Goal: Task Accomplishment & Management: Use online tool/utility

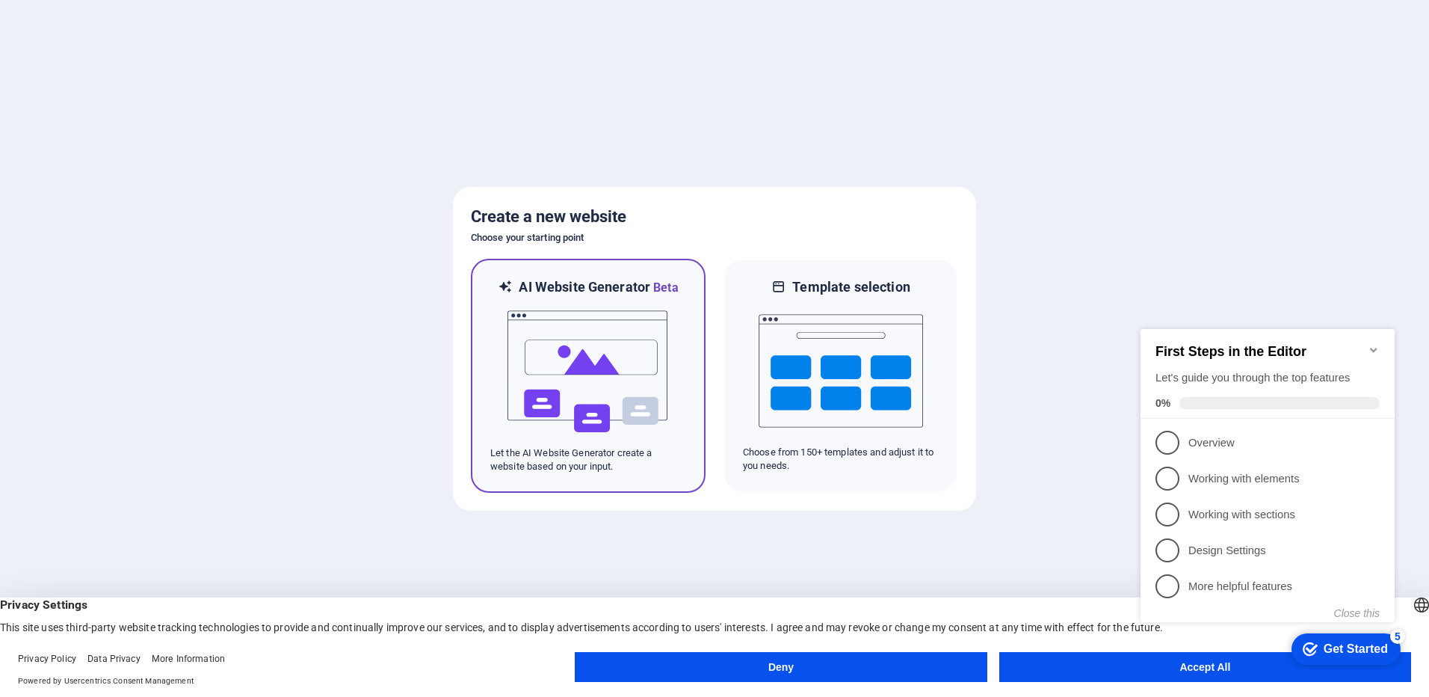
click at [639, 312] on img at bounding box center [588, 372] width 164 height 150
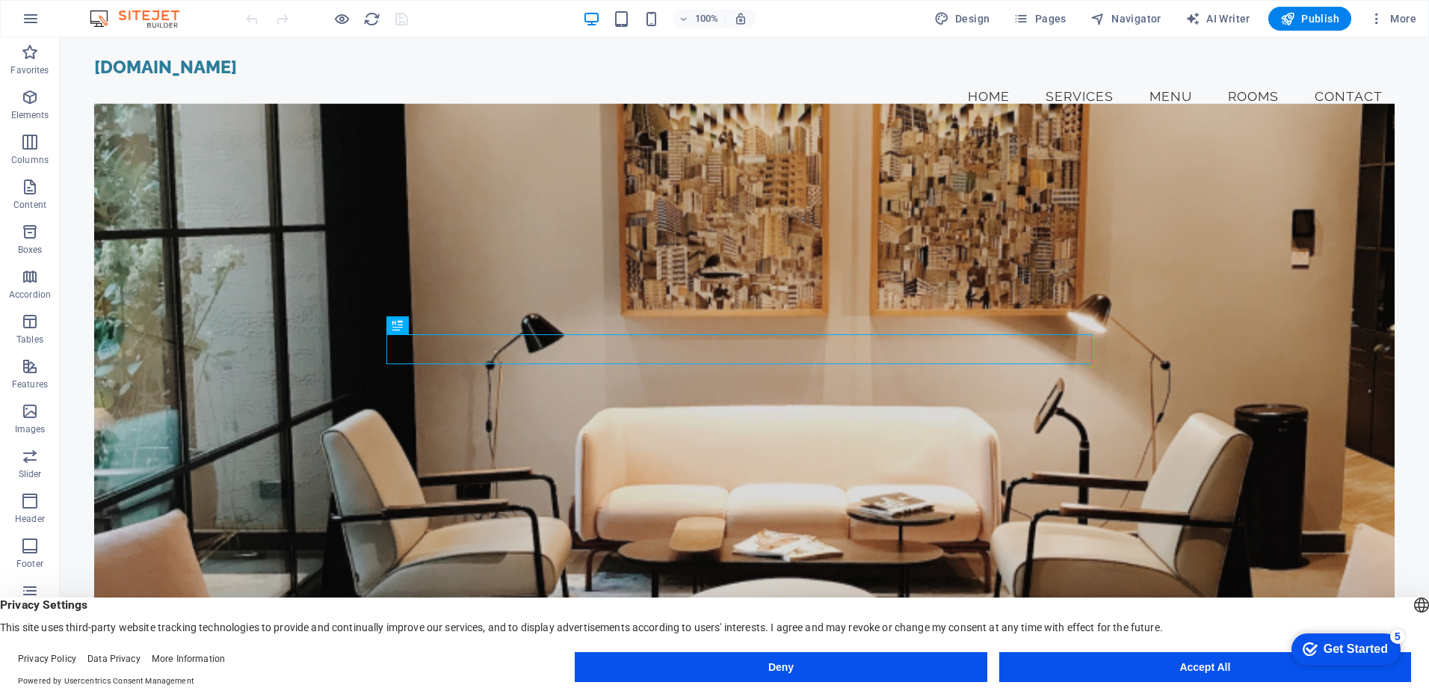
click at [1196, 658] on button "Accept All" at bounding box center [1205, 667] width 412 height 30
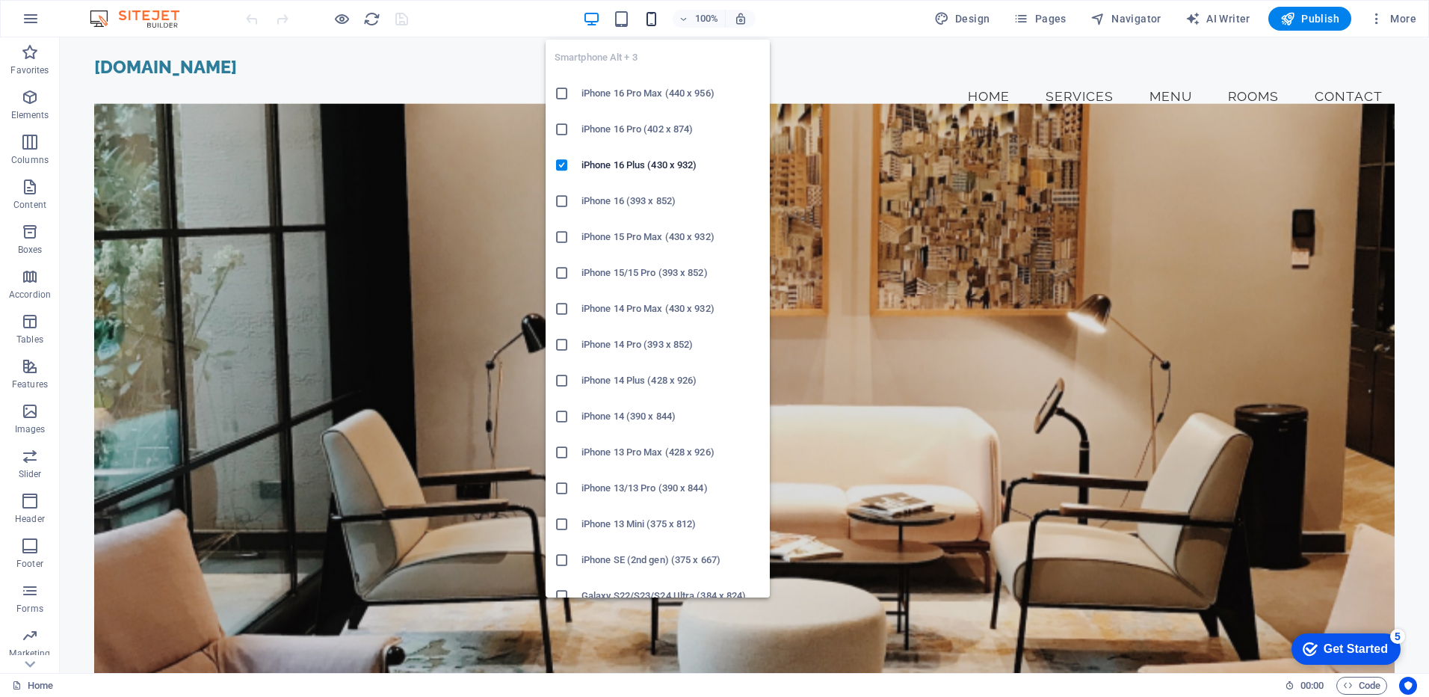
click at [652, 16] on icon "button" at bounding box center [651, 18] width 17 height 17
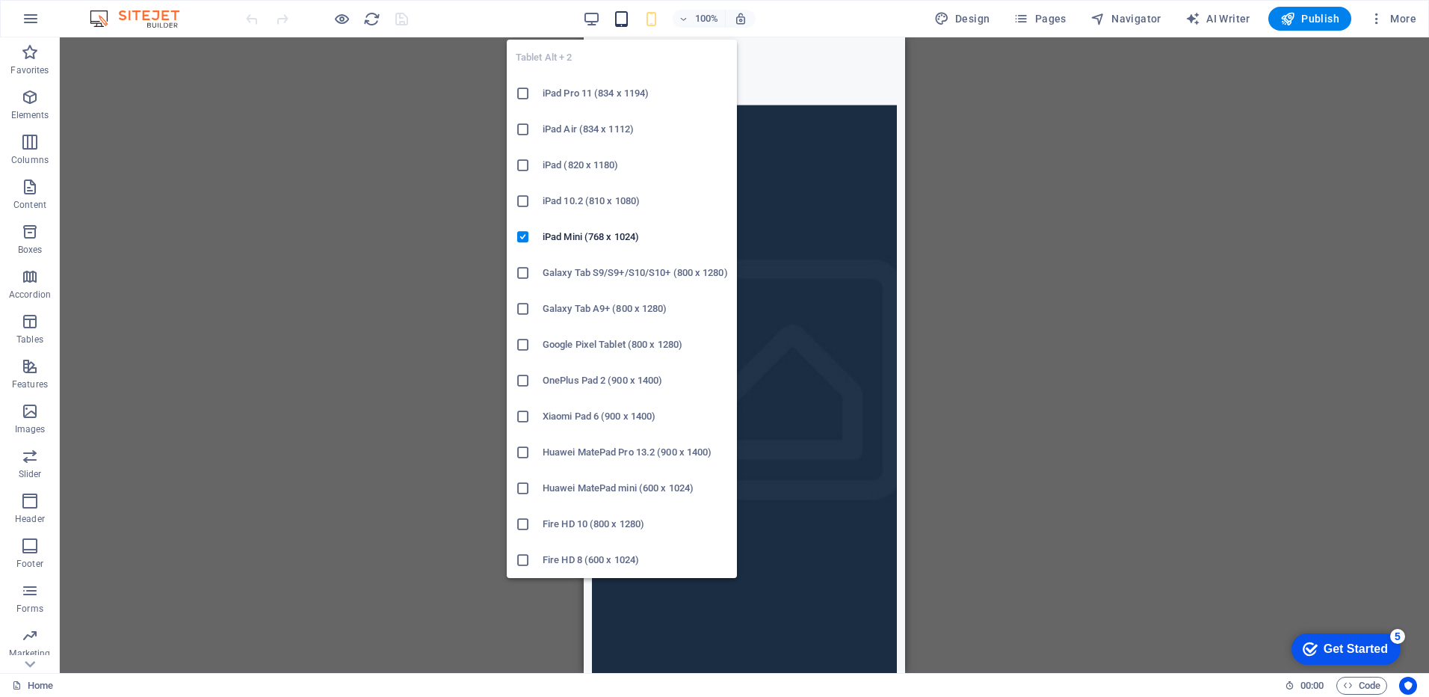
click at [630, 16] on icon "button" at bounding box center [621, 18] width 17 height 17
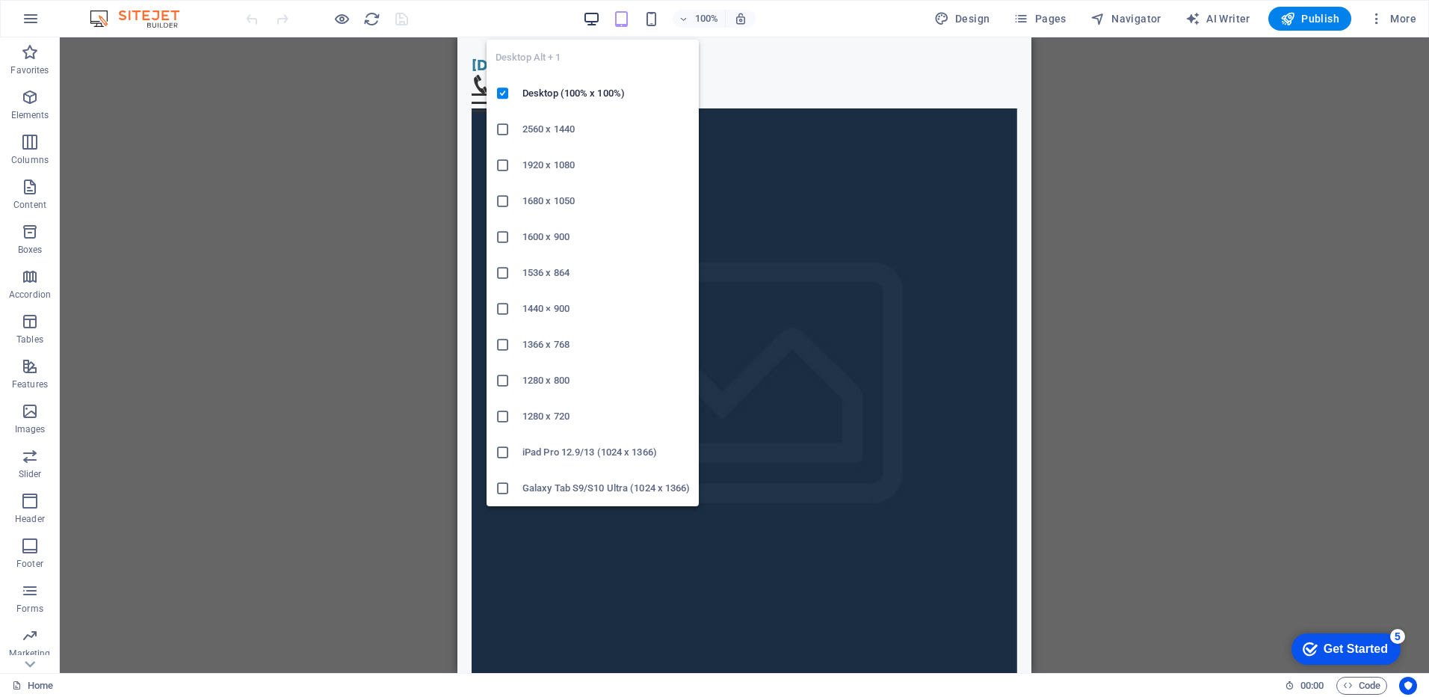
click at [600, 14] on icon "button" at bounding box center [591, 18] width 17 height 17
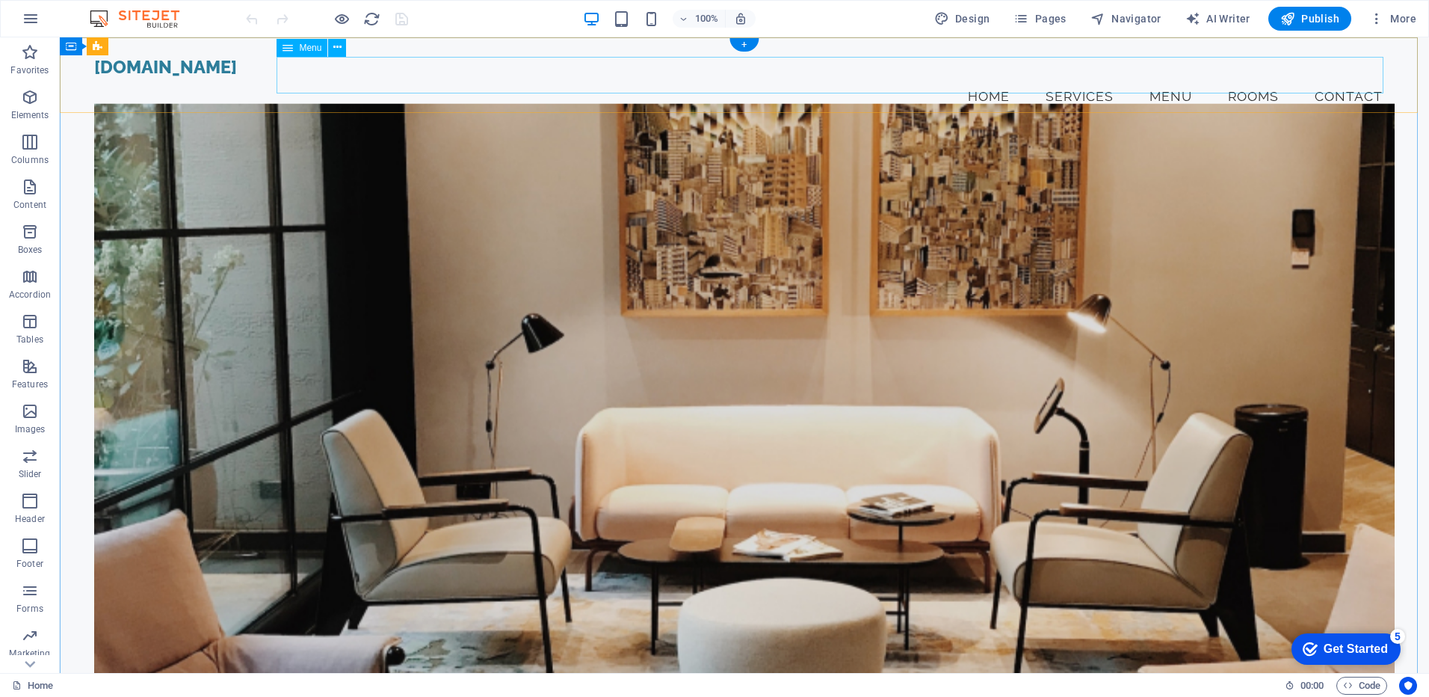
click at [1242, 82] on nav "Home Services Menu Rooms Contact" at bounding box center [744, 96] width 1301 height 37
click at [1242, 78] on nav "Home Services Menu Rooms Contact" at bounding box center [744, 96] width 1301 height 37
click at [164, 46] on icon at bounding box center [163, 47] width 8 height 16
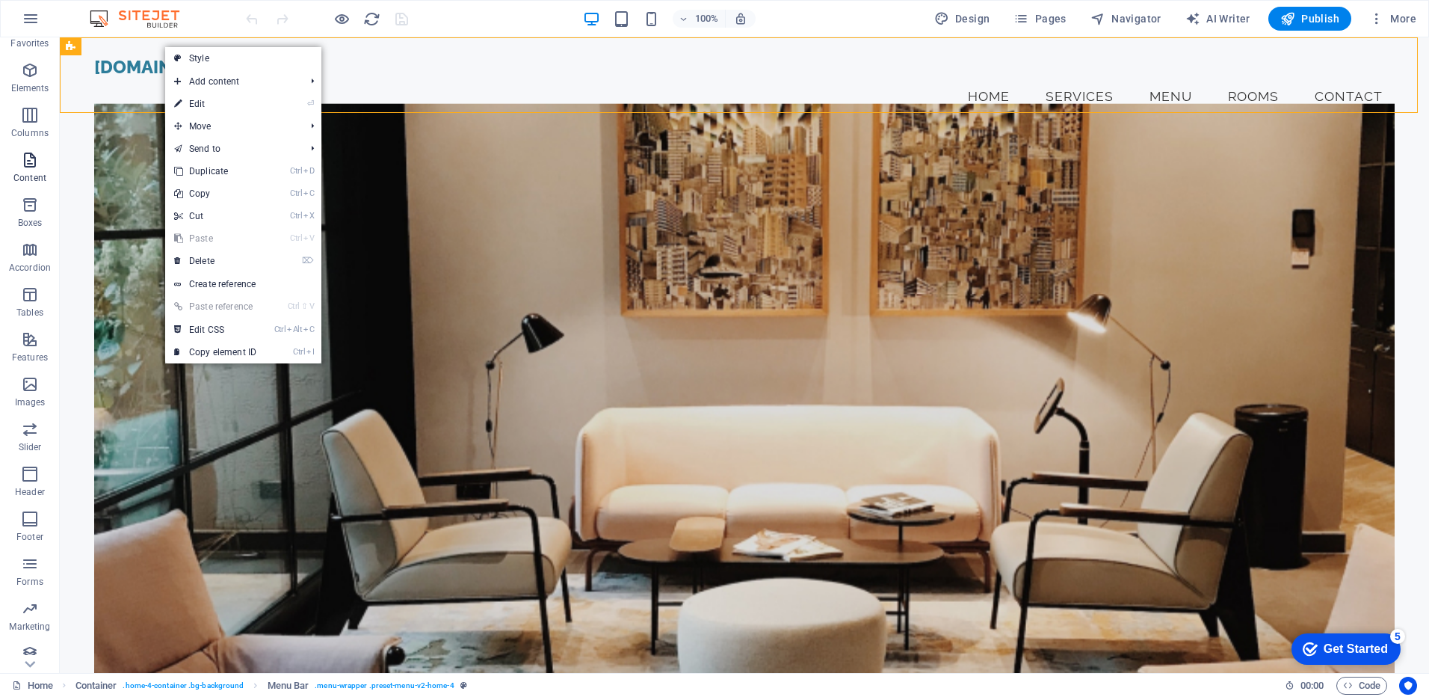
scroll to position [37, 0]
click at [29, 467] on icon "button" at bounding box center [30, 463] width 18 height 18
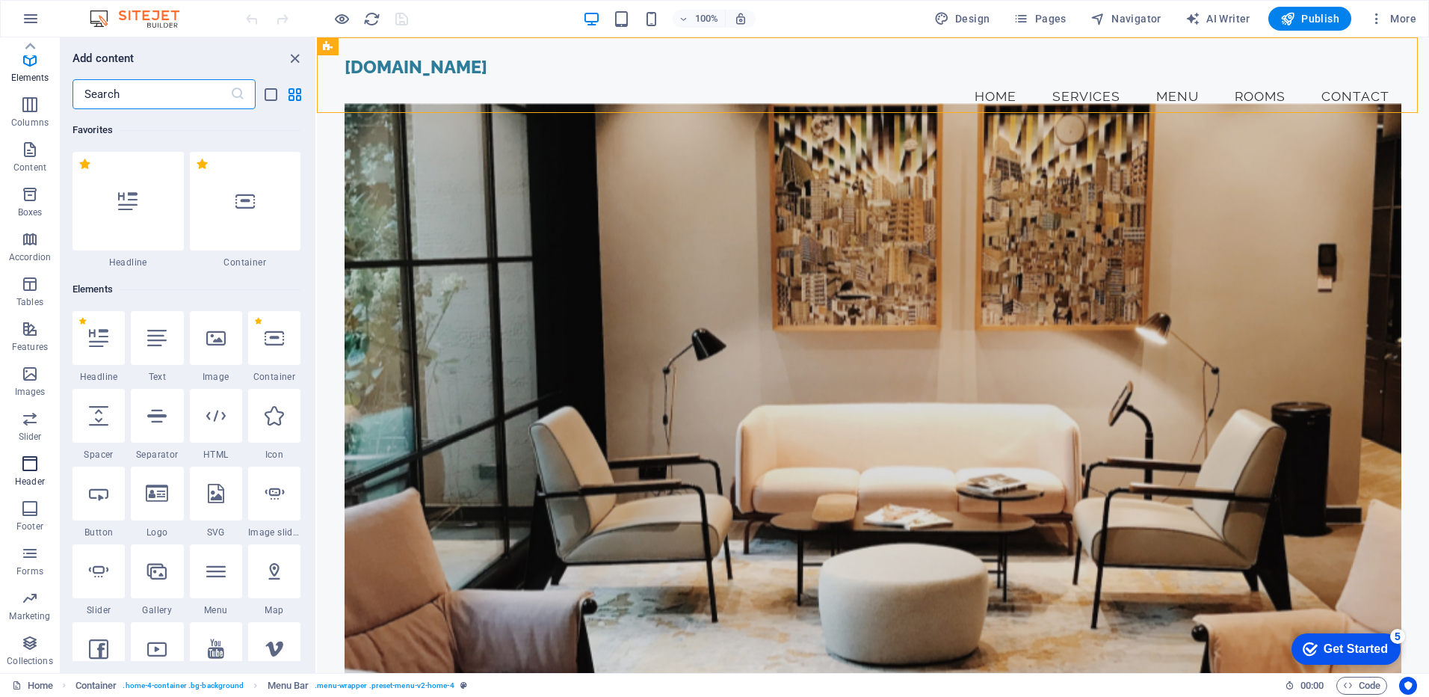
scroll to position [9001, 0]
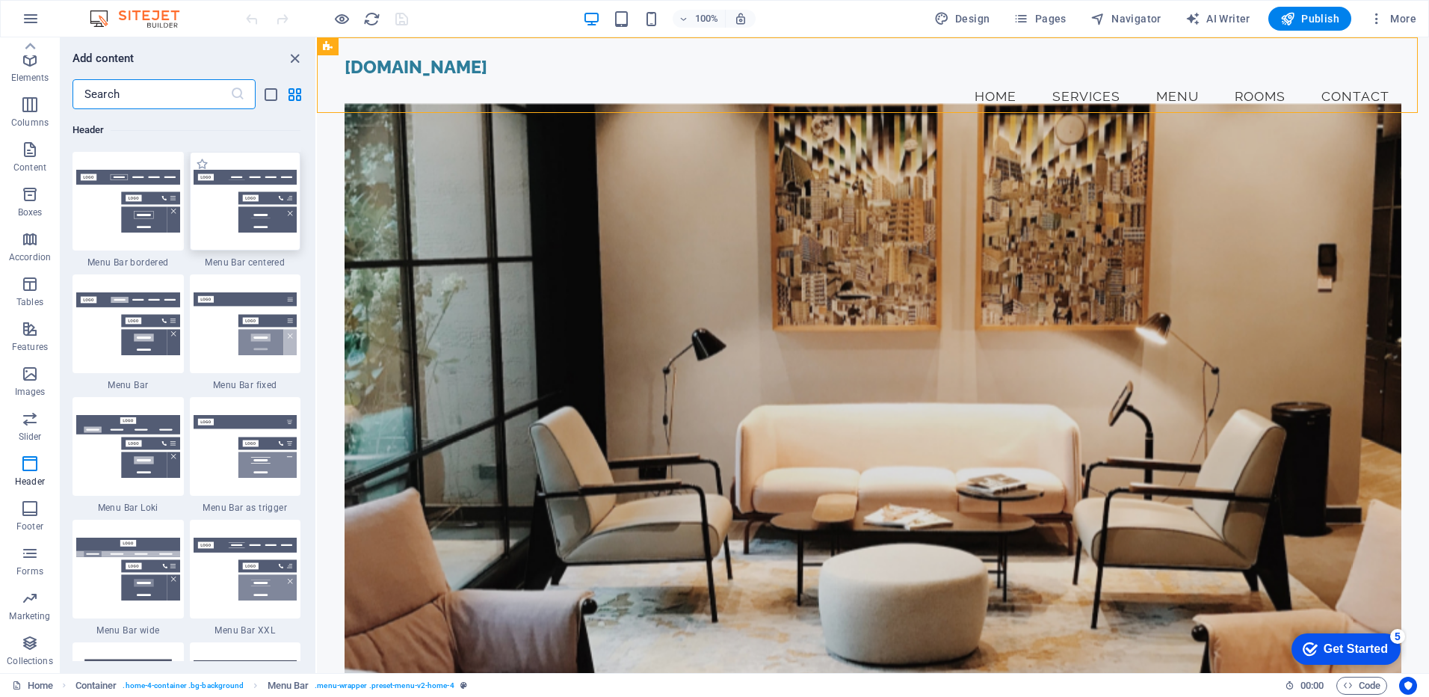
click at [238, 194] on img at bounding box center [246, 201] width 104 height 63
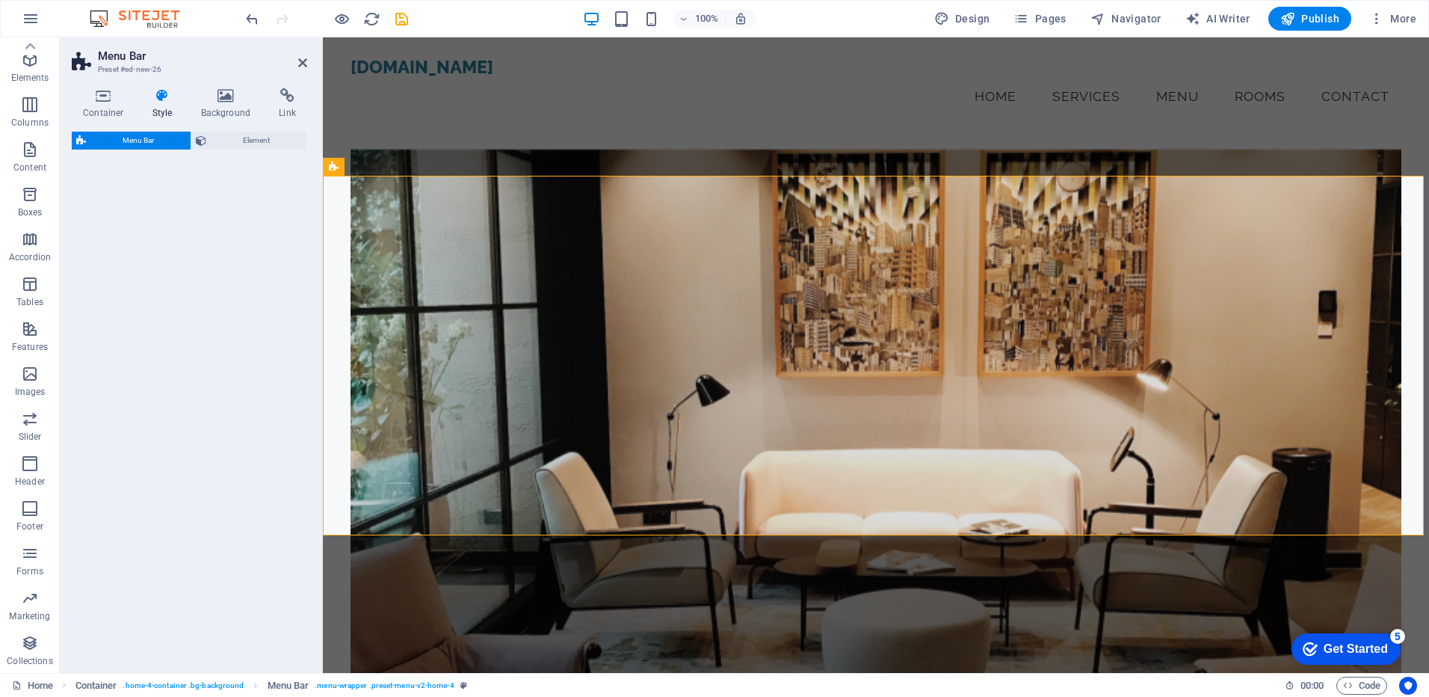
scroll to position [533, 0]
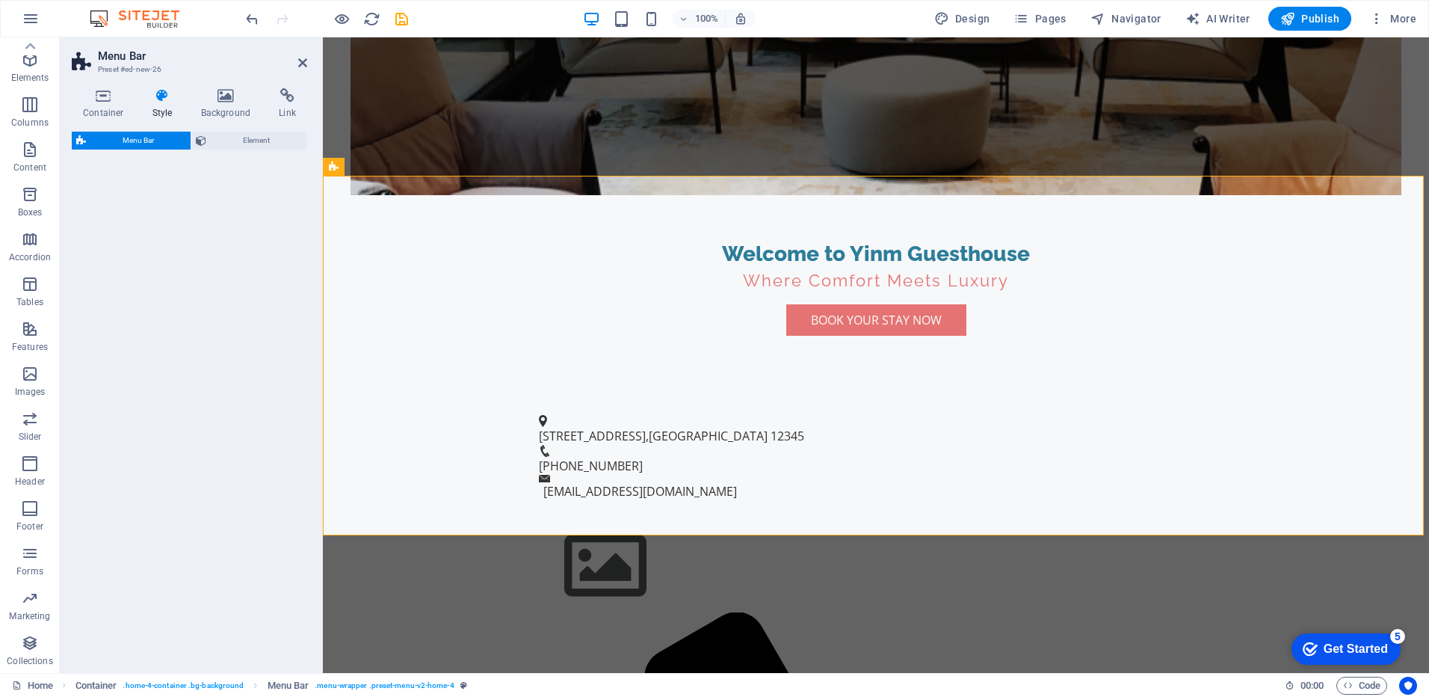
select select "rem"
select select "preset-menu-v2-centered"
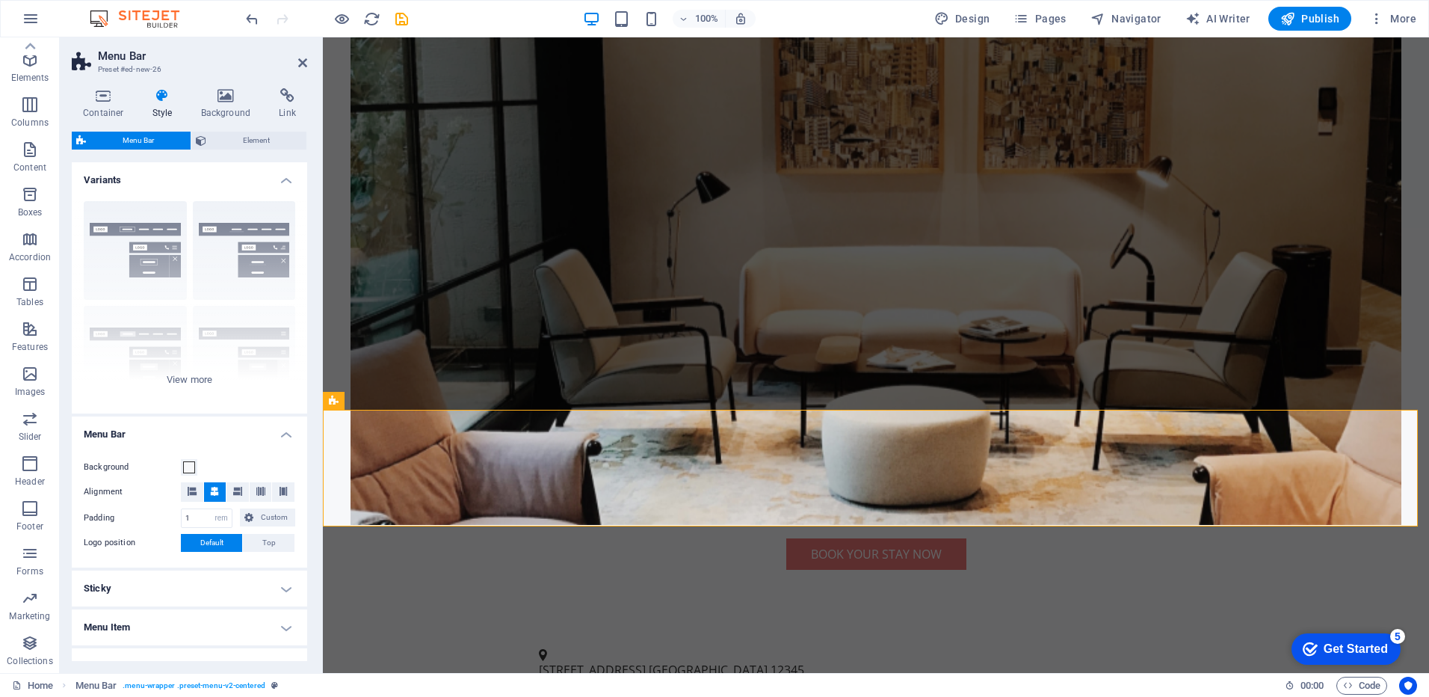
scroll to position [374, 0]
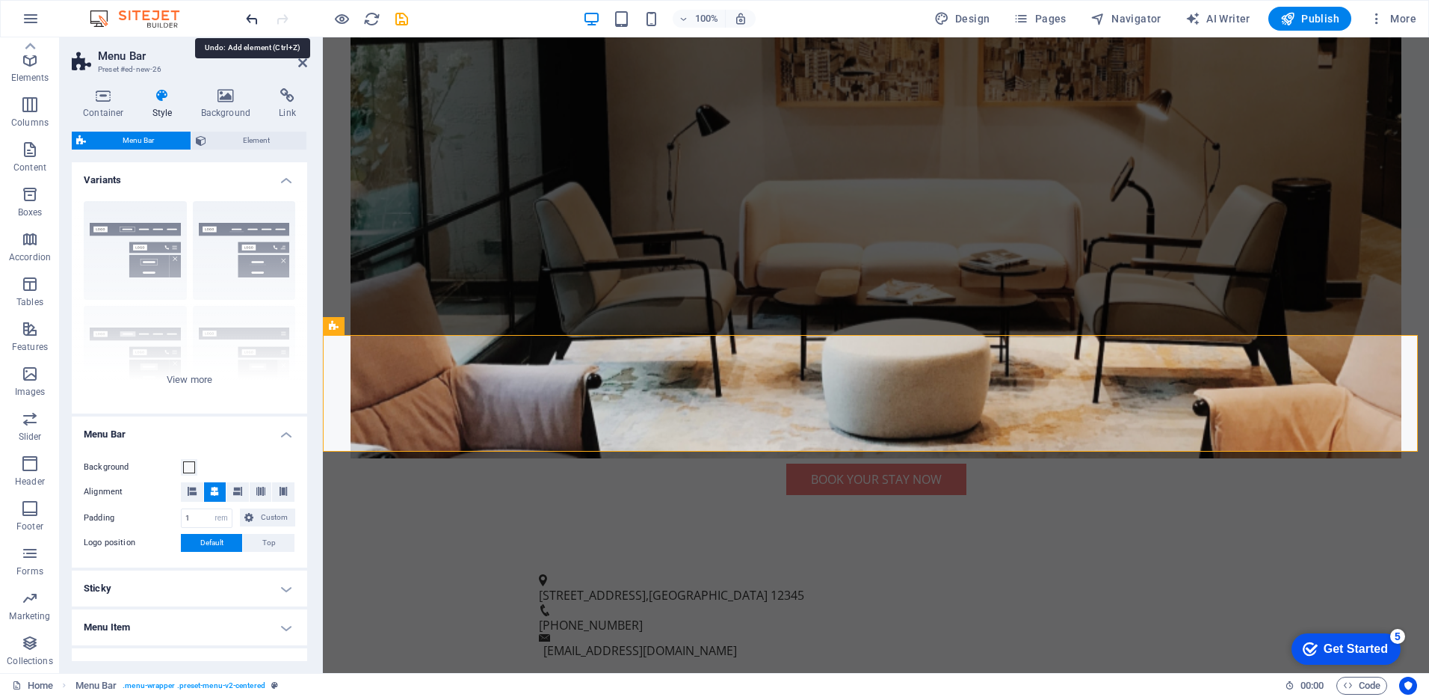
click at [256, 17] on icon "undo" at bounding box center [252, 18] width 17 height 17
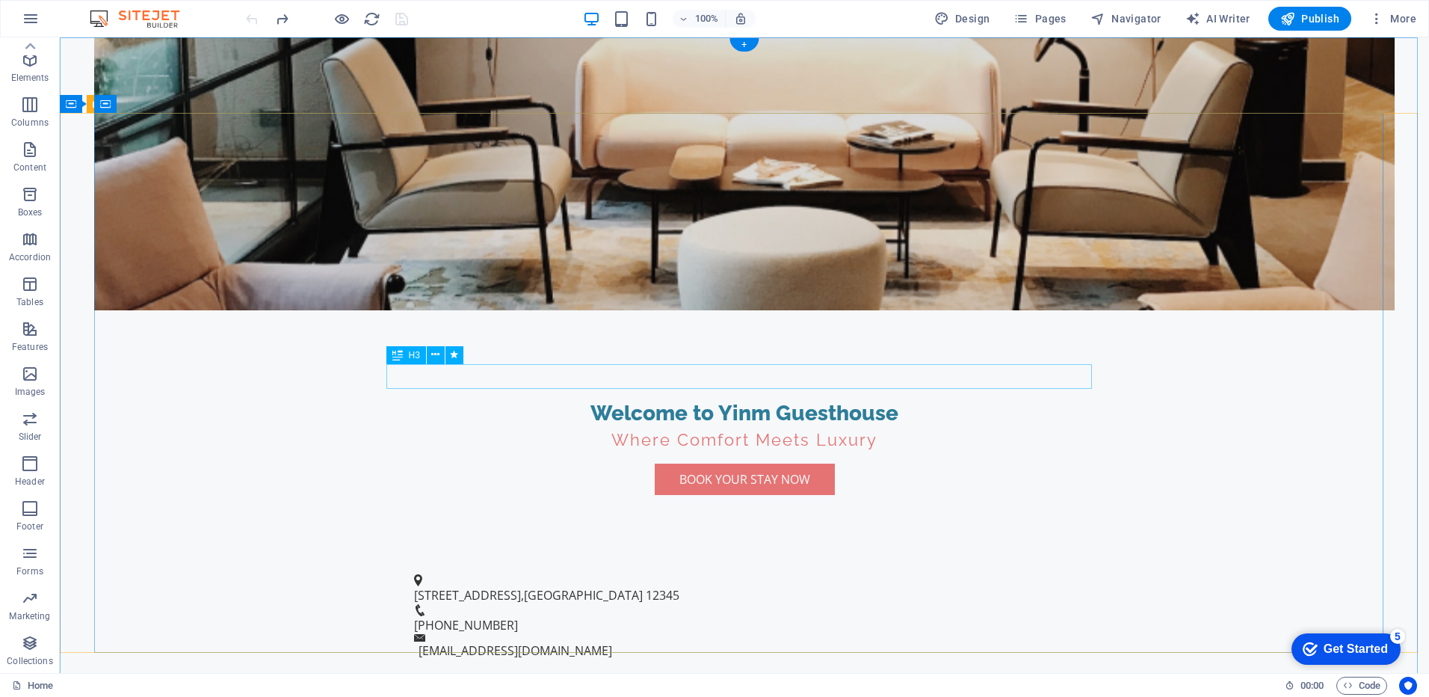
scroll to position [0, 0]
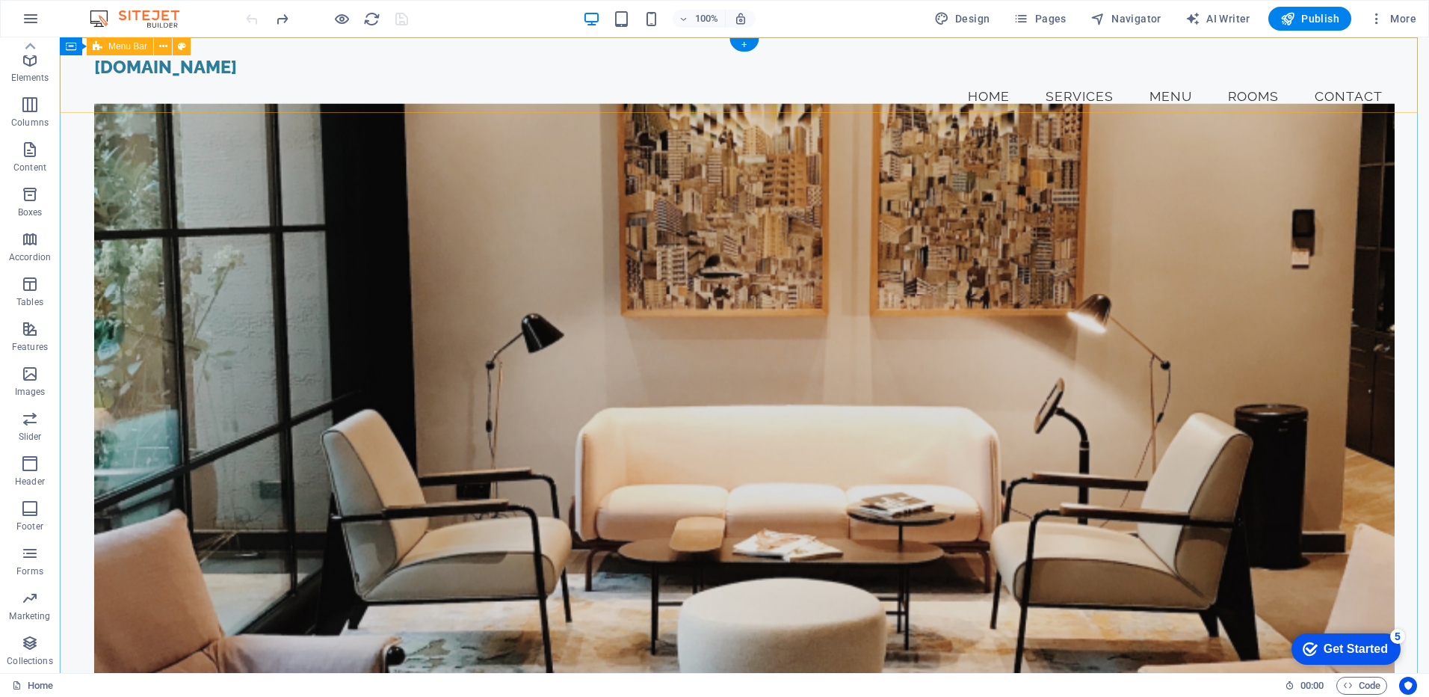
click at [1363, 51] on div "[DOMAIN_NAME] Menu Home Services Menu Rooms Contact" at bounding box center [744, 85] width 1369 height 96
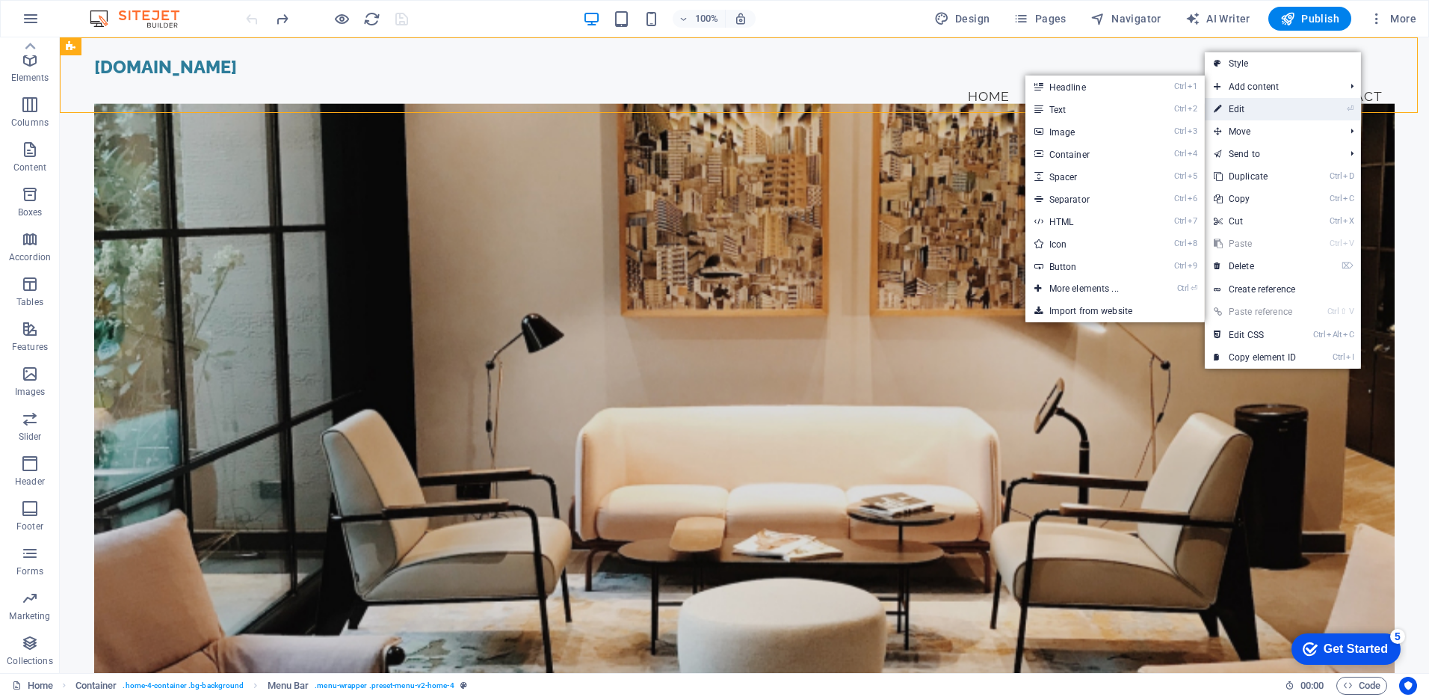
click at [1289, 102] on link "⏎ Edit" at bounding box center [1255, 109] width 100 height 22
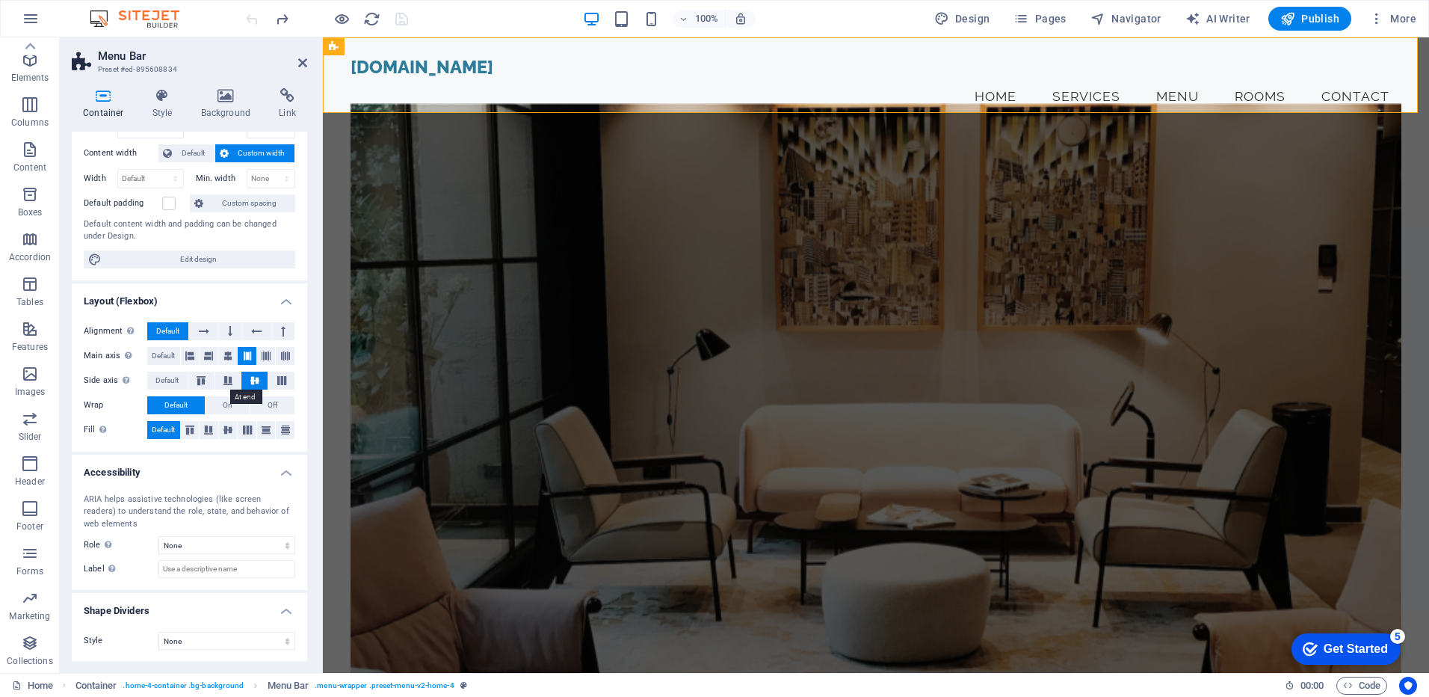
scroll to position [75, 0]
click at [278, 538] on select "None Alert Article Banner Comment Complementary Dialog Footer Header Marquee Pr…" at bounding box center [226, 544] width 137 height 18
click at [277, 543] on select "None Alert Article Banner Comment Complementary Dialog Footer Header Marquee Pr…" at bounding box center [226, 544] width 137 height 18
click at [203, 644] on select "None Triangle Square Diagonal Polygon 1 Polygon 2 Zigzag Multiple Zigzags Waves…" at bounding box center [226, 640] width 137 height 18
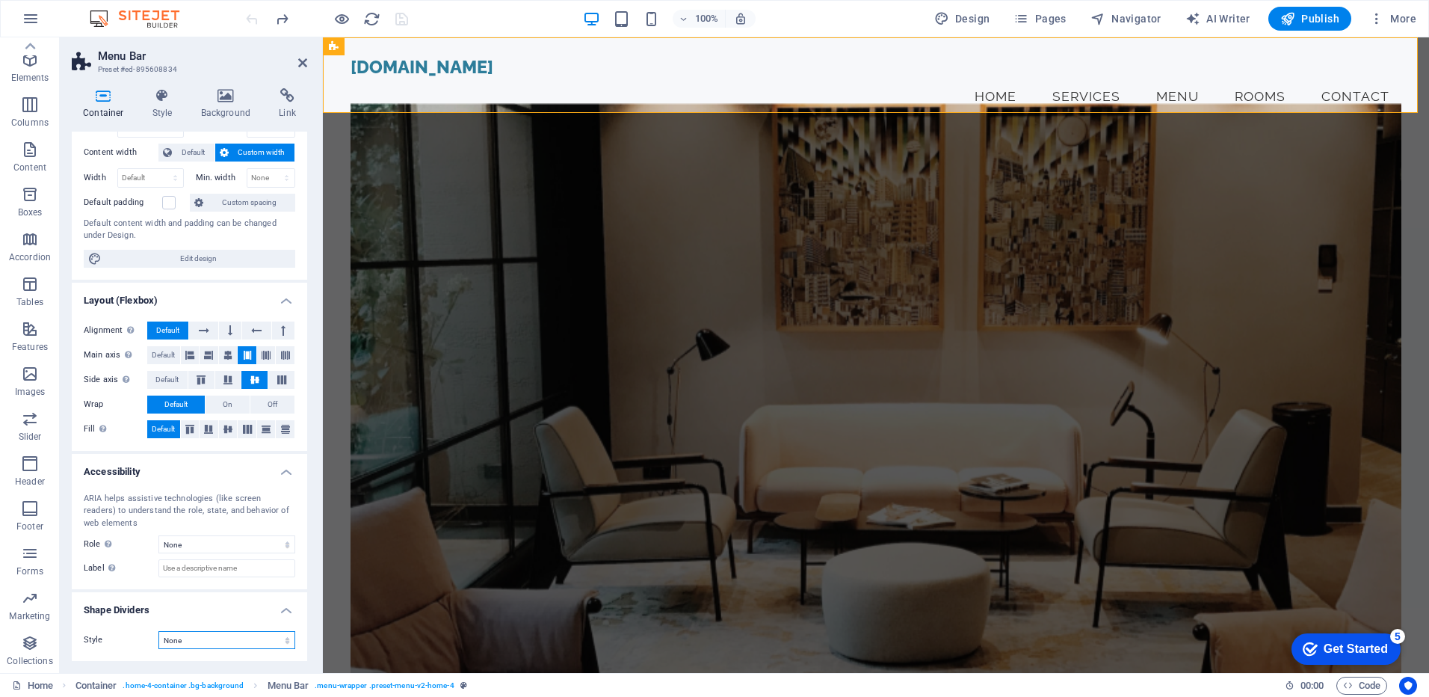
click at [195, 637] on select "None Triangle Square Diagonal Polygon 1 Polygon 2 Zigzag Multiple Zigzags Waves…" at bounding box center [226, 640] width 137 height 18
click at [126, 563] on label "Label Use the ARIA label to provide a clear and descriptive name for elements t…" at bounding box center [121, 568] width 75 height 18
click at [158, 563] on input "Label Use the ARIA label to provide a clear and descriptive name for elements t…" at bounding box center [226, 568] width 137 height 18
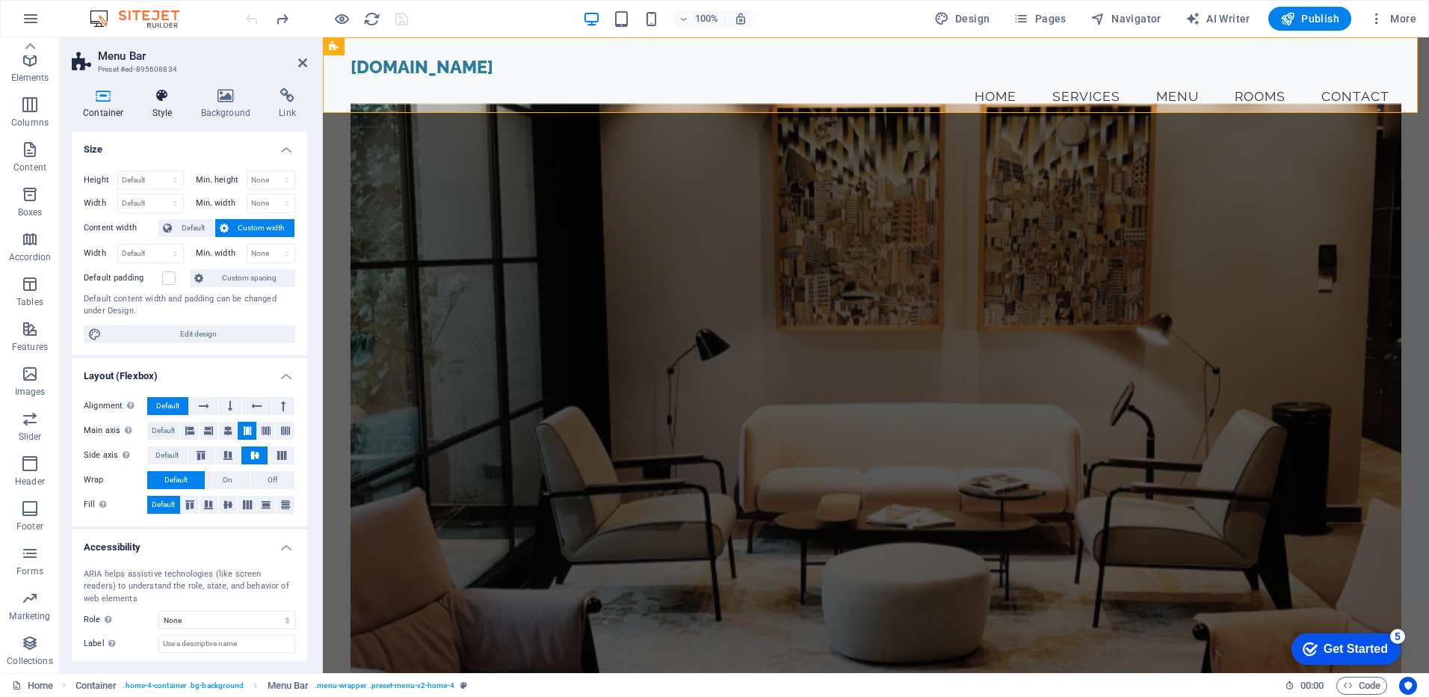
click at [167, 111] on h4 "Style" at bounding box center [165, 103] width 49 height 31
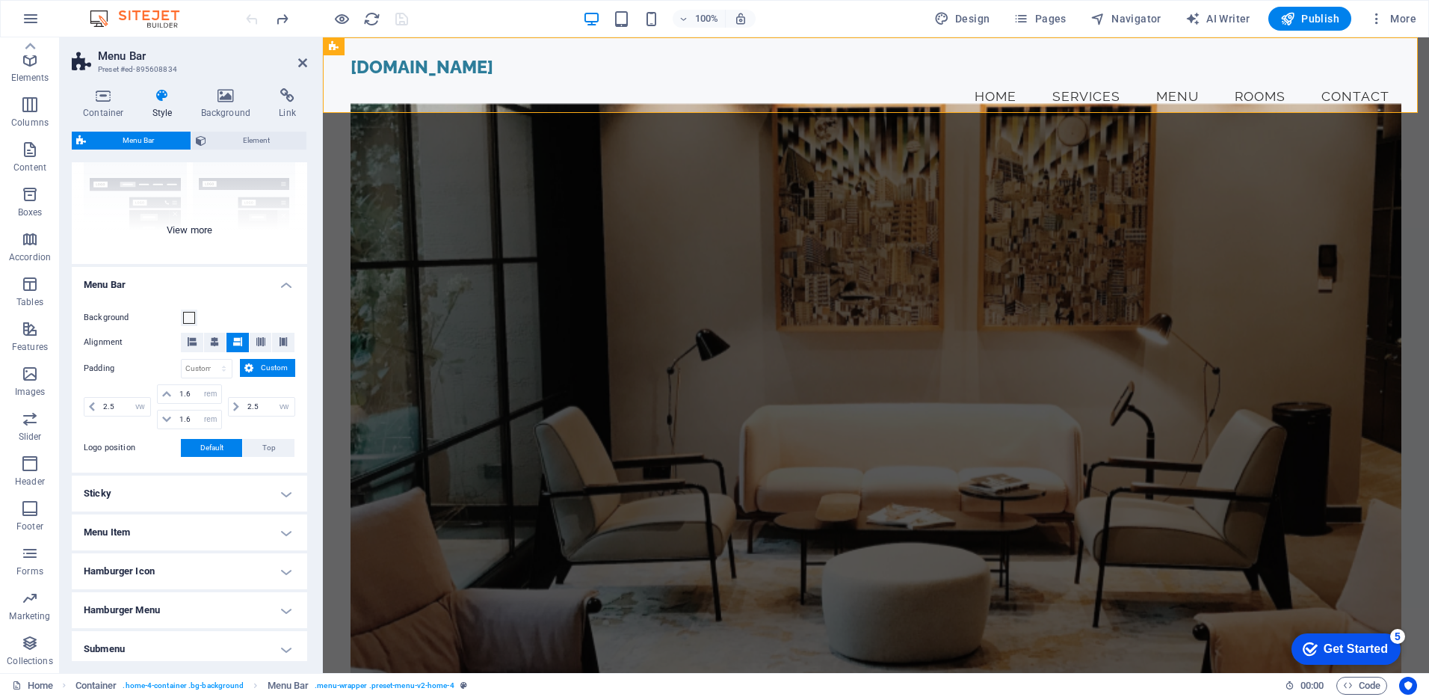
scroll to position [215, 0]
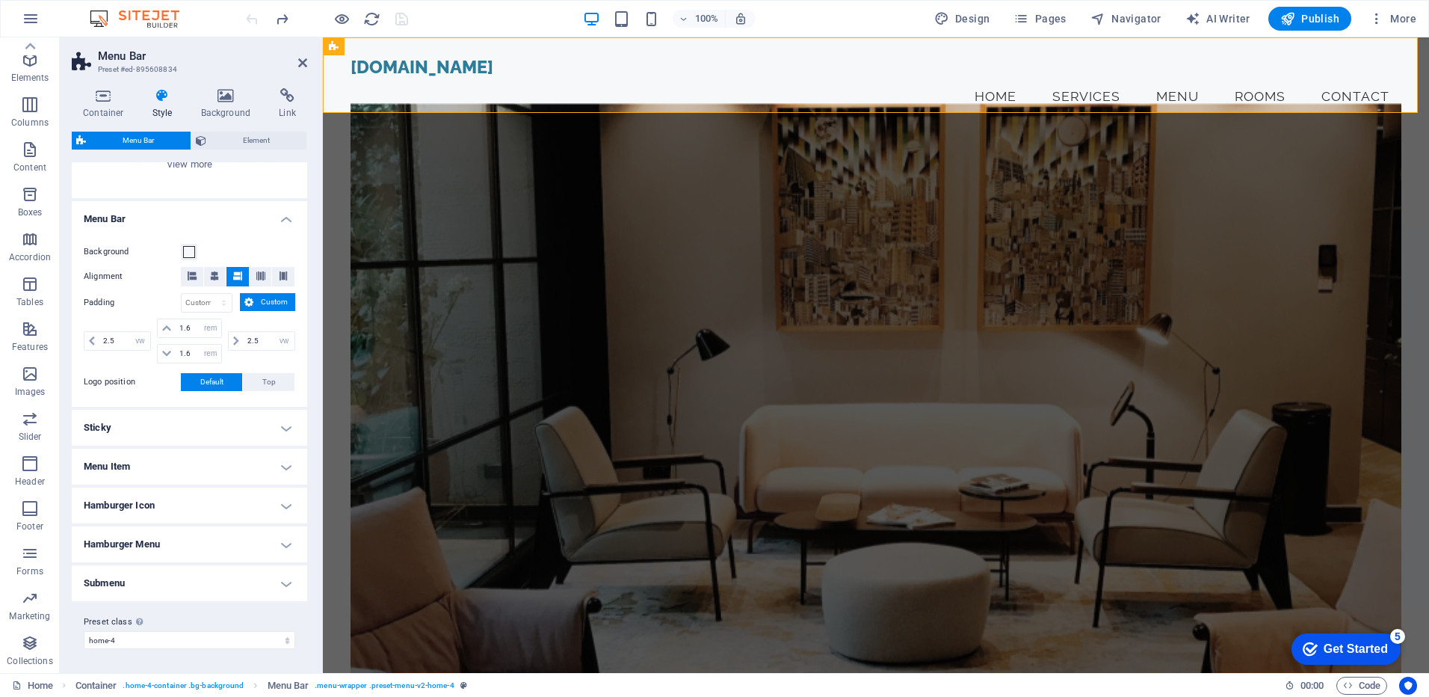
click at [288, 425] on h4 "Sticky" at bounding box center [189, 428] width 235 height 36
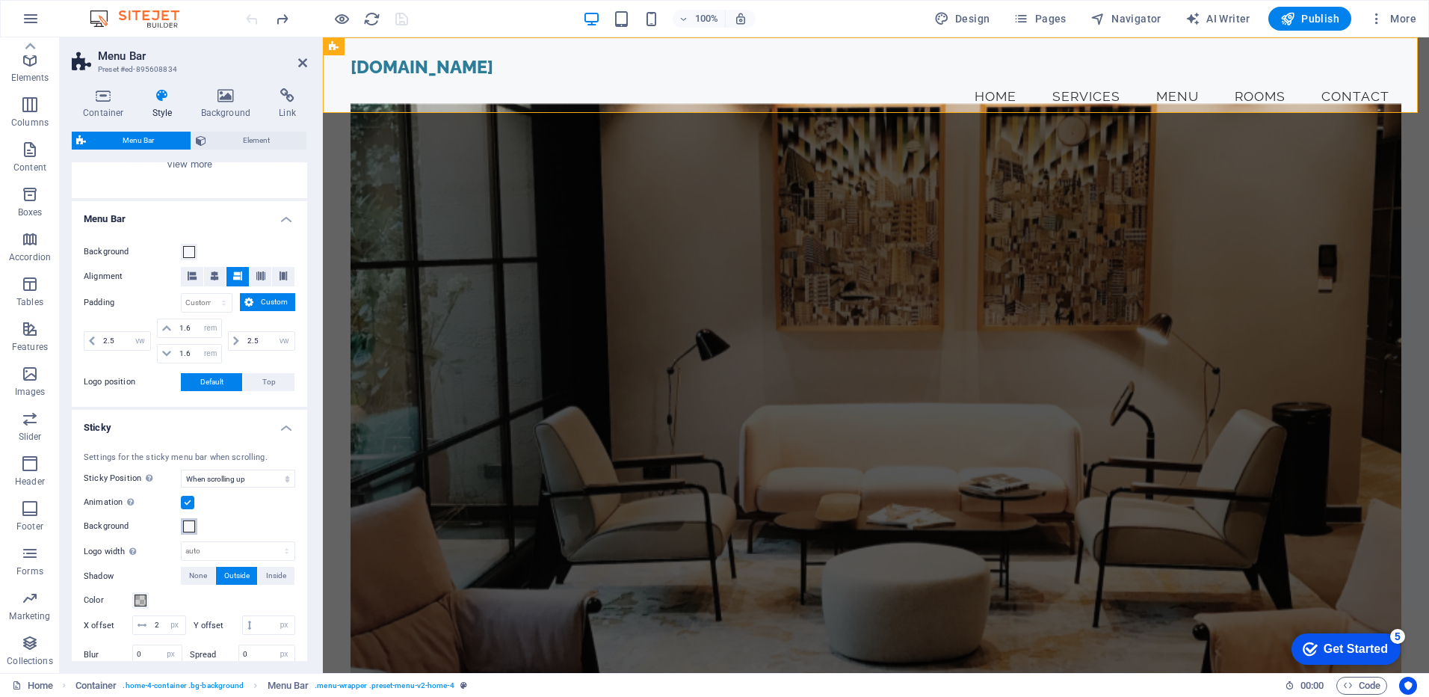
click at [191, 527] on span at bounding box center [189, 526] width 12 height 12
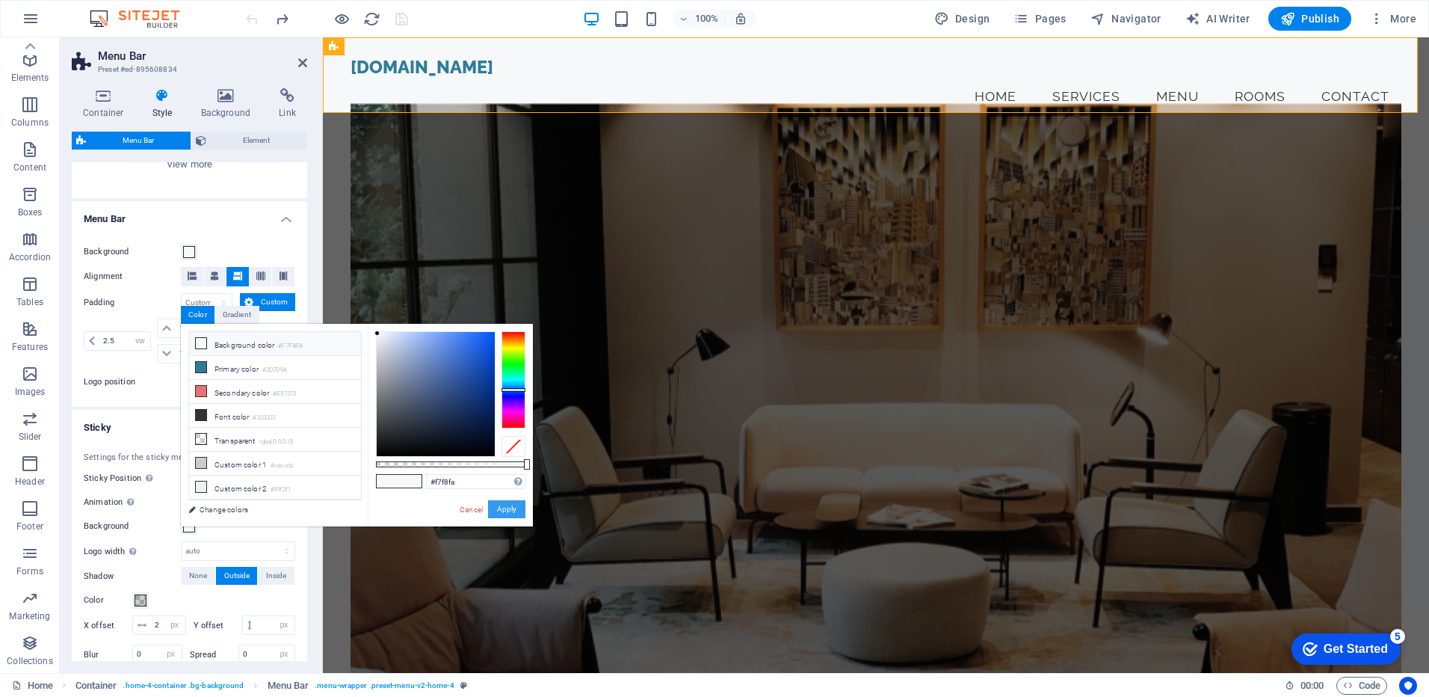
click at [511, 509] on button "Apply" at bounding box center [506, 509] width 37 height 18
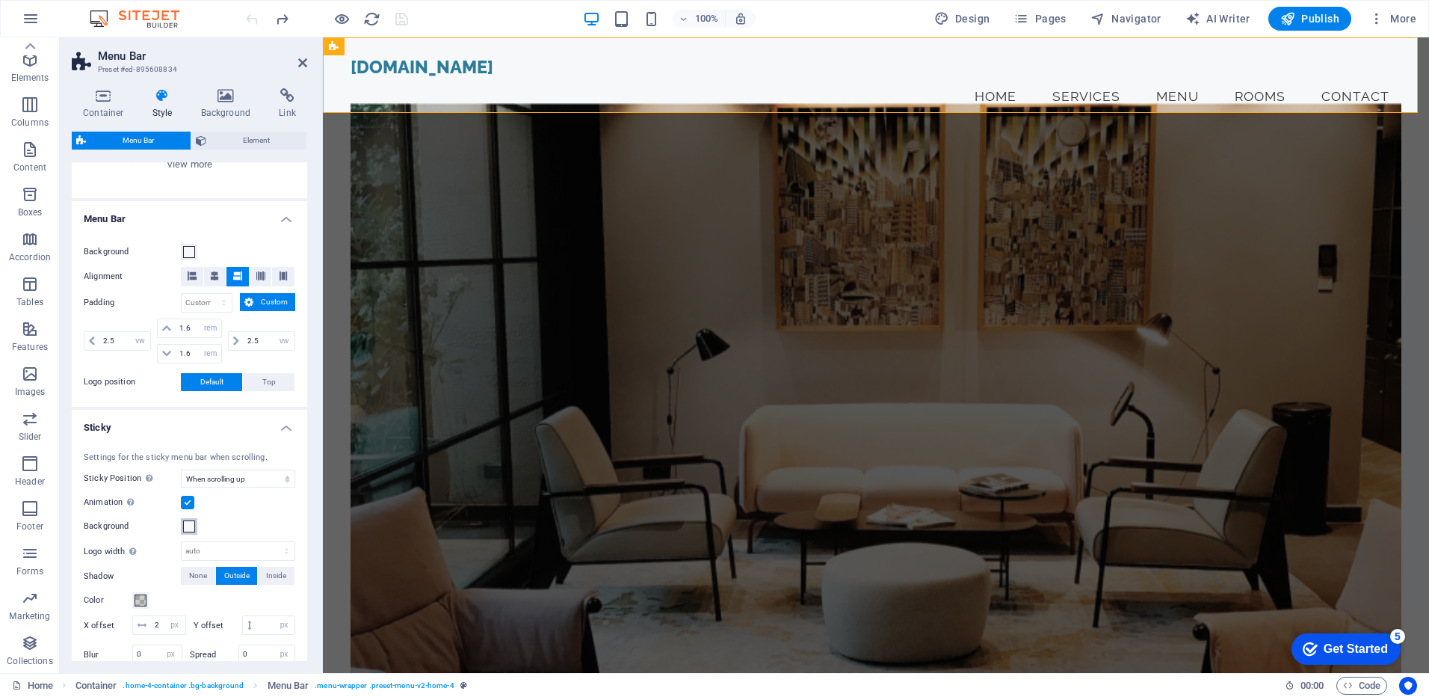
click at [184, 525] on span at bounding box center [189, 526] width 12 height 12
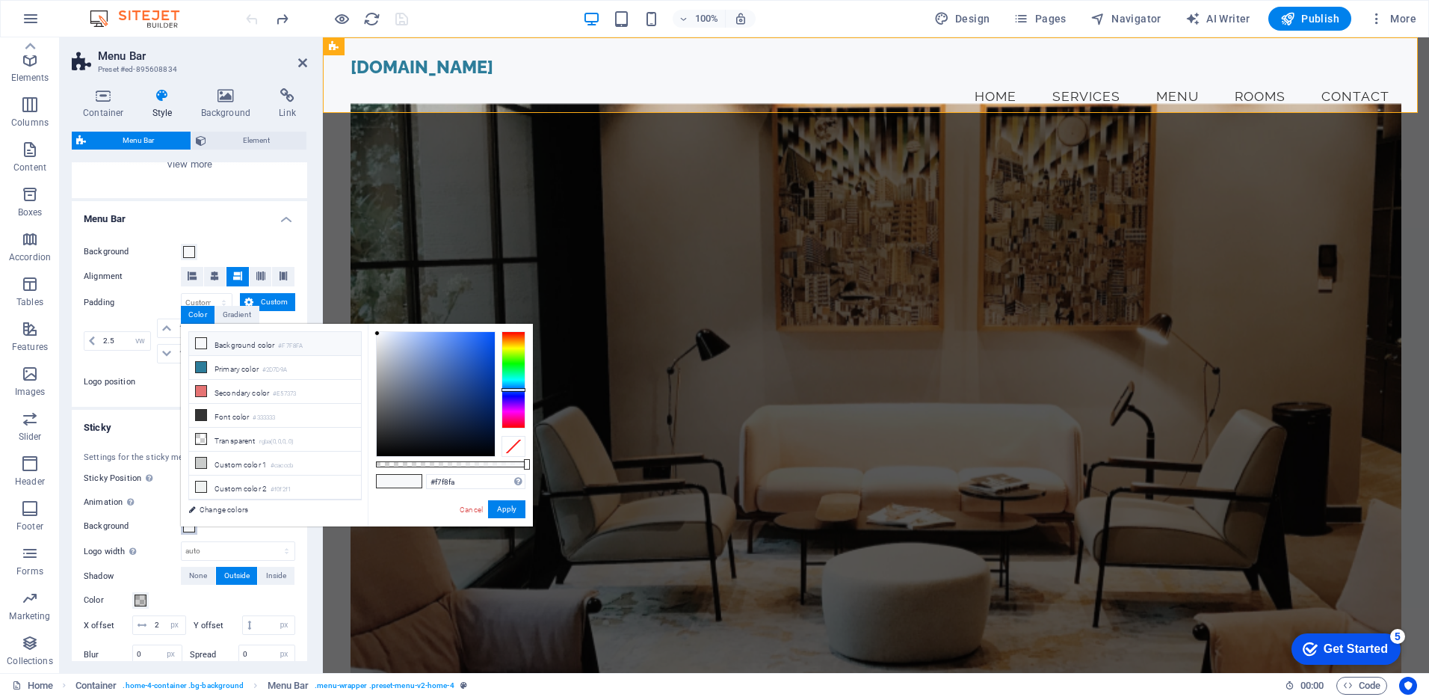
click at [184, 525] on div "less Background color #F7F8FA Primary color #2D7D9A Secondary color #E57373 Fon…" at bounding box center [357, 425] width 352 height 203
click at [164, 505] on label "Animation Sets a smooth transition when sticky menu appears" at bounding box center [132, 502] width 97 height 18
click at [0, 0] on input "Animation Sets a smooth transition when sticky menu appears" at bounding box center [0, 0] width 0 height 0
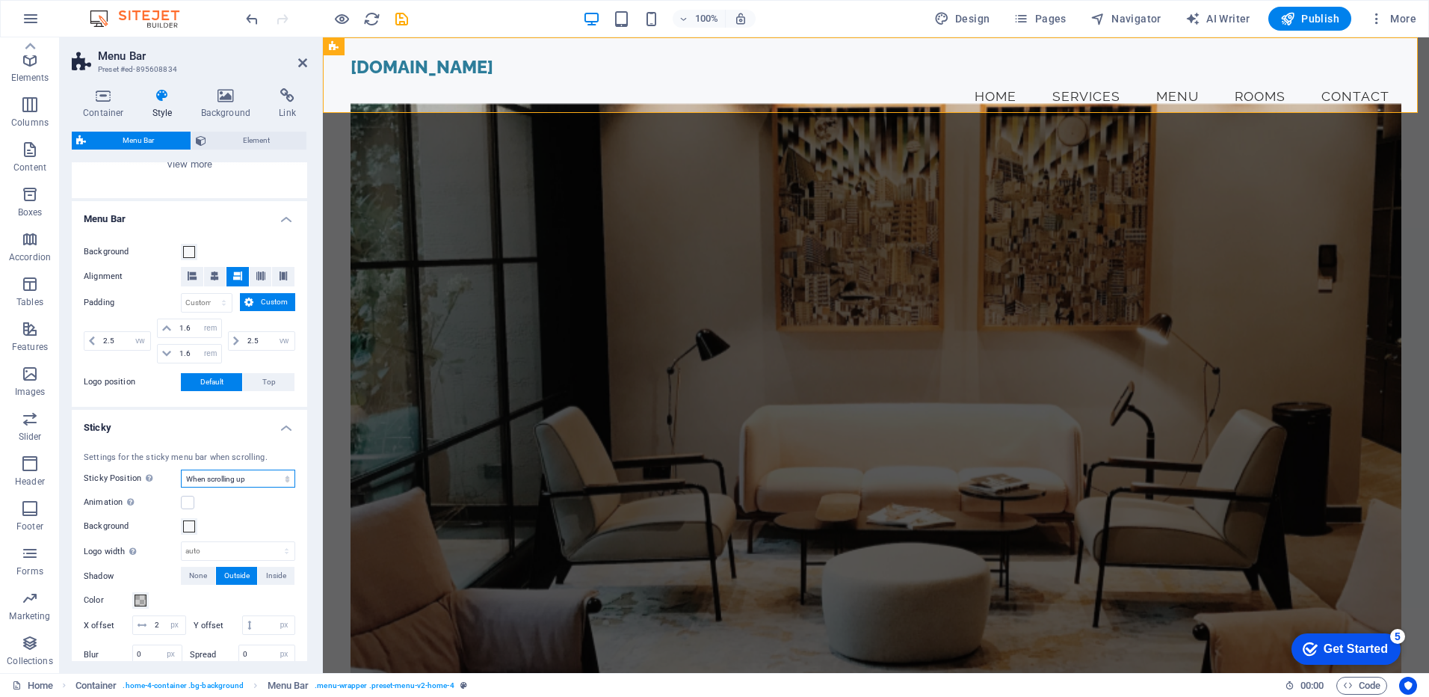
click at [256, 482] on select "Off Instant After menu After banner When scrolling up" at bounding box center [238, 478] width 114 height 18
click at [181, 469] on select "Off Instant After menu After banner When scrolling up" at bounding box center [238, 478] width 114 height 18
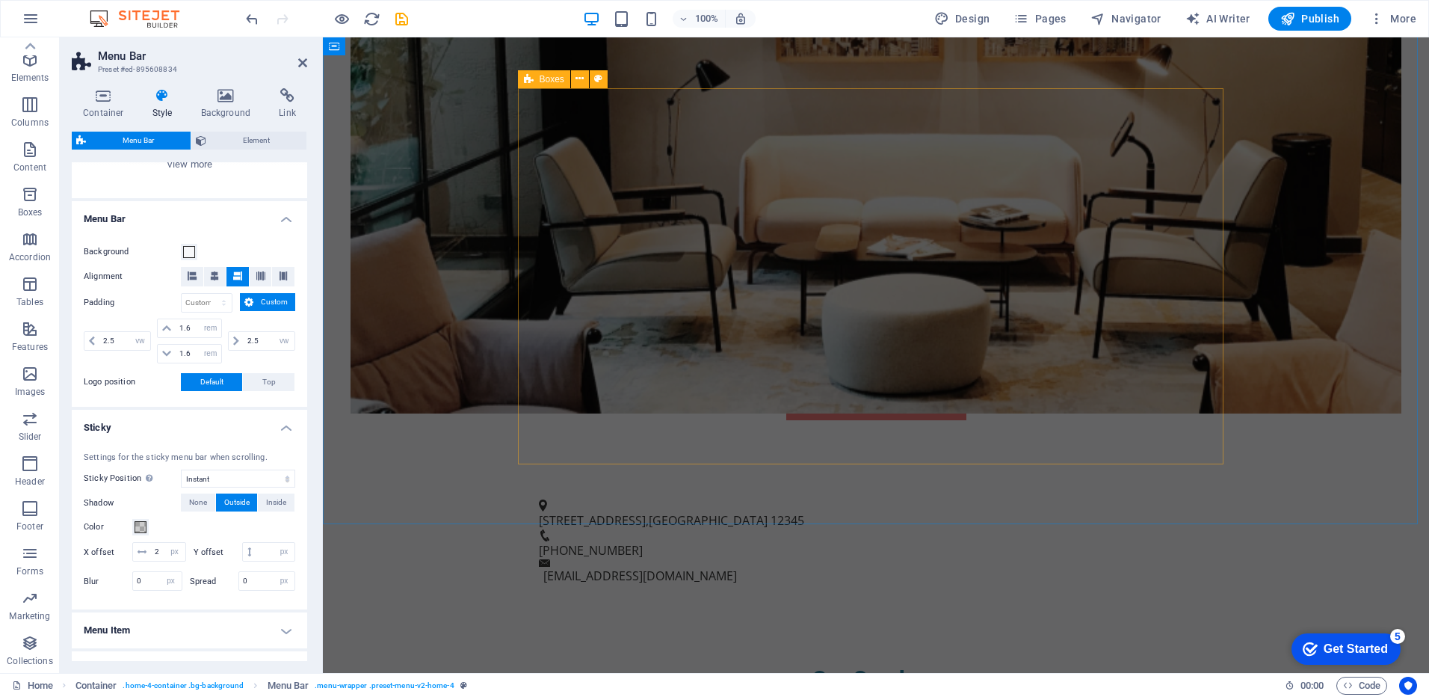
scroll to position [748, 0]
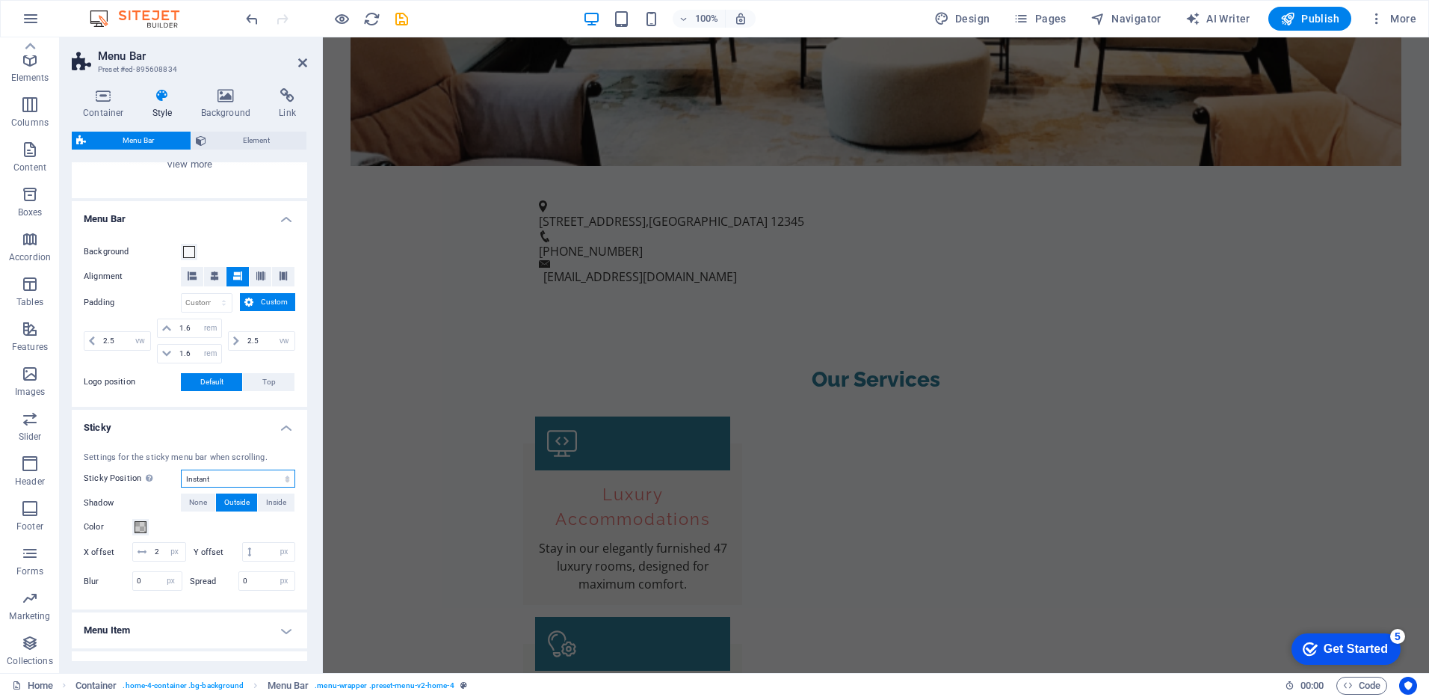
click at [209, 480] on select "Off Instant After menu After banner When scrolling up" at bounding box center [238, 478] width 114 height 18
select select "sticky_menu"
click at [181, 469] on select "Off Instant After menu After banner When scrolling up" at bounding box center [238, 478] width 114 height 18
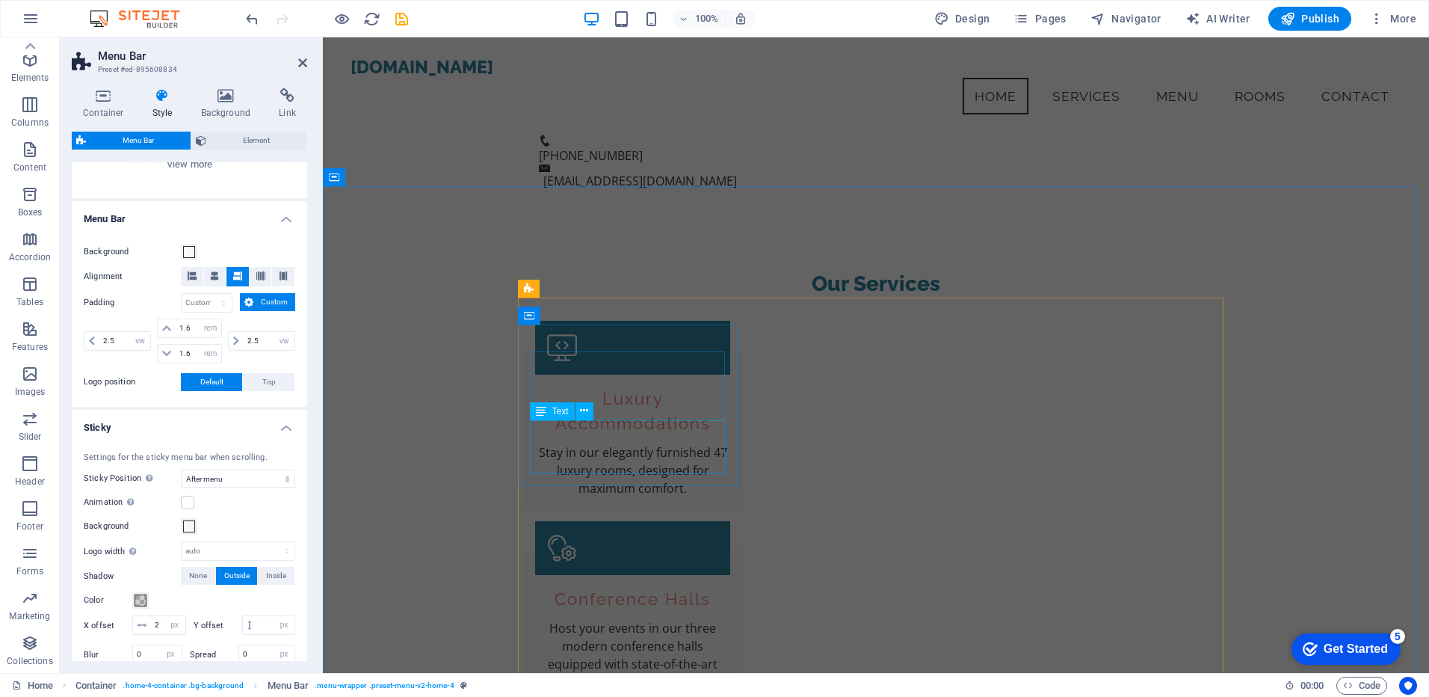
scroll to position [448, 0]
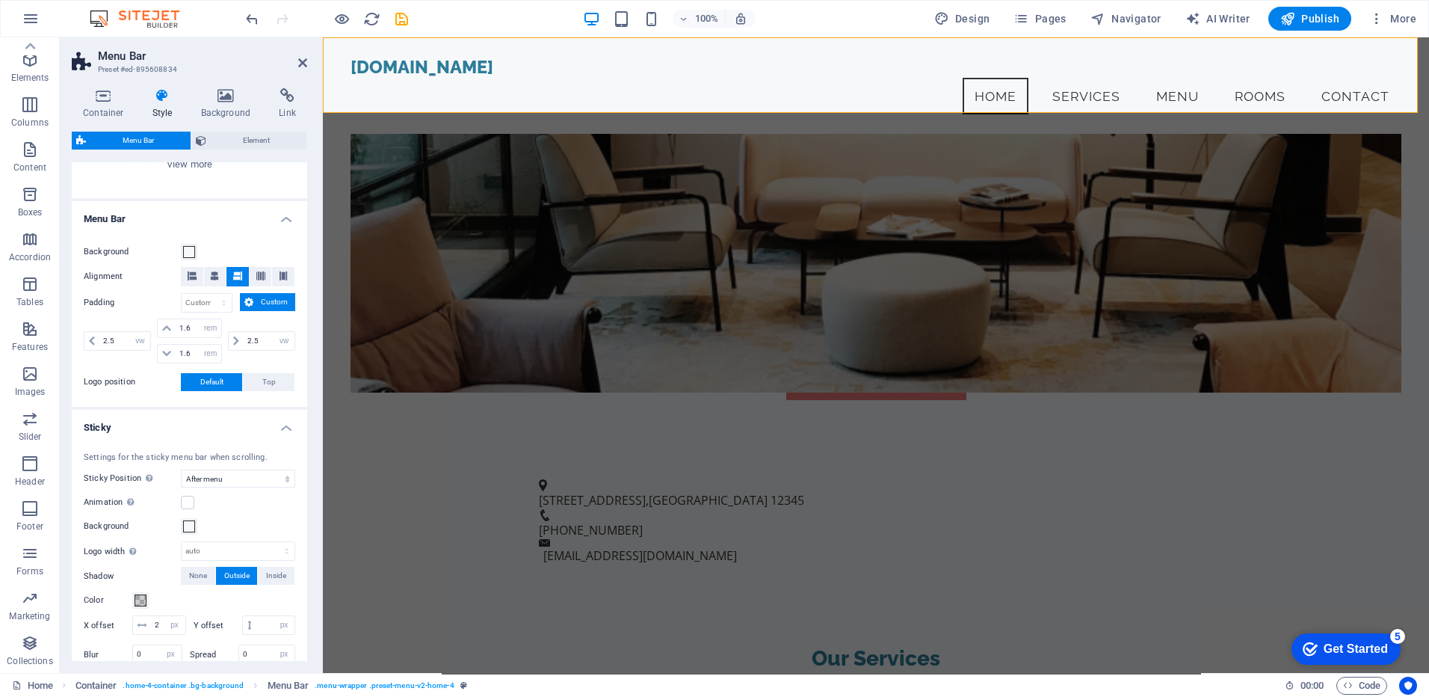
drag, startPoint x: 186, startPoint y: 502, endPoint x: 215, endPoint y: 509, distance: 30.1
click at [186, 502] on label at bounding box center [187, 502] width 13 height 13
click at [0, 0] on input "Animation Sets a smooth transition when sticky menu appears" at bounding box center [0, 0] width 0 height 0
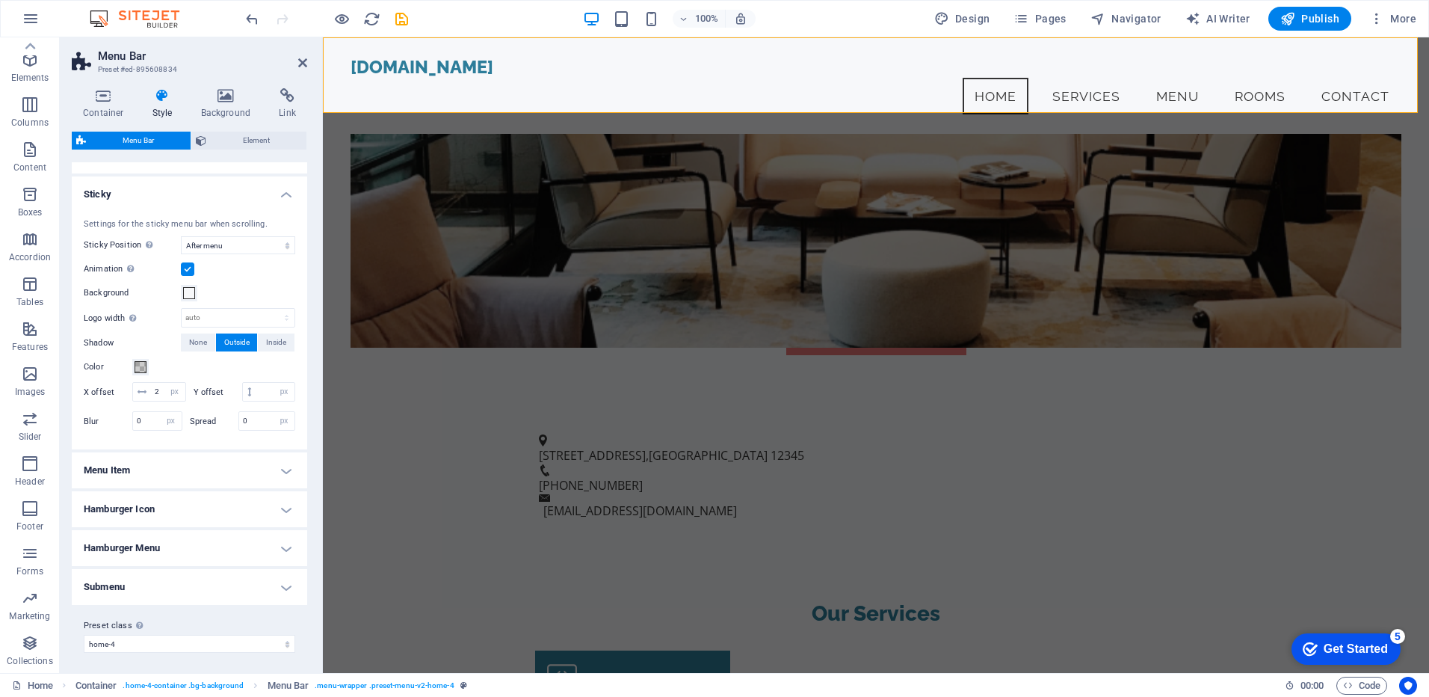
scroll to position [472, 0]
click at [285, 466] on h4 "Menu Item" at bounding box center [189, 466] width 235 height 36
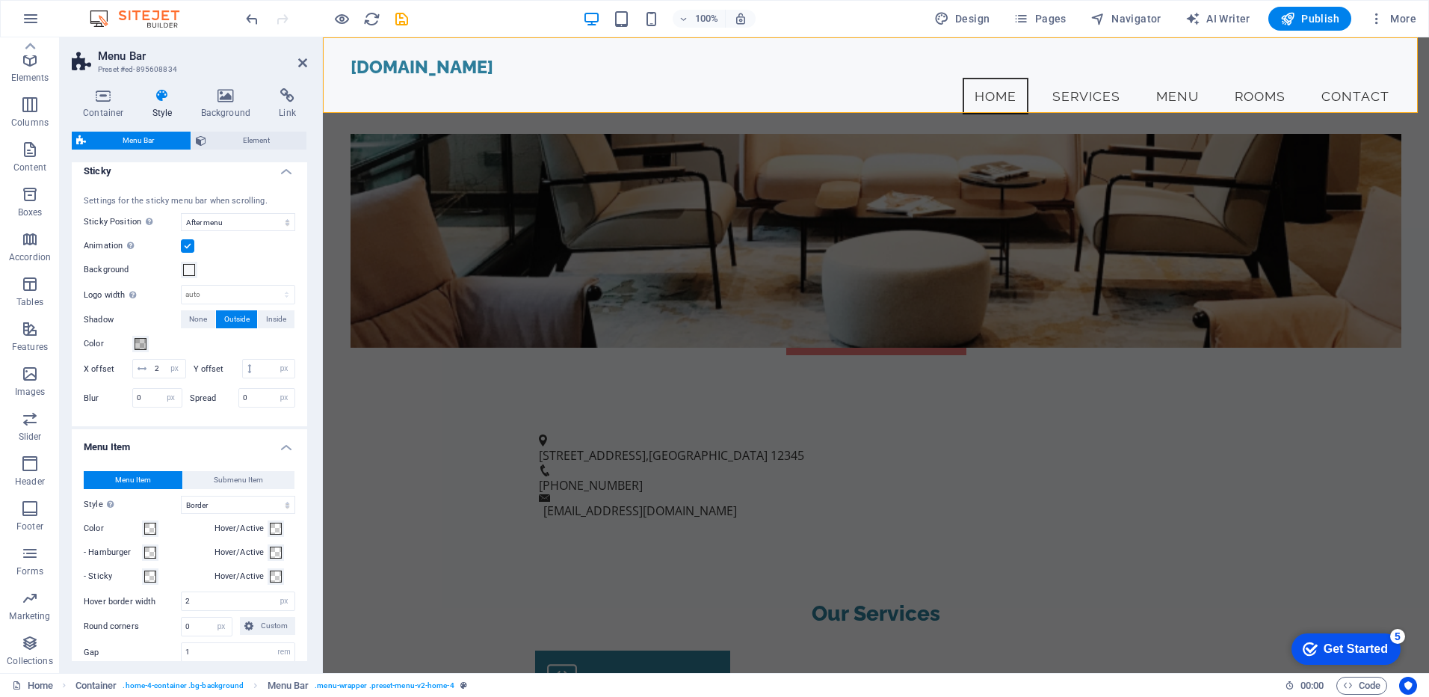
click at [285, 456] on h4 "Menu Item" at bounding box center [189, 442] width 235 height 27
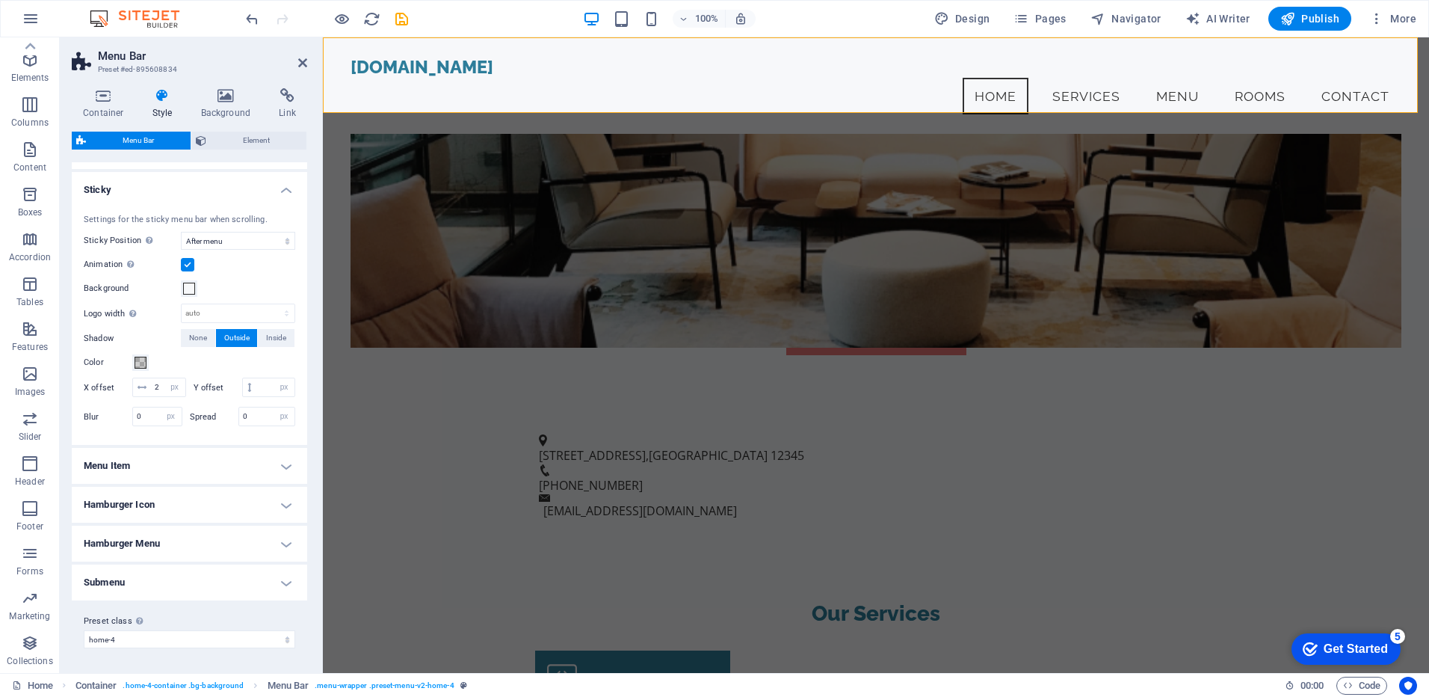
click at [283, 541] on h4 "Hamburger Menu" at bounding box center [189, 543] width 235 height 36
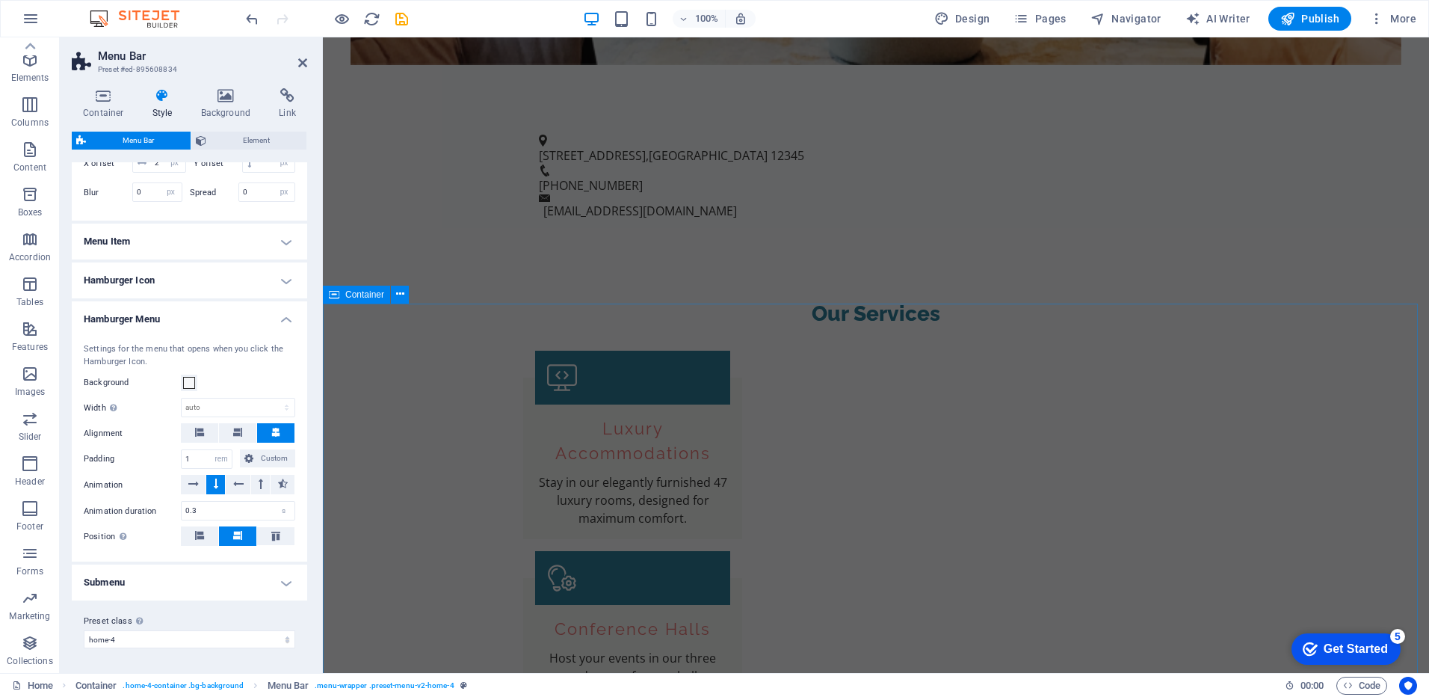
scroll to position [1047, 0]
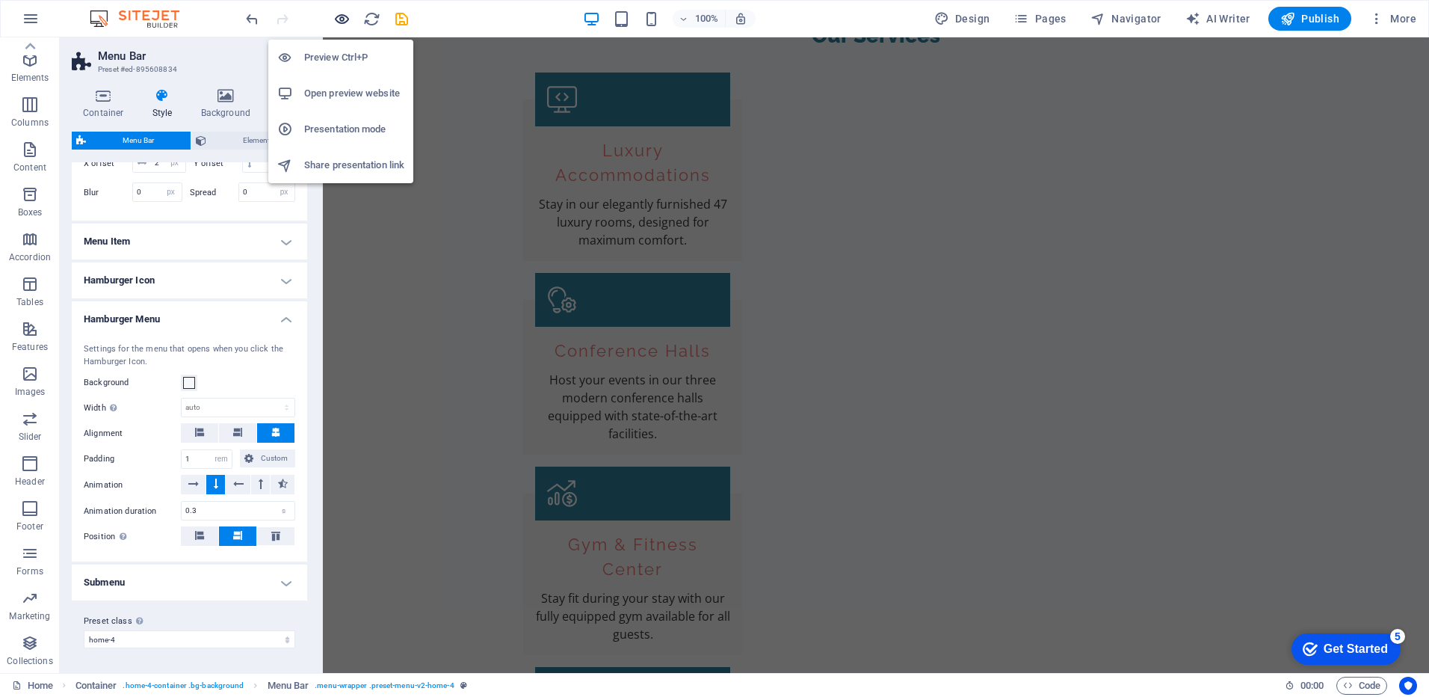
click at [339, 19] on icon "button" at bounding box center [341, 18] width 17 height 17
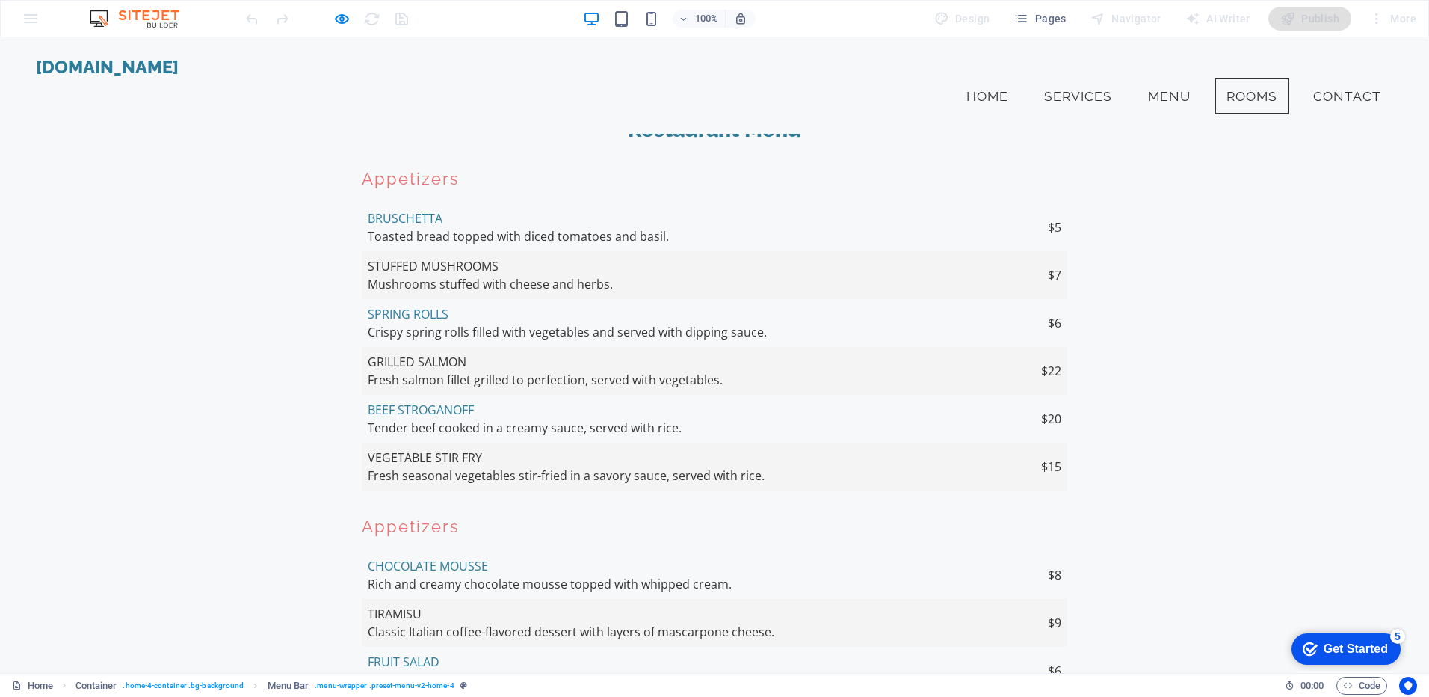
scroll to position [2193, 0]
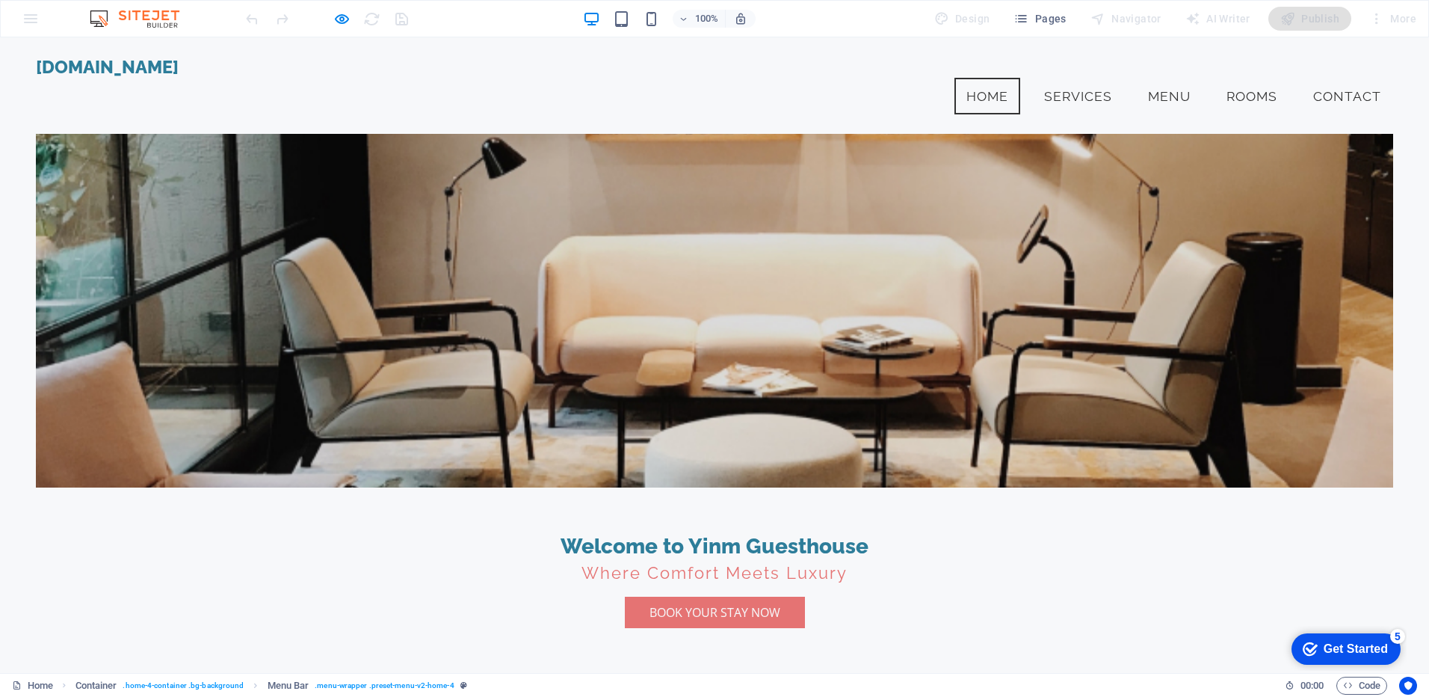
scroll to position [0, 0]
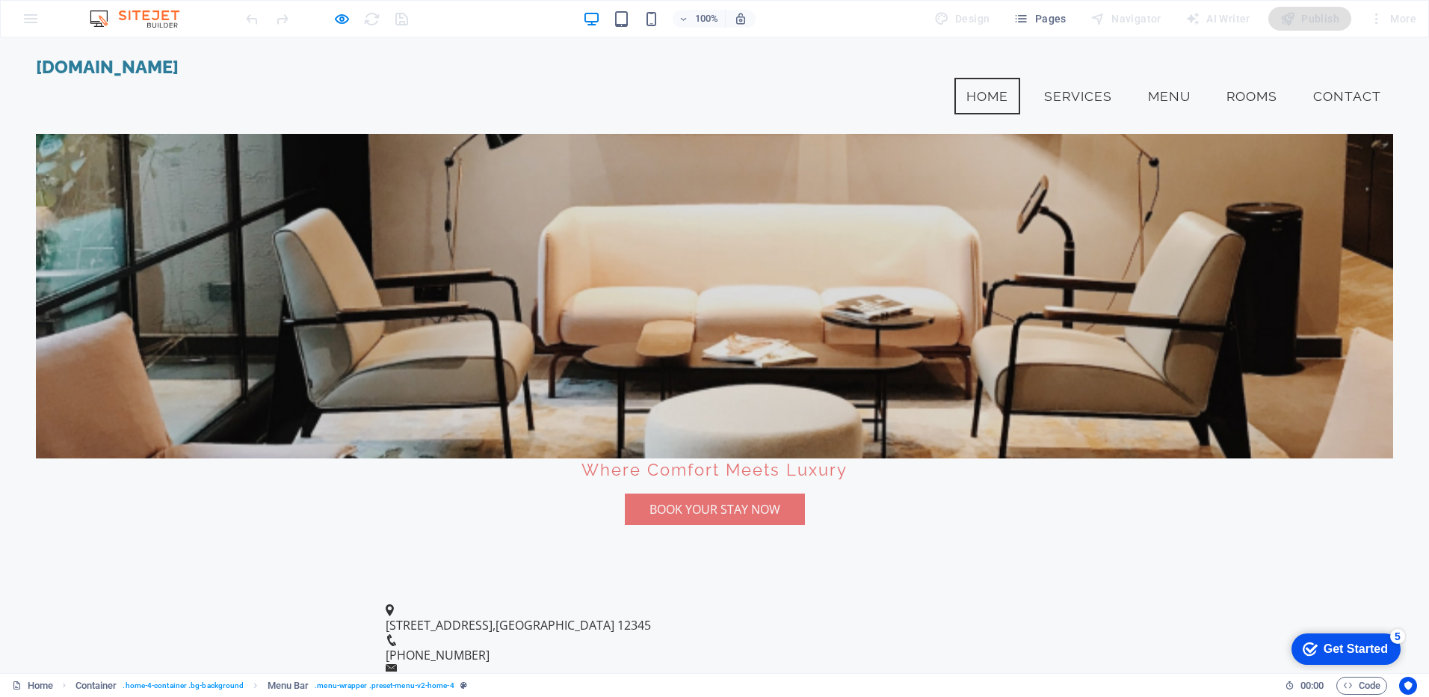
scroll to position [299, 0]
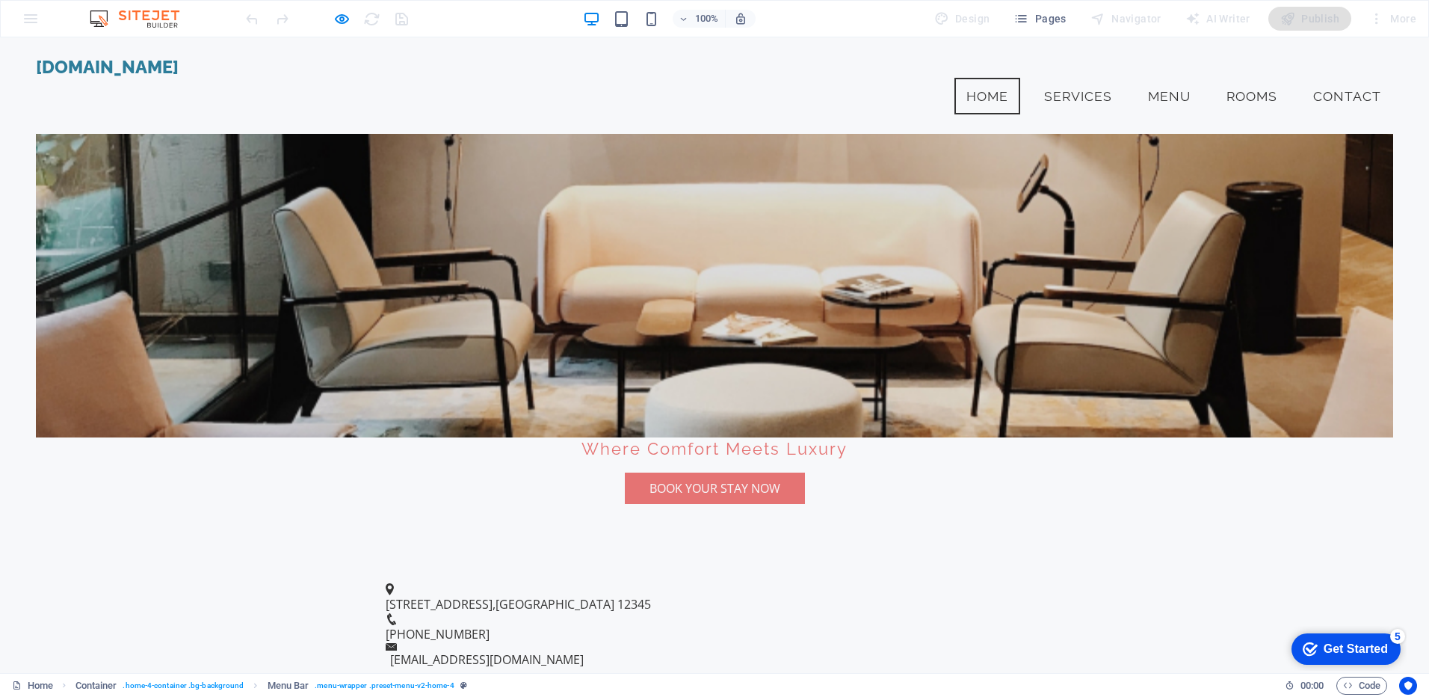
click at [650, 564] on div "[STREET_ADDRESS] [PHONE_NUMBER] [EMAIL_ADDRESS][DOMAIN_NAME]" at bounding box center [714, 626] width 1429 height 124
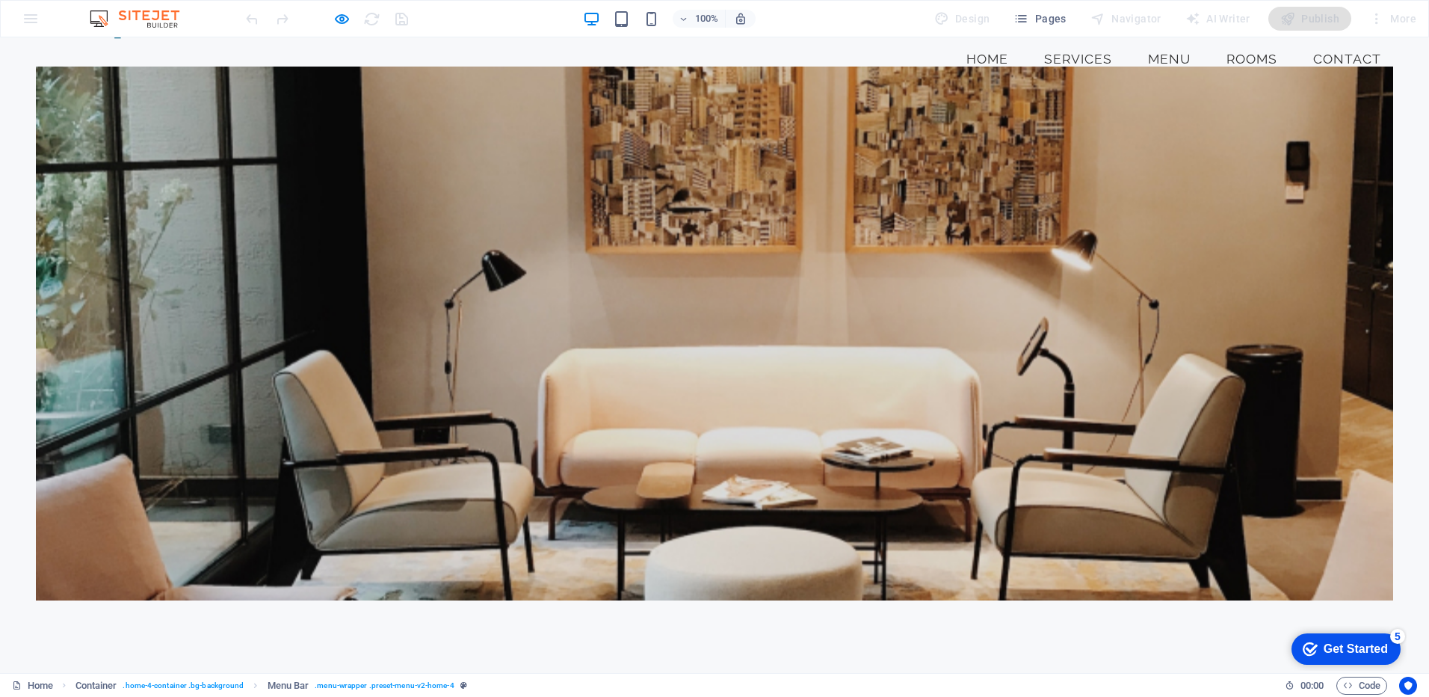
scroll to position [0, 0]
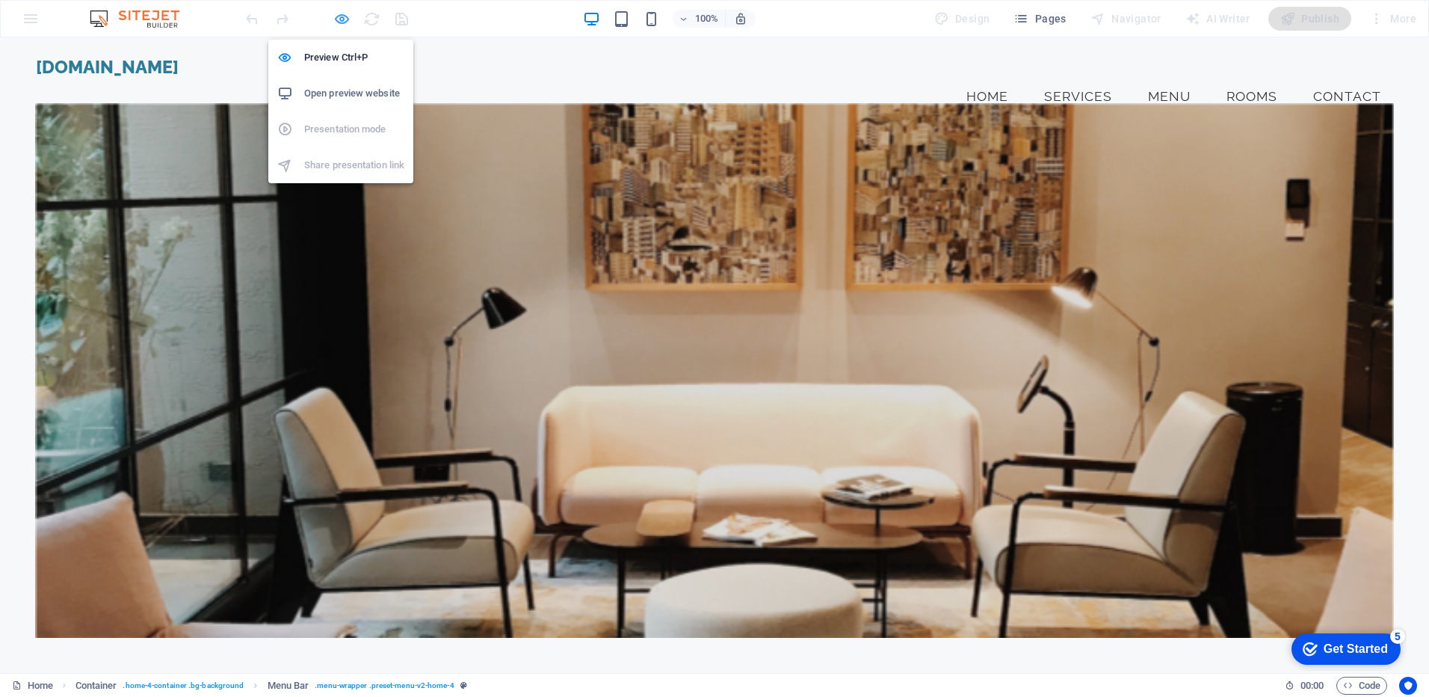
click at [335, 25] on icon "button" at bounding box center [341, 18] width 17 height 17
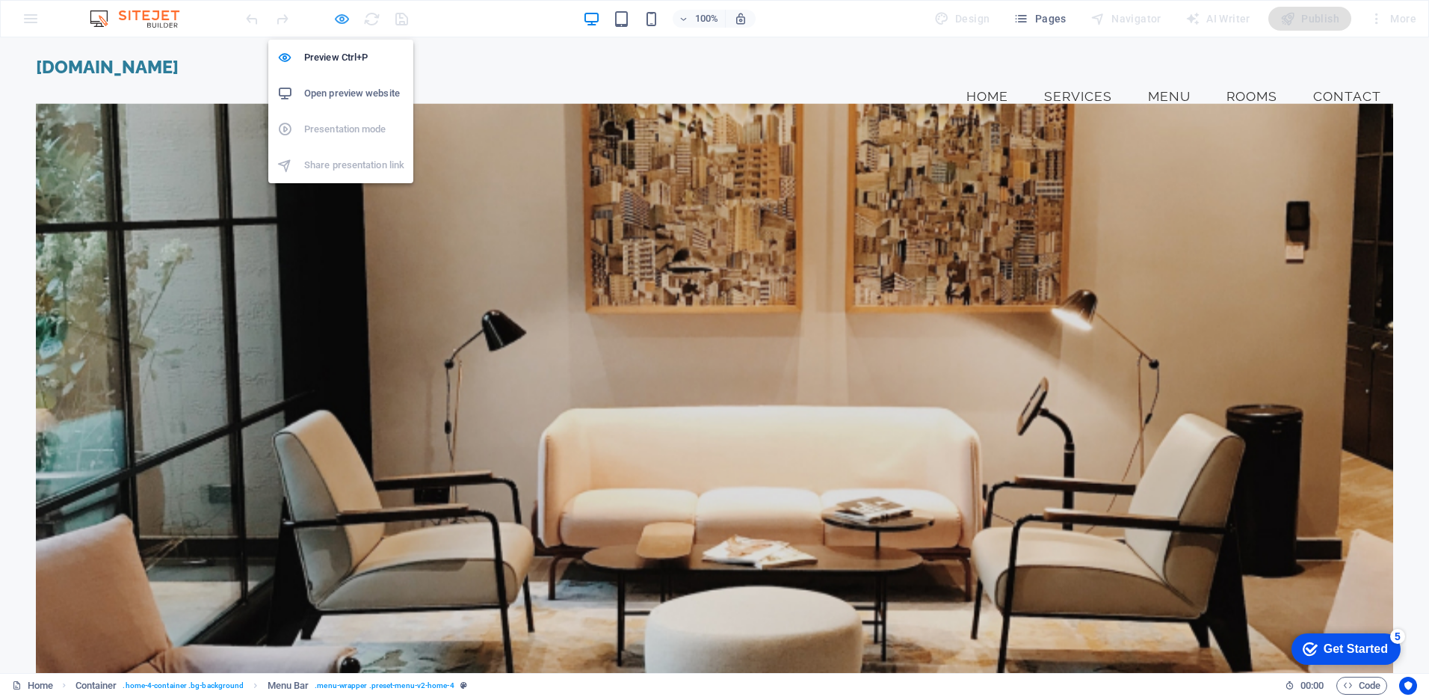
select select "vw"
select select "rem"
select select "vw"
select select "sticky_menu"
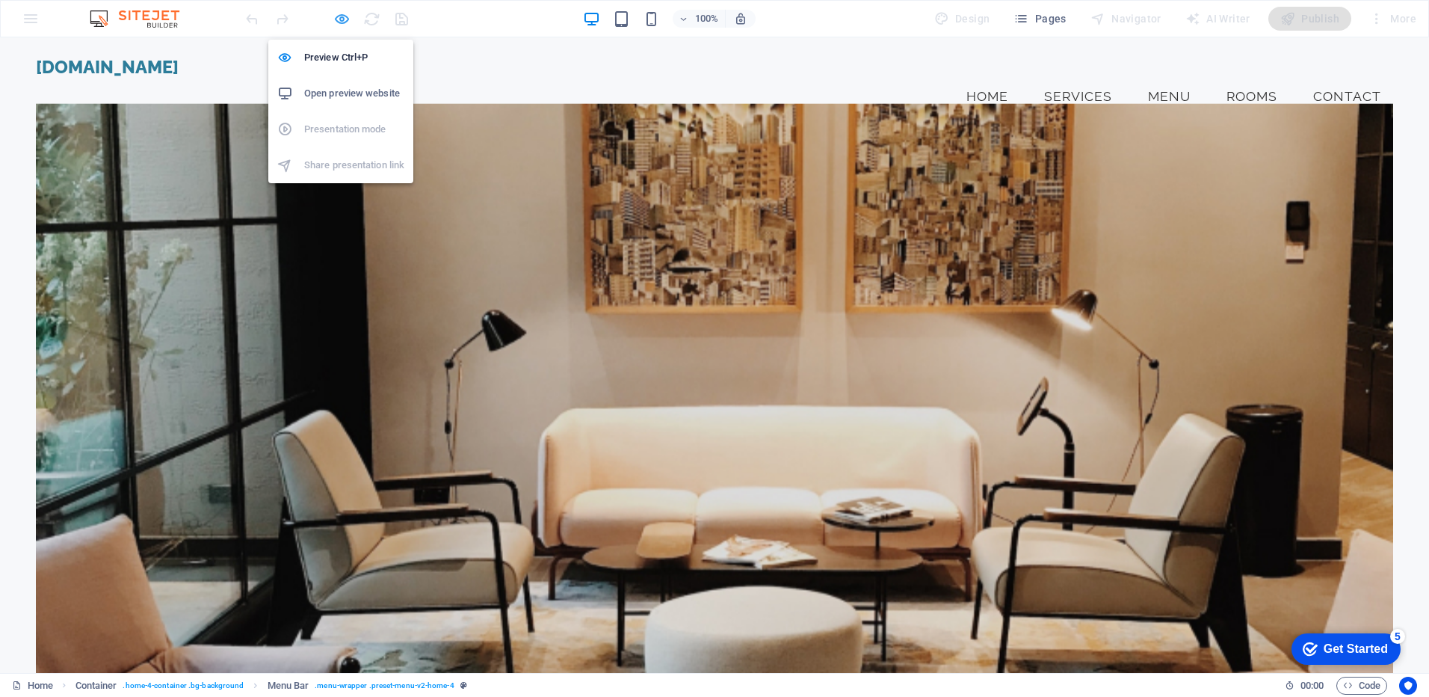
select select "px"
select select "rem"
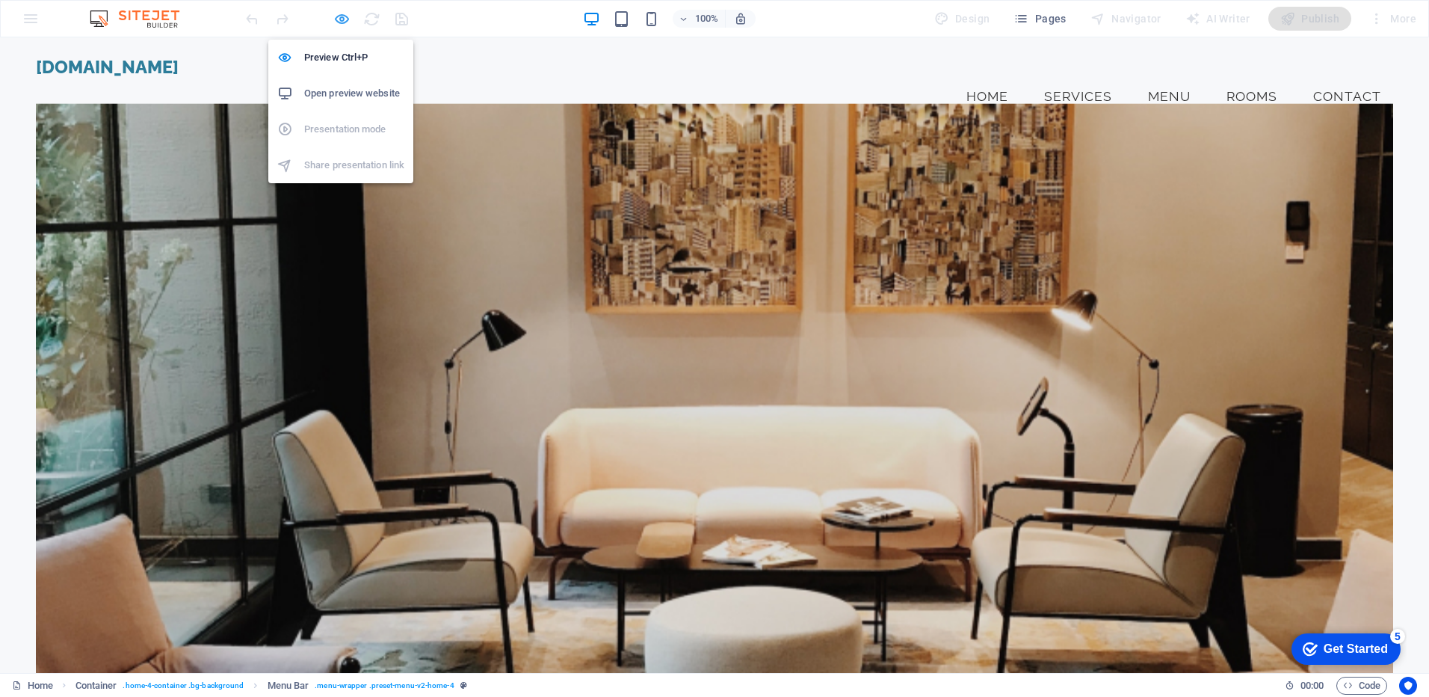
select select "preset-menu-v2-home-4"
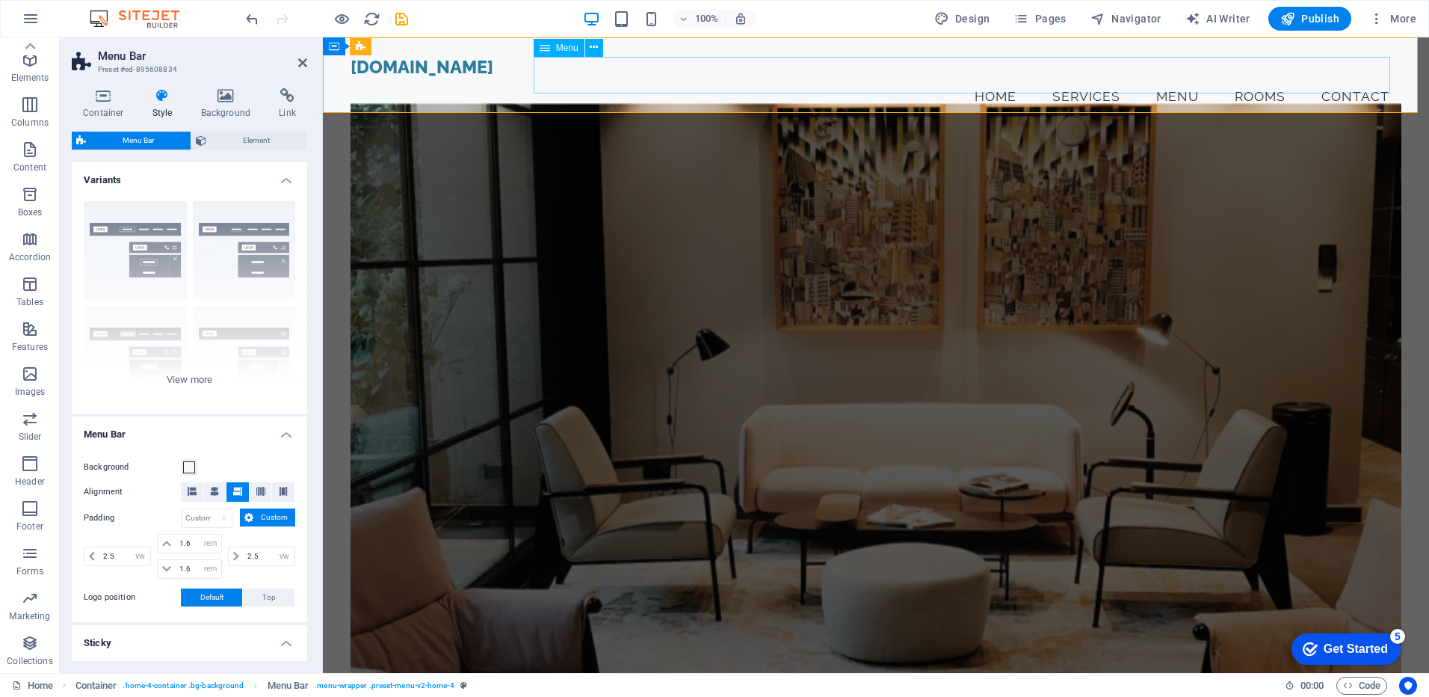
click at [1376, 78] on nav "Home Services Menu Rooms Contact" at bounding box center [876, 96] width 1051 height 37
click at [592, 48] on icon at bounding box center [594, 48] width 8 height 16
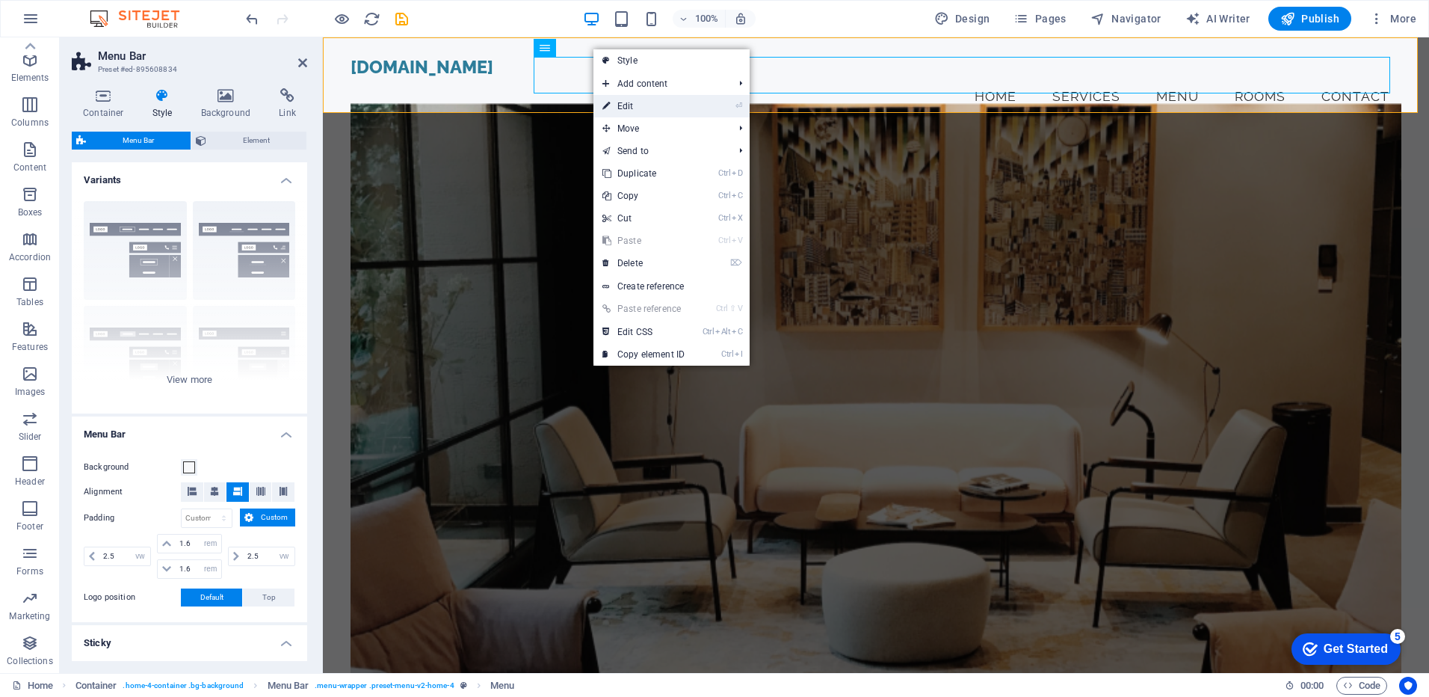
click at [630, 109] on link "⏎ Edit" at bounding box center [644, 106] width 100 height 22
select select
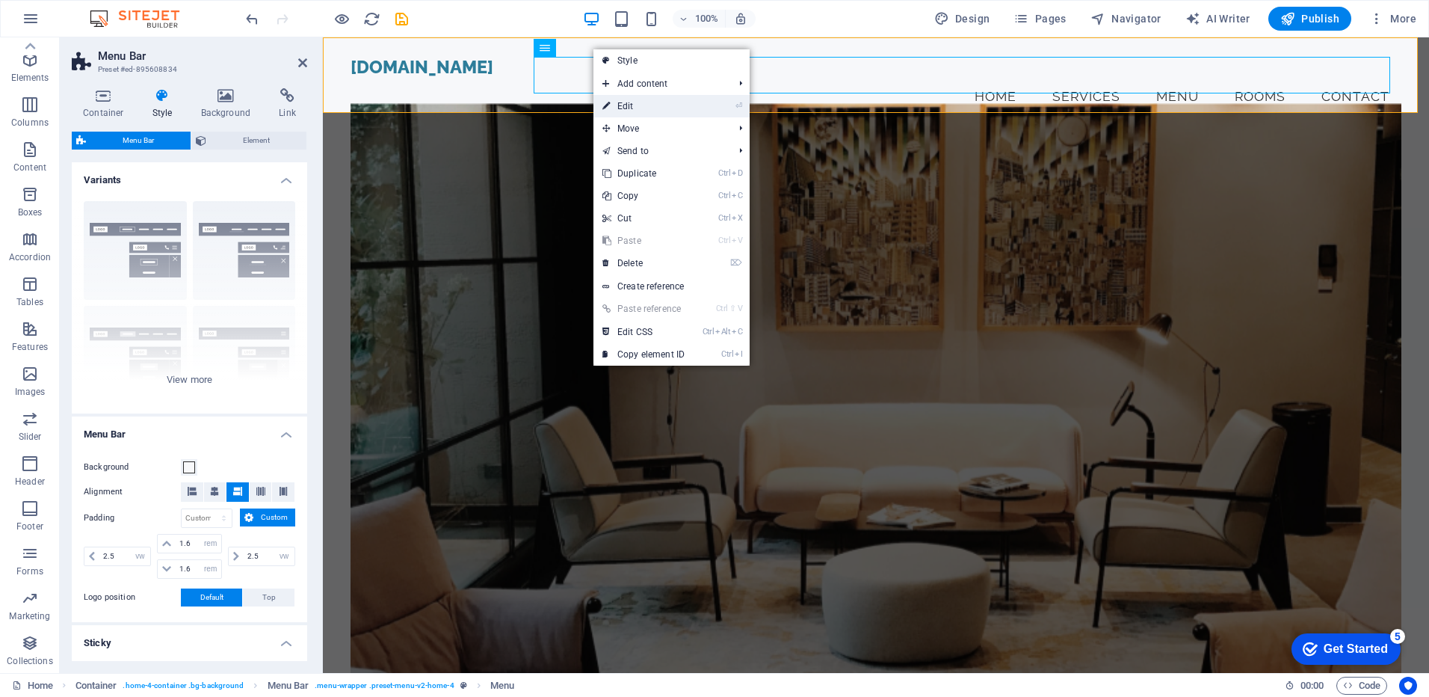
select select
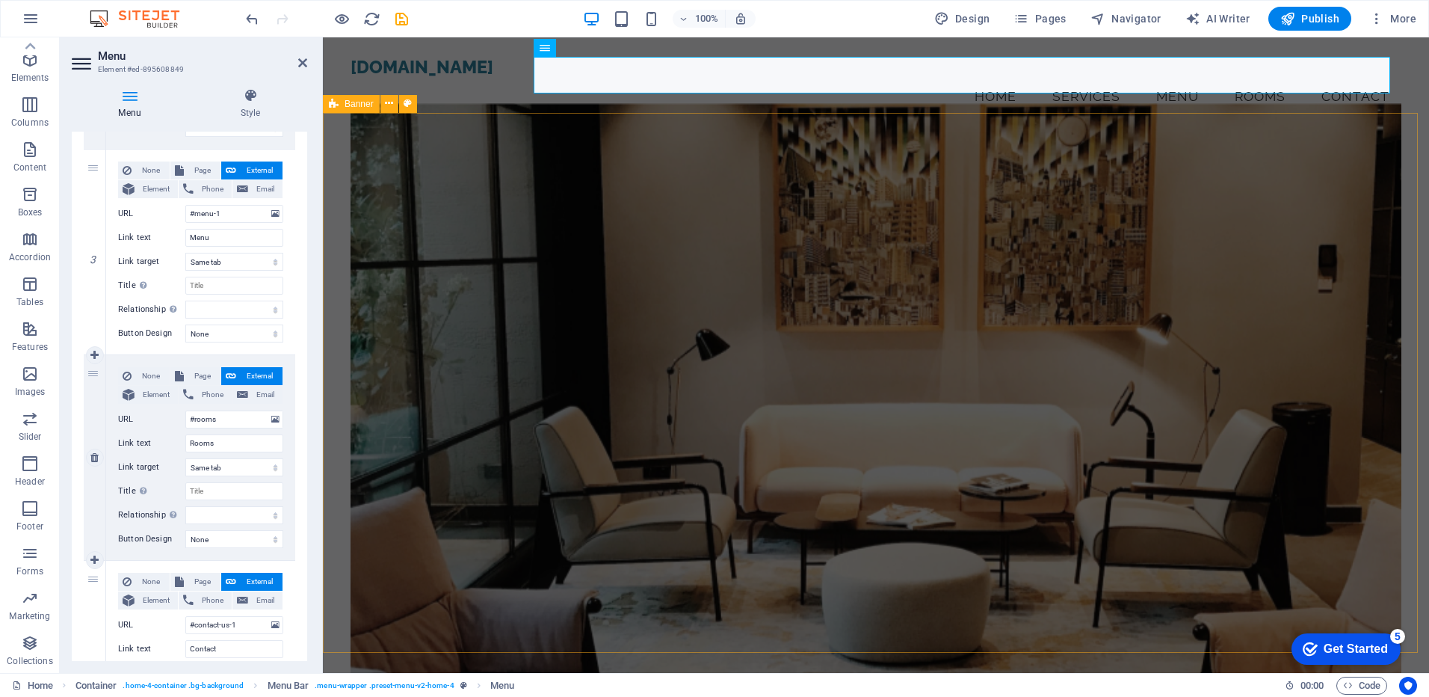
scroll to position [383, 0]
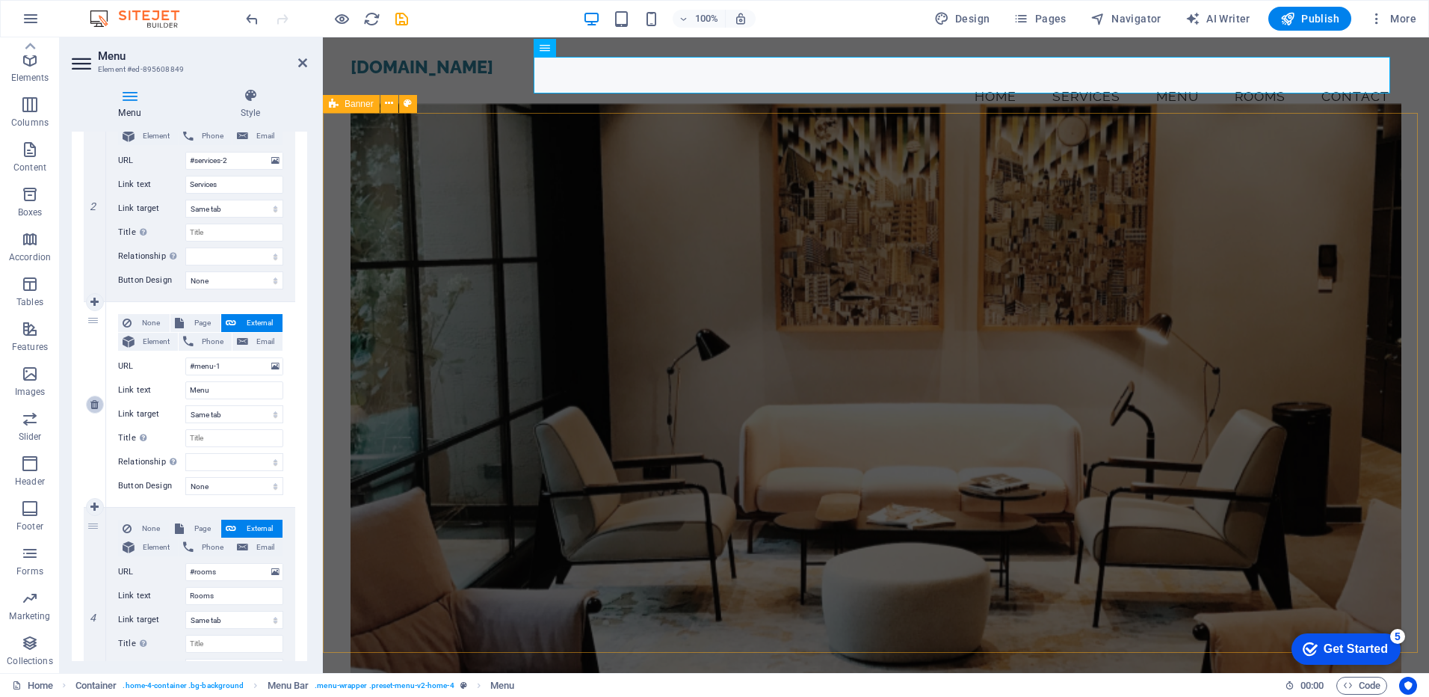
click at [94, 402] on icon at bounding box center [94, 404] width 8 height 10
select select
type input "#rooms"
type input "Rooms"
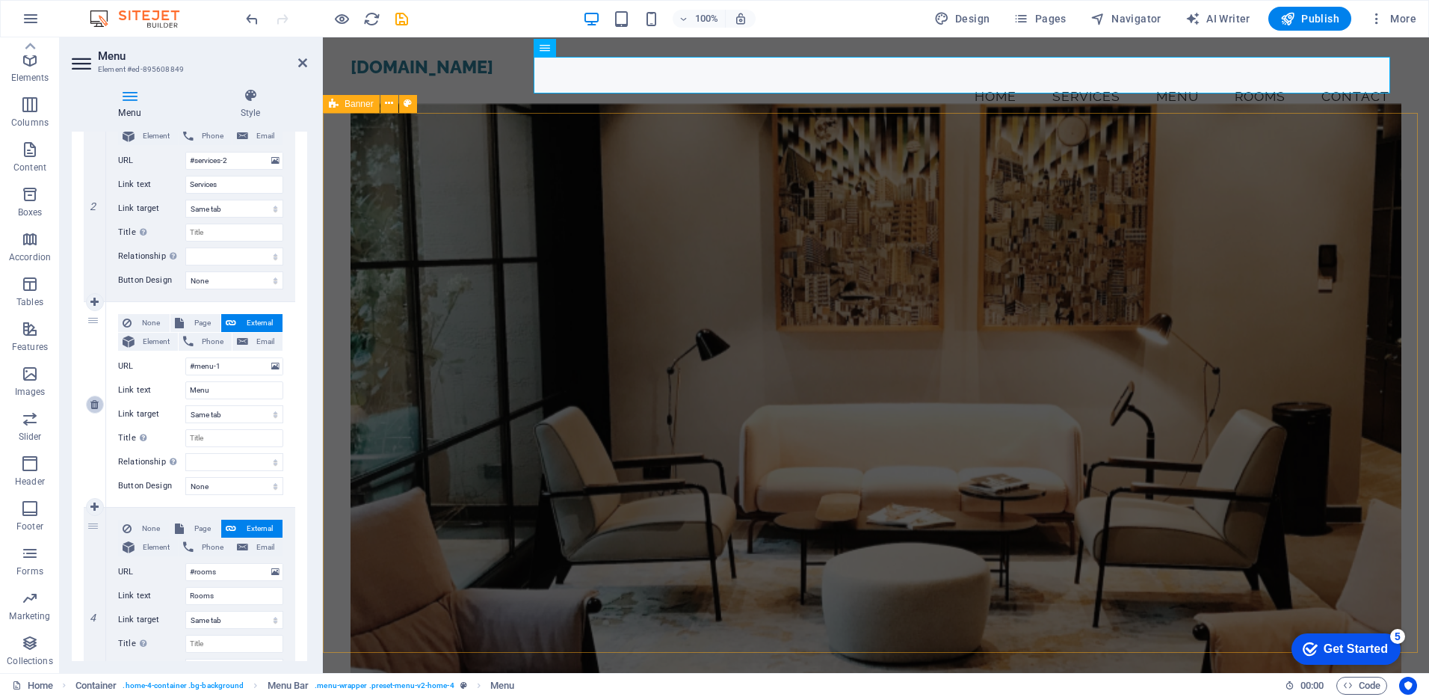
select select
type input "#contact-us-1"
type input "Contact"
select select
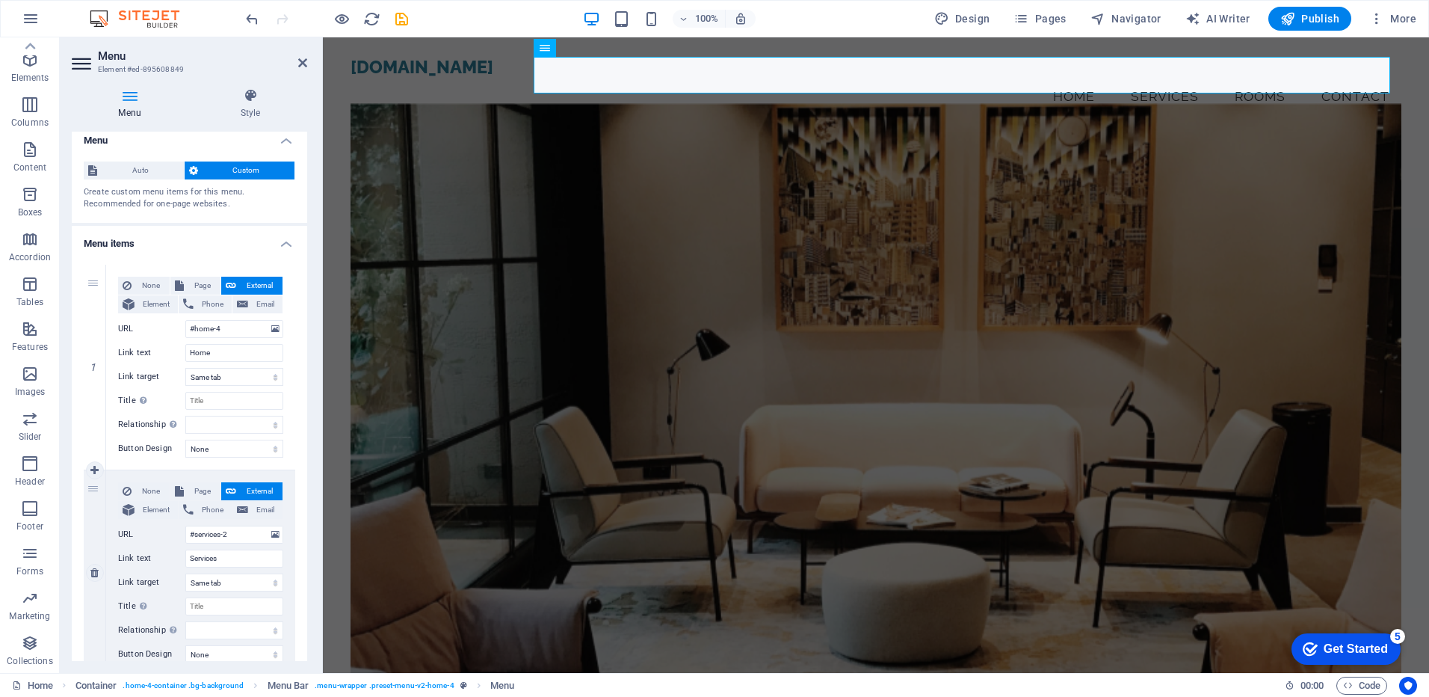
scroll to position [0, 0]
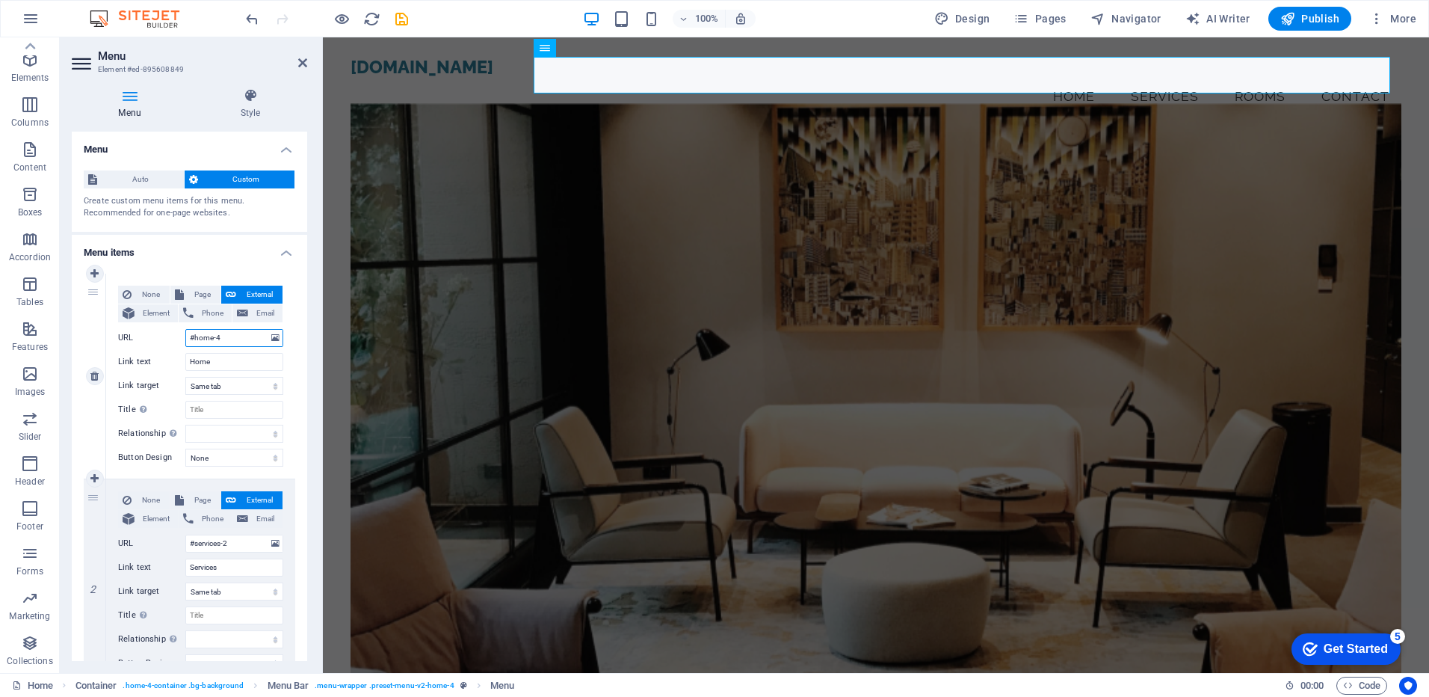
drag, startPoint x: 232, startPoint y: 340, endPoint x: 191, endPoint y: 346, distance: 41.5
click at [191, 346] on input "#home-4" at bounding box center [234, 338] width 98 height 18
drag, startPoint x: 230, startPoint y: 357, endPoint x: 181, endPoint y: 360, distance: 49.4
click at [181, 360] on div "Link text Home" at bounding box center [200, 362] width 165 height 18
type input "O"
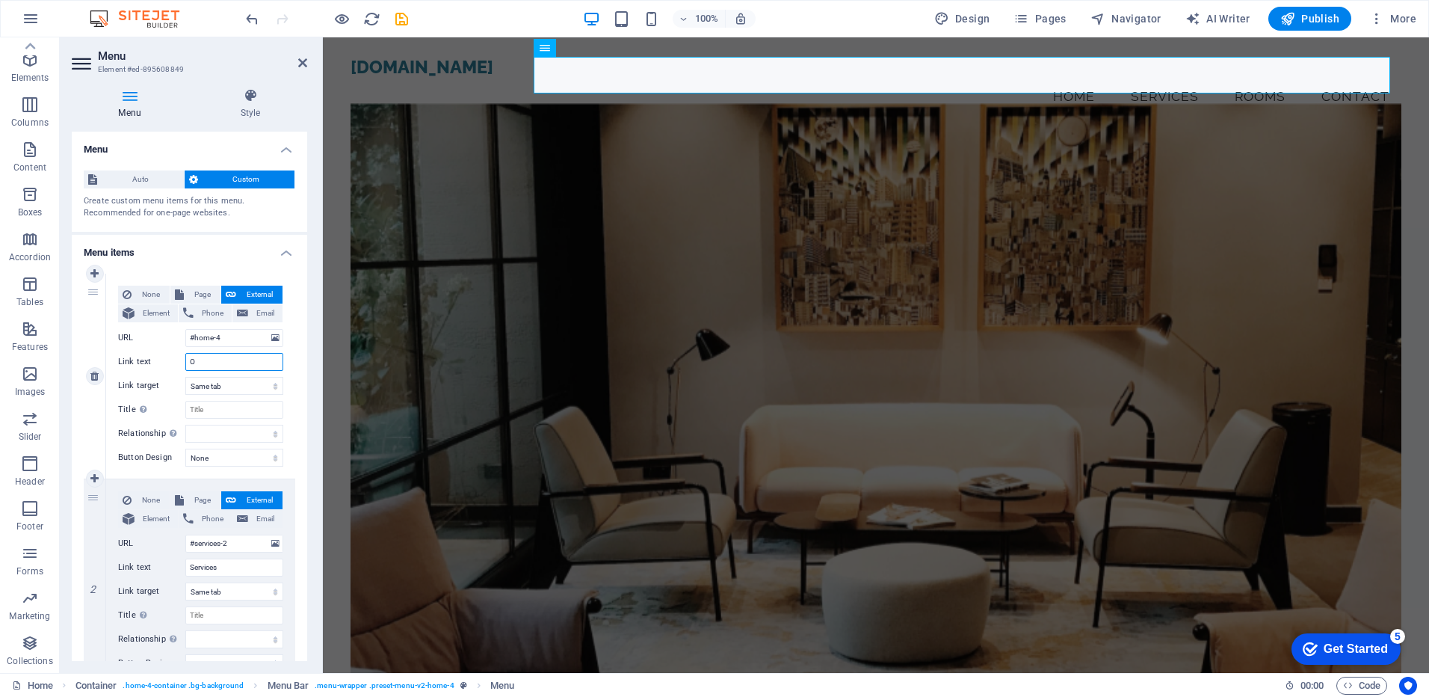
select select
type input "Over"
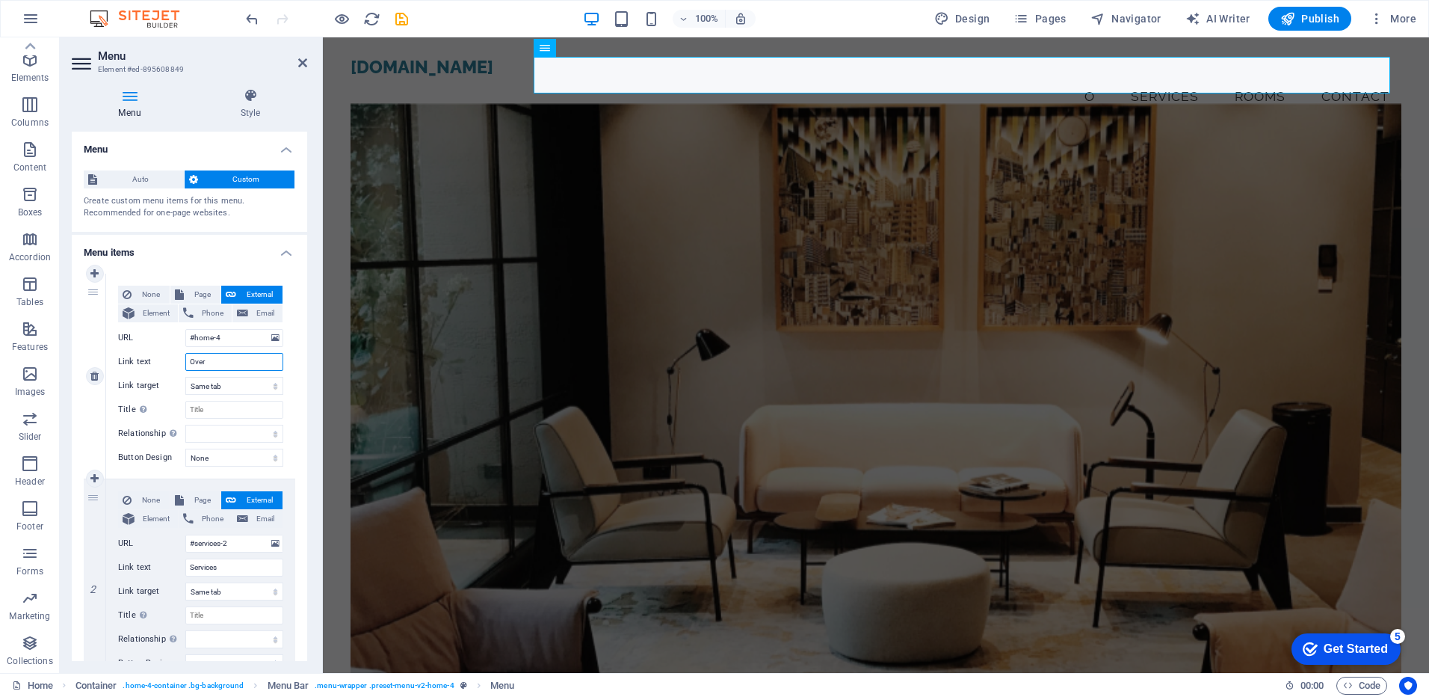
select select
click at [213, 363] on input "Over" at bounding box center [234, 362] width 98 height 18
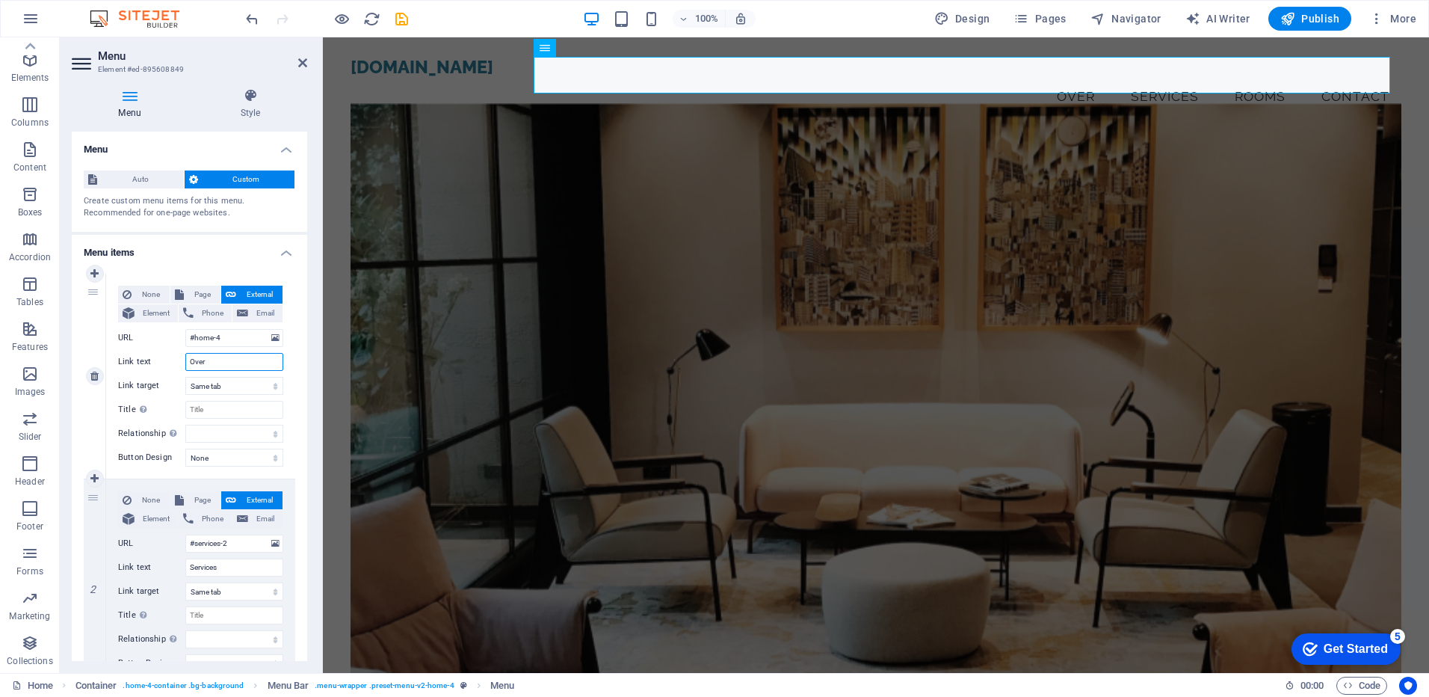
click at [213, 363] on input "Over" at bounding box center [234, 362] width 98 height 18
paste input "view"
type input "Overview"
select select
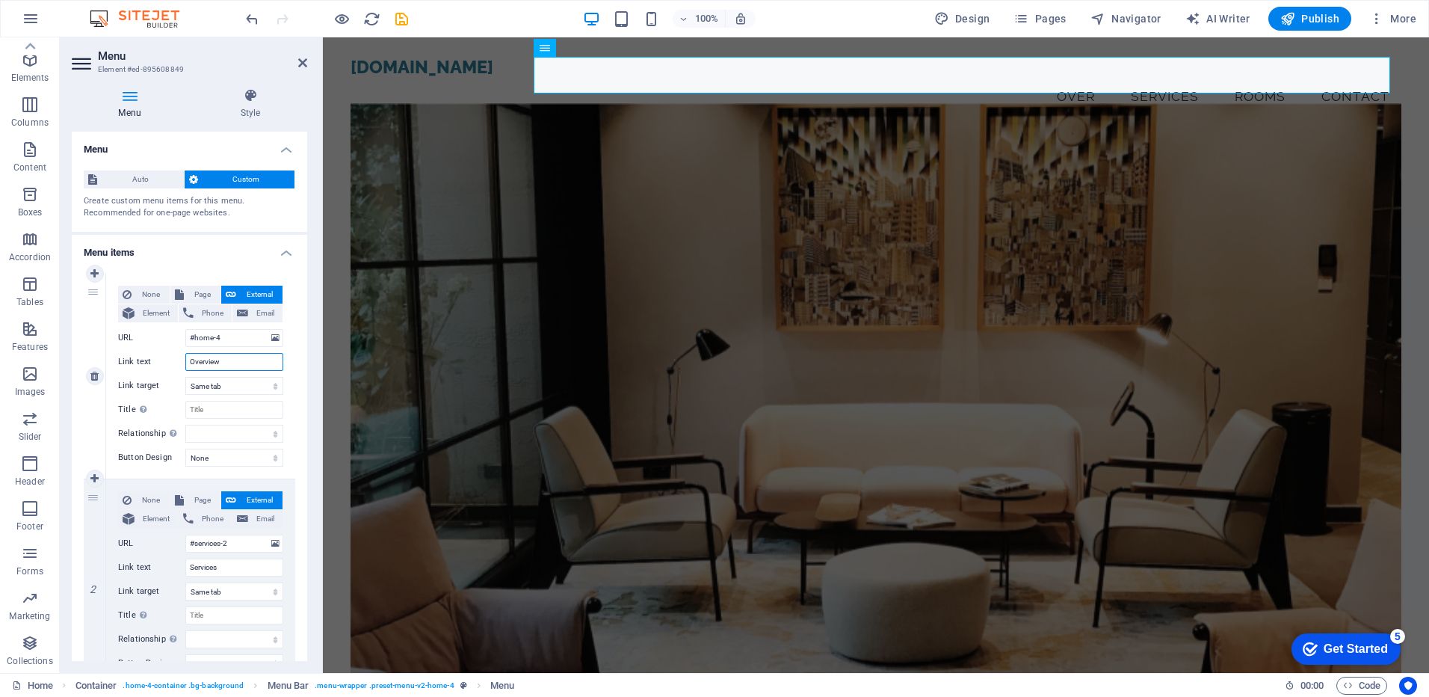
select select
type input "Overview"
click at [173, 362] on label "Link text" at bounding box center [151, 362] width 67 height 18
click at [185, 362] on input "Overview" at bounding box center [234, 362] width 98 height 18
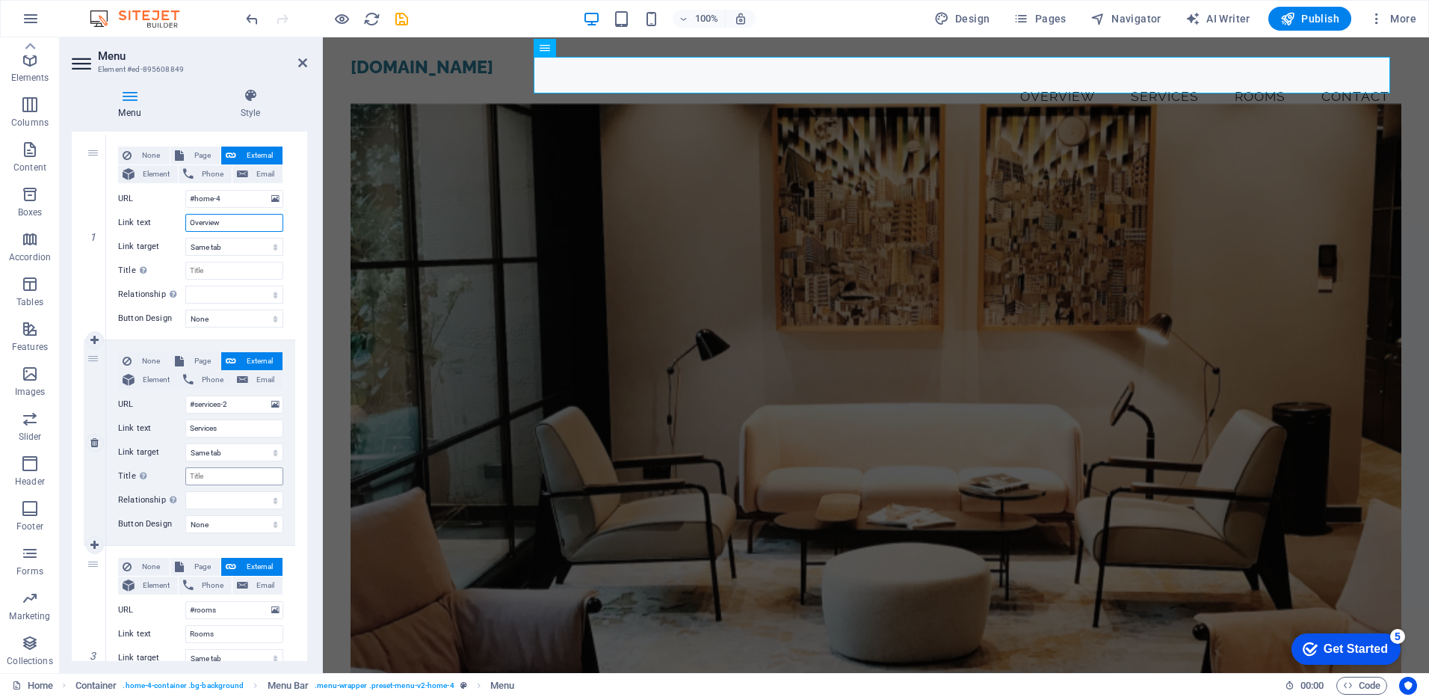
scroll to position [150, 0]
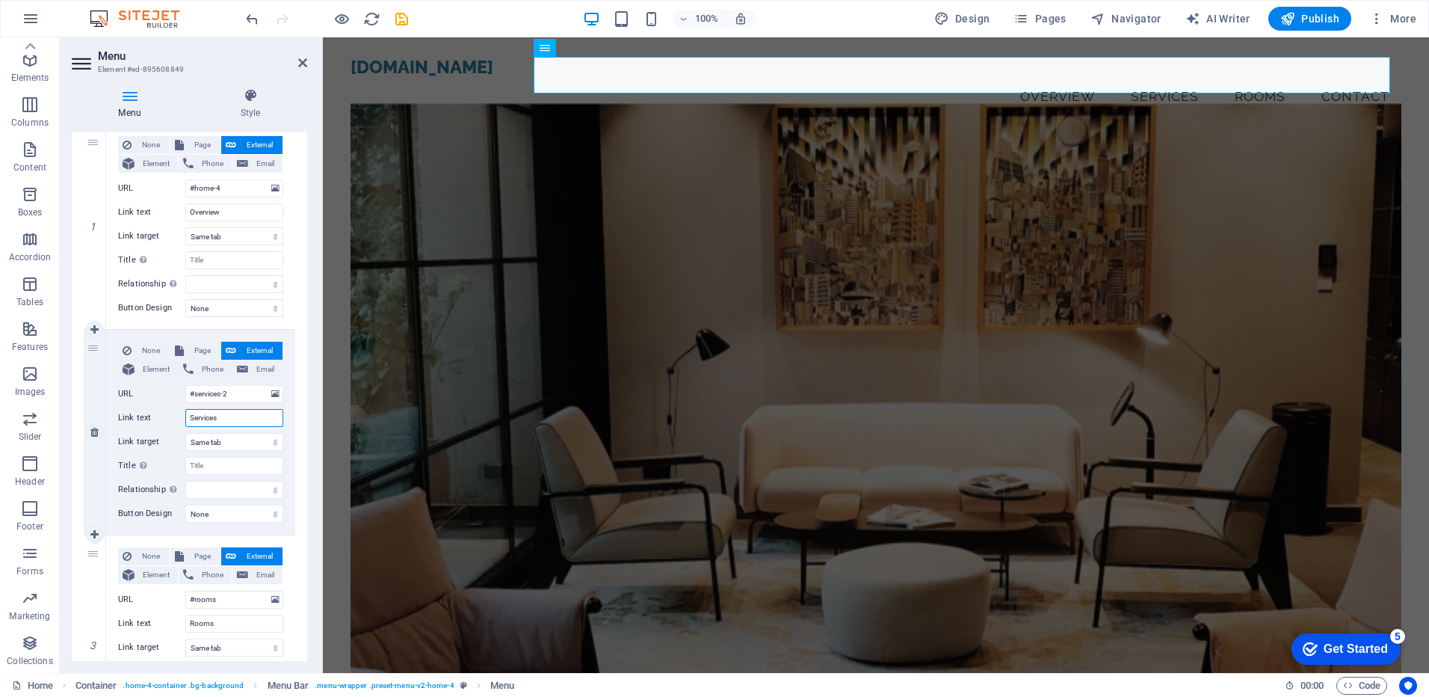
drag, startPoint x: 230, startPoint y: 421, endPoint x: 184, endPoint y: 419, distance: 46.4
click at [184, 419] on div "Link text Services" at bounding box center [200, 418] width 165 height 18
type input "S"
select select
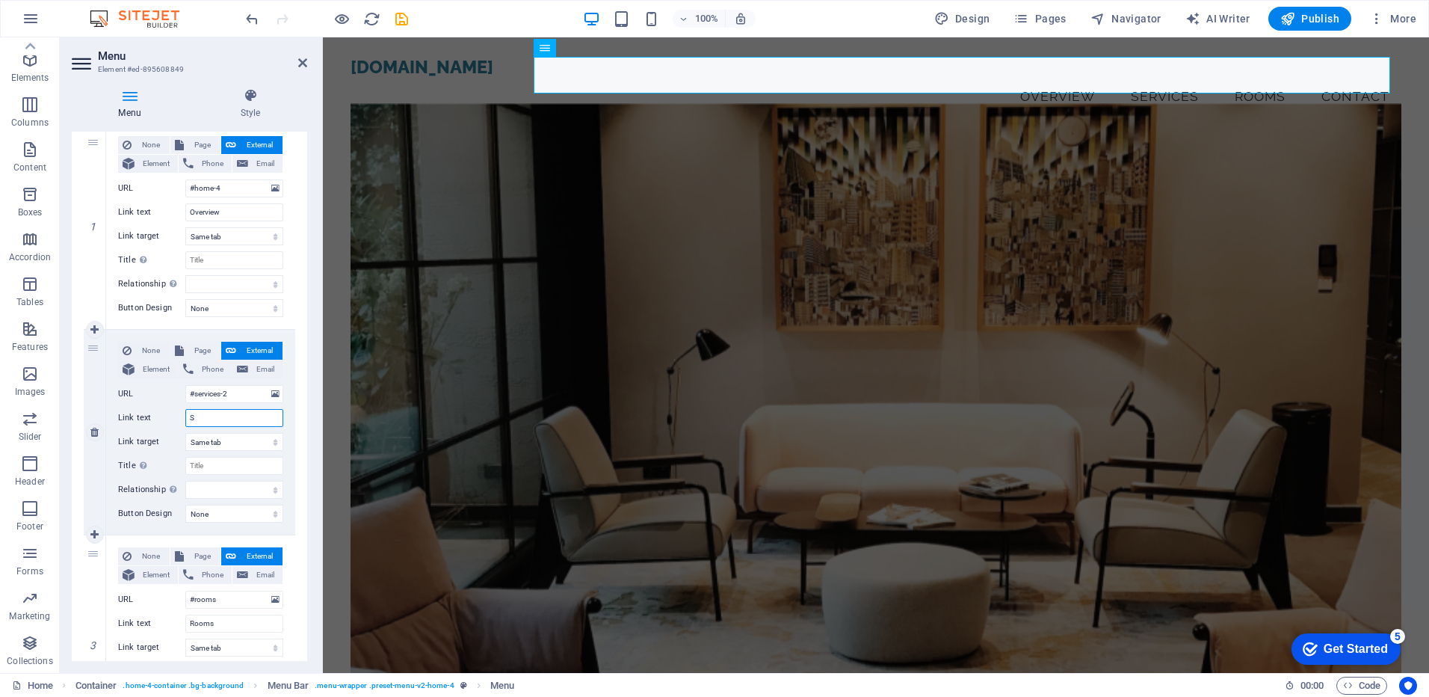
select select
type input "SP"
select select
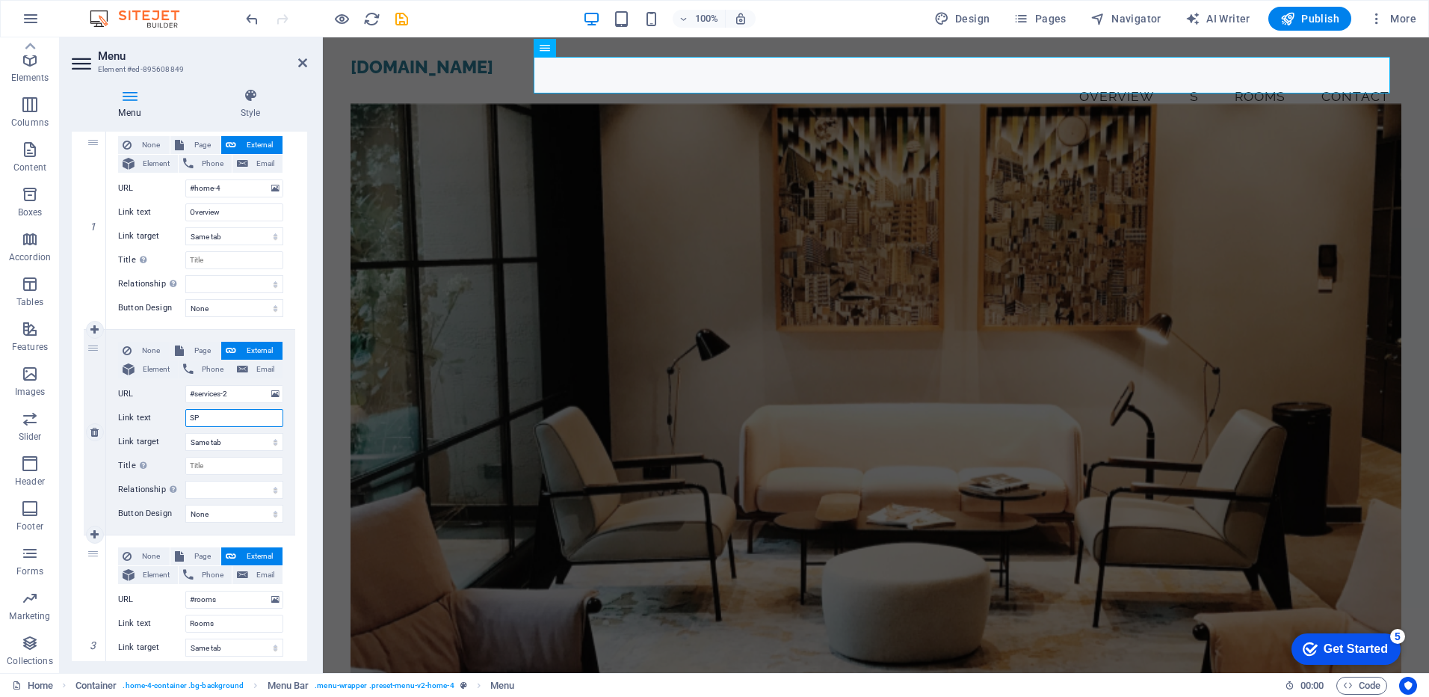
select select
type input "SPA"
select select
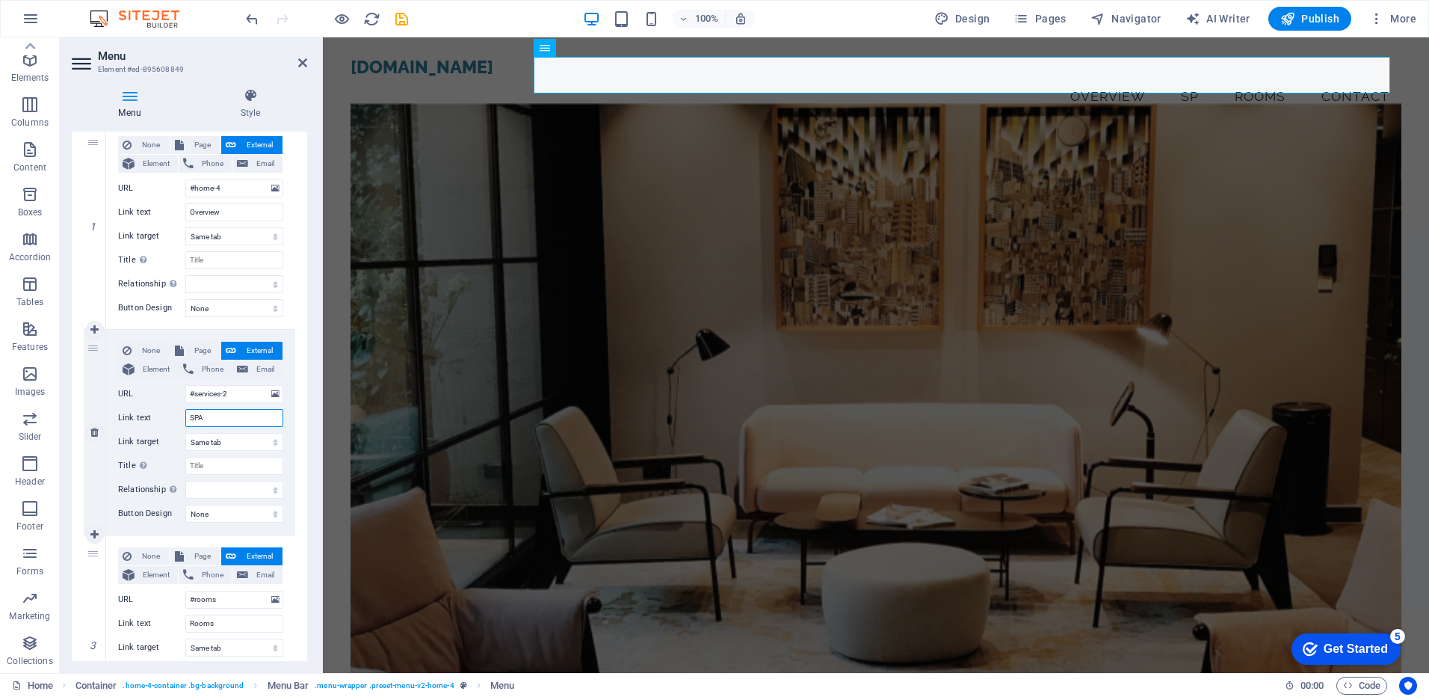
select select
type input "SPA"
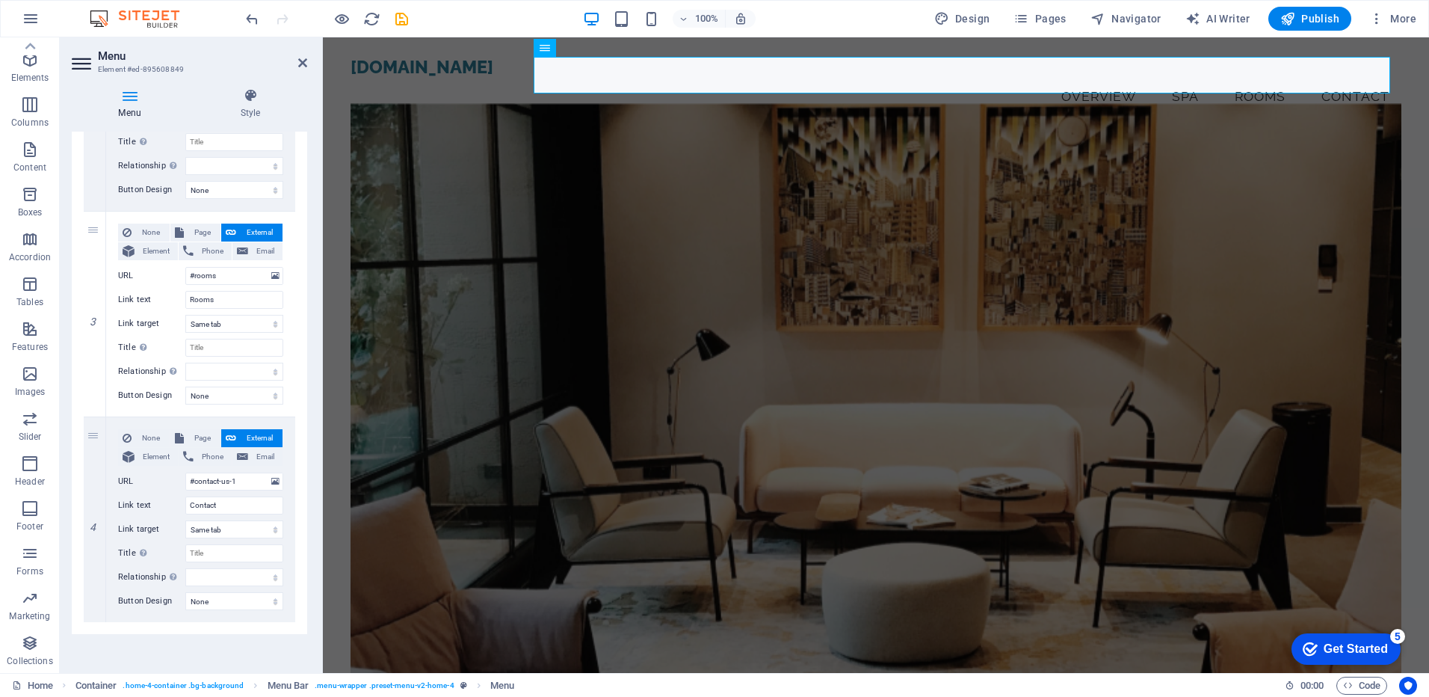
scroll to position [476, 0]
click at [230, 504] on input "Contact" at bounding box center [234, 502] width 98 height 18
type input "Contact us"
select select
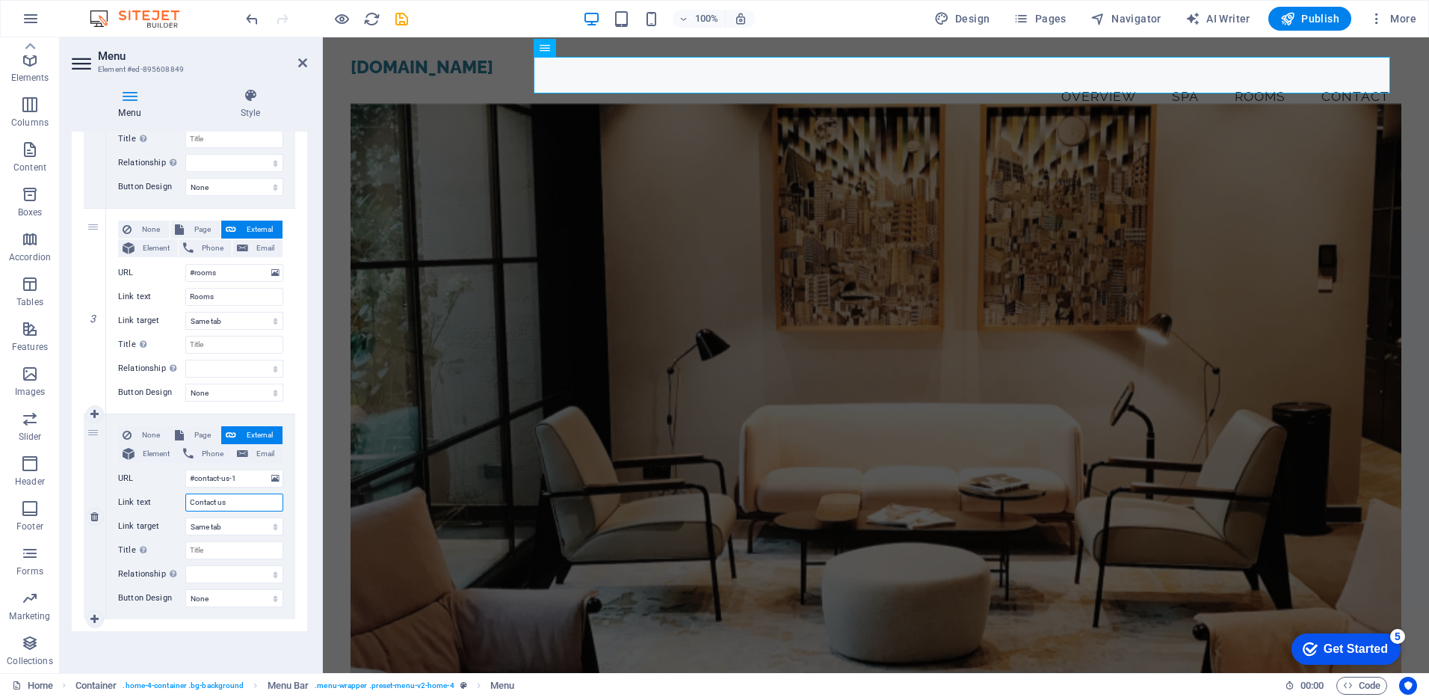
select select
type input "Contact us"
click at [91, 617] on icon at bounding box center [94, 619] width 8 height 10
select select
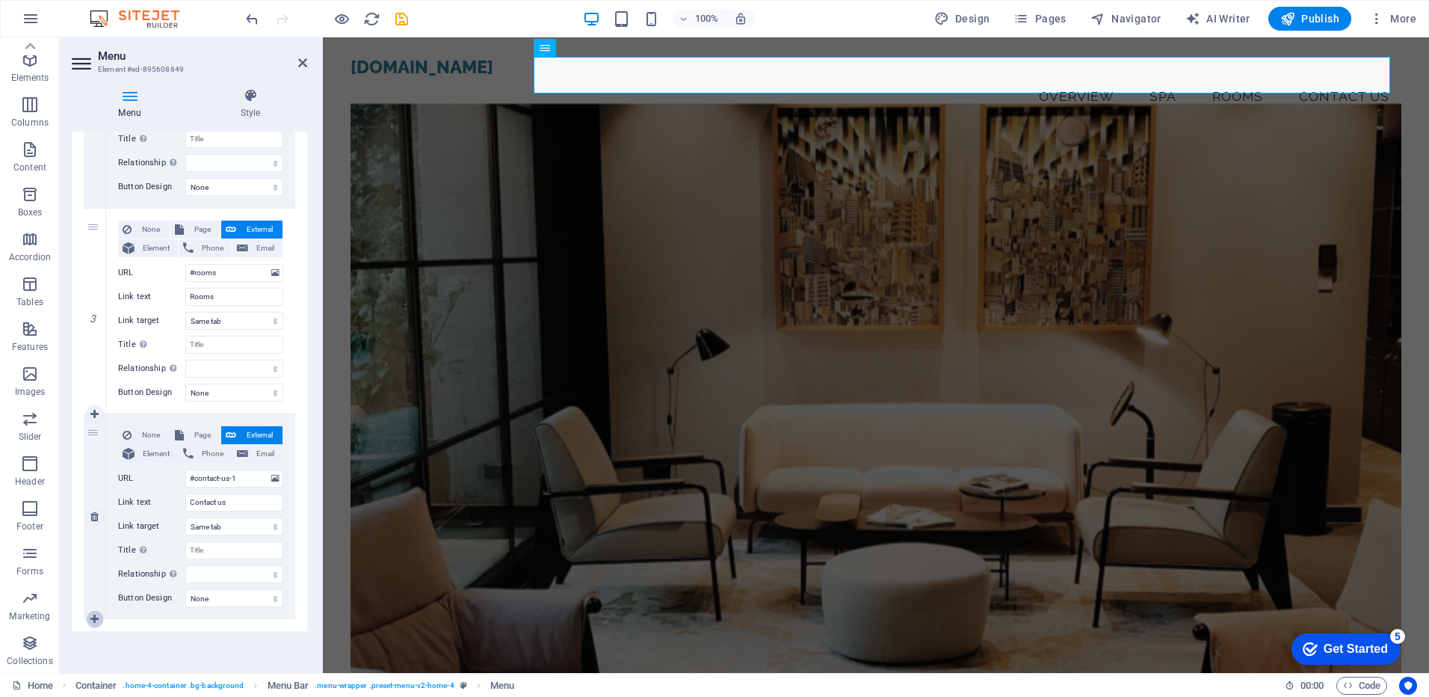
select select
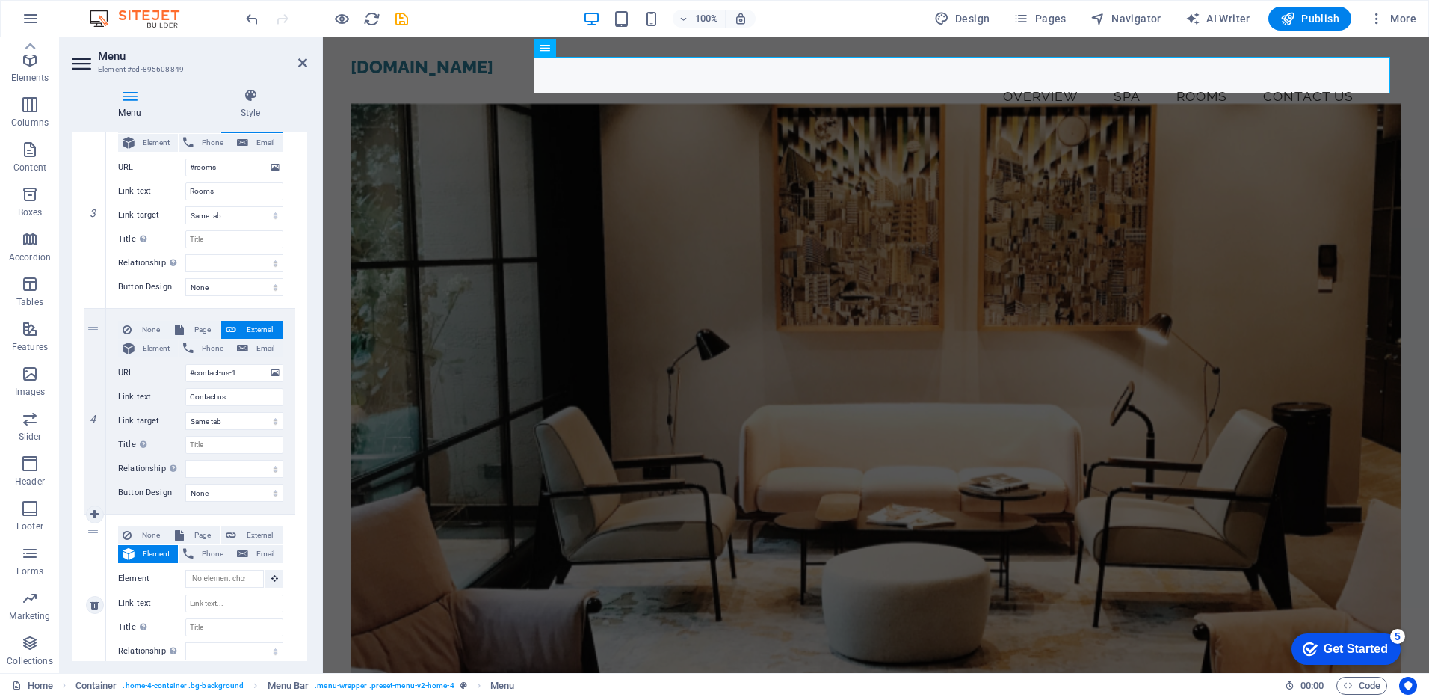
scroll to position [659, 0]
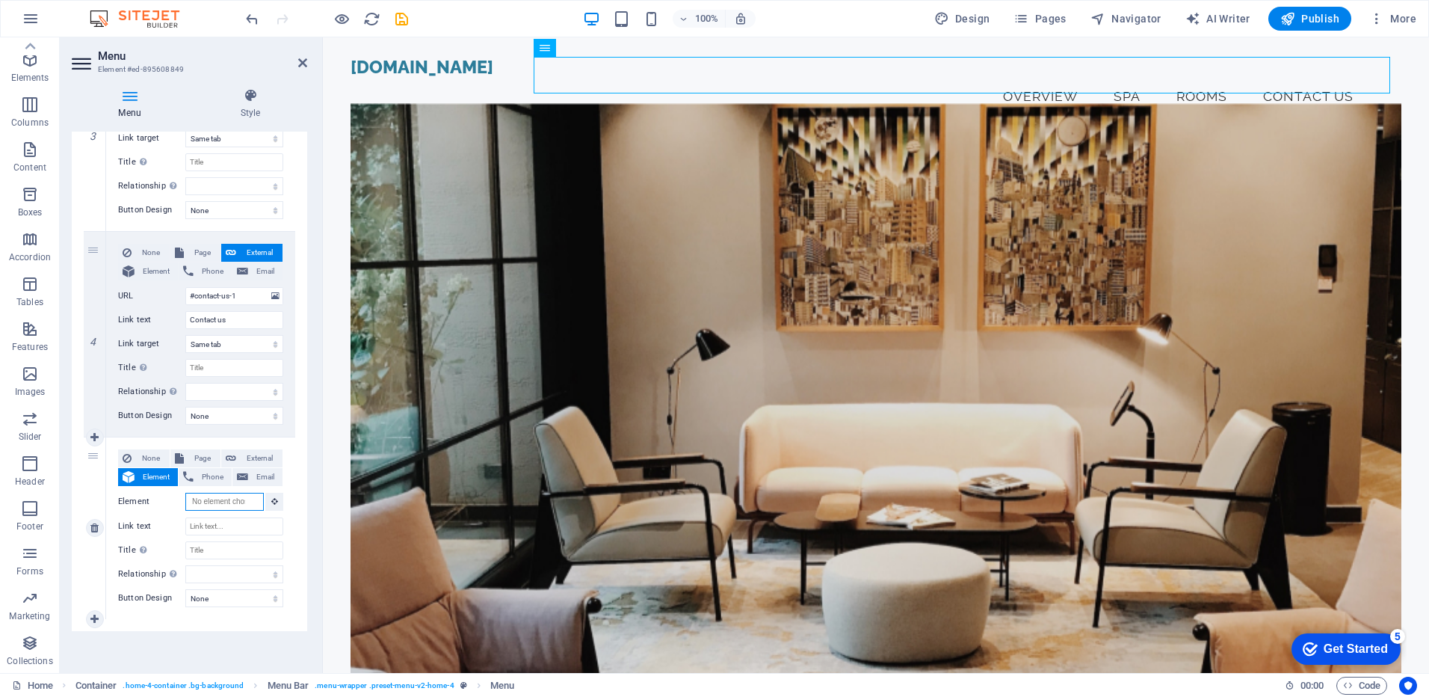
click at [232, 503] on input "Element" at bounding box center [224, 502] width 78 height 18
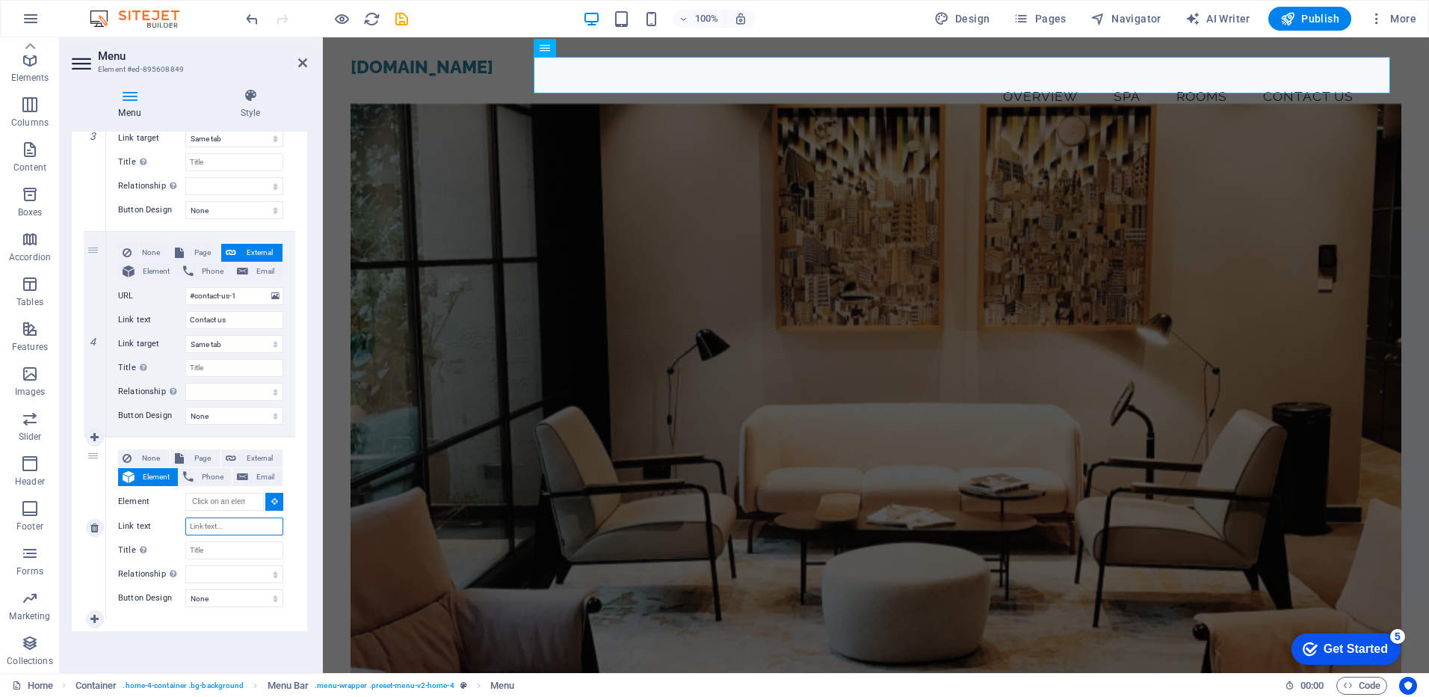
click at [228, 529] on input "Link text" at bounding box center [234, 526] width 98 height 18
click at [249, 456] on span "External" at bounding box center [259, 458] width 37 height 18
select select
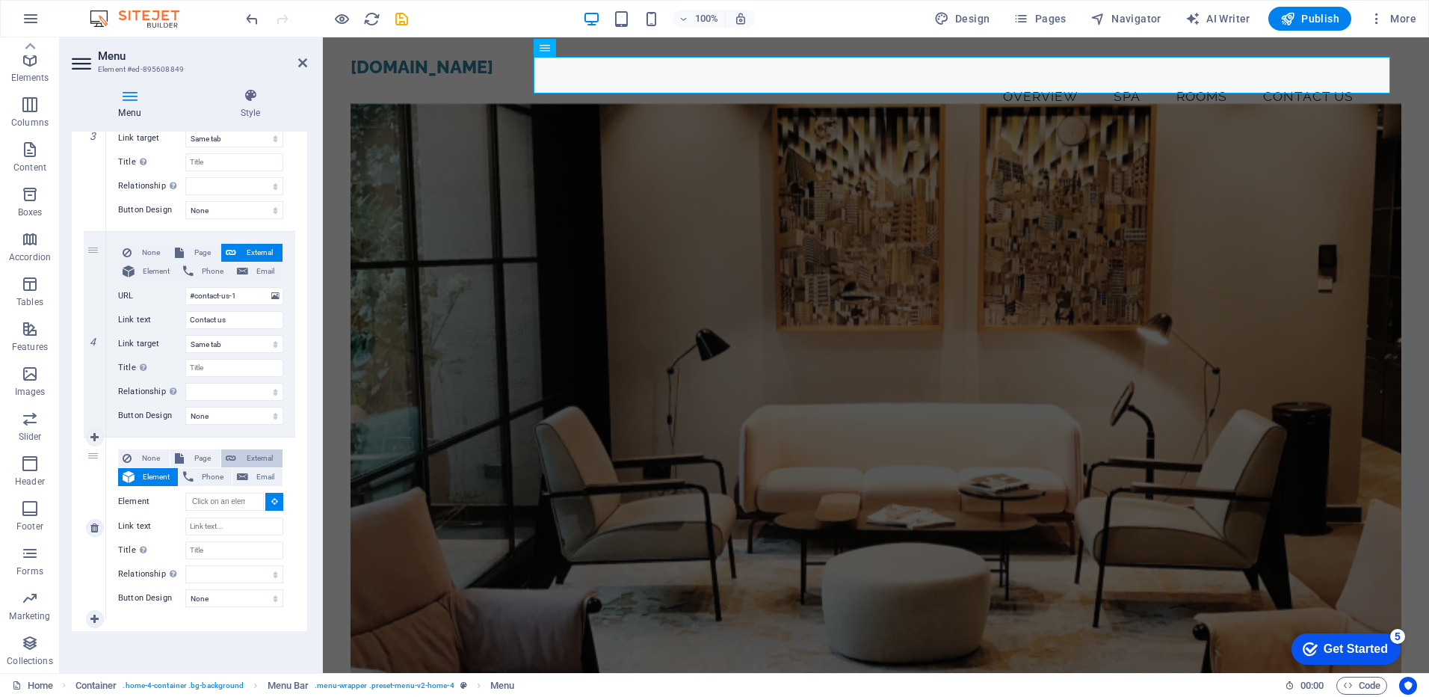
select select
select select "blank"
select select
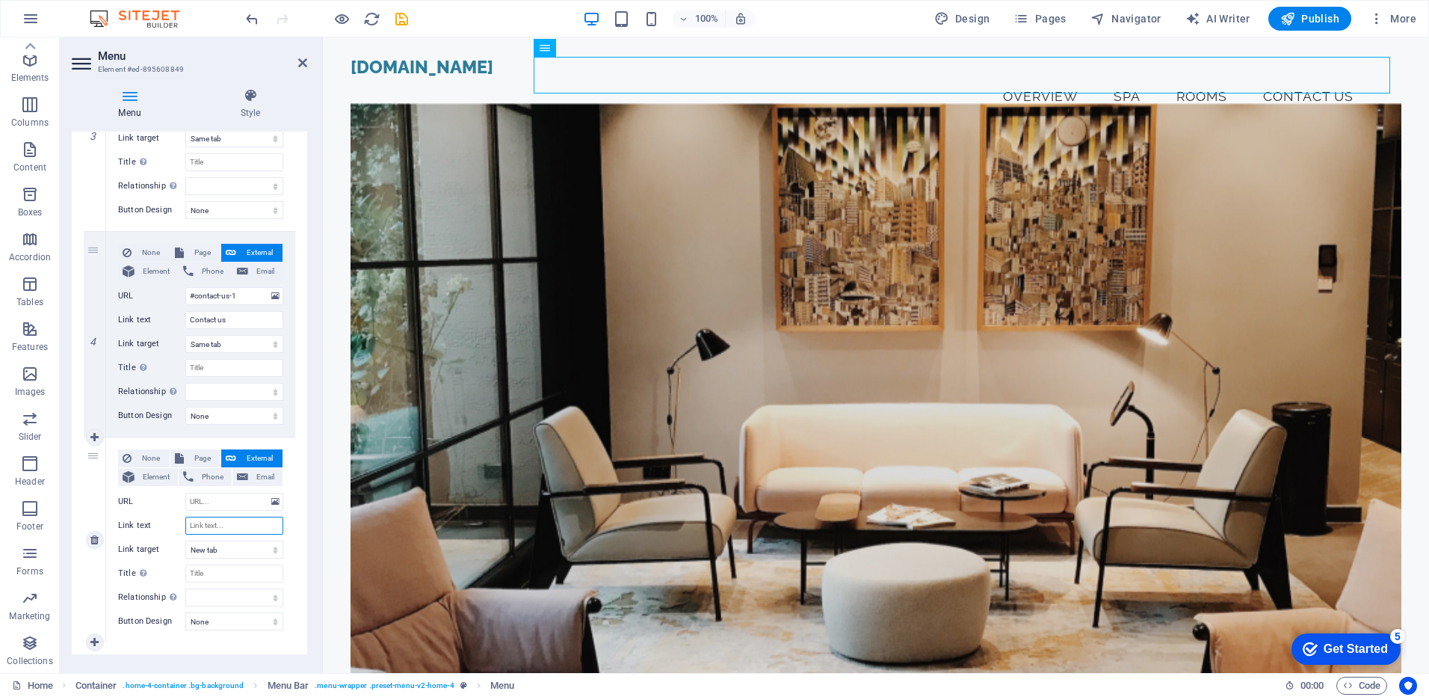
click at [221, 527] on input "Link text" at bounding box center [234, 526] width 98 height 18
type input "A"
select select
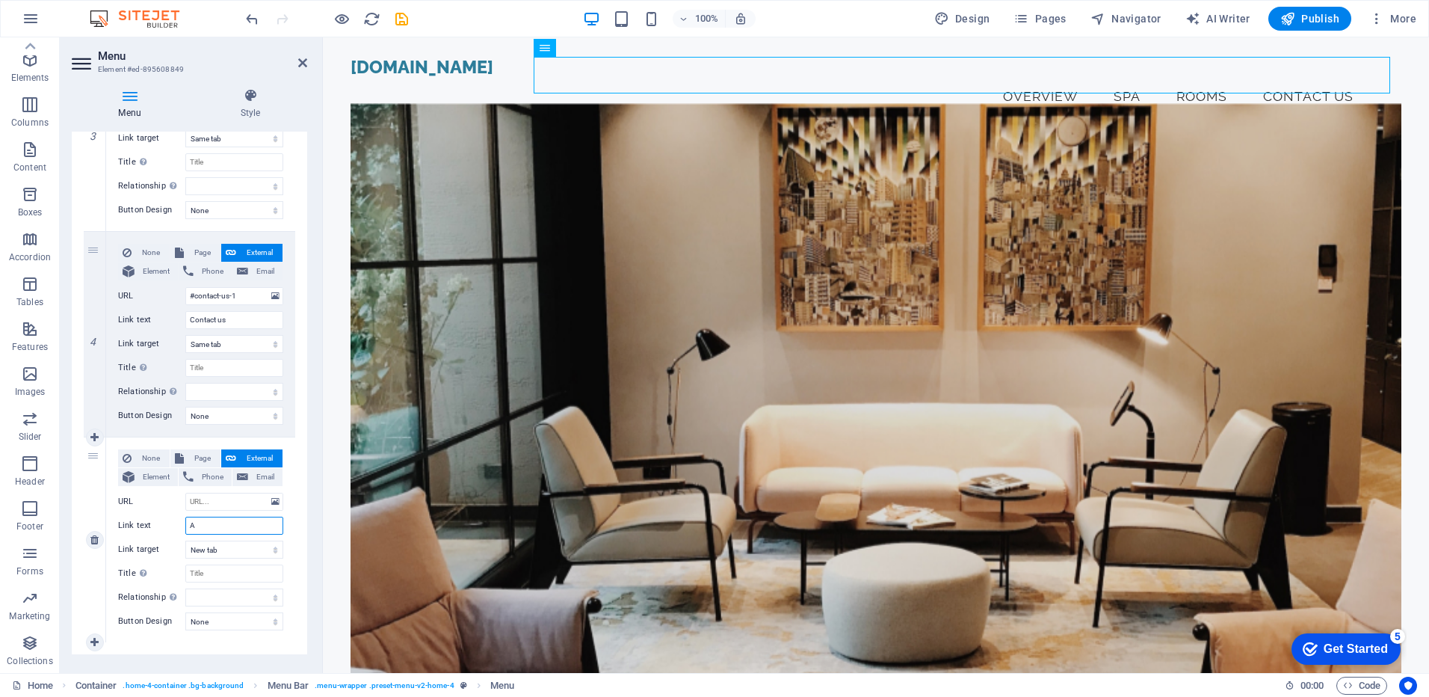
select select
type input "About"
select select
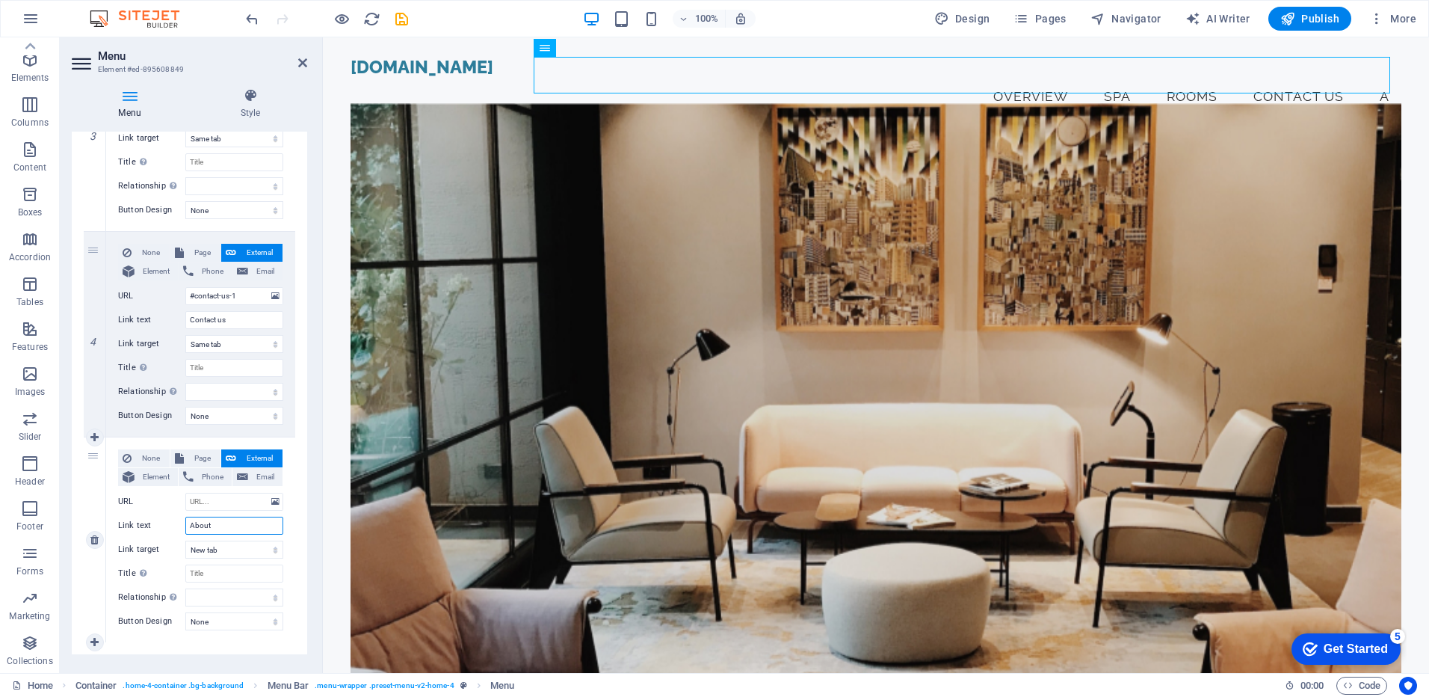
select select
type input "About"
select select
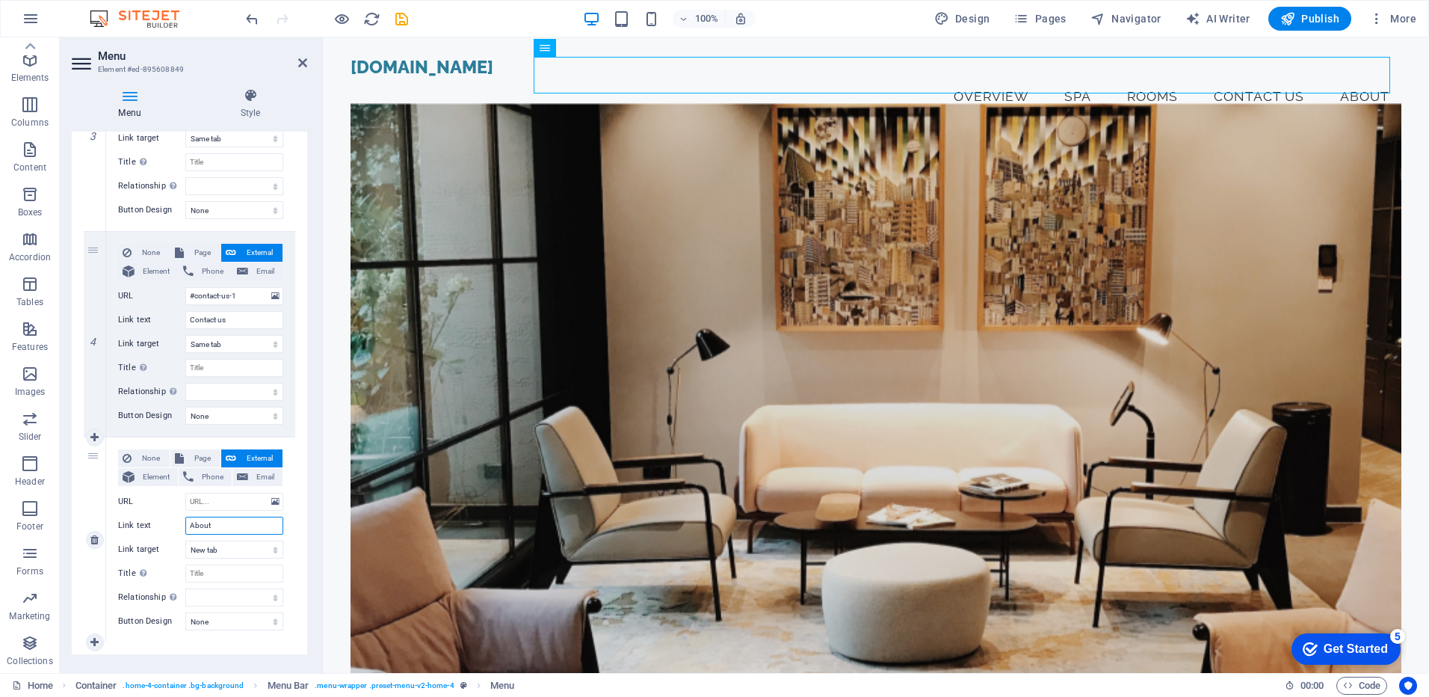
select select
type input "About us"
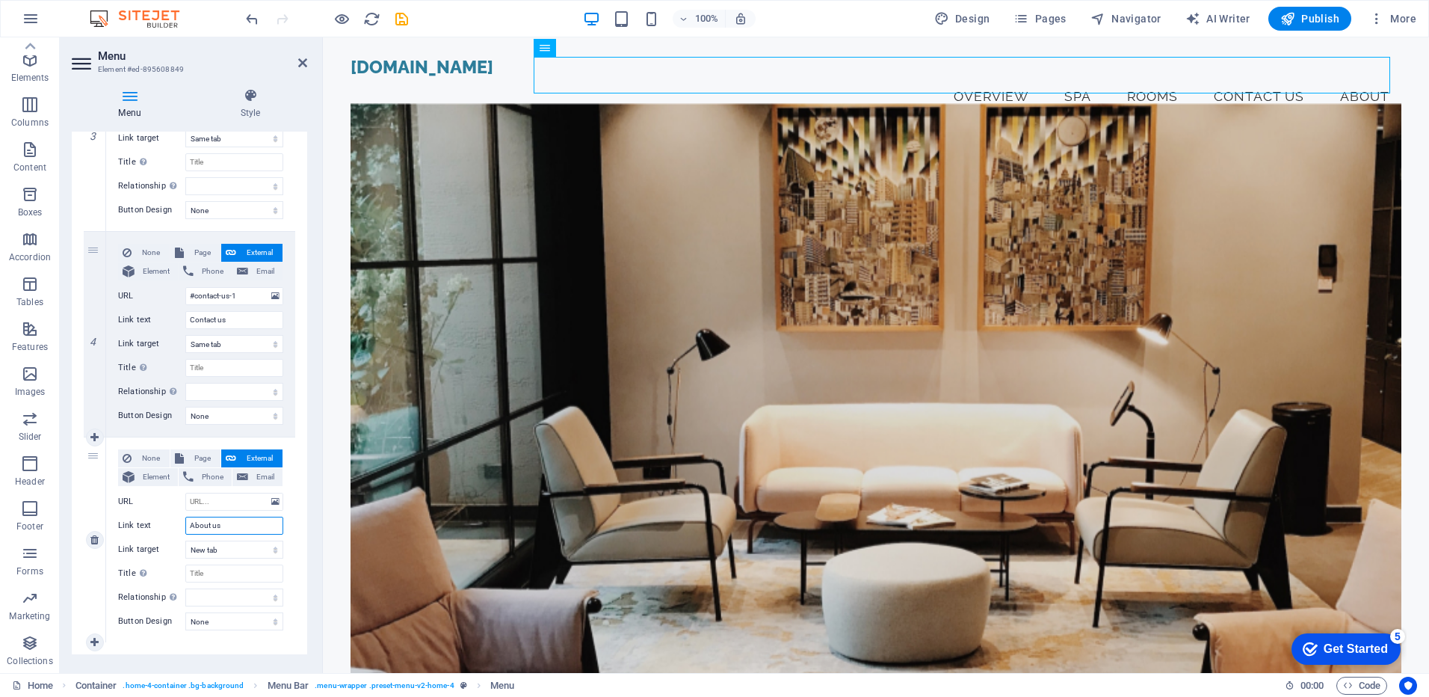
select select
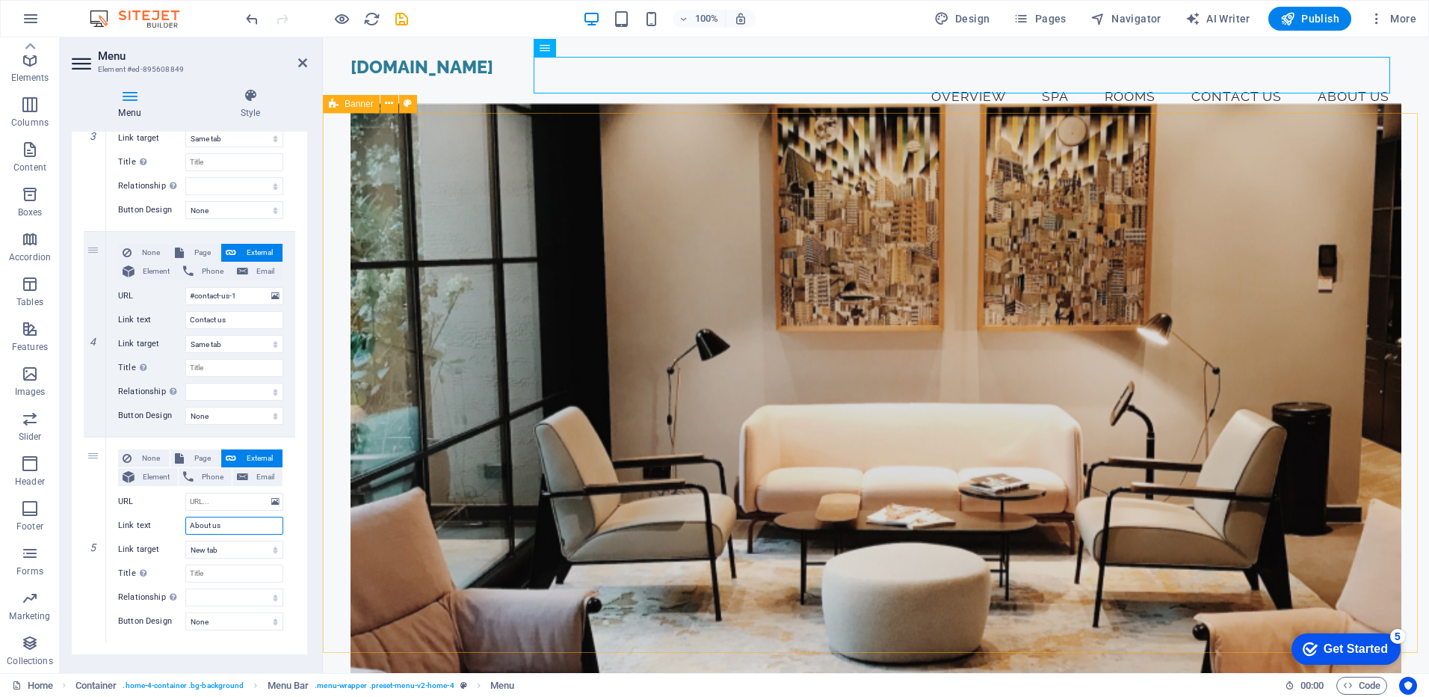
type input "About us"
click at [230, 507] on input "URL" at bounding box center [234, 502] width 98 height 18
click at [202, 460] on span "Page" at bounding box center [202, 458] width 28 height 18
select select
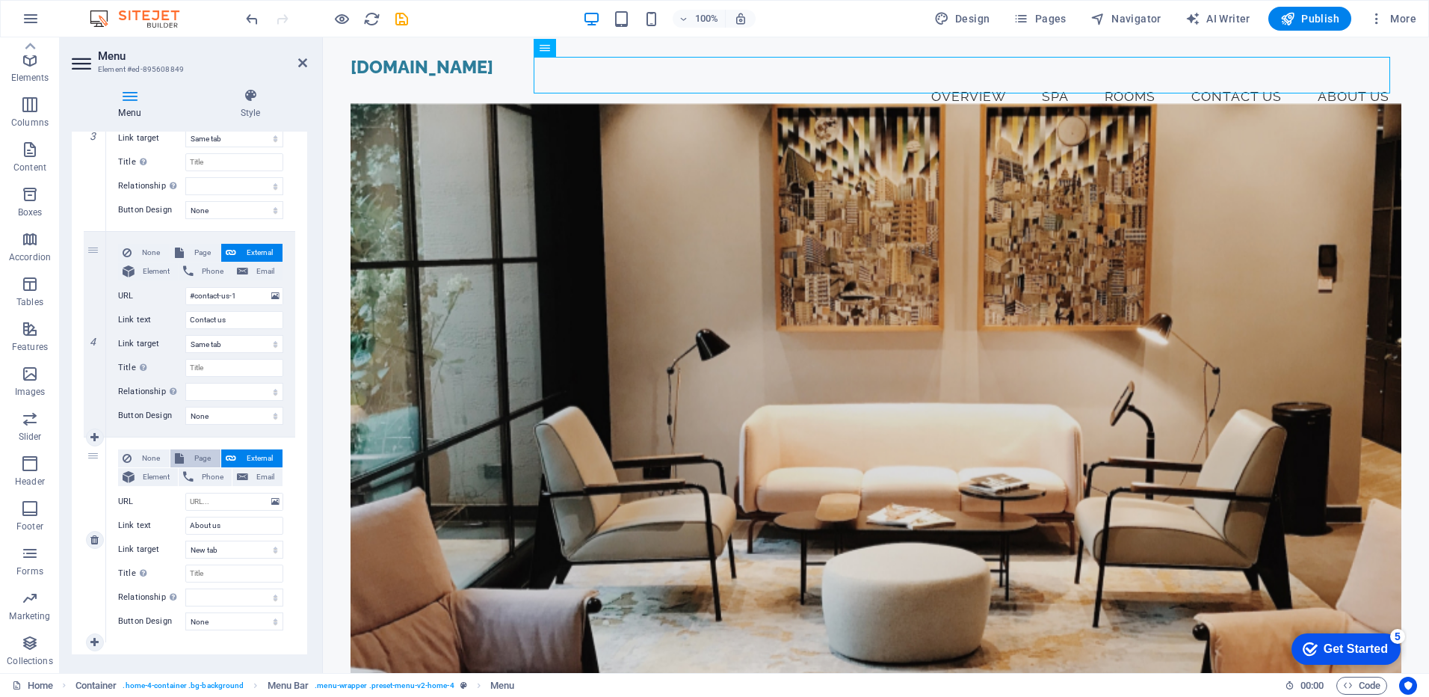
select select
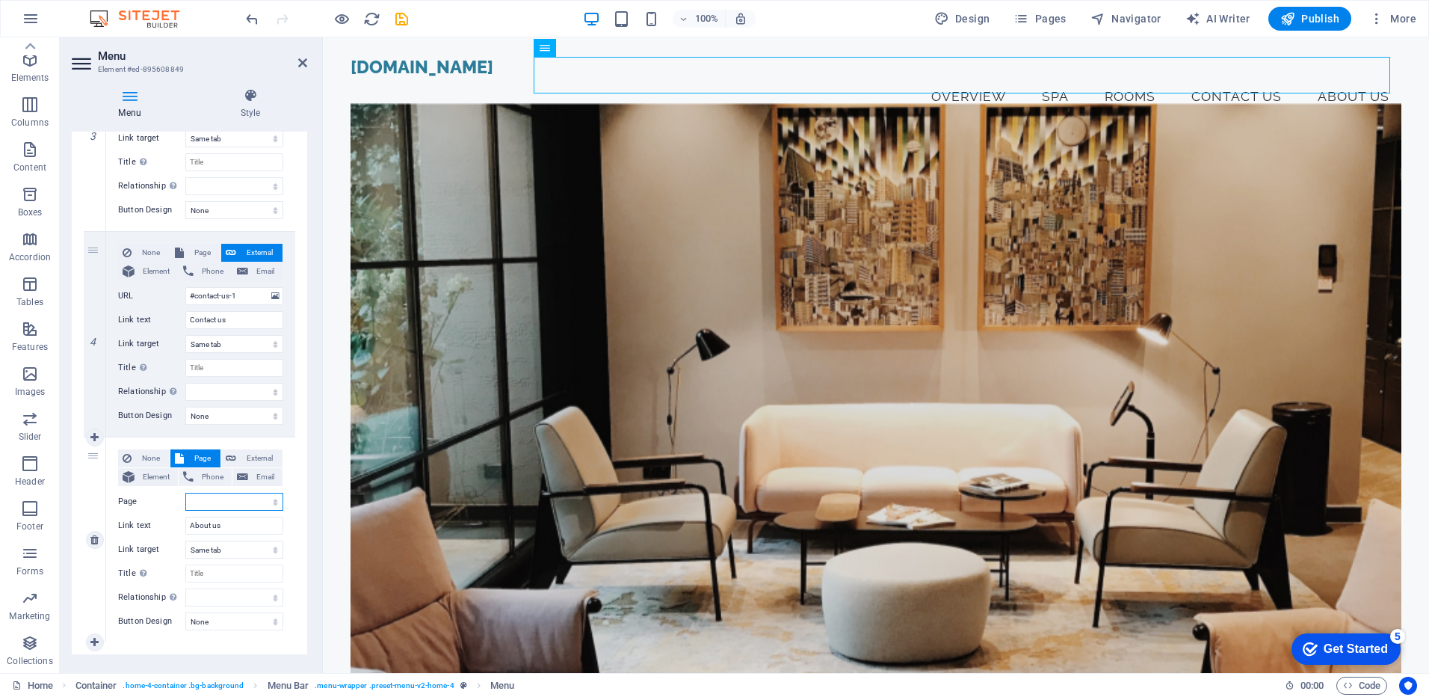
click at [234, 500] on select "Home Subpage Legal Notice Privacy" at bounding box center [234, 502] width 98 height 18
click at [94, 544] on icon at bounding box center [94, 539] width 8 height 10
select select
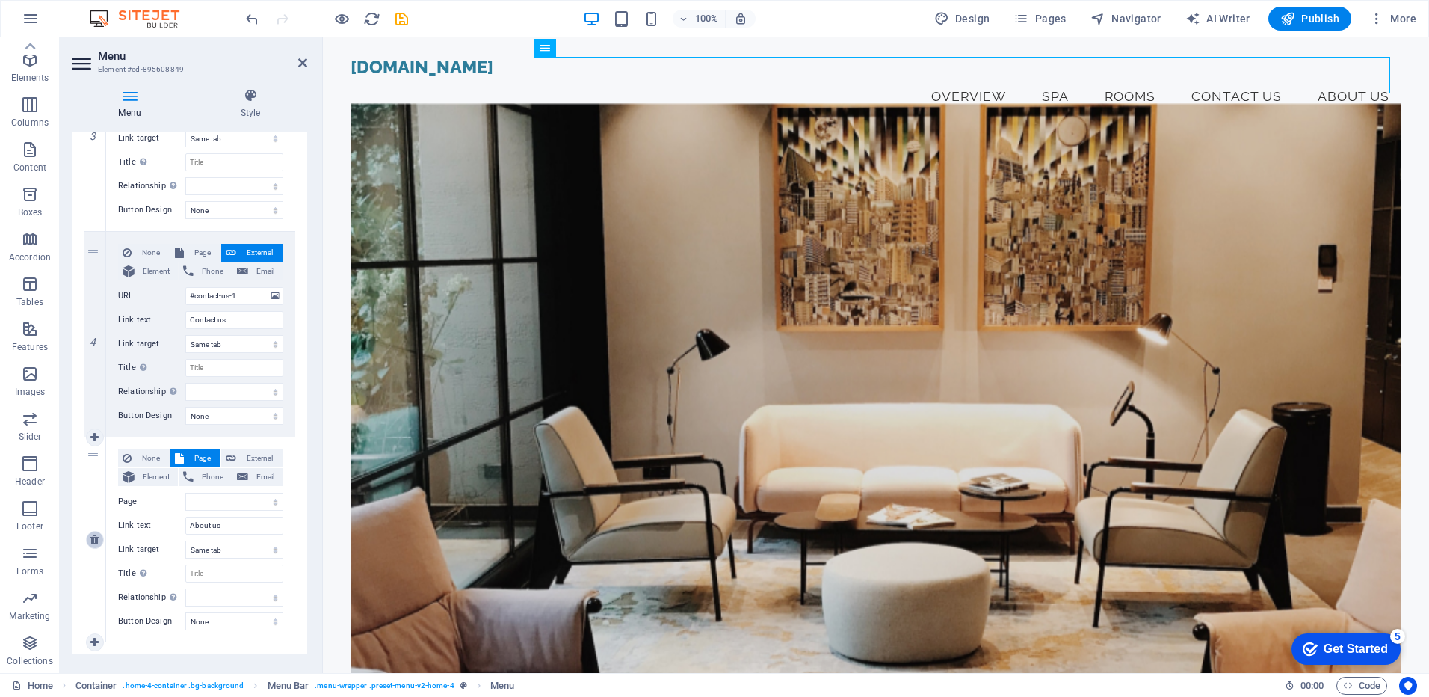
select select
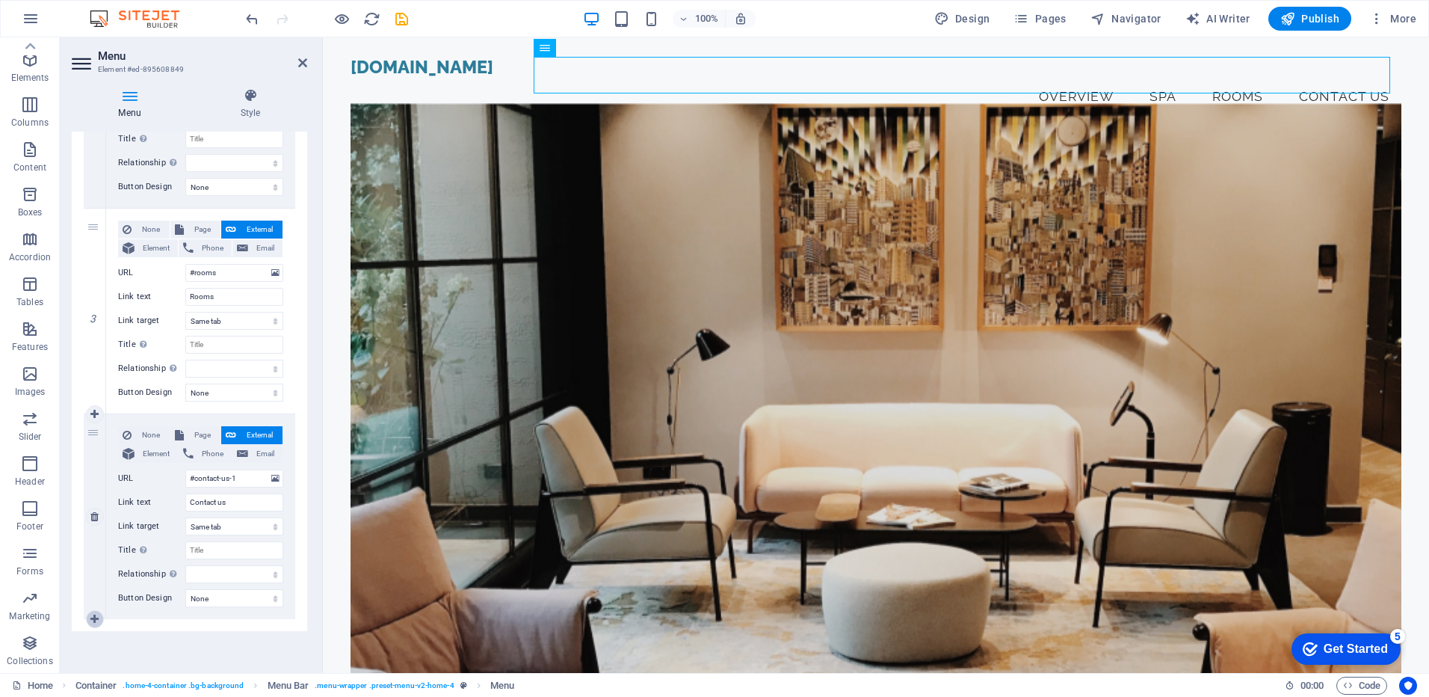
click at [93, 614] on icon at bounding box center [94, 619] width 8 height 10
select select
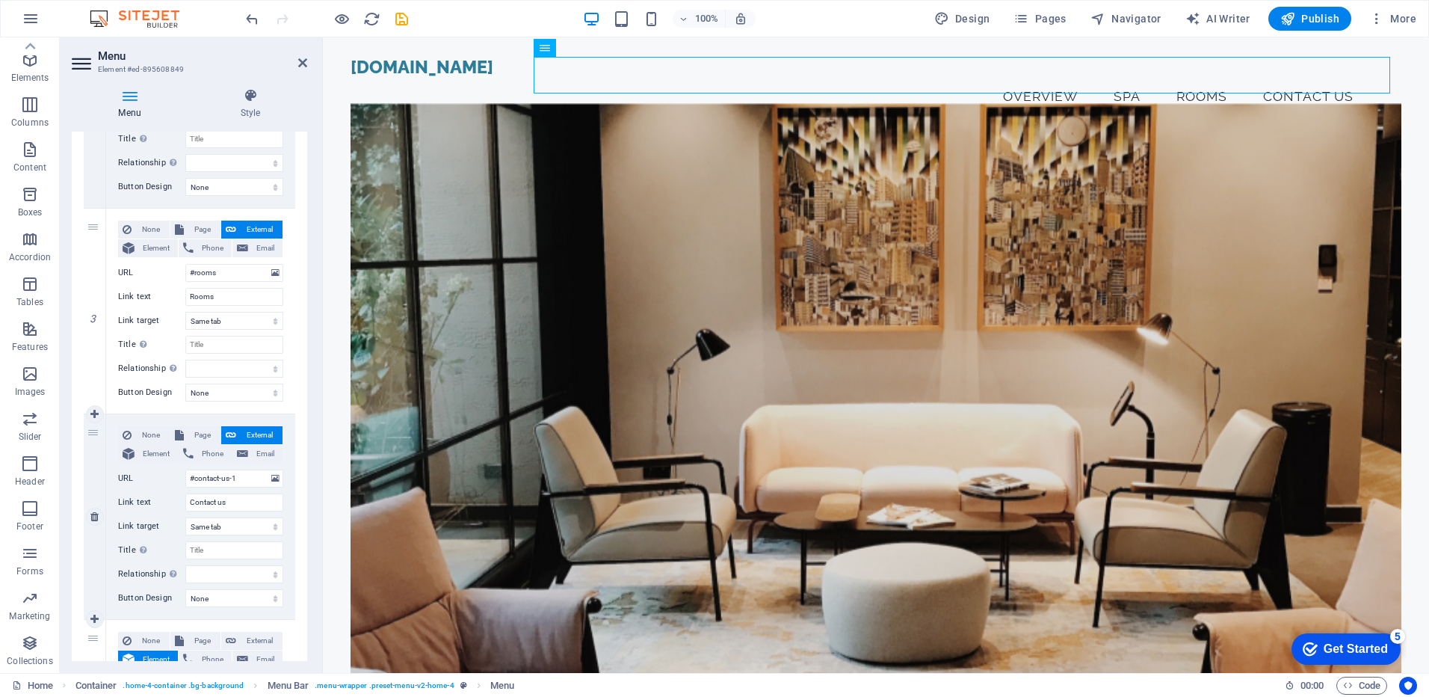
scroll to position [659, 0]
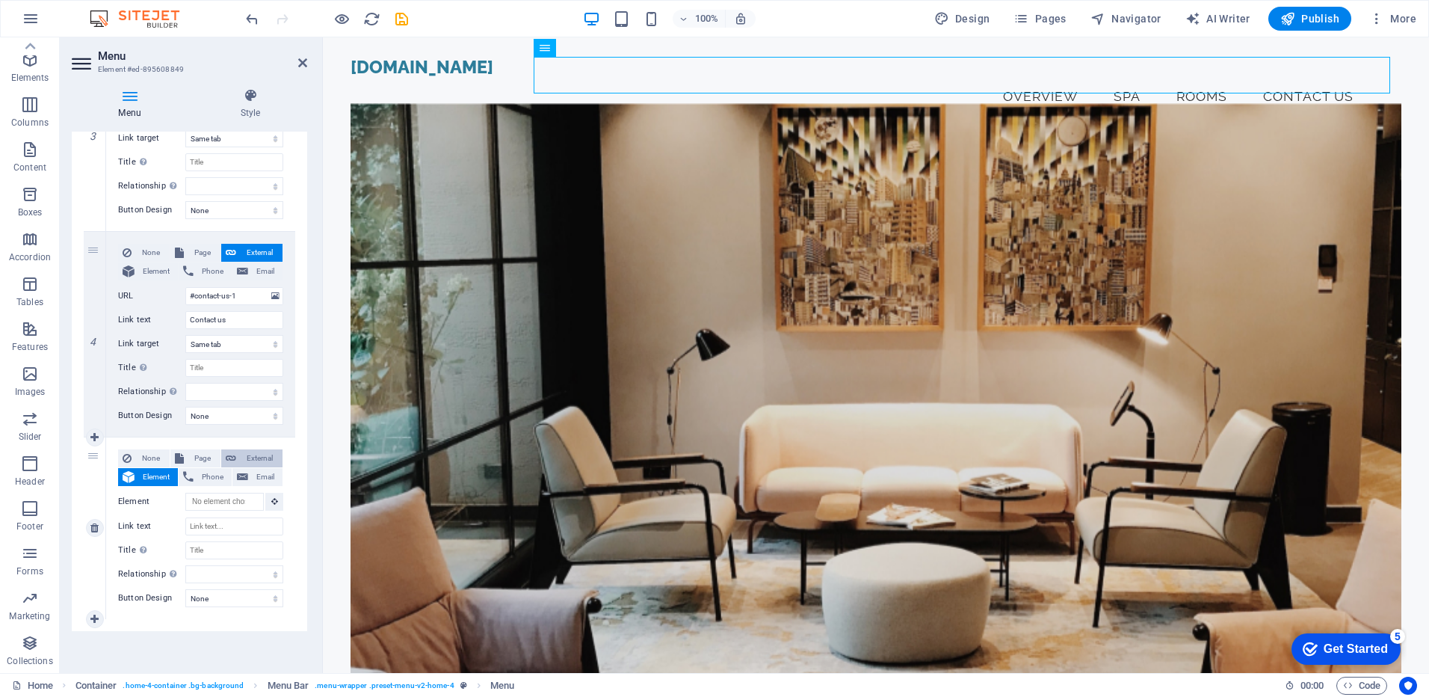
click at [249, 456] on span "External" at bounding box center [259, 458] width 37 height 18
select select
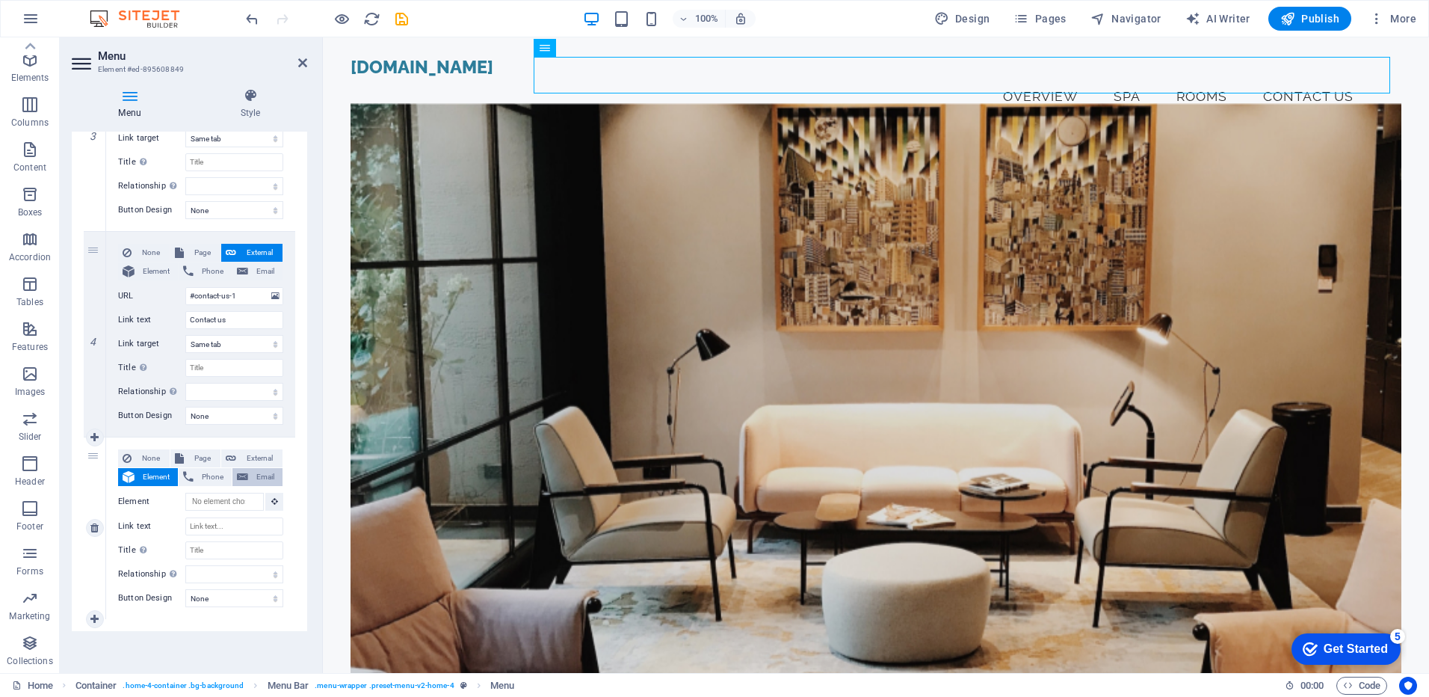
select select "blank"
select select
click at [219, 524] on input "Link text" at bounding box center [234, 526] width 98 height 18
paste input "About us"
type input "About us"
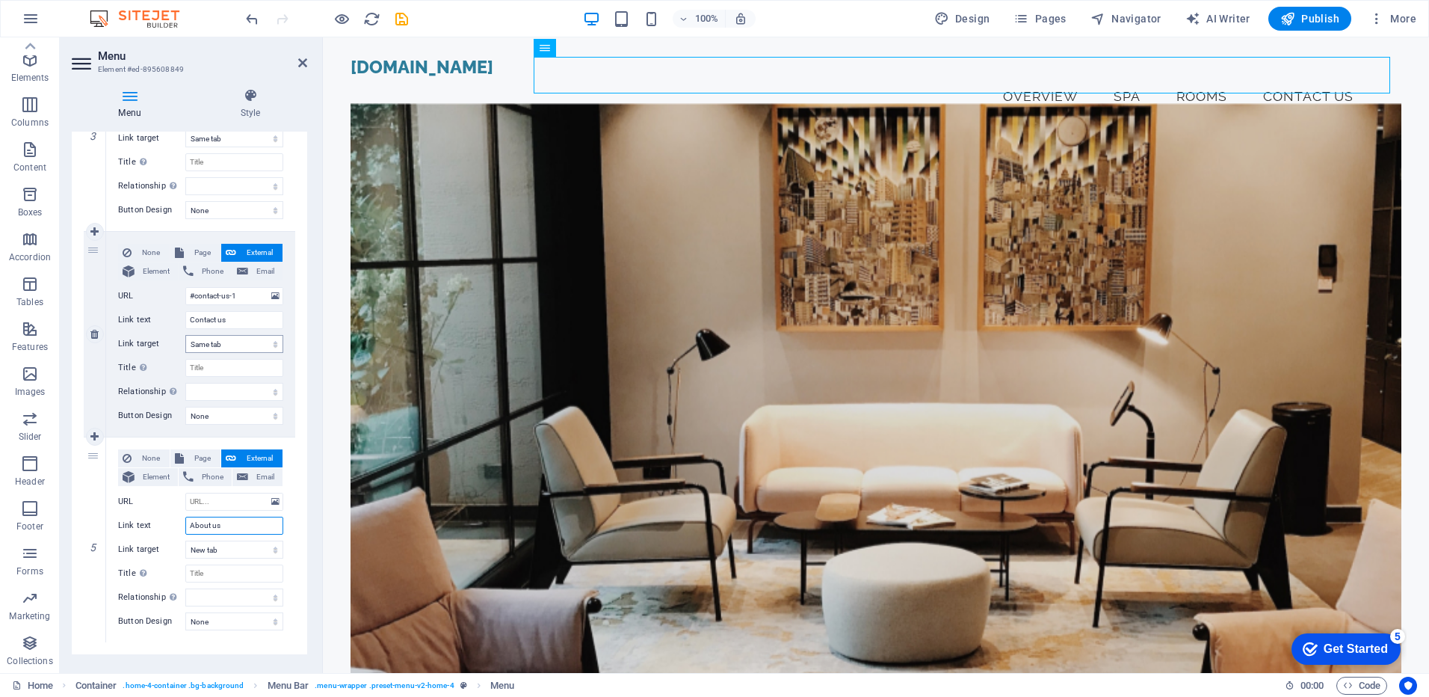
select select
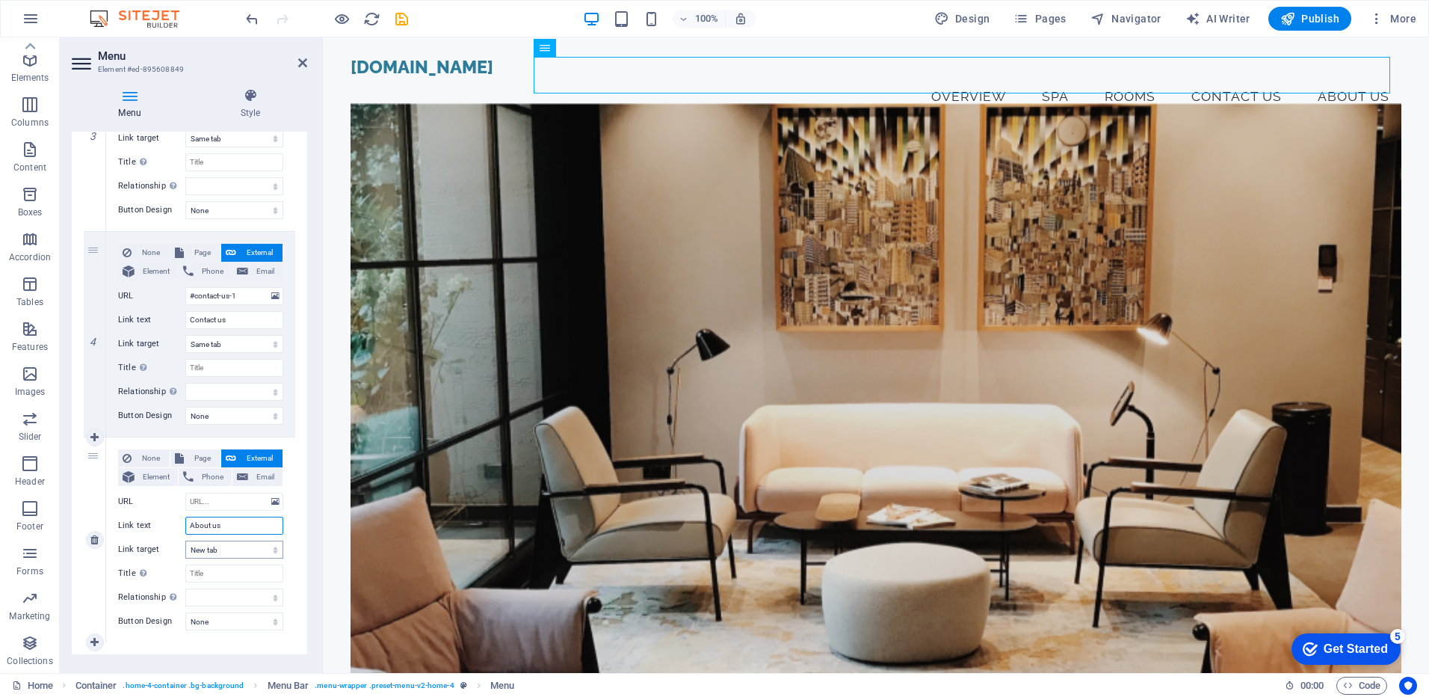
type input "About us"
click at [221, 546] on select "New tab Same tab Overlay" at bounding box center [234, 549] width 98 height 18
select select
click at [185, 540] on select "New tab Same tab Overlay" at bounding box center [234, 549] width 98 height 18
select select
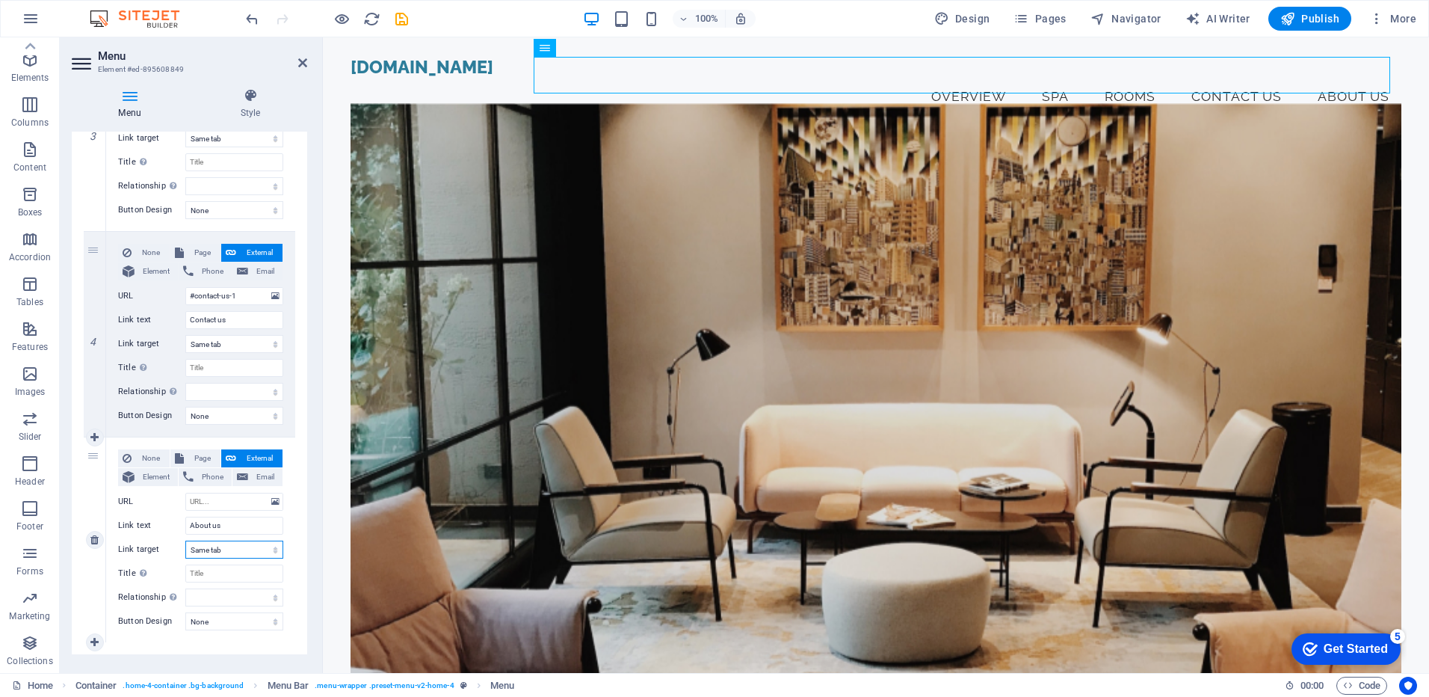
select select
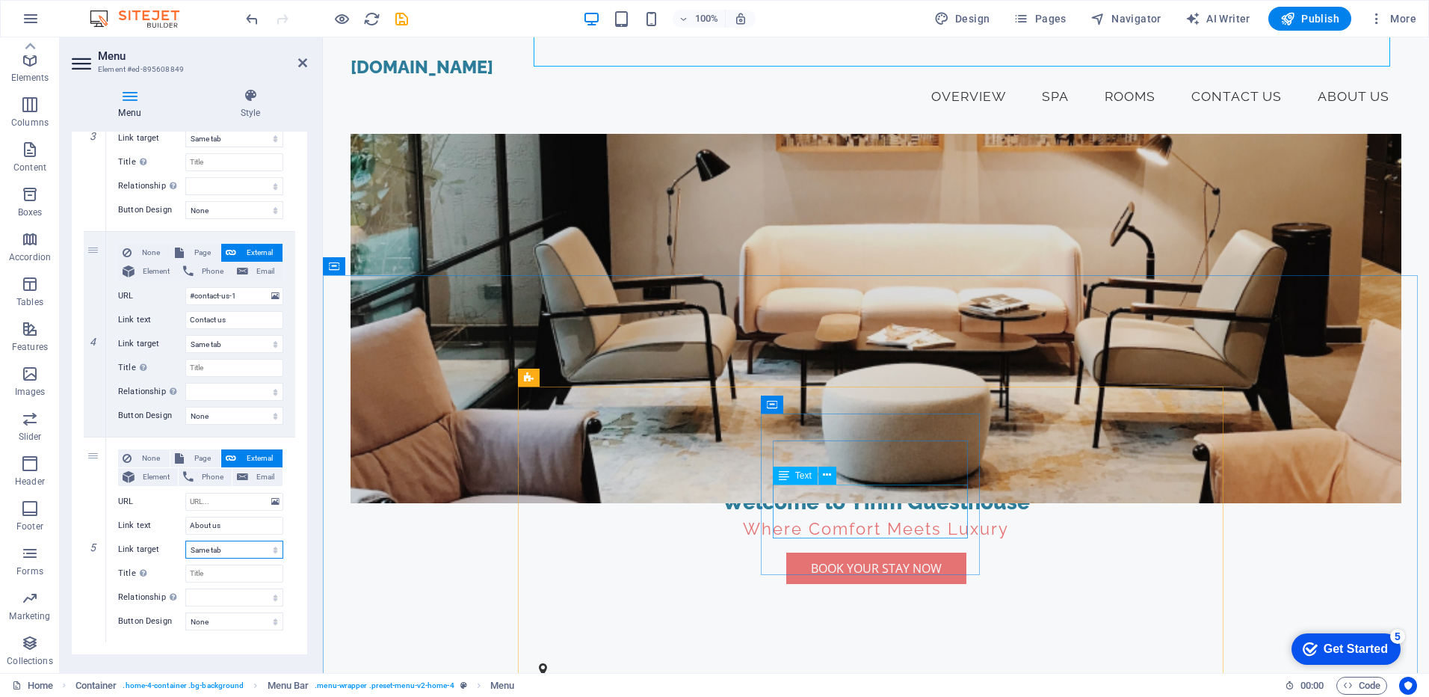
scroll to position [374, 0]
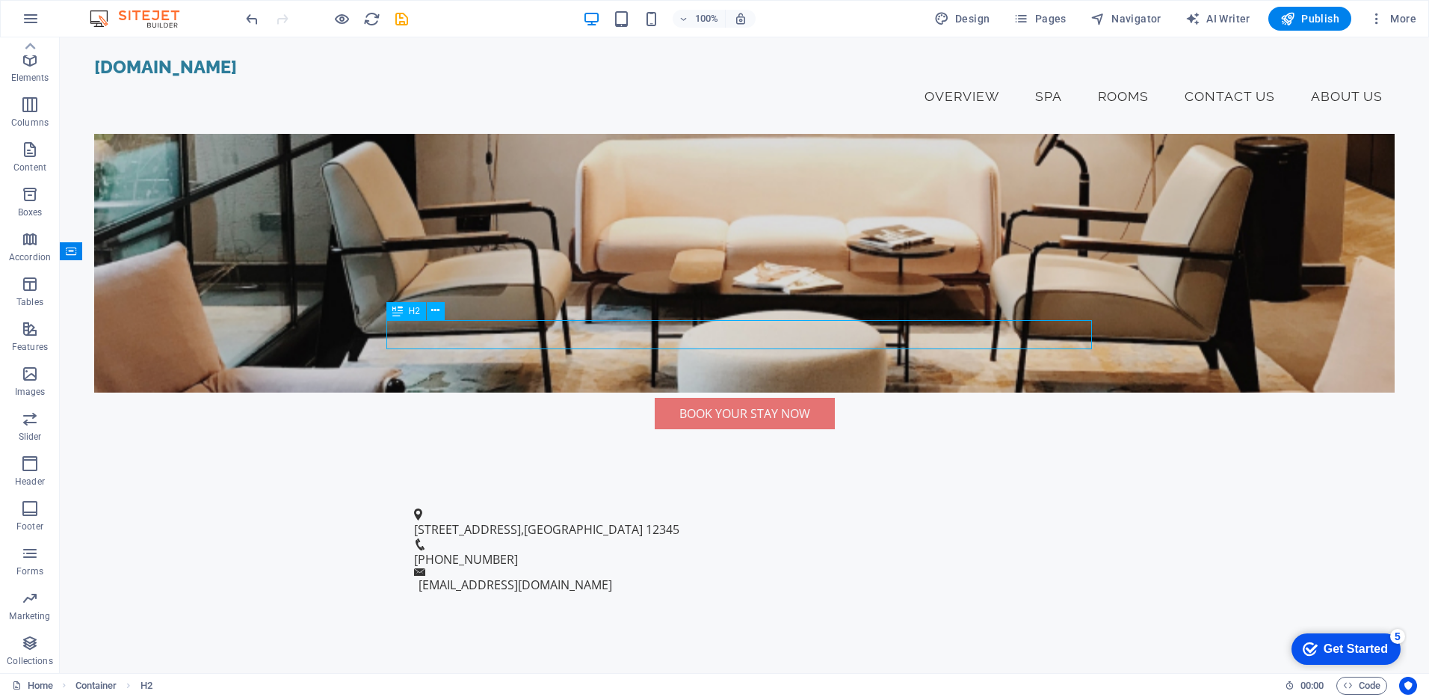
click at [854, 673] on div "Our Services" at bounding box center [745, 687] width 706 height 29
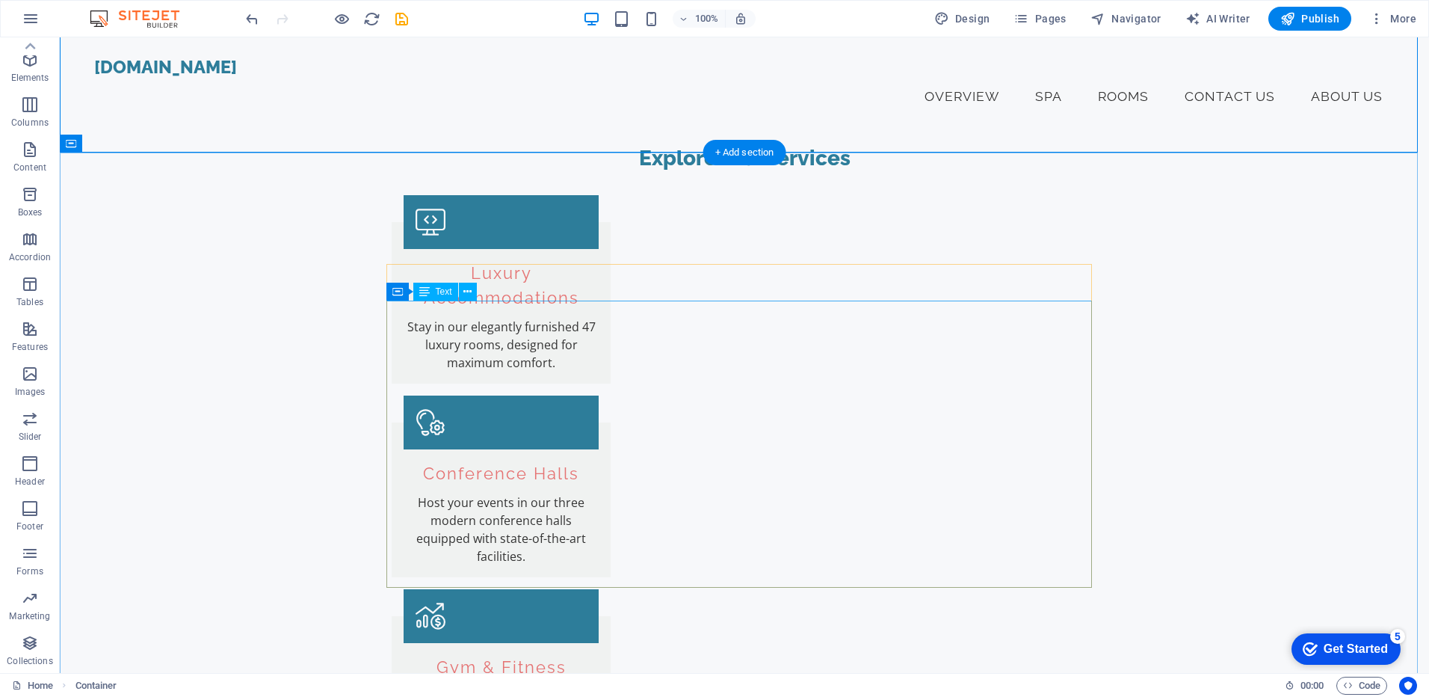
scroll to position [1047, 0]
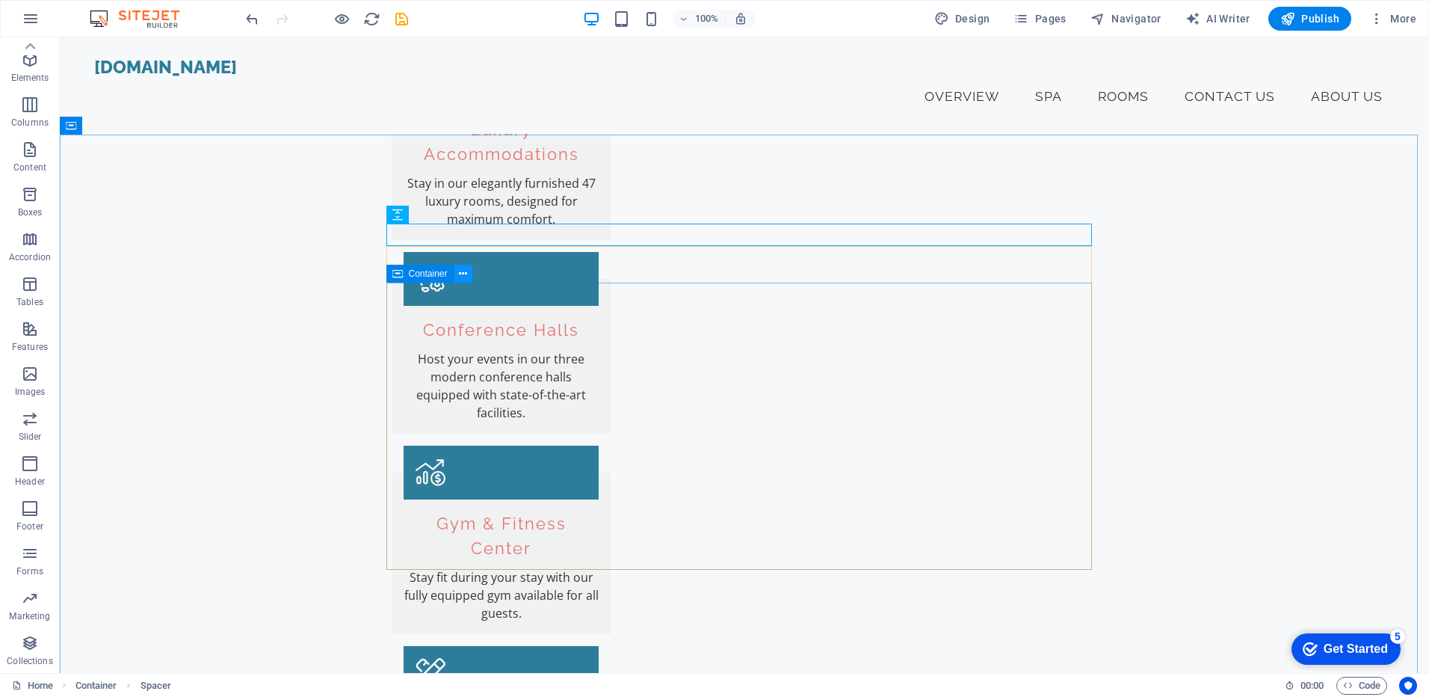
click at [463, 270] on icon at bounding box center [463, 274] width 8 height 16
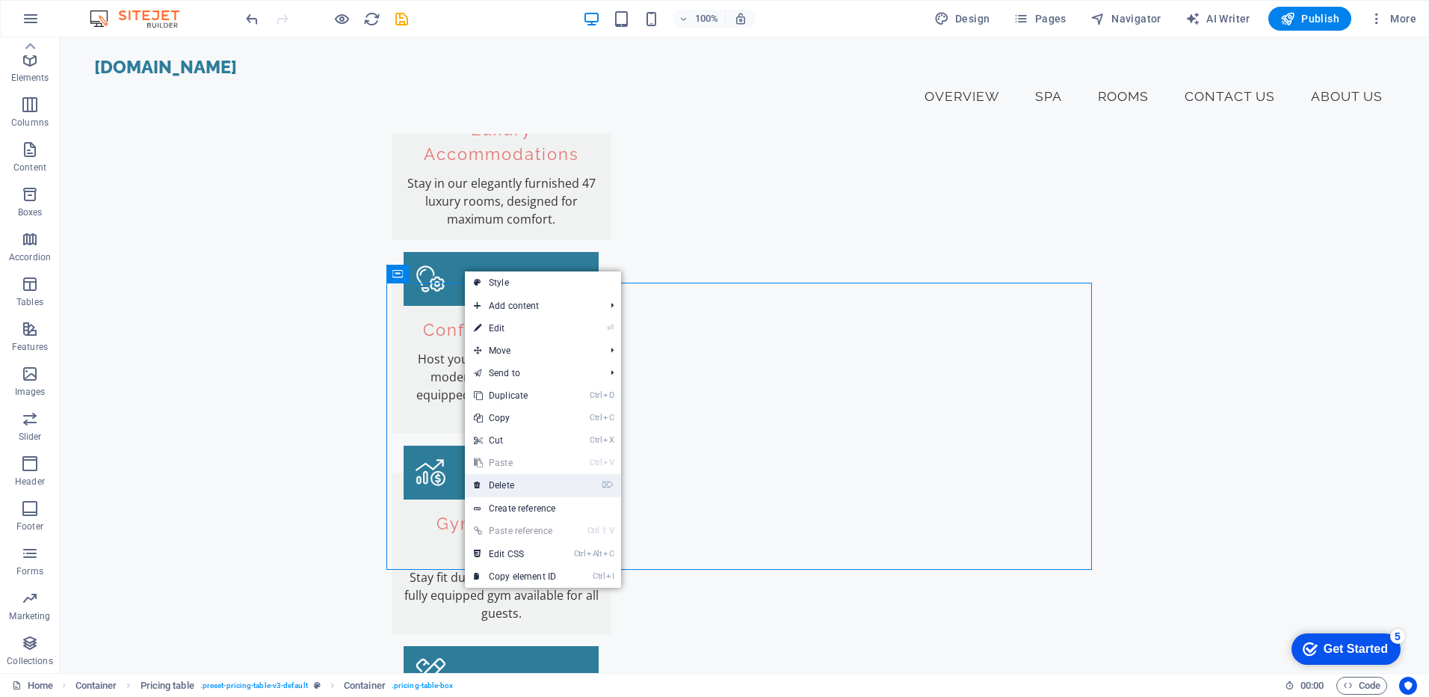
click at [520, 486] on link "⌦ Delete" at bounding box center [515, 485] width 100 height 22
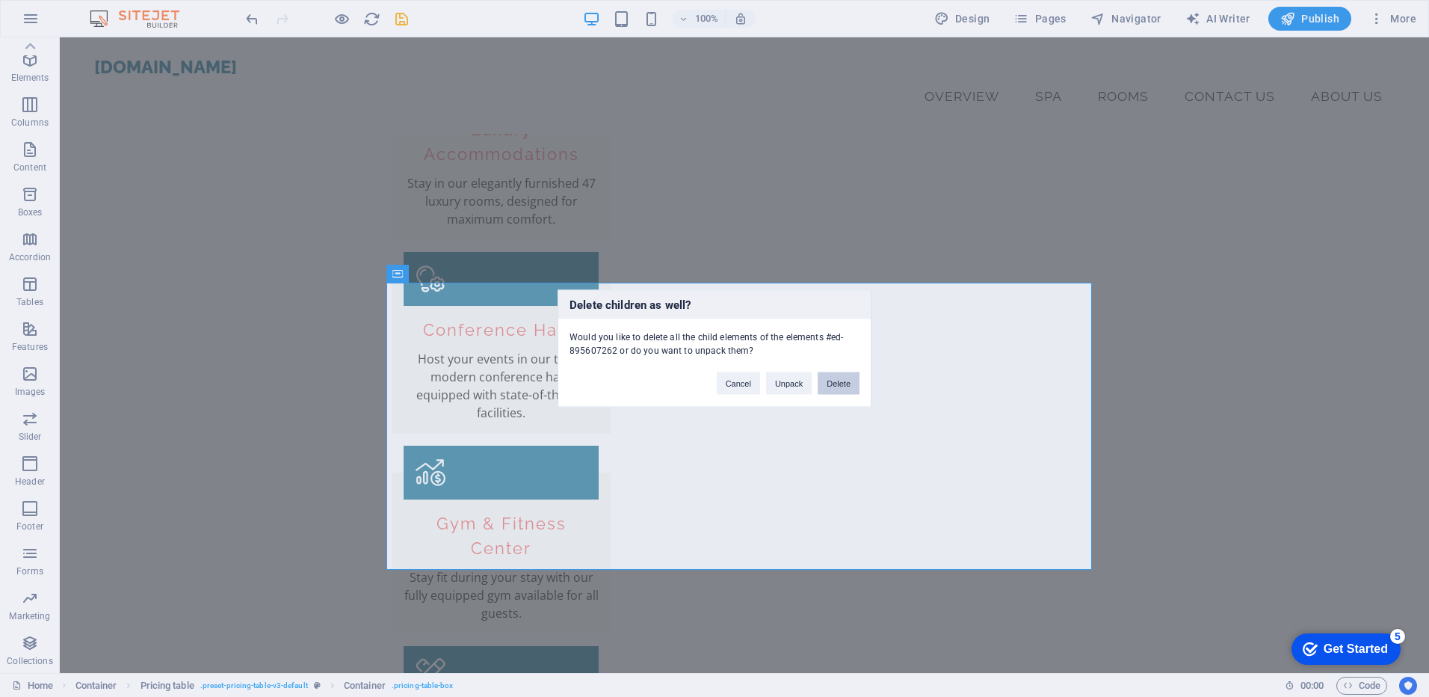
click at [835, 383] on button "Delete" at bounding box center [839, 383] width 42 height 22
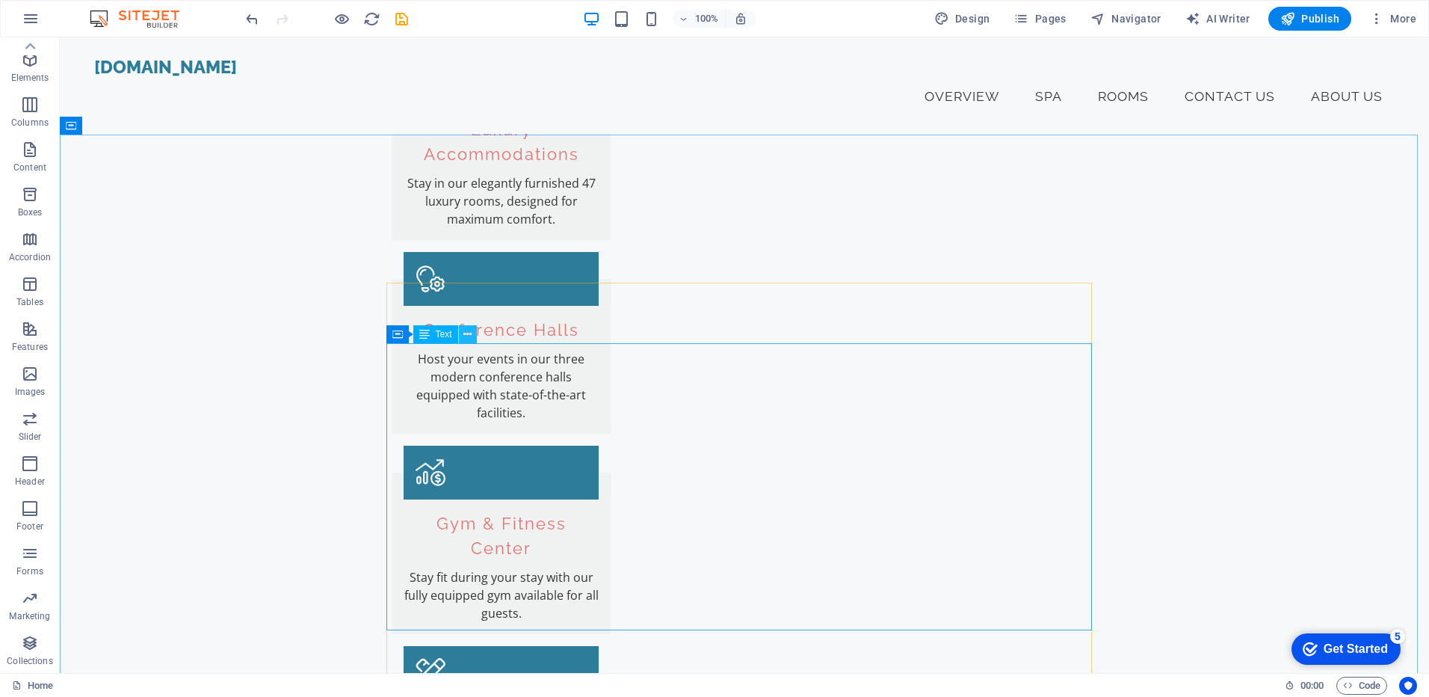
click at [464, 339] on icon at bounding box center [467, 335] width 8 height 16
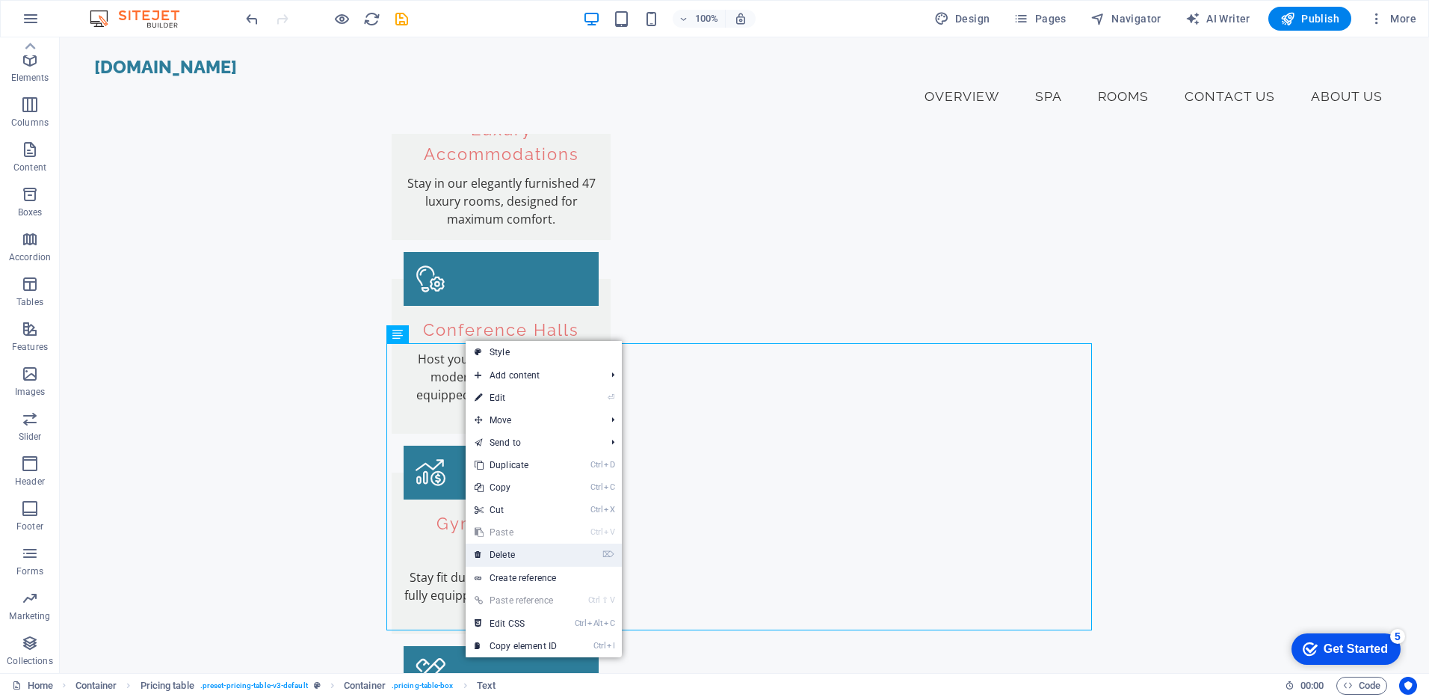
click at [502, 552] on link "⌦ Delete" at bounding box center [516, 554] width 100 height 22
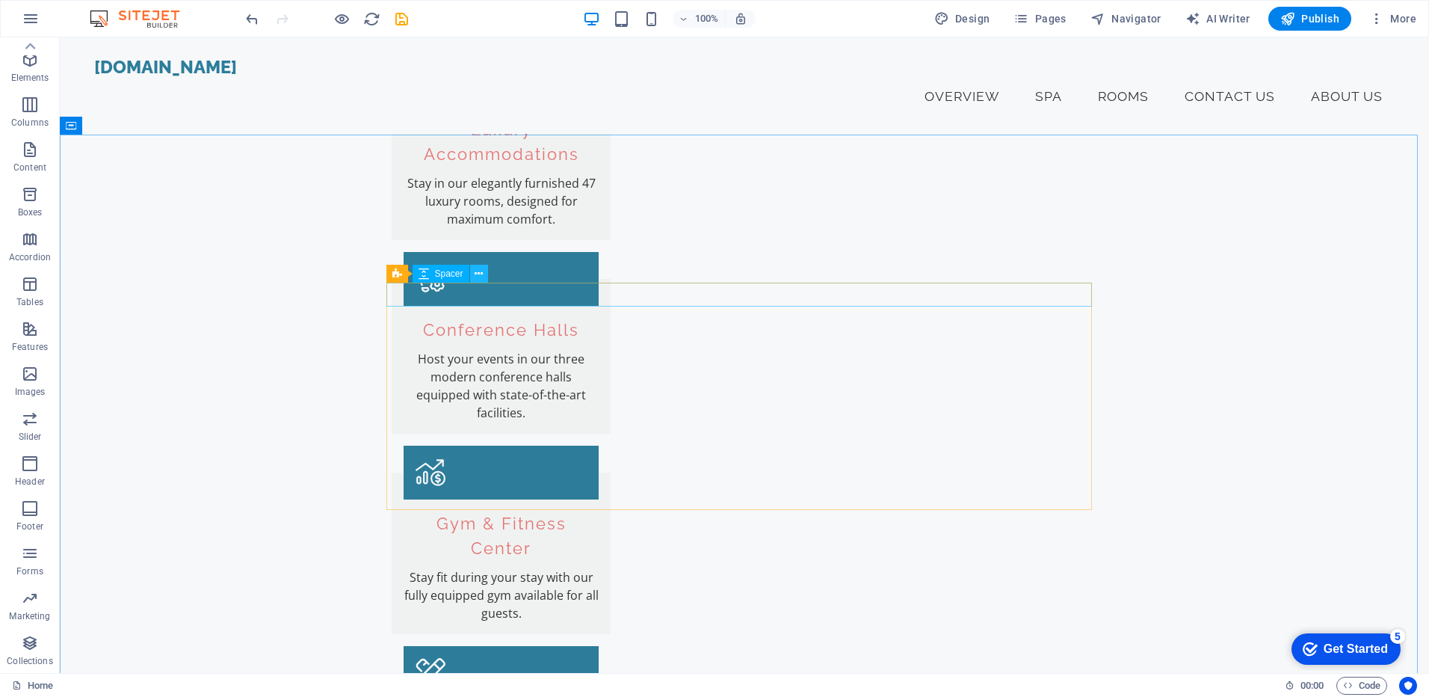
click at [479, 276] on icon at bounding box center [479, 274] width 8 height 16
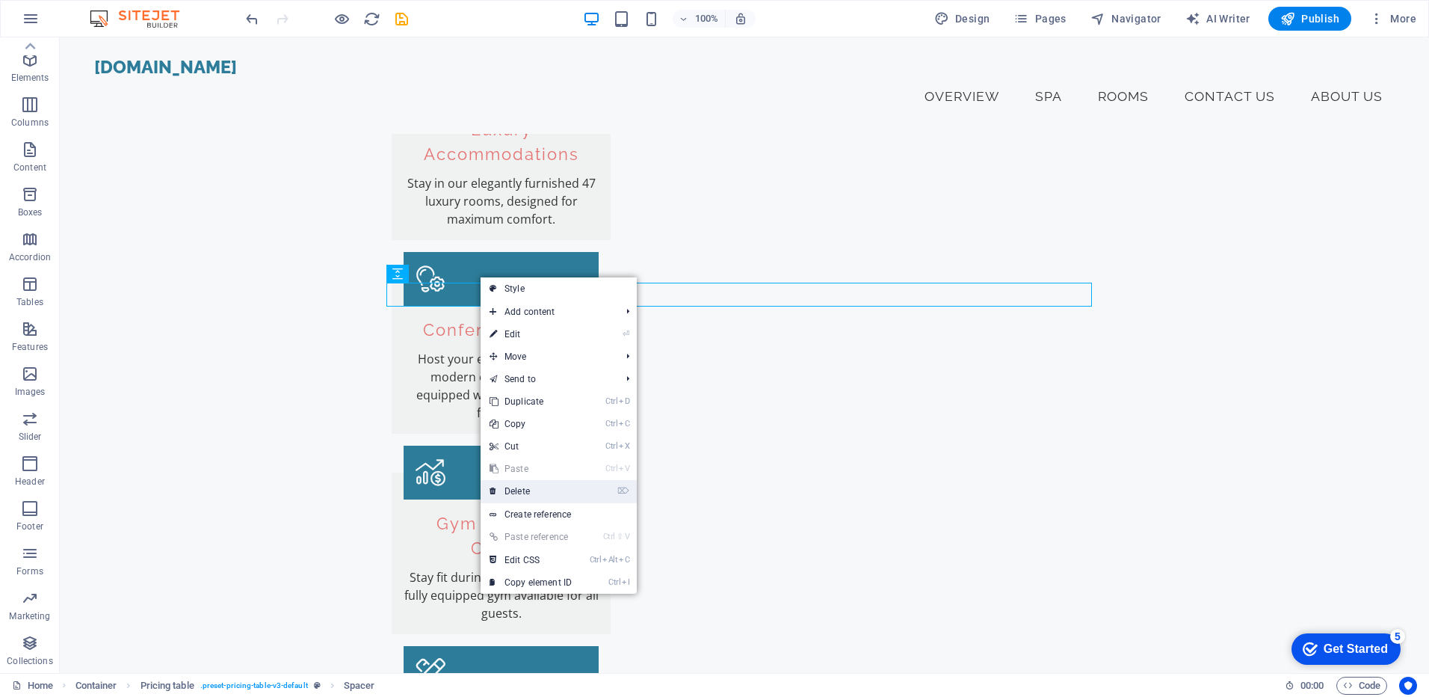
click at [531, 490] on link "⌦ Delete" at bounding box center [531, 491] width 100 height 22
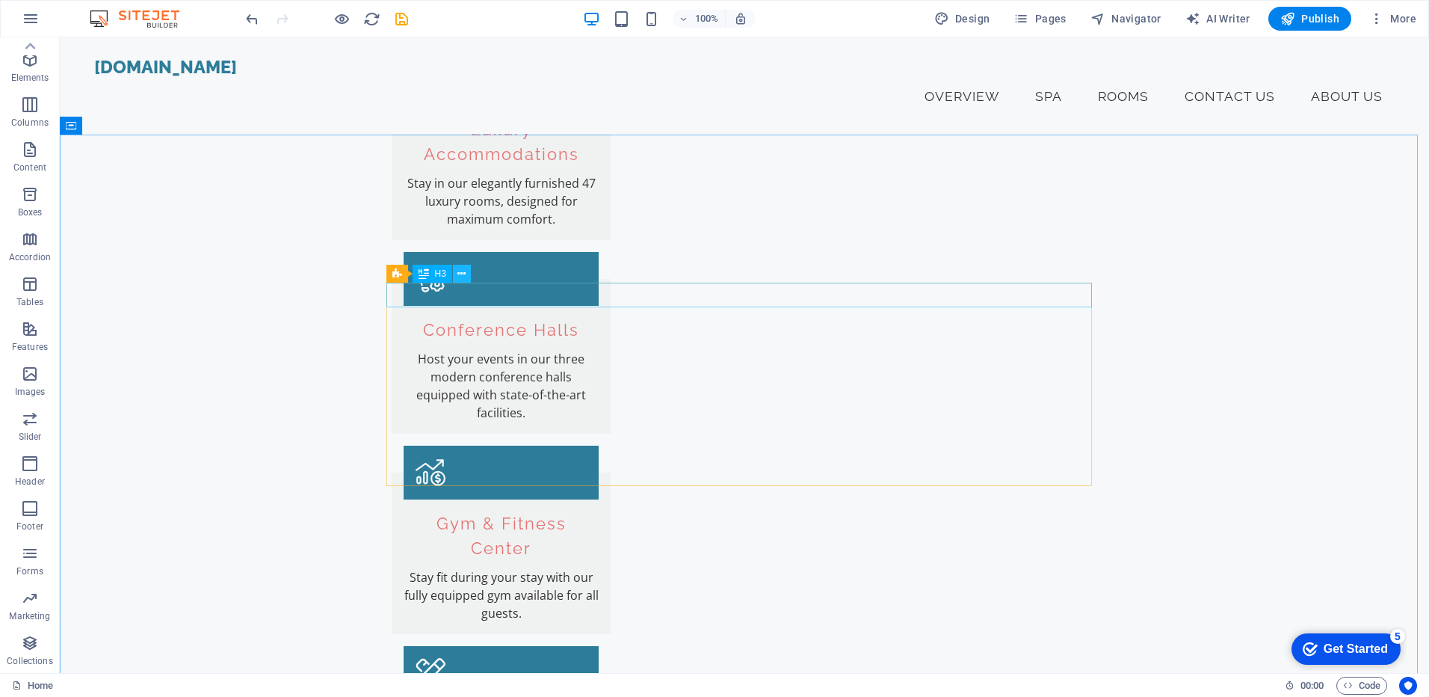
click at [463, 274] on icon at bounding box center [461, 274] width 8 height 16
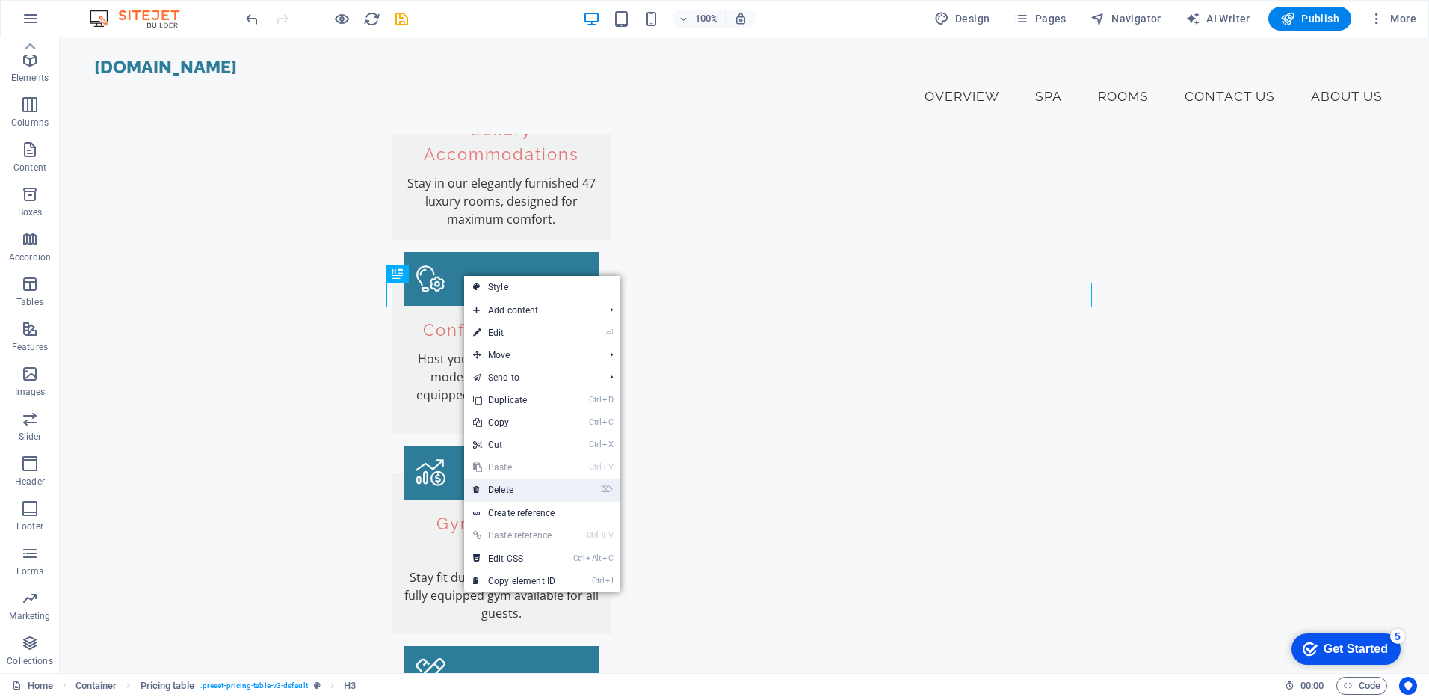
click at [499, 494] on link "⌦ Delete" at bounding box center [514, 489] width 100 height 22
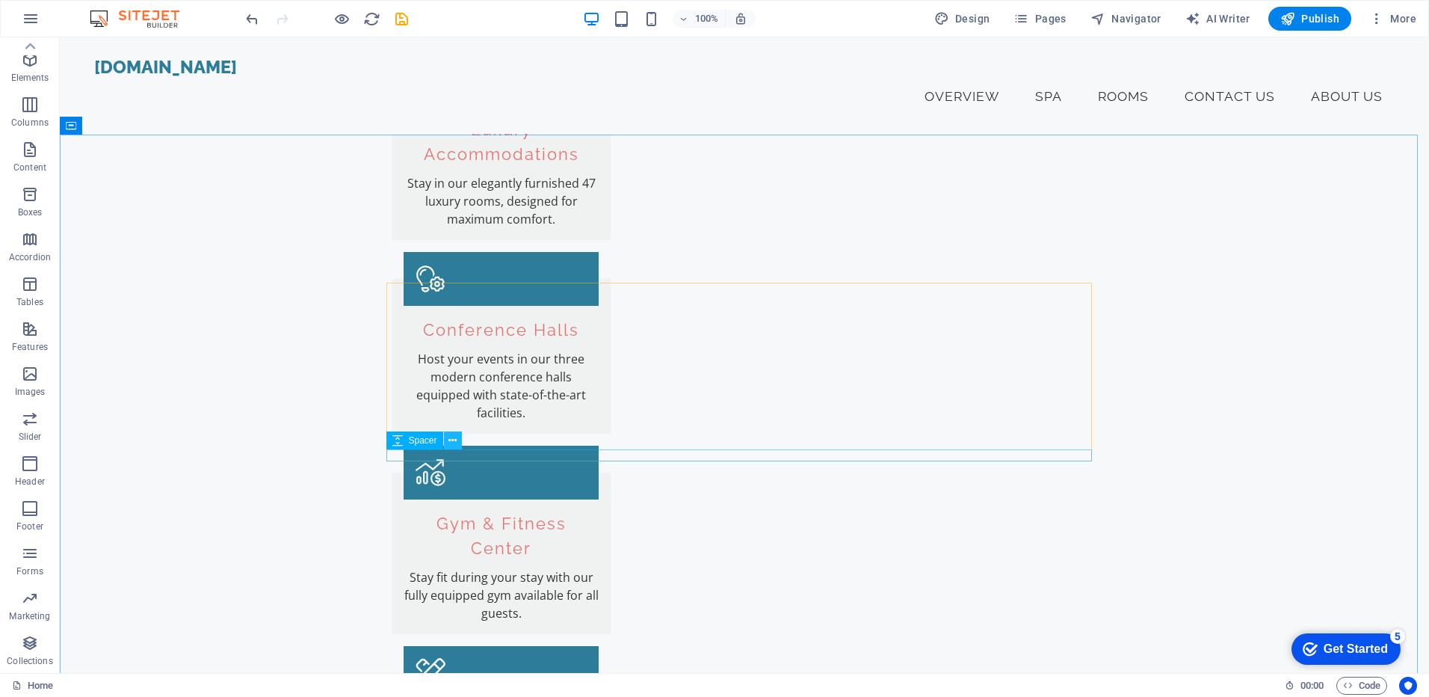
click at [451, 439] on icon at bounding box center [453, 441] width 8 height 16
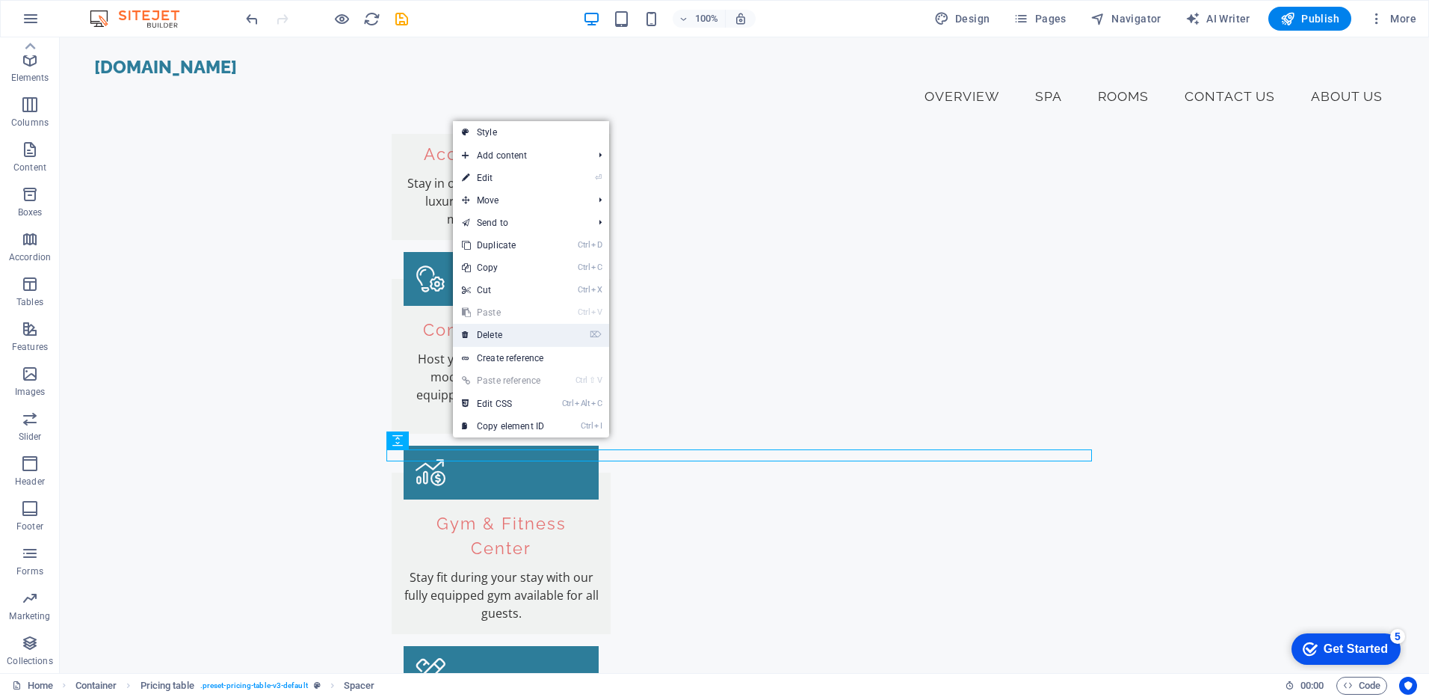
click at [493, 340] on link "⌦ Delete" at bounding box center [503, 335] width 100 height 22
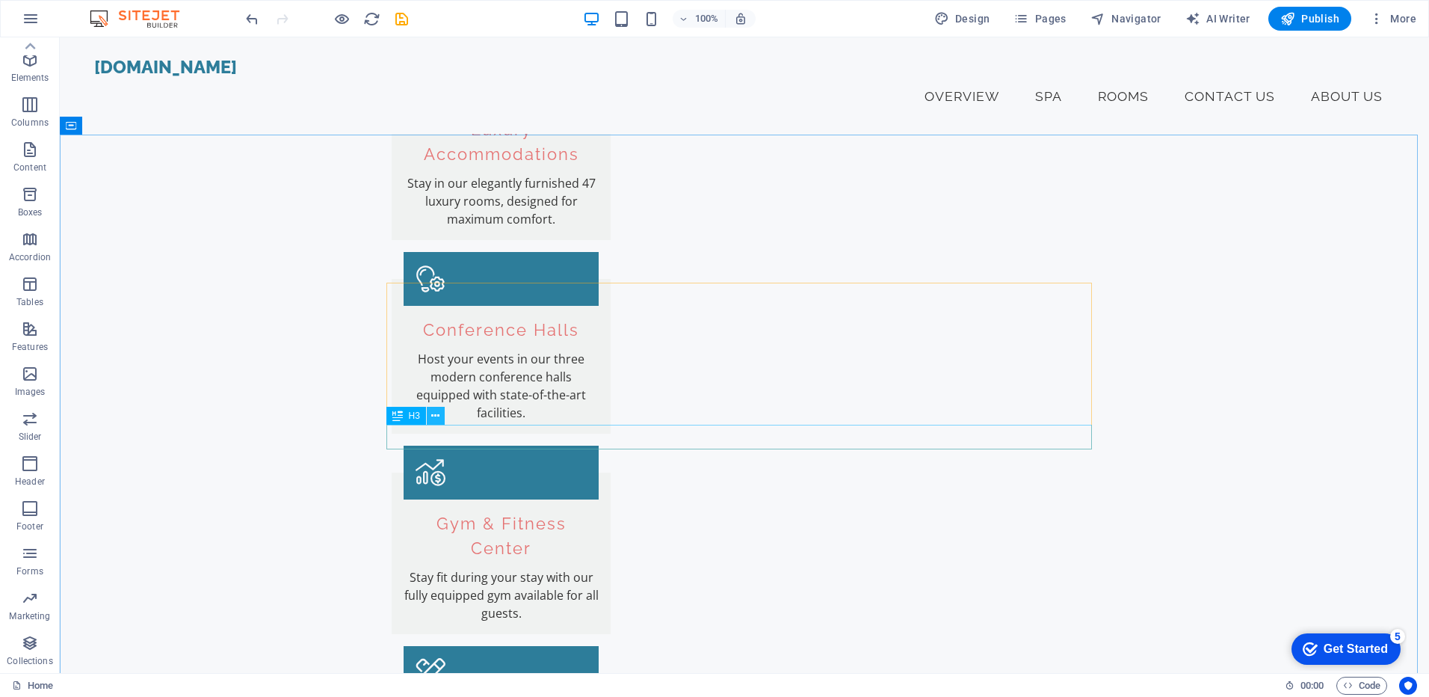
click at [440, 416] on button at bounding box center [436, 416] width 18 height 18
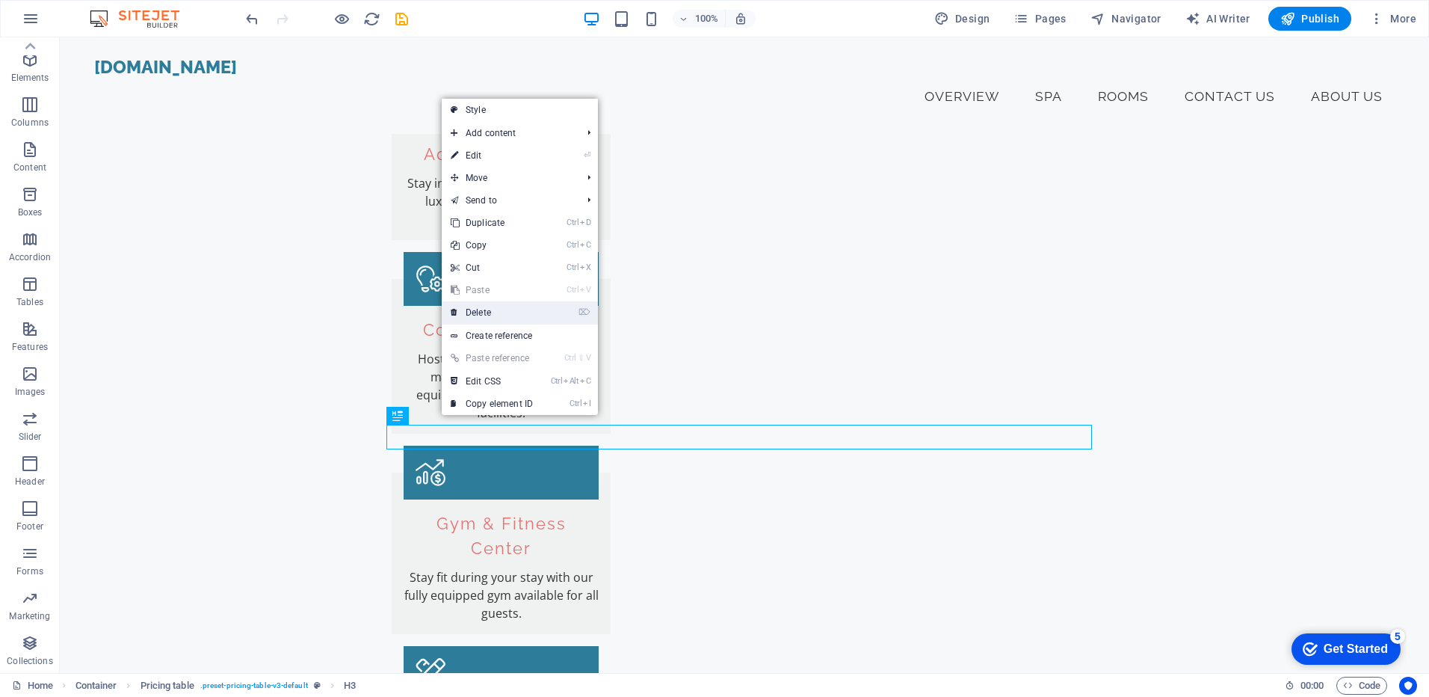
click at [505, 320] on link "⌦ Delete" at bounding box center [492, 312] width 100 height 22
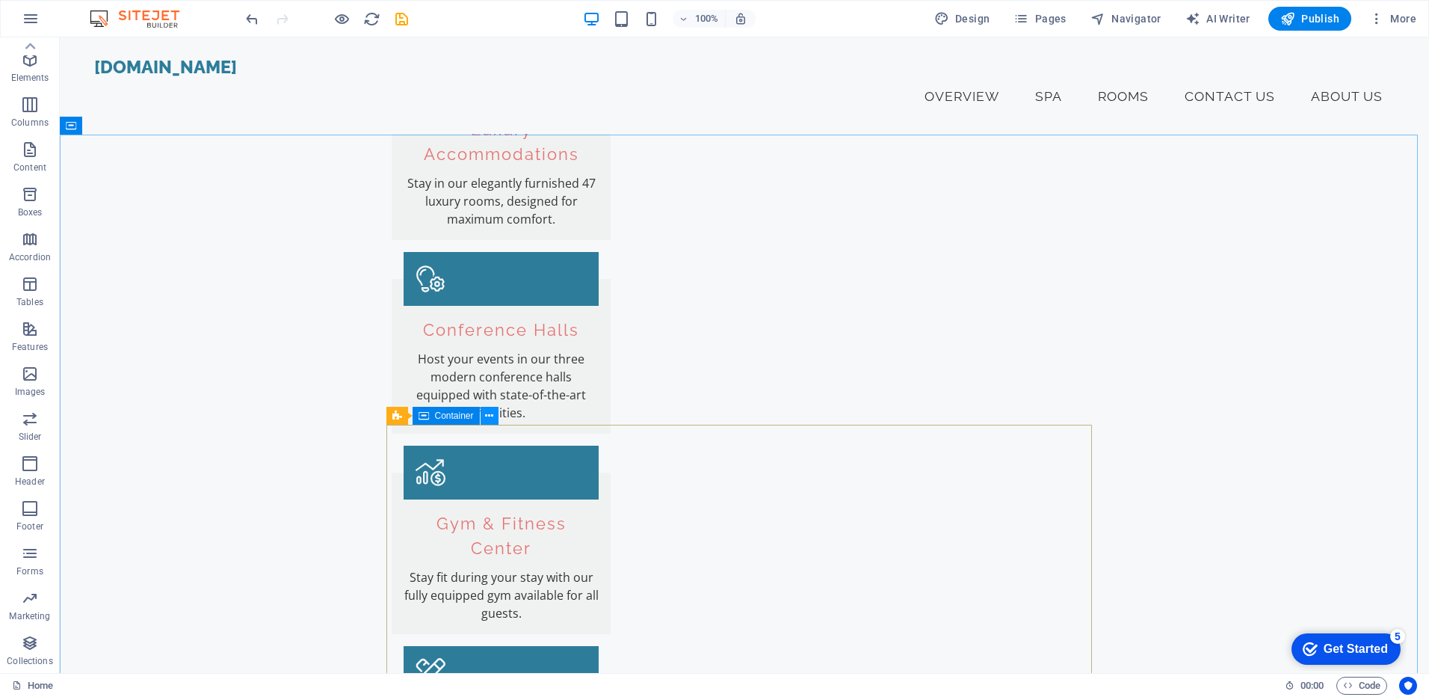
click at [487, 417] on icon at bounding box center [489, 416] width 8 height 16
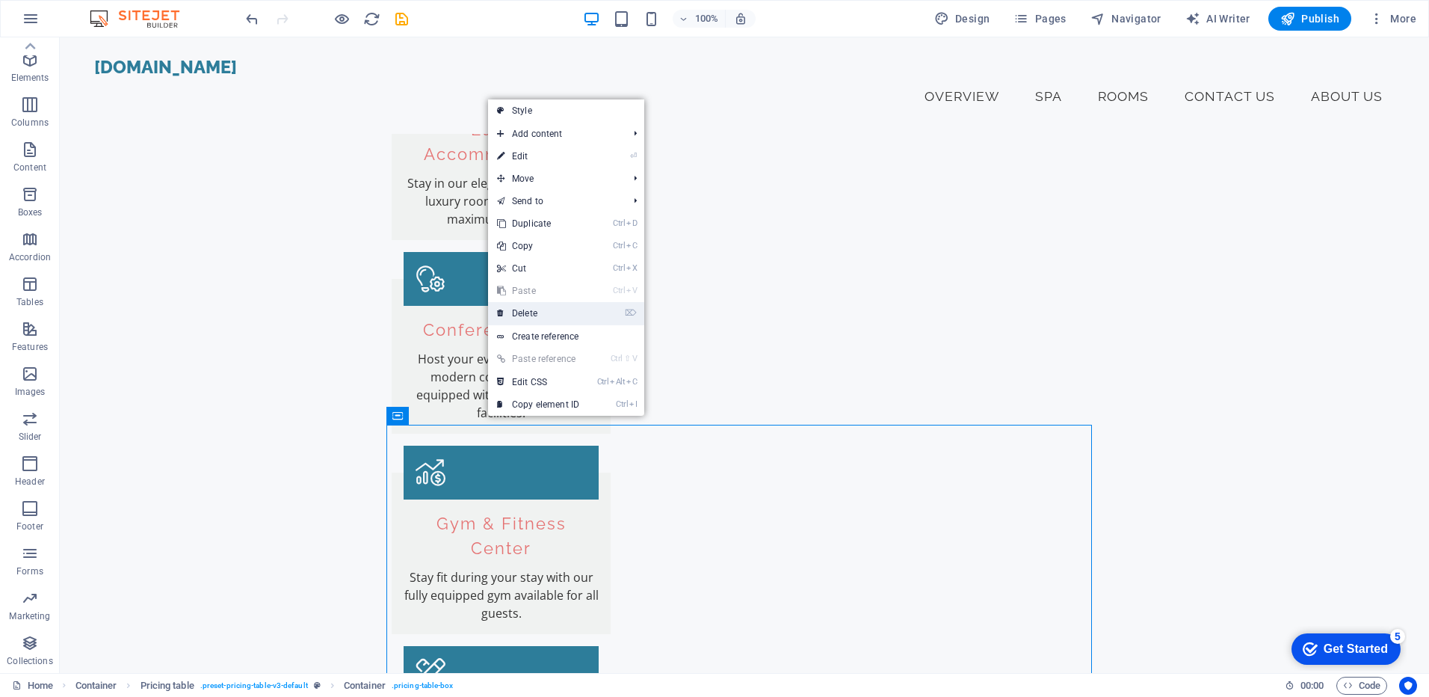
click at [537, 311] on link "⌦ Delete" at bounding box center [538, 313] width 100 height 22
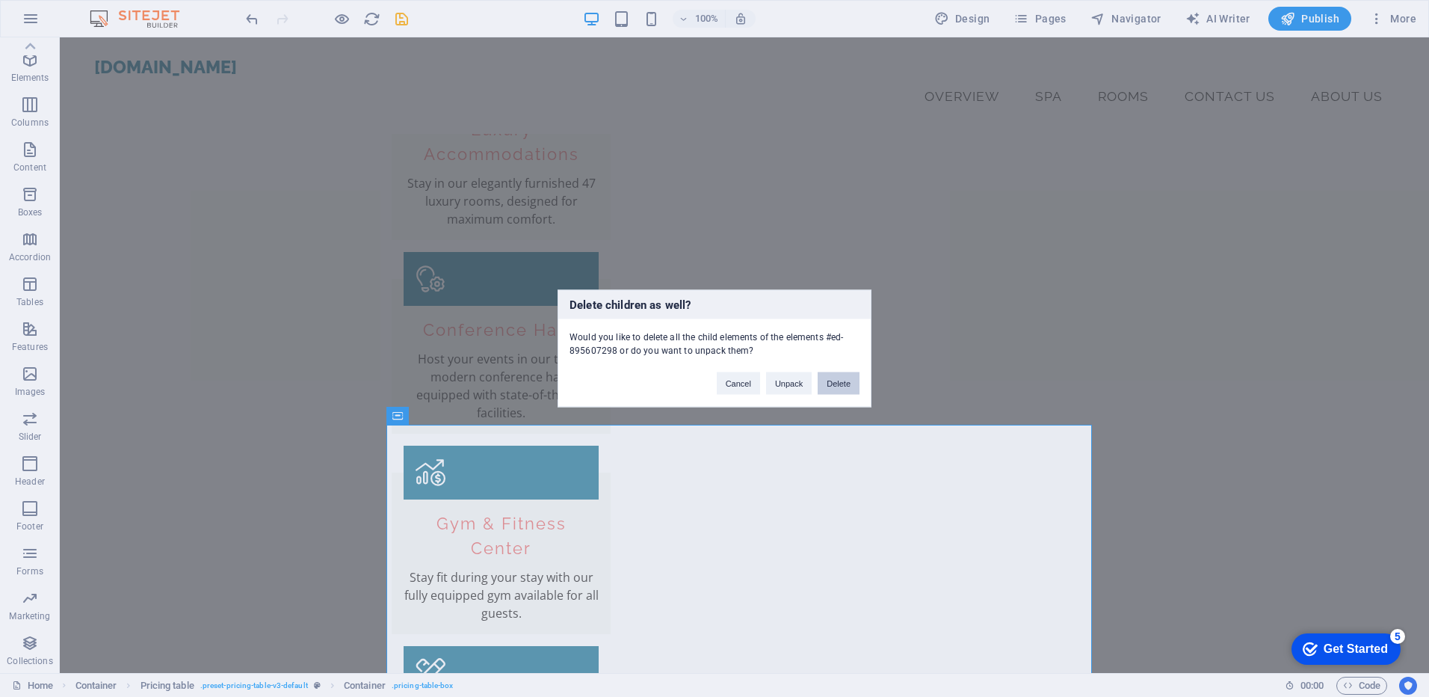
click at [830, 383] on button "Delete" at bounding box center [839, 383] width 42 height 22
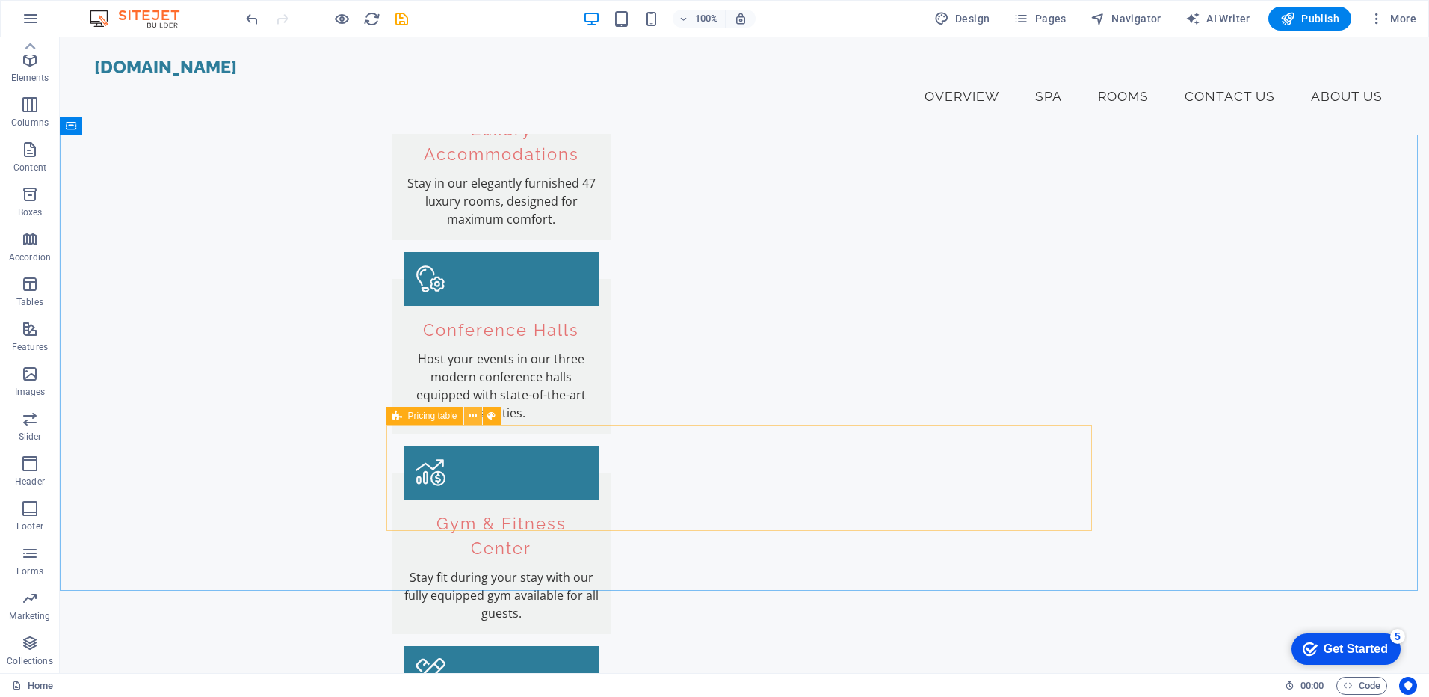
click at [472, 414] on icon at bounding box center [473, 416] width 8 height 16
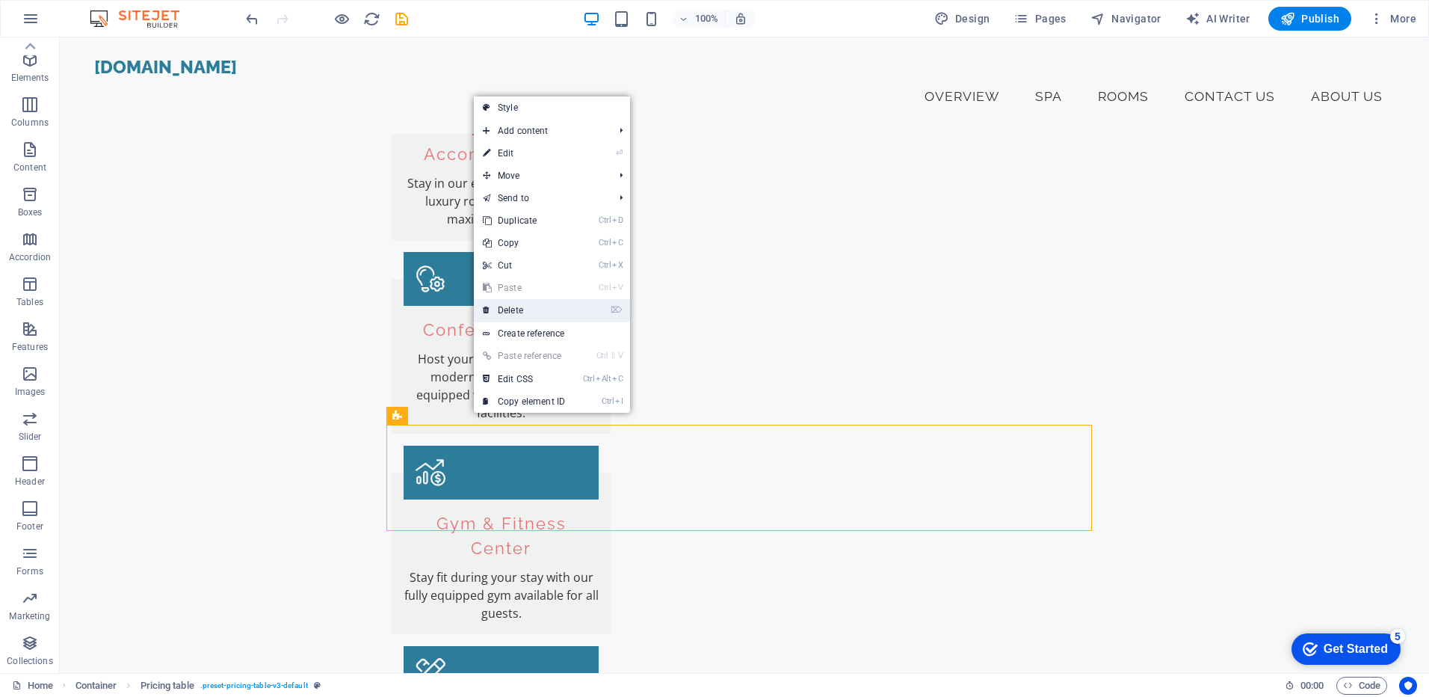
click at [528, 303] on link "⌦ Delete" at bounding box center [524, 310] width 100 height 22
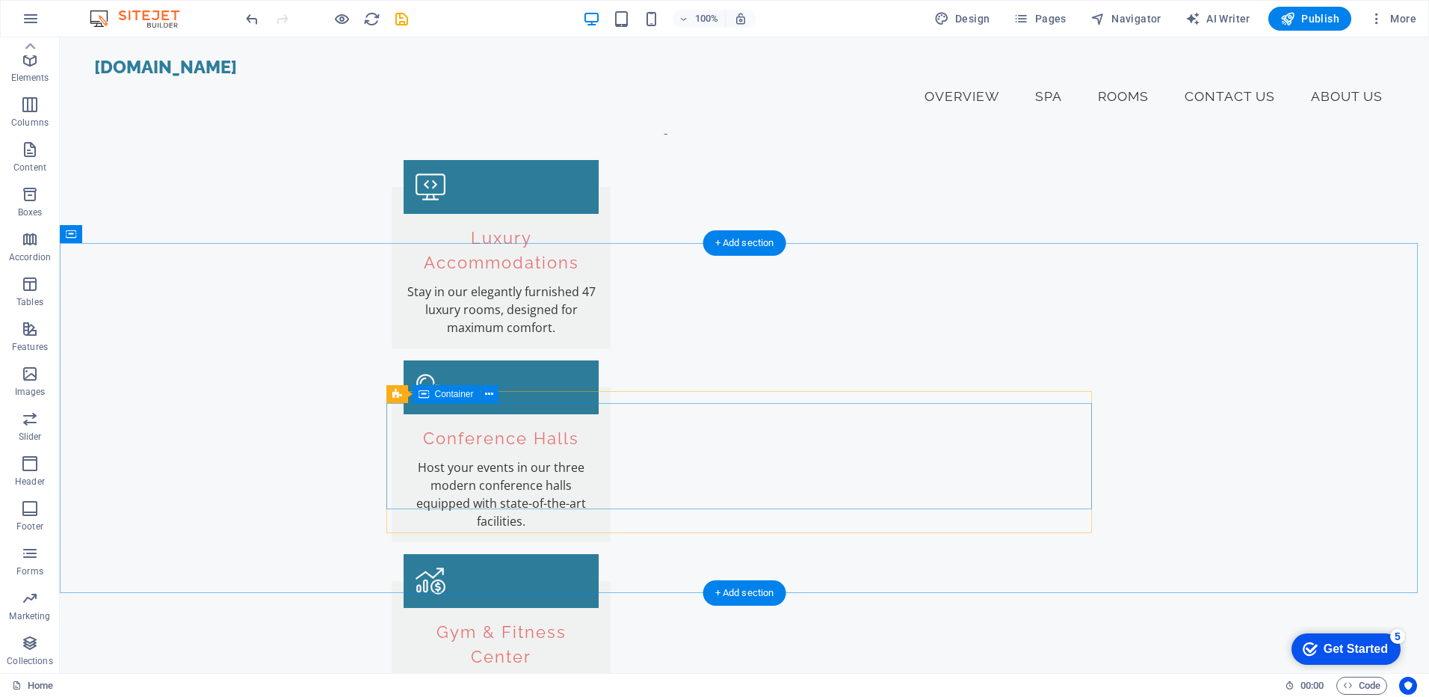
scroll to position [897, 0]
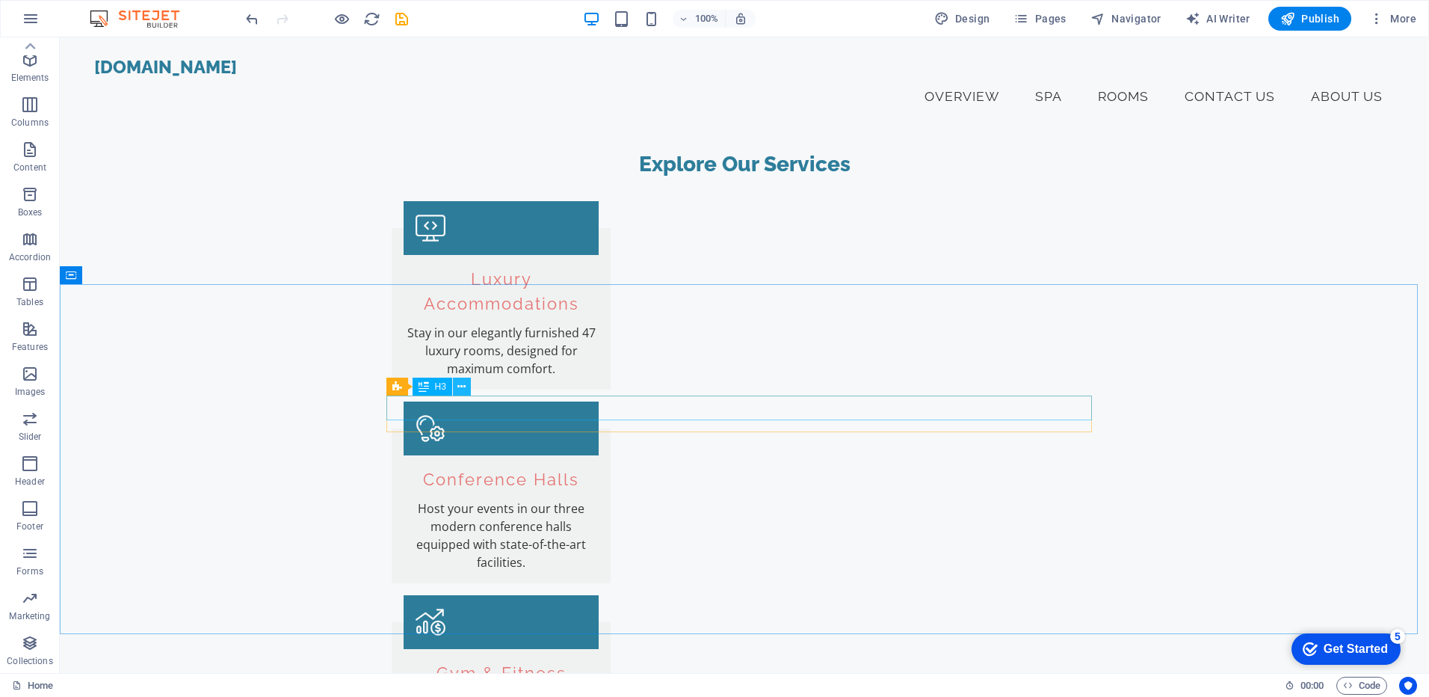
click at [465, 383] on icon at bounding box center [461, 387] width 8 height 16
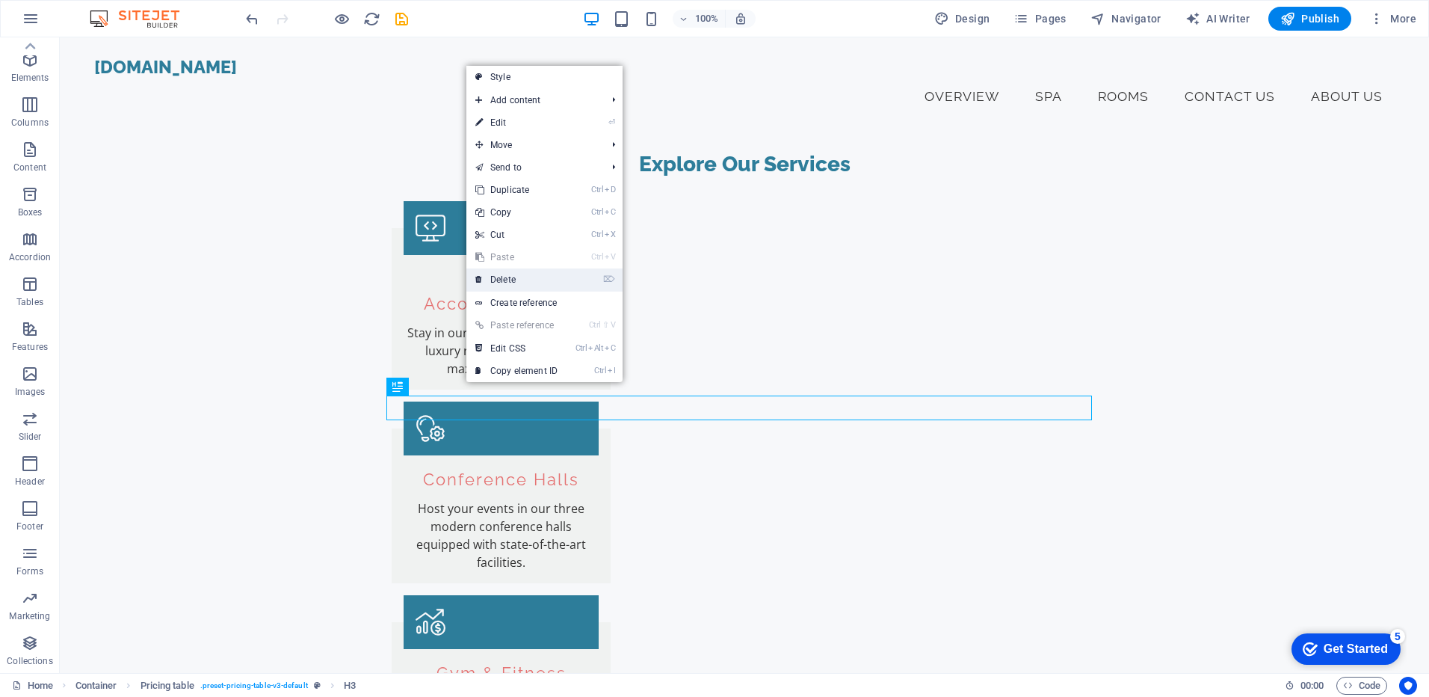
click at [511, 277] on link "⌦ Delete" at bounding box center [516, 279] width 100 height 22
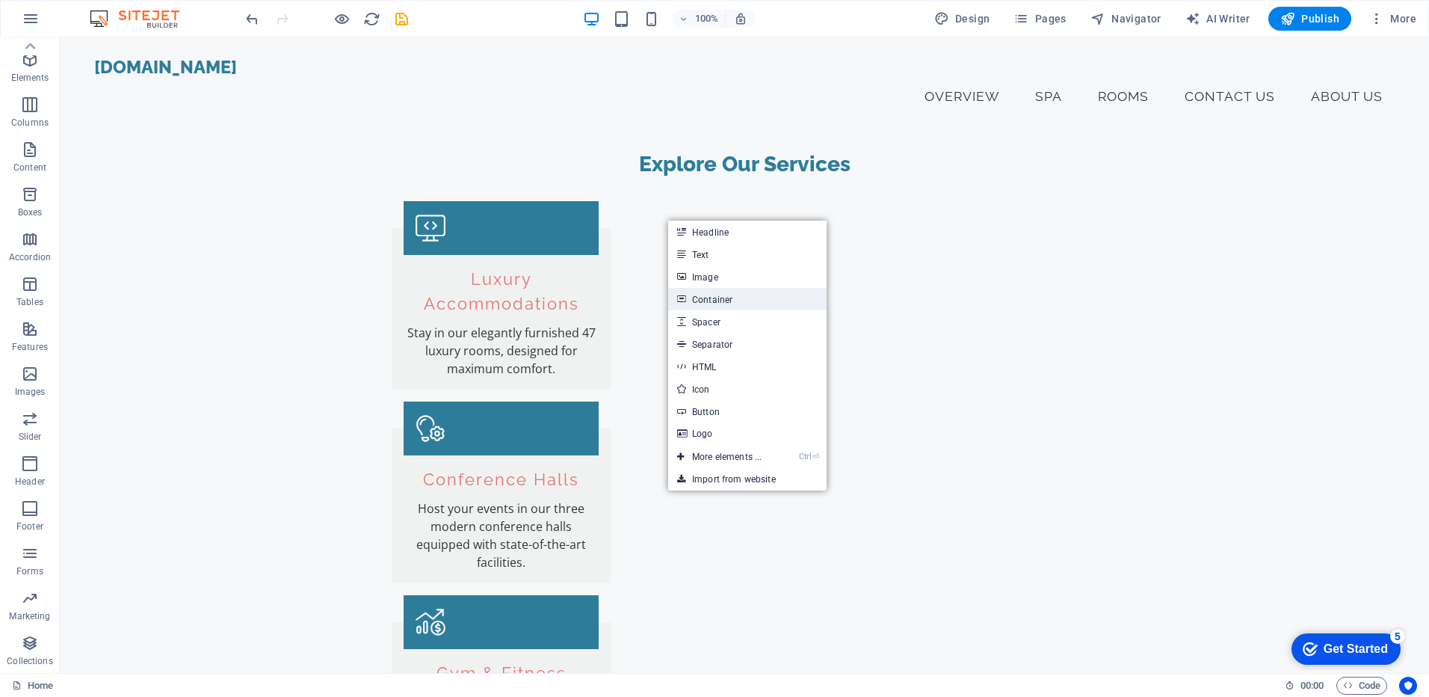
click at [721, 299] on link "Container" at bounding box center [747, 299] width 158 height 22
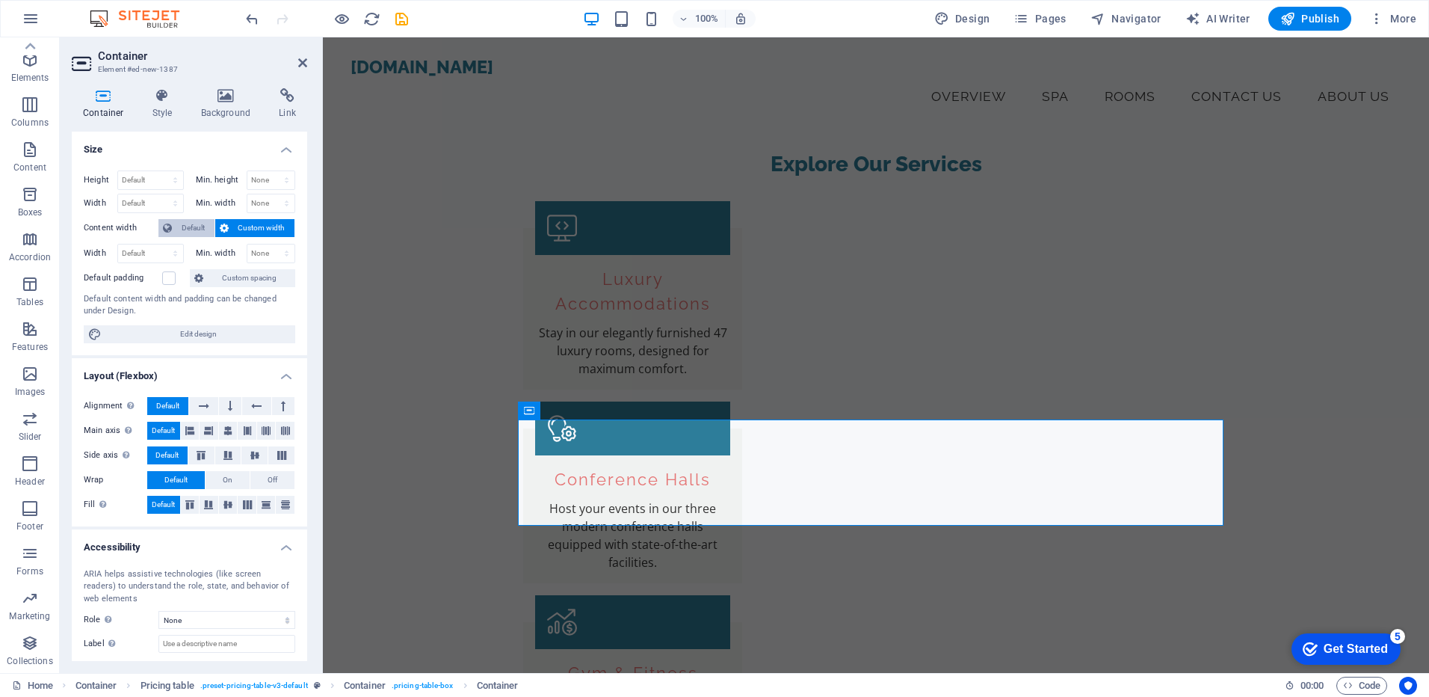
click at [195, 228] on span "Default" at bounding box center [193, 228] width 34 height 18
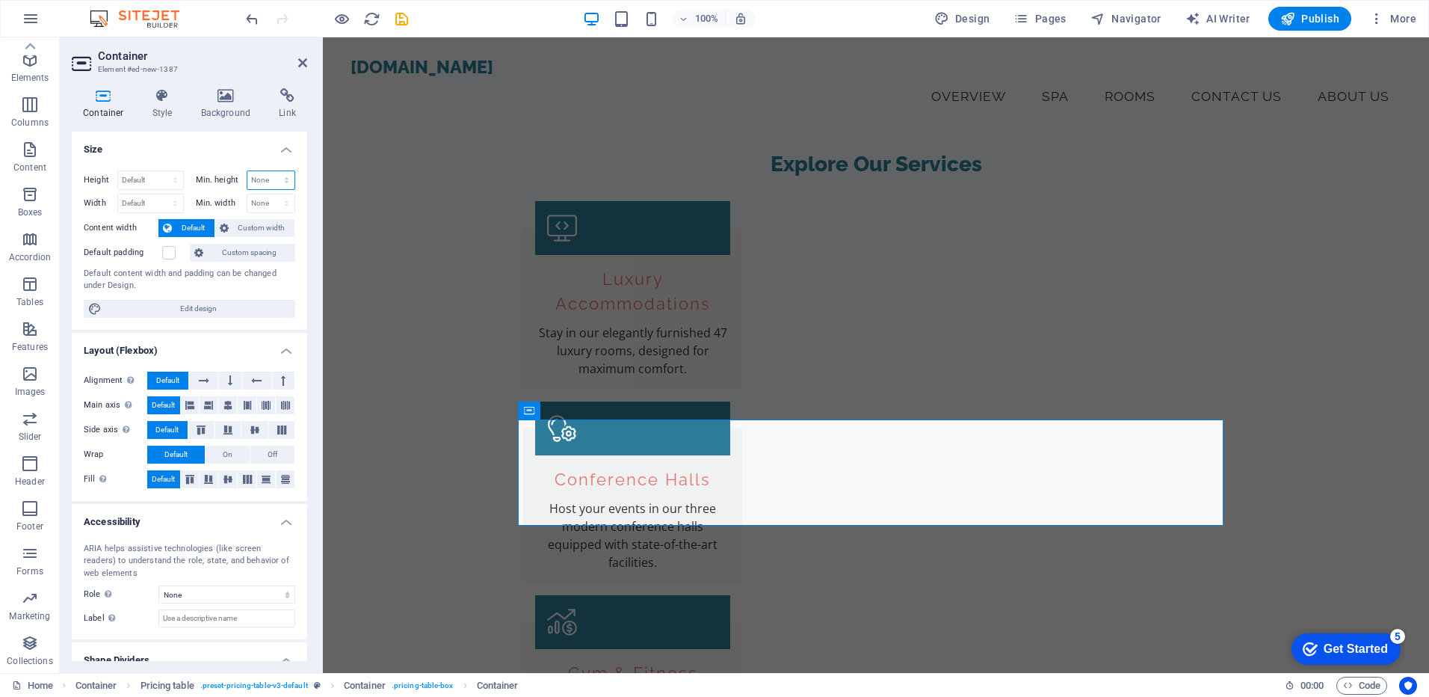
click at [267, 182] on select "None px rem % vh vw" at bounding box center [271, 180] width 48 height 18
click at [283, 476] on icon at bounding box center [286, 479] width 18 height 9
click at [175, 478] on span "Default" at bounding box center [163, 479] width 23 height 18
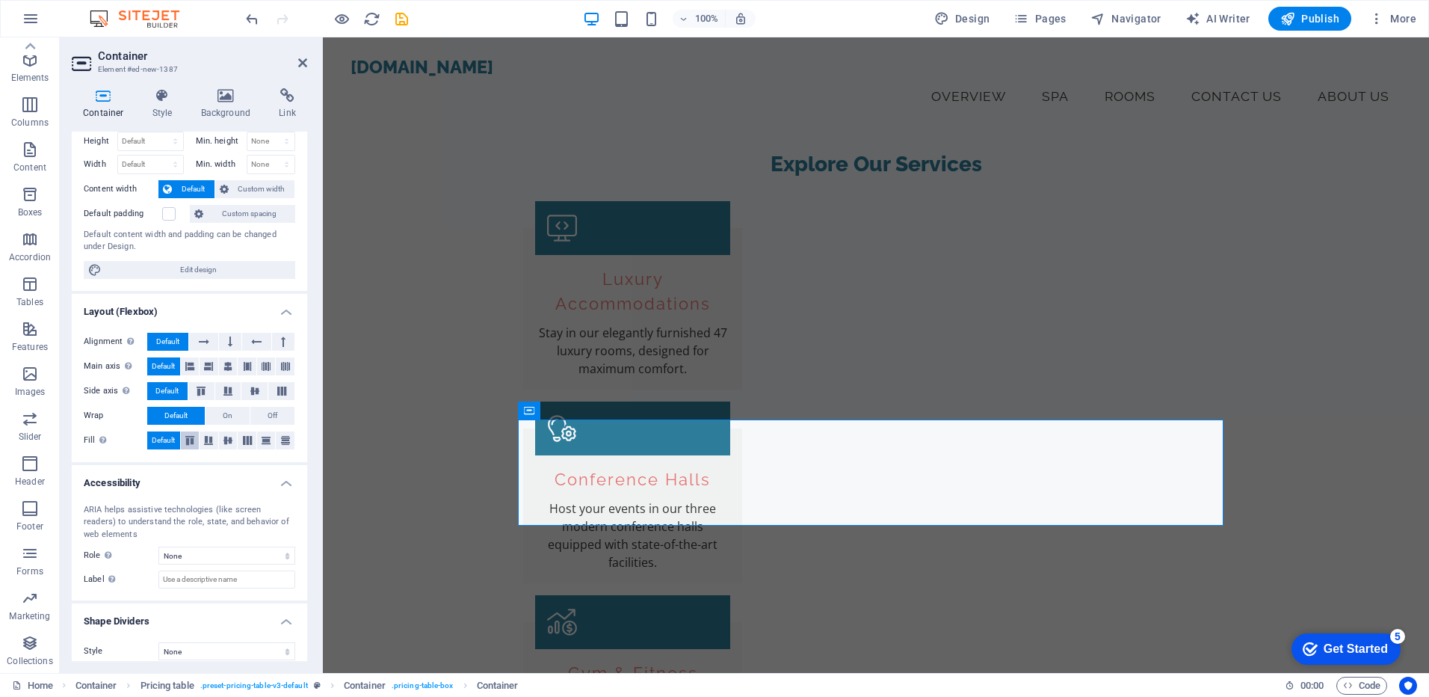
scroll to position [50, 0]
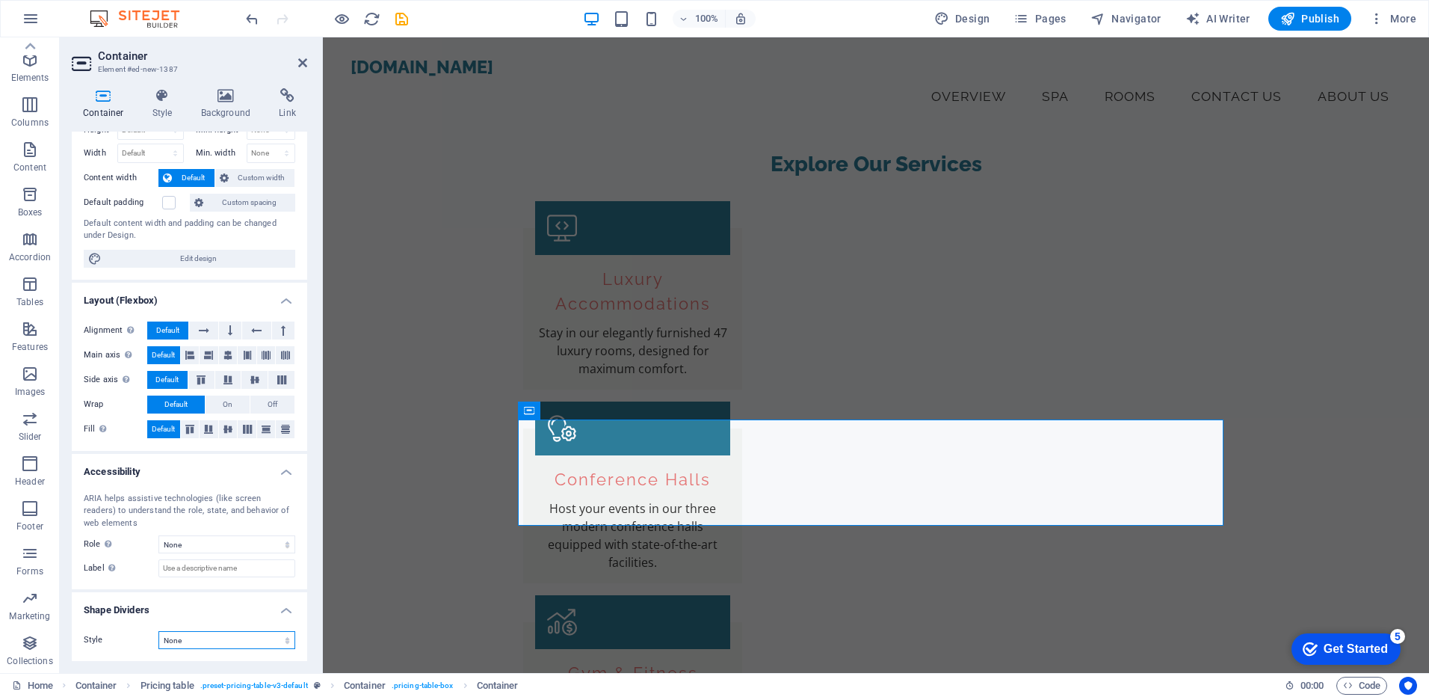
click at [244, 642] on select "None Triangle Square Diagonal Polygon 1 Polygon 2 Zigzag Multiple Zigzags Waves…" at bounding box center [226, 640] width 137 height 18
click at [158, 631] on select "None Triangle Square Diagonal Polygon 1 Polygon 2 Zigzag Multiple Zigzags Waves…" at bounding box center [226, 640] width 137 height 18
click at [262, 647] on select "None Triangle Square Diagonal Polygon 1 Polygon 2 Zigzag Multiple Zigzags Waves…" at bounding box center [226, 640] width 137 height 18
select select "none"
click at [158, 631] on select "None Triangle Square Diagonal Polygon 1 Polygon 2 Zigzag Multiple Zigzags Waves…" at bounding box center [226, 640] width 137 height 18
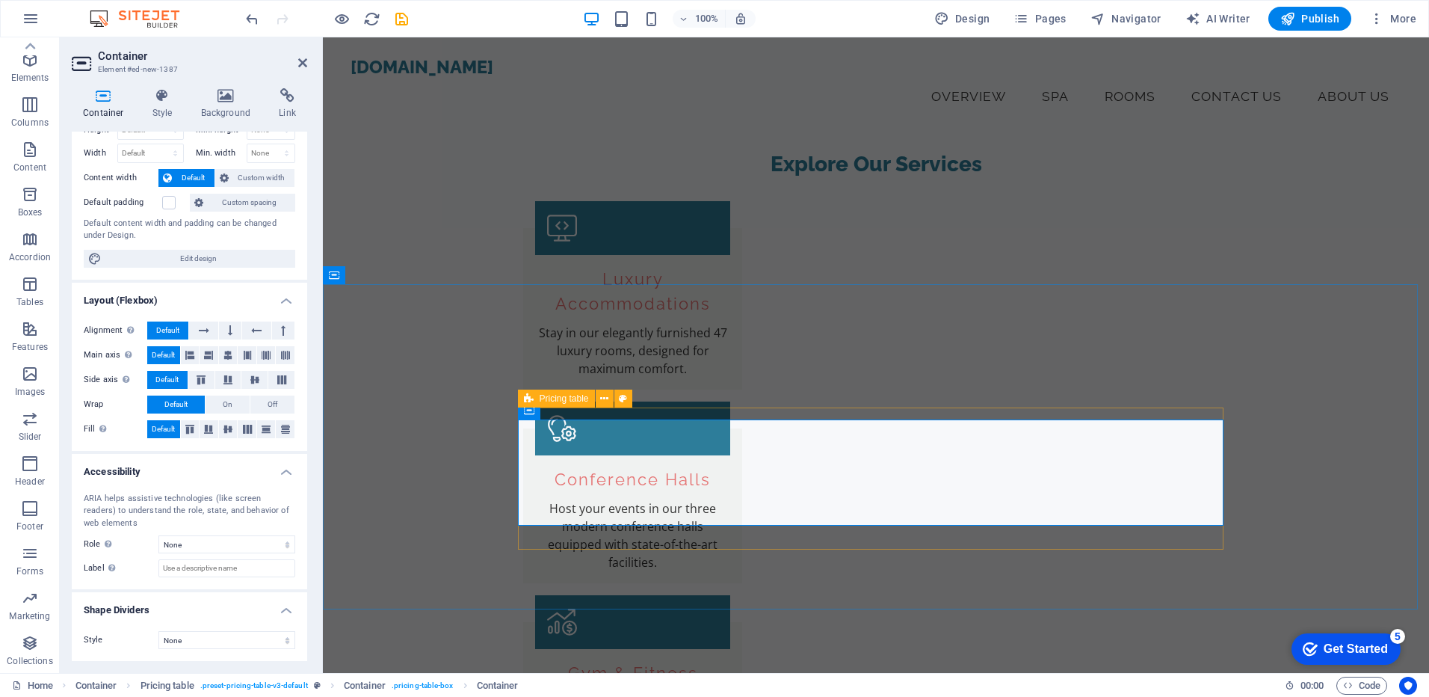
click at [528, 408] on div "Pricing table" at bounding box center [580, 398] width 124 height 19
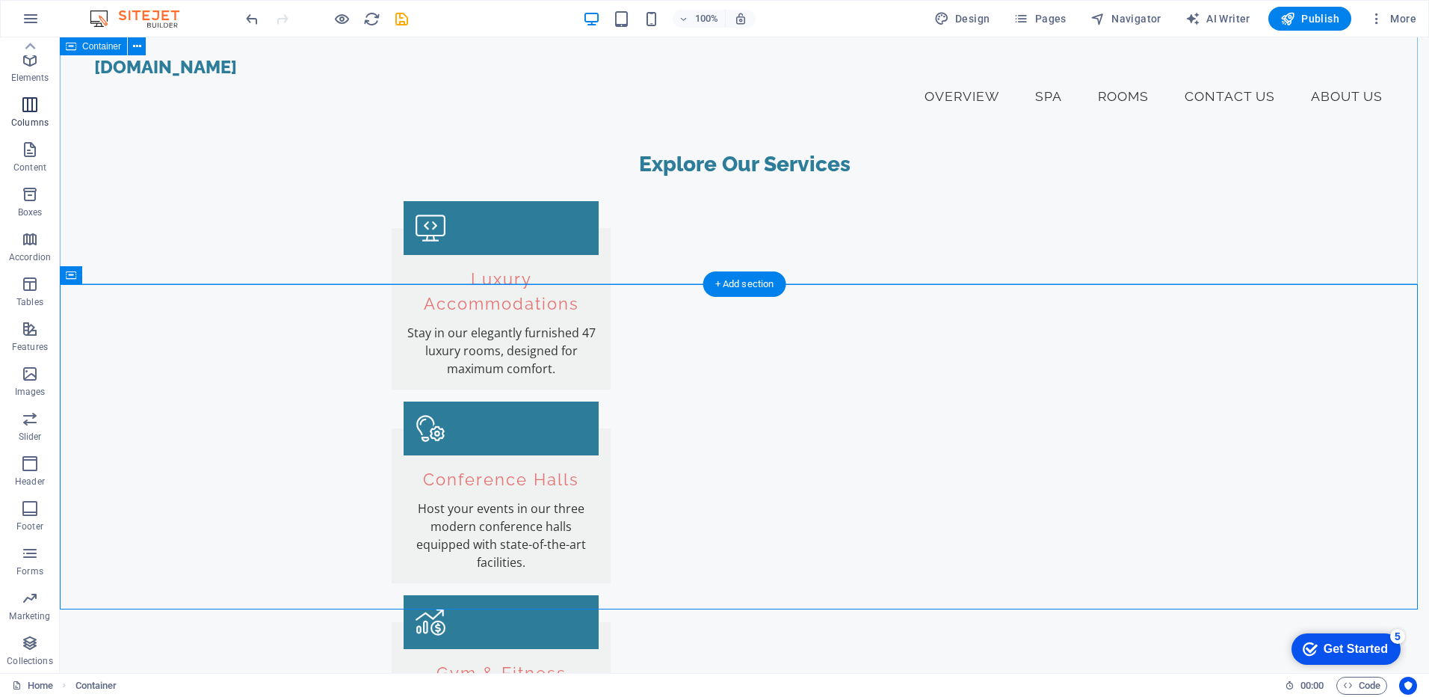
click at [32, 120] on span "Columns" at bounding box center [30, 114] width 60 height 36
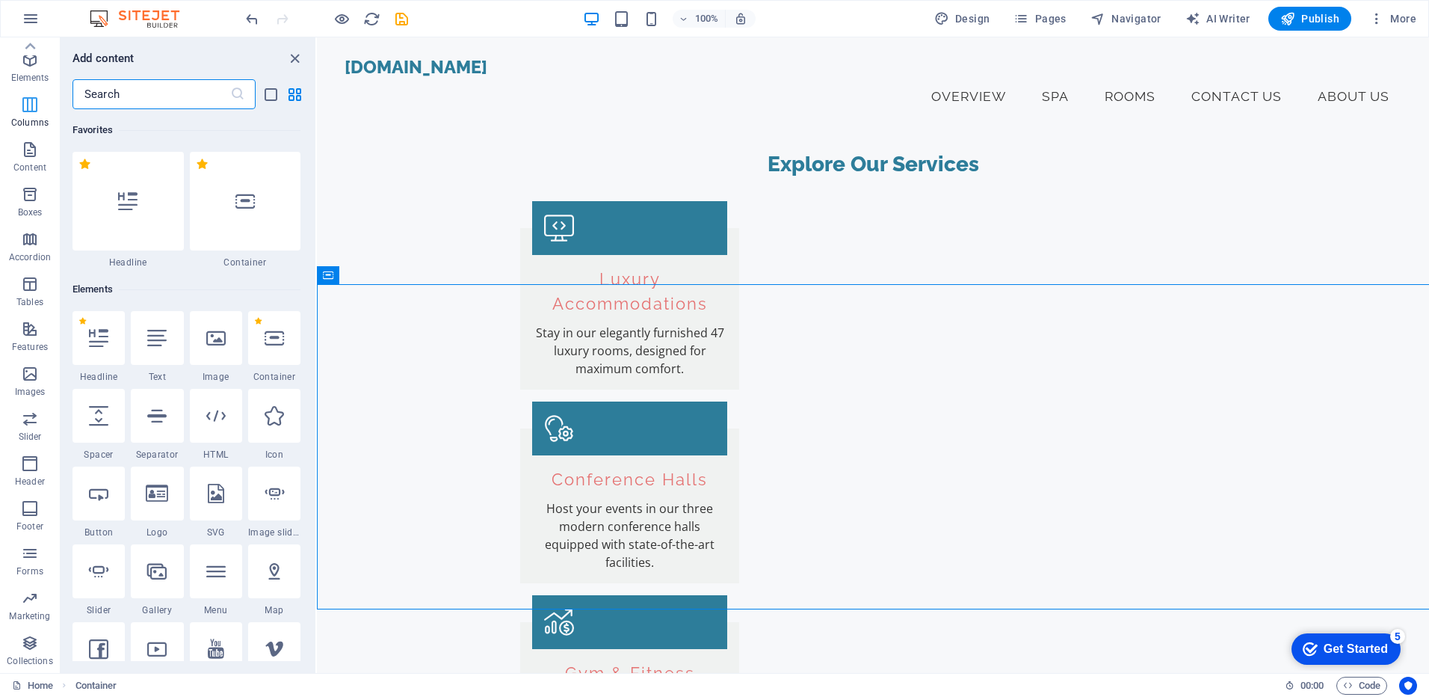
drag, startPoint x: 28, startPoint y: 111, endPoint x: 4, endPoint y: 102, distance: 26.2
click at [28, 111] on icon "button" at bounding box center [30, 105] width 18 height 18
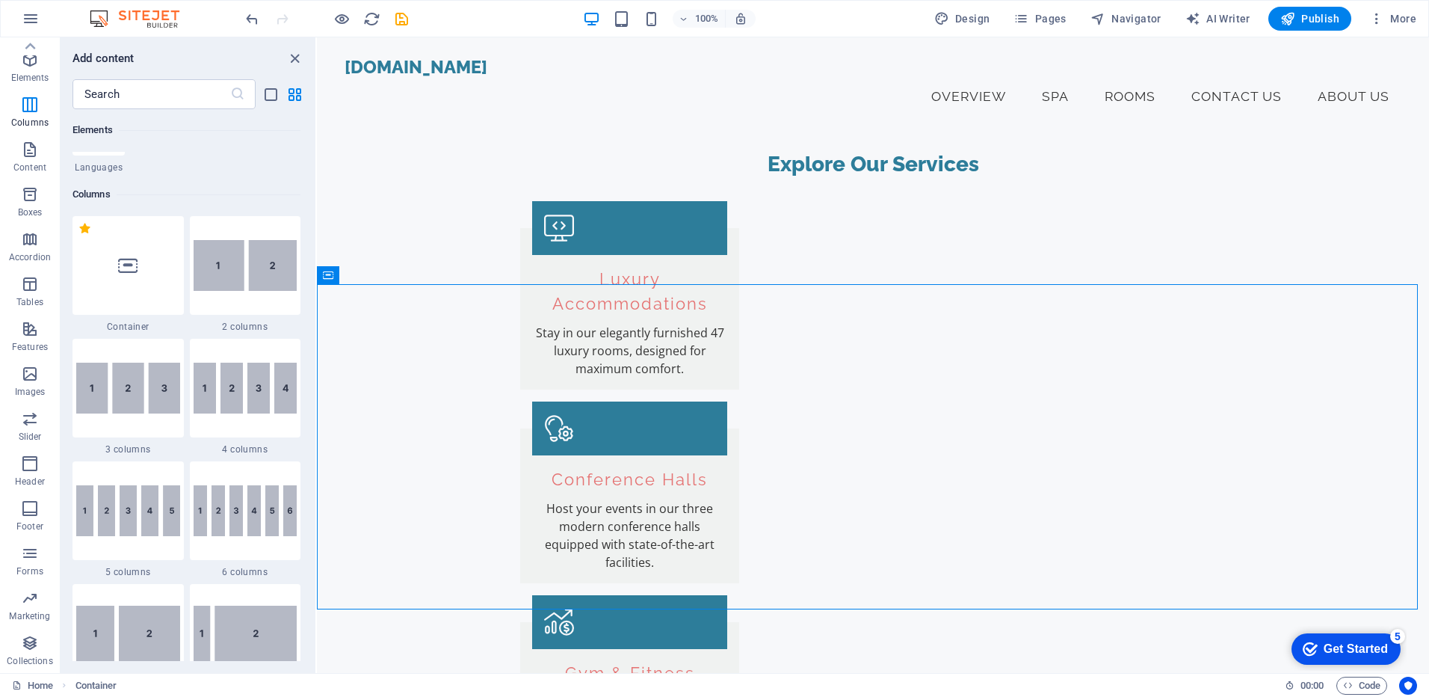
scroll to position [748, 0]
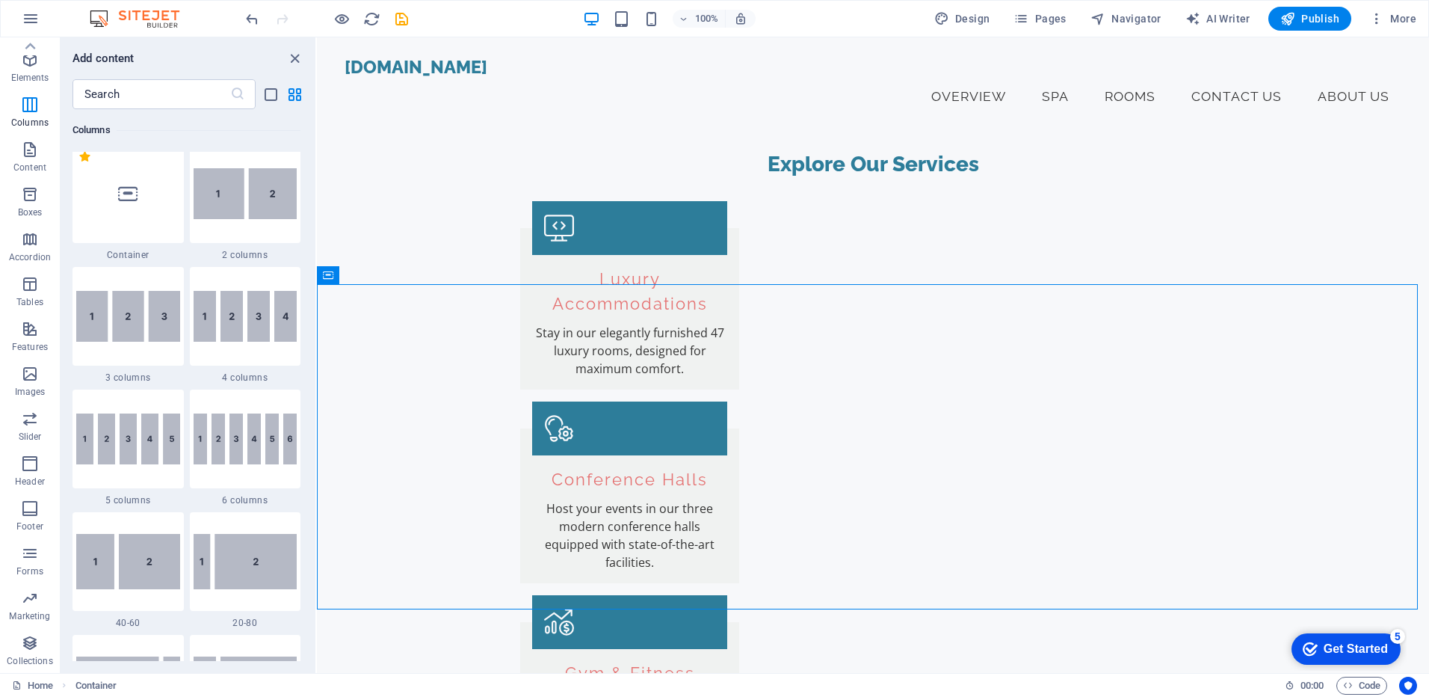
drag, startPoint x: 120, startPoint y: 330, endPoint x: 80, endPoint y: 295, distance: 53.5
click at [120, 330] on img at bounding box center [128, 316] width 104 height 51
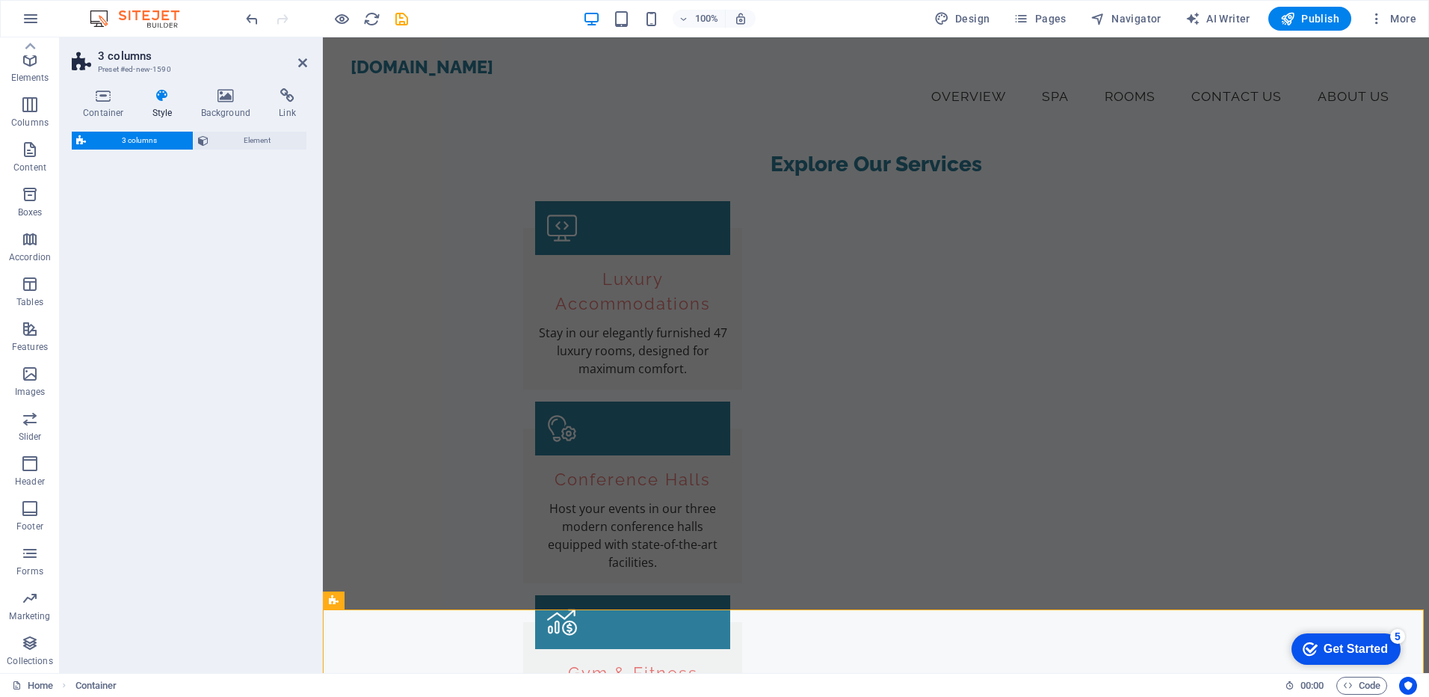
select select "rem"
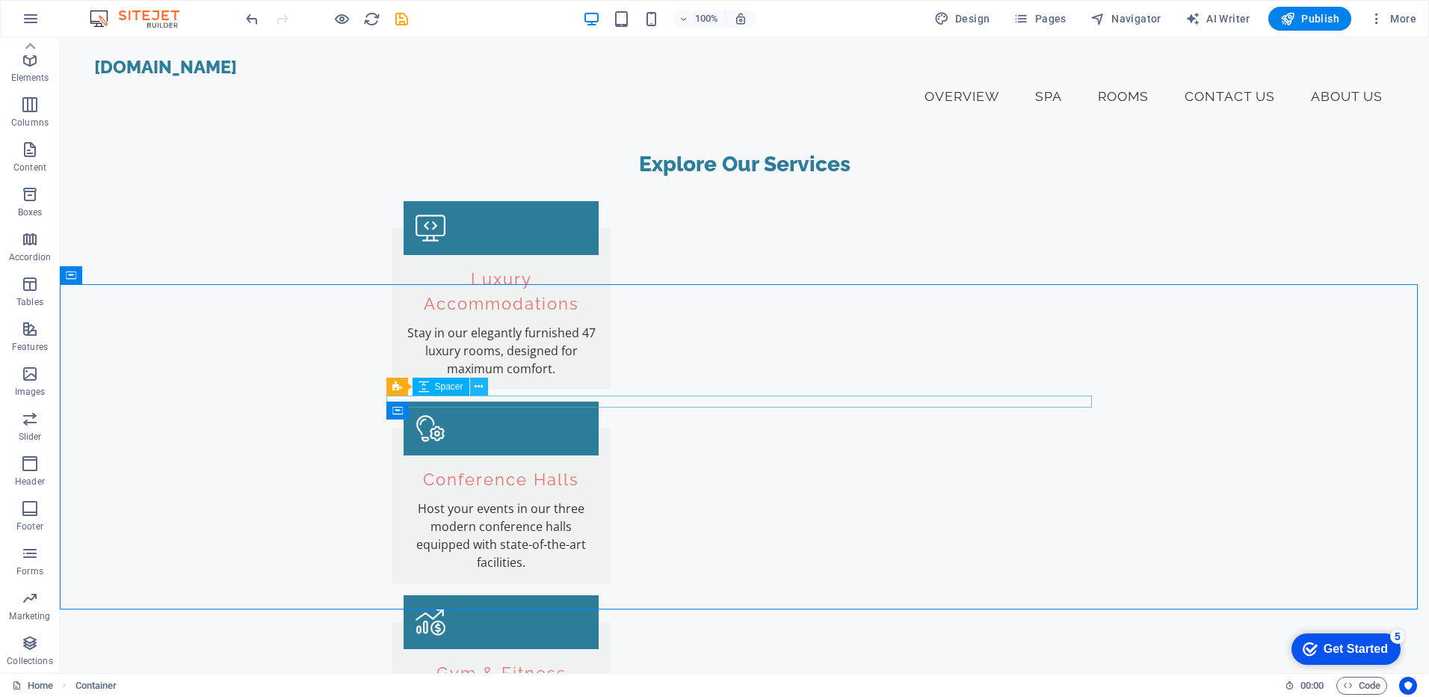
click at [477, 392] on icon at bounding box center [479, 387] width 8 height 16
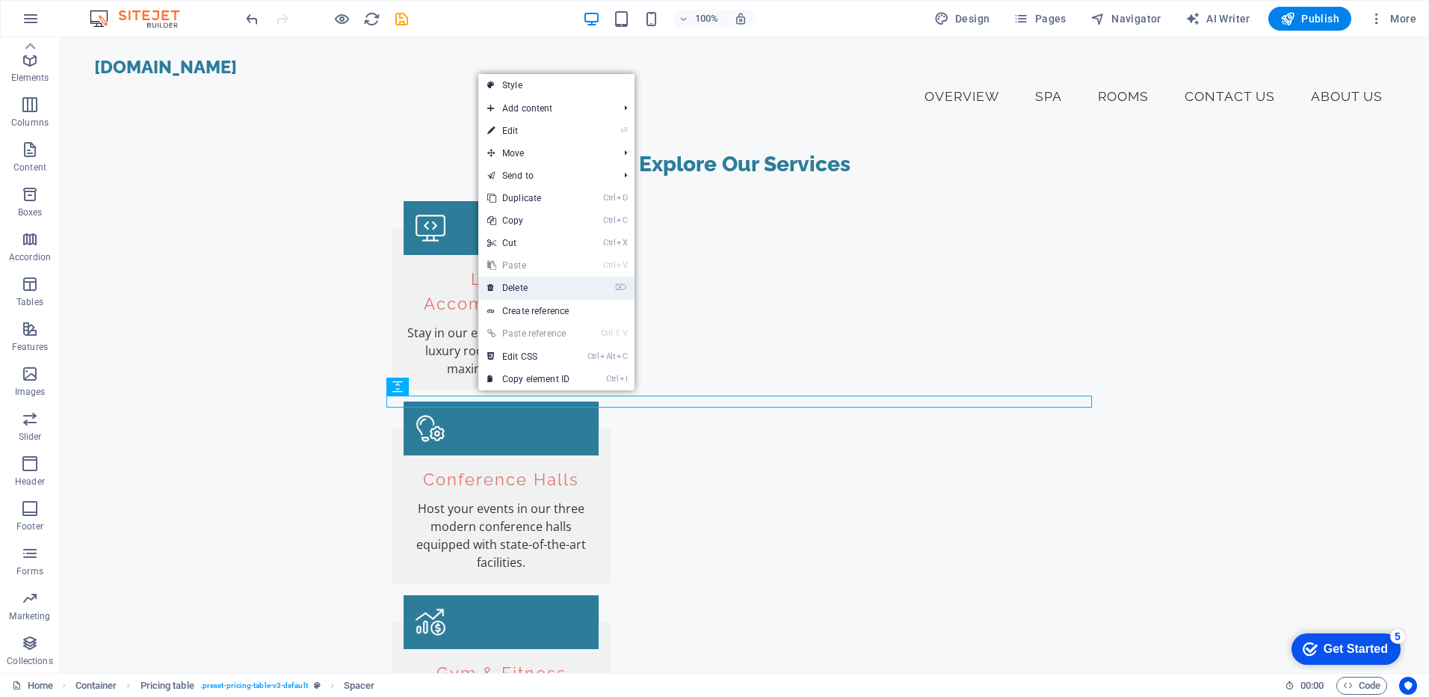
click at [526, 289] on link "⌦ Delete" at bounding box center [528, 288] width 100 height 22
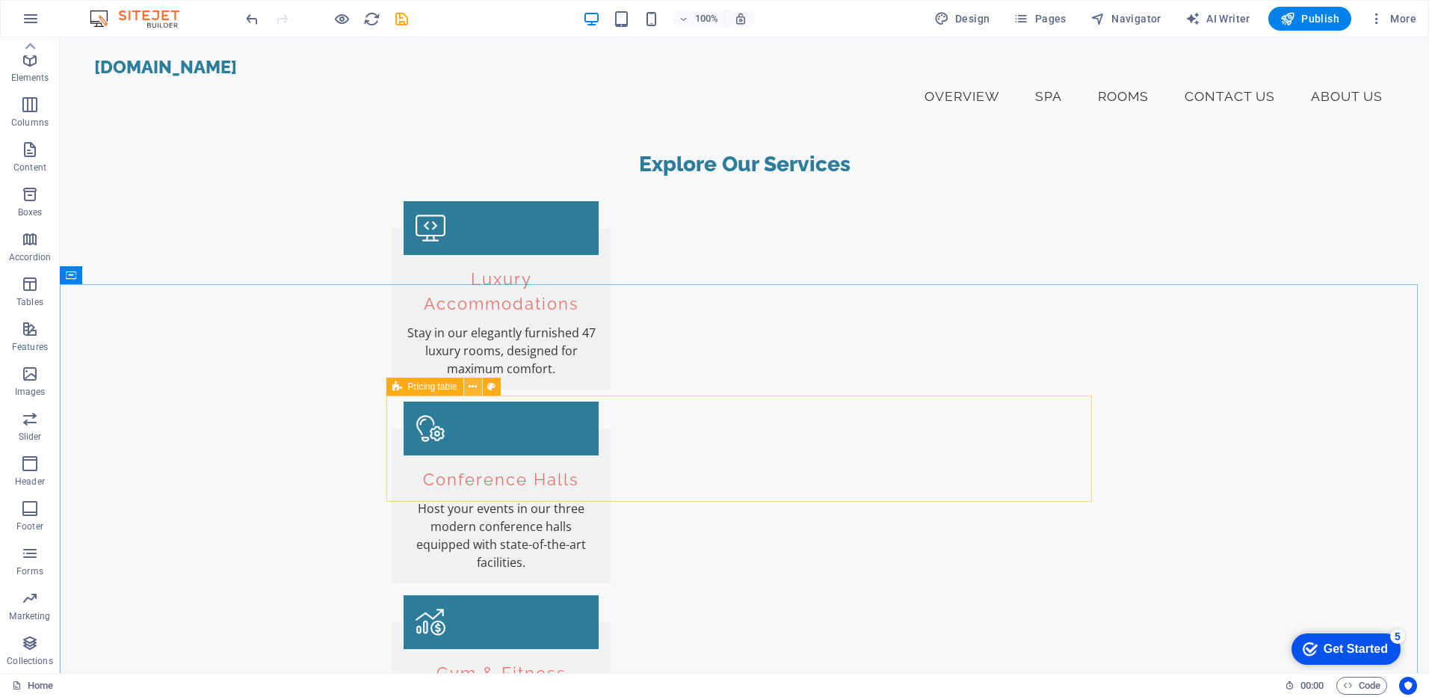
click at [466, 384] on button at bounding box center [473, 386] width 18 height 18
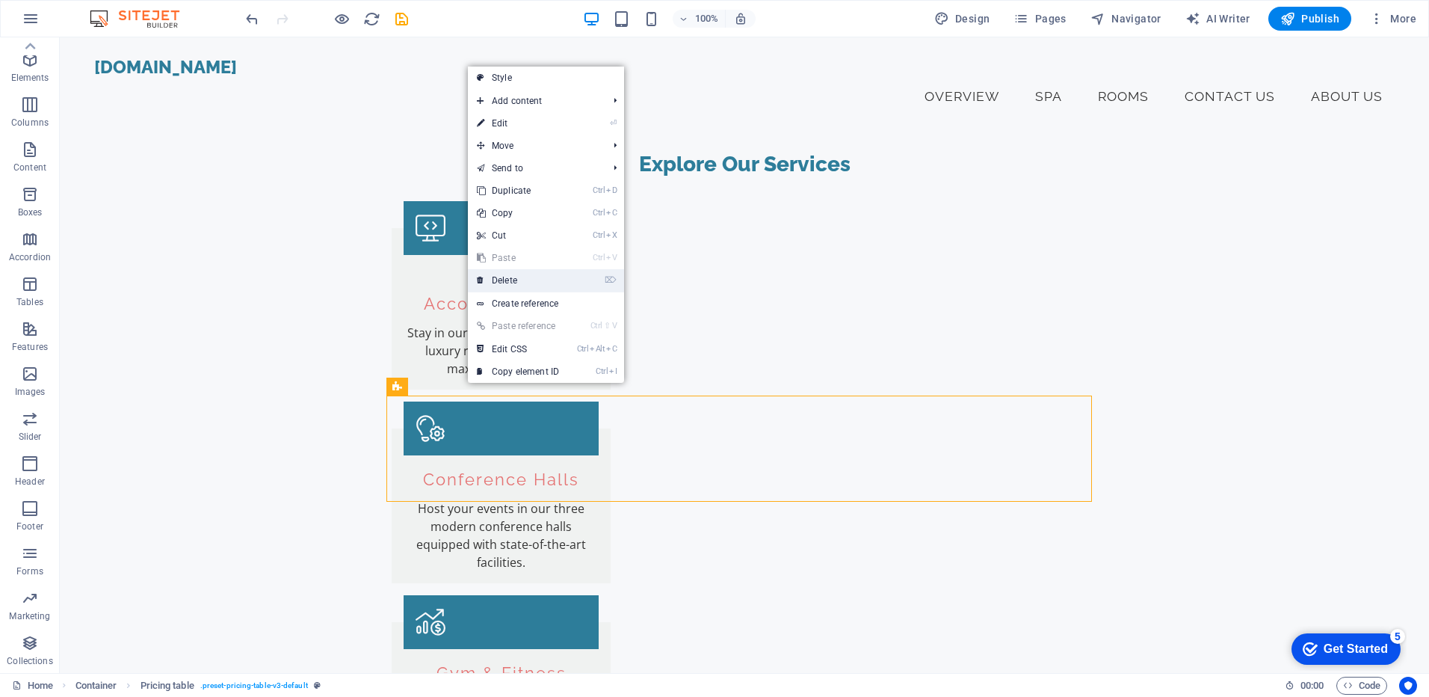
click at [520, 289] on link "⌦ Delete" at bounding box center [518, 280] width 100 height 22
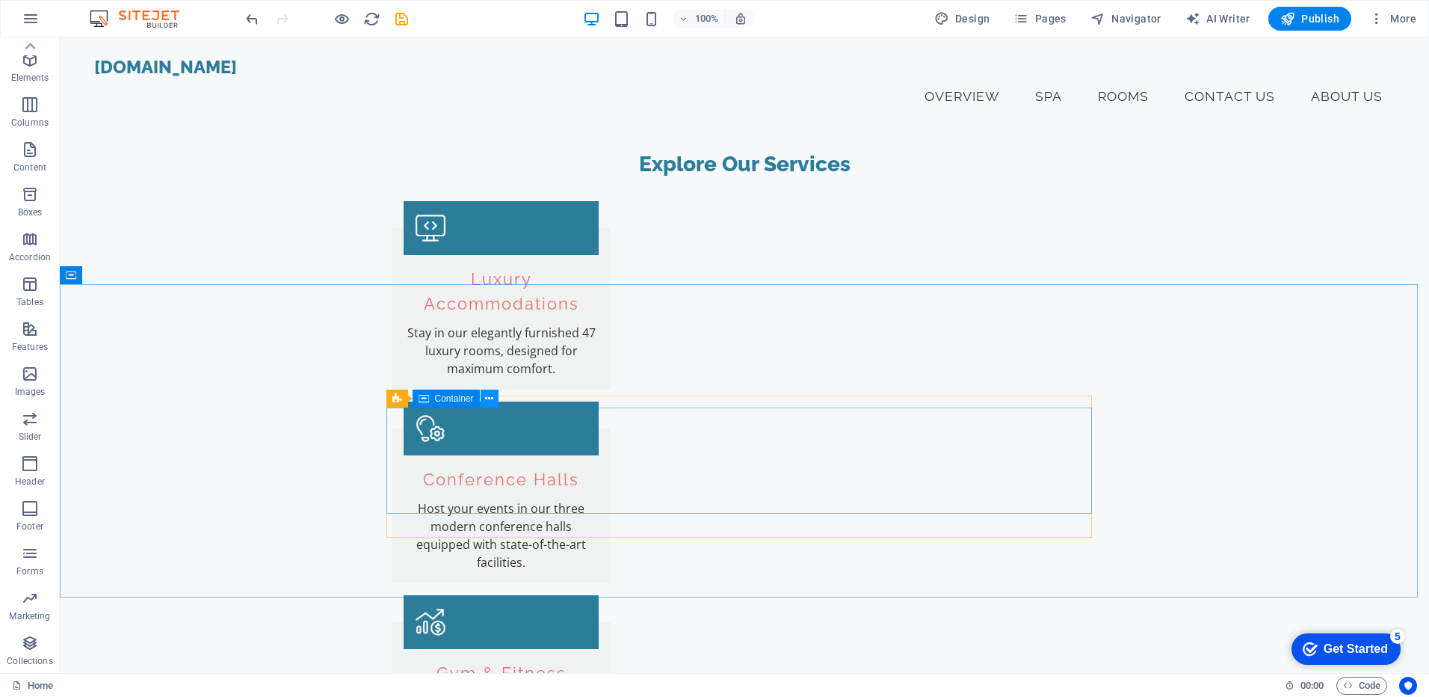
click at [496, 401] on button at bounding box center [490, 398] width 18 height 18
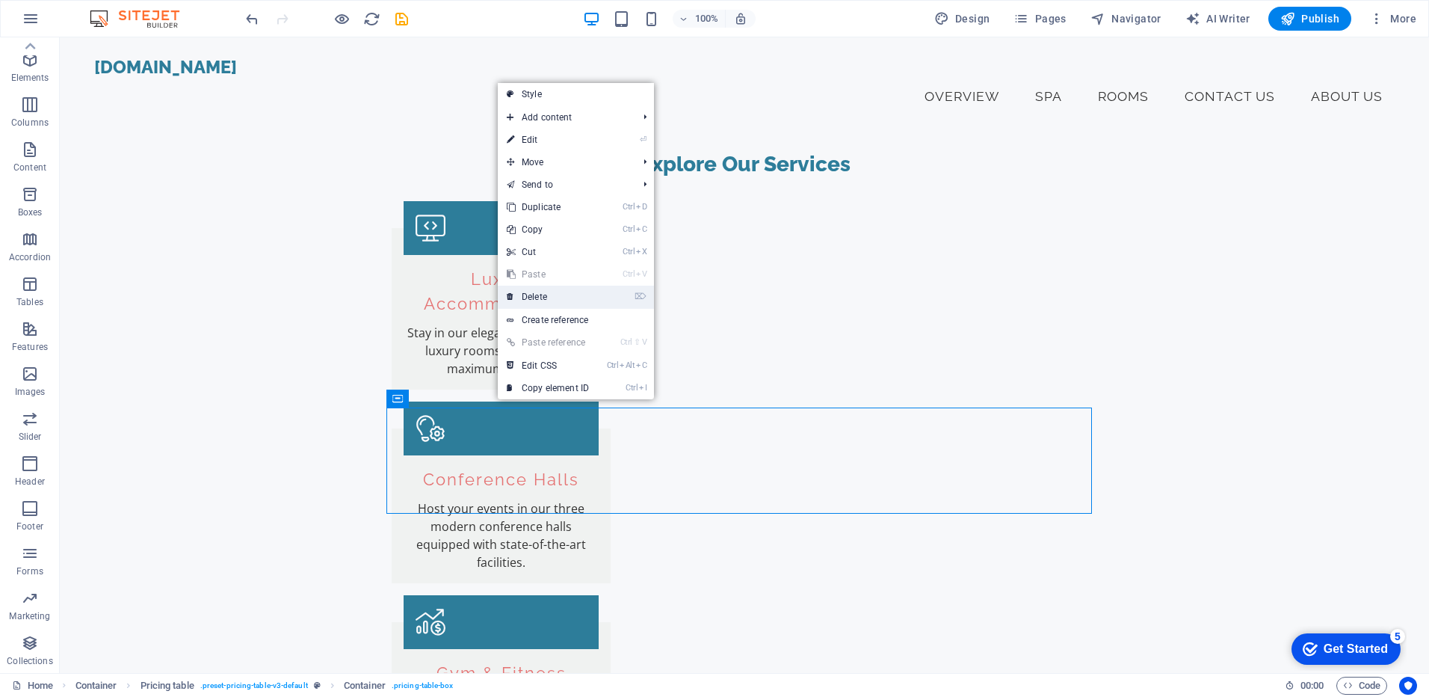
click at [544, 301] on link "⌦ Delete" at bounding box center [548, 297] width 100 height 22
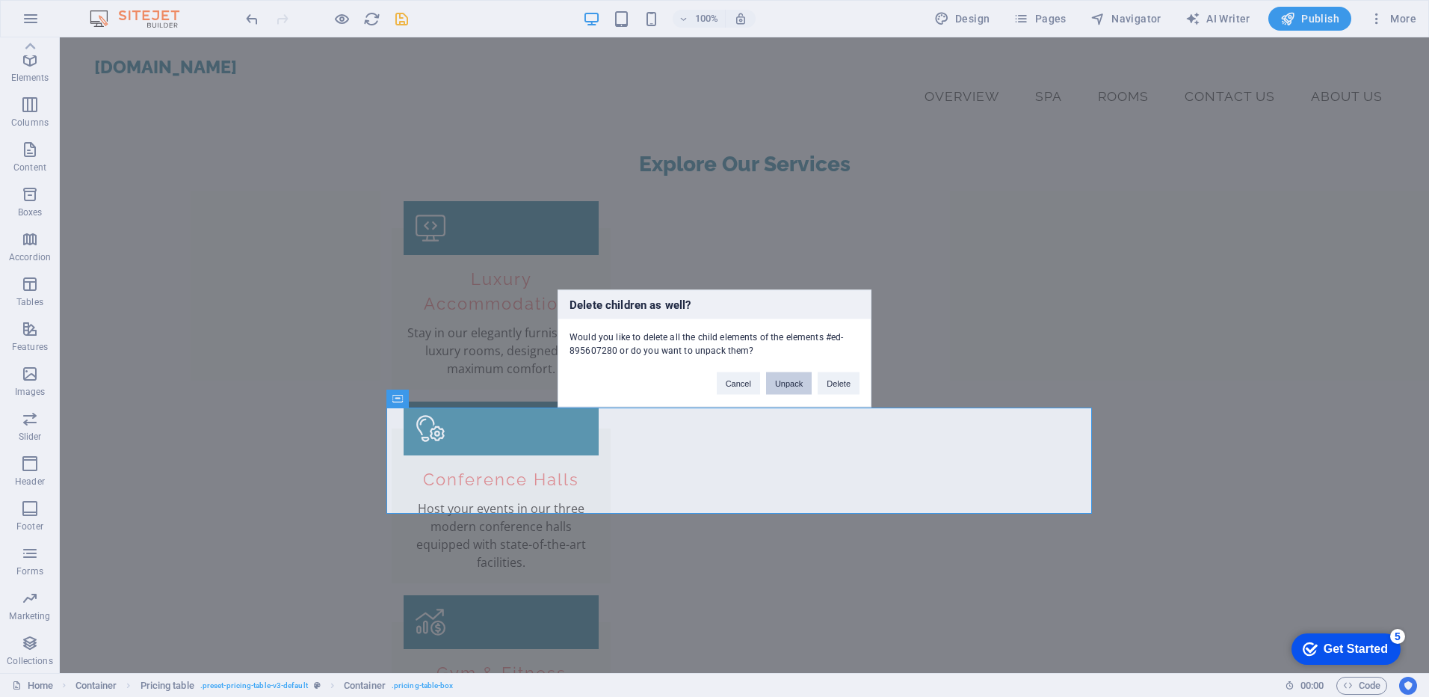
click at [787, 389] on button "Unpack" at bounding box center [789, 383] width 46 height 22
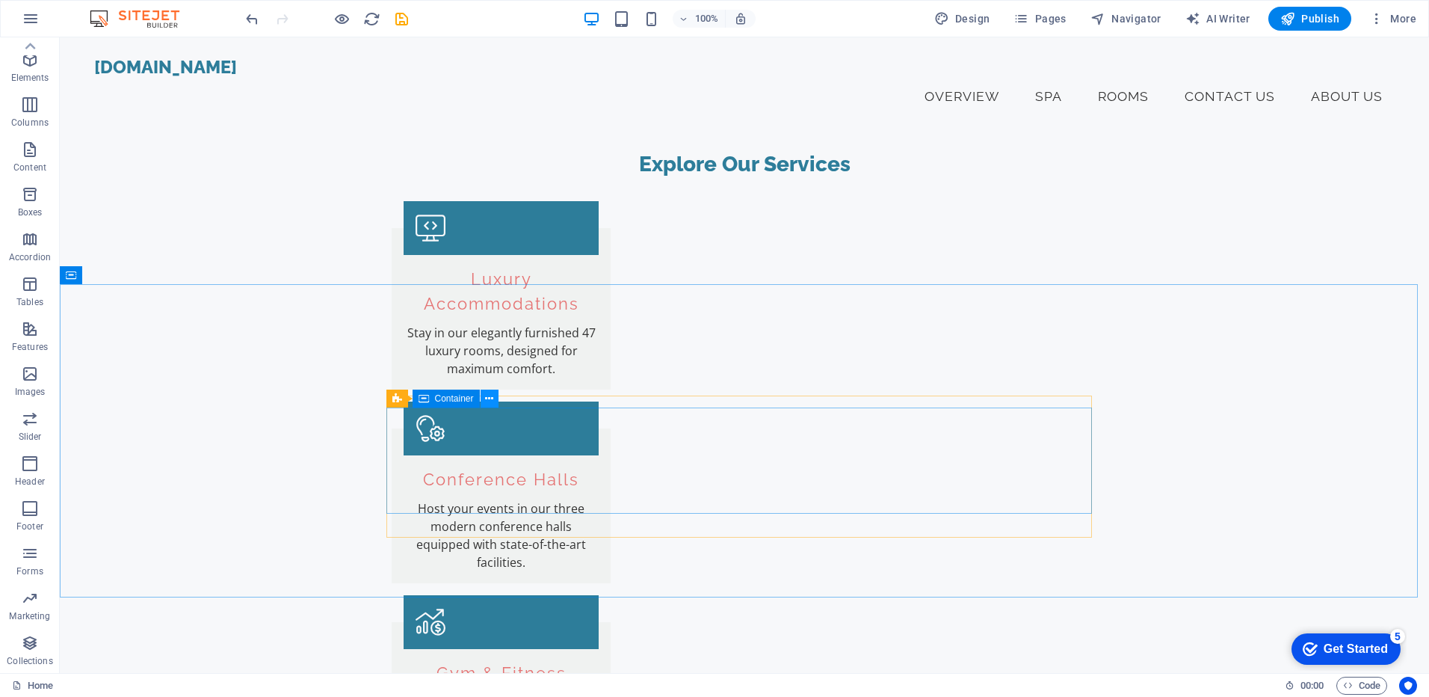
click at [489, 401] on icon at bounding box center [489, 399] width 8 height 16
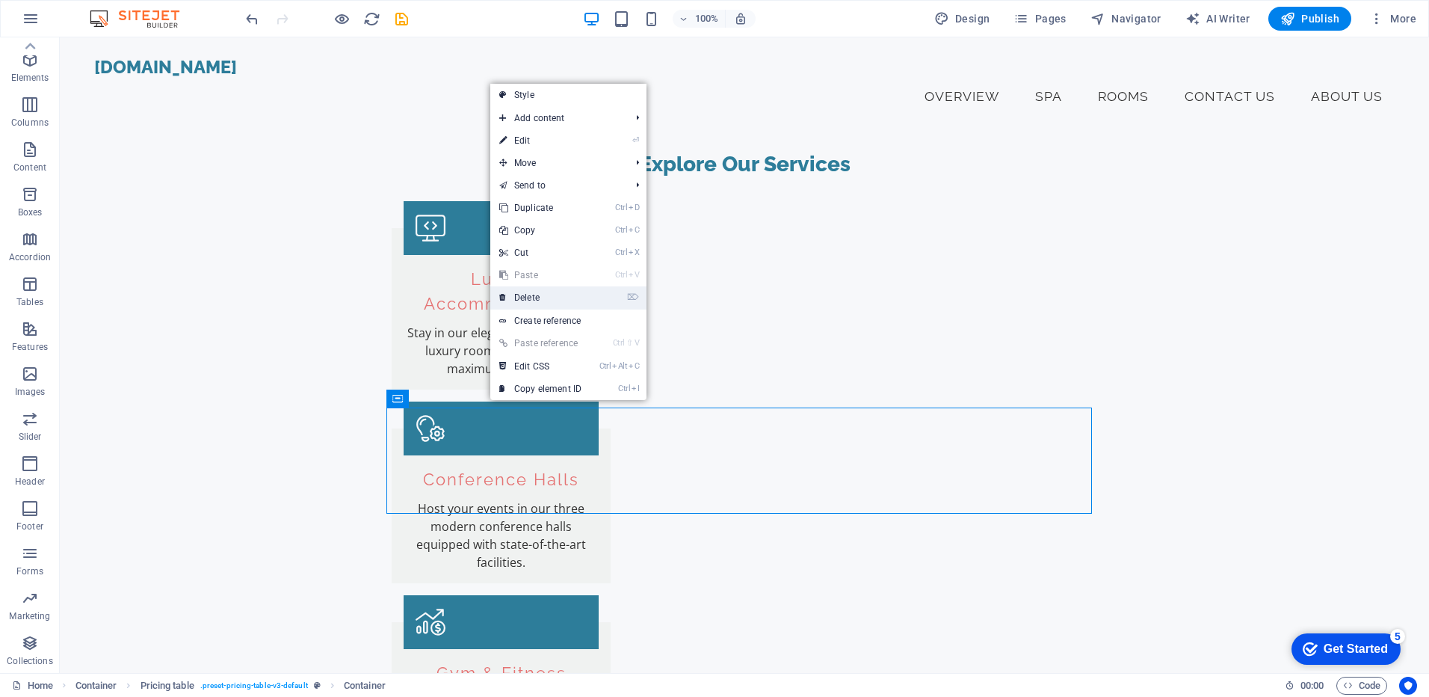
click at [541, 301] on link "⌦ Delete" at bounding box center [540, 297] width 100 height 22
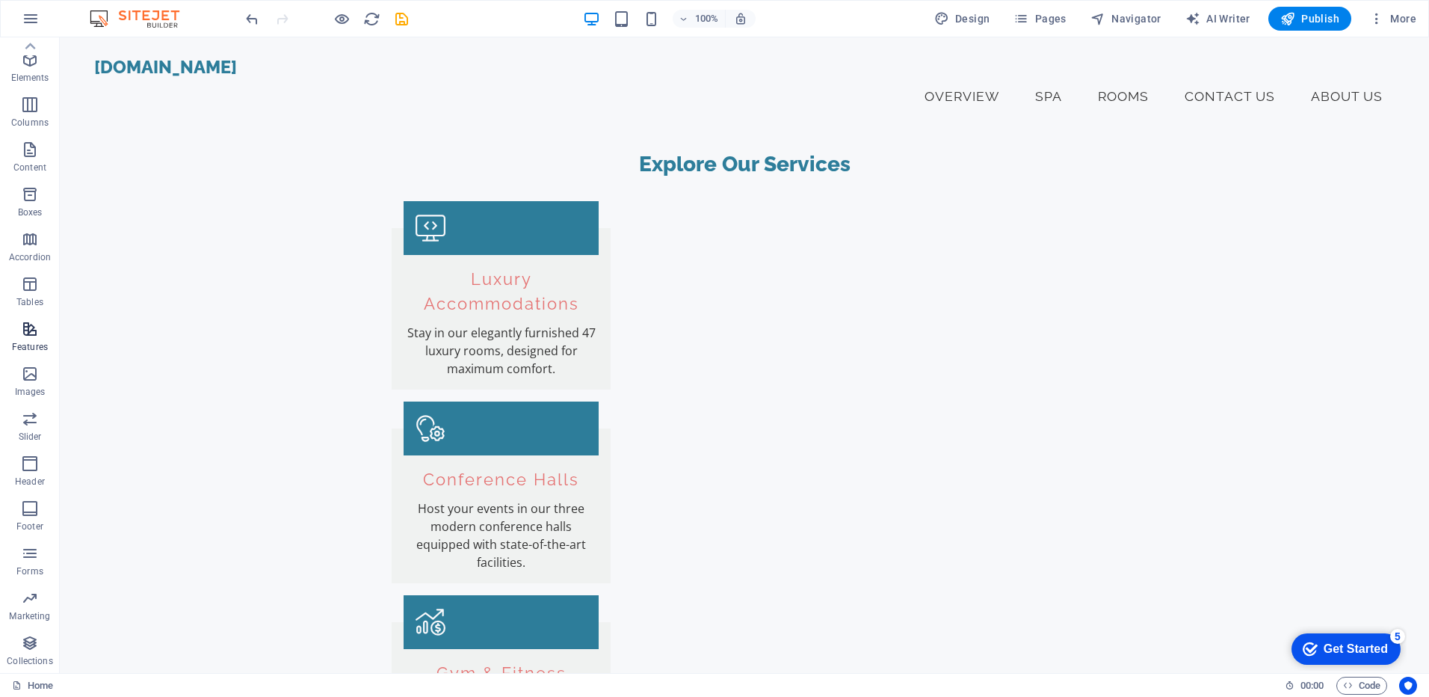
click at [21, 333] on icon "button" at bounding box center [30, 329] width 18 height 18
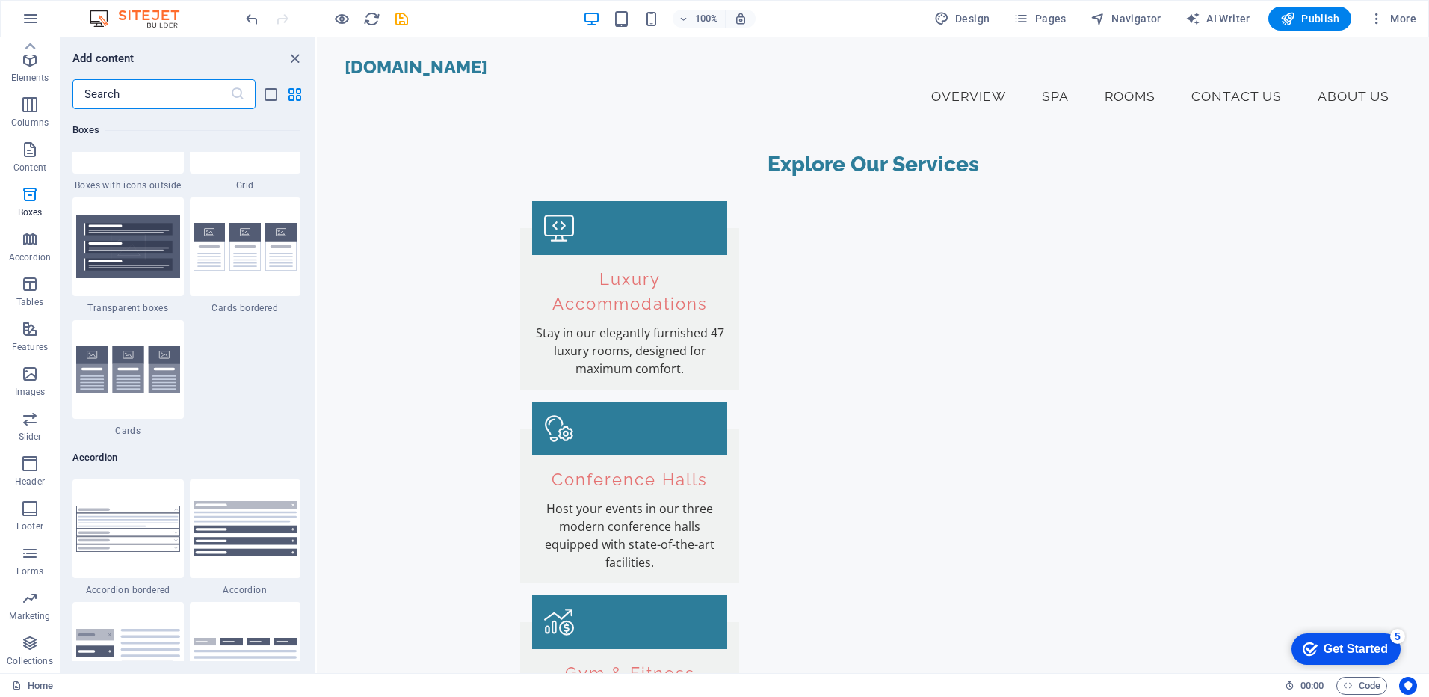
scroll to position [4407, 0]
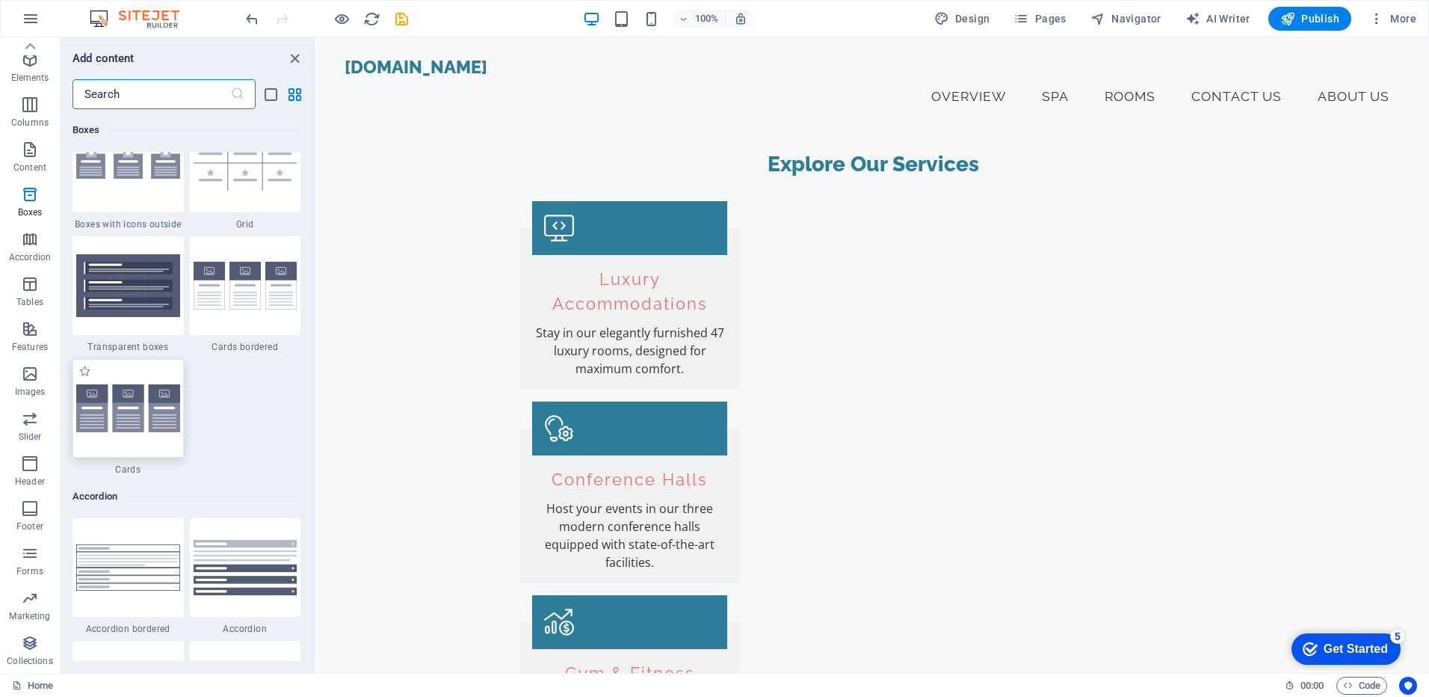
click at [144, 422] on img at bounding box center [128, 408] width 104 height 49
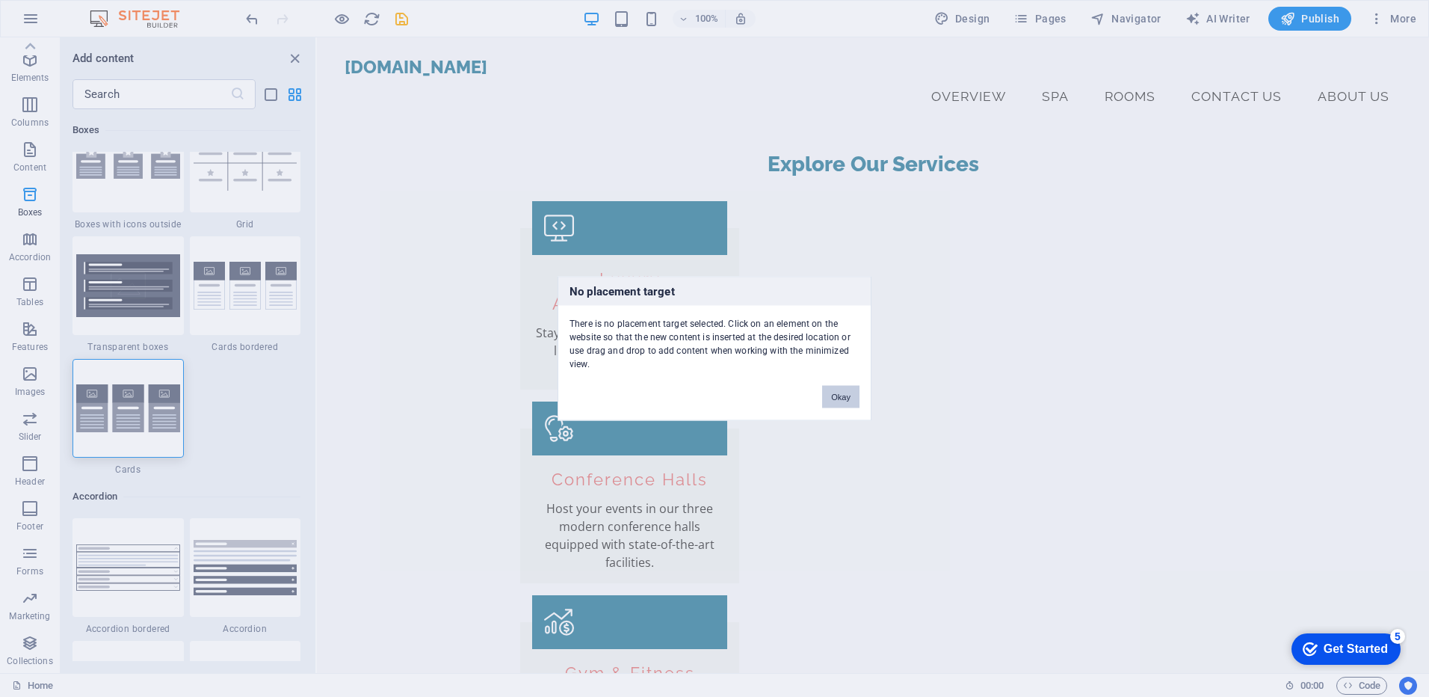
drag, startPoint x: 834, startPoint y: 395, endPoint x: 498, endPoint y: 360, distance: 338.3
click at [834, 395] on button "Okay" at bounding box center [840, 397] width 37 height 22
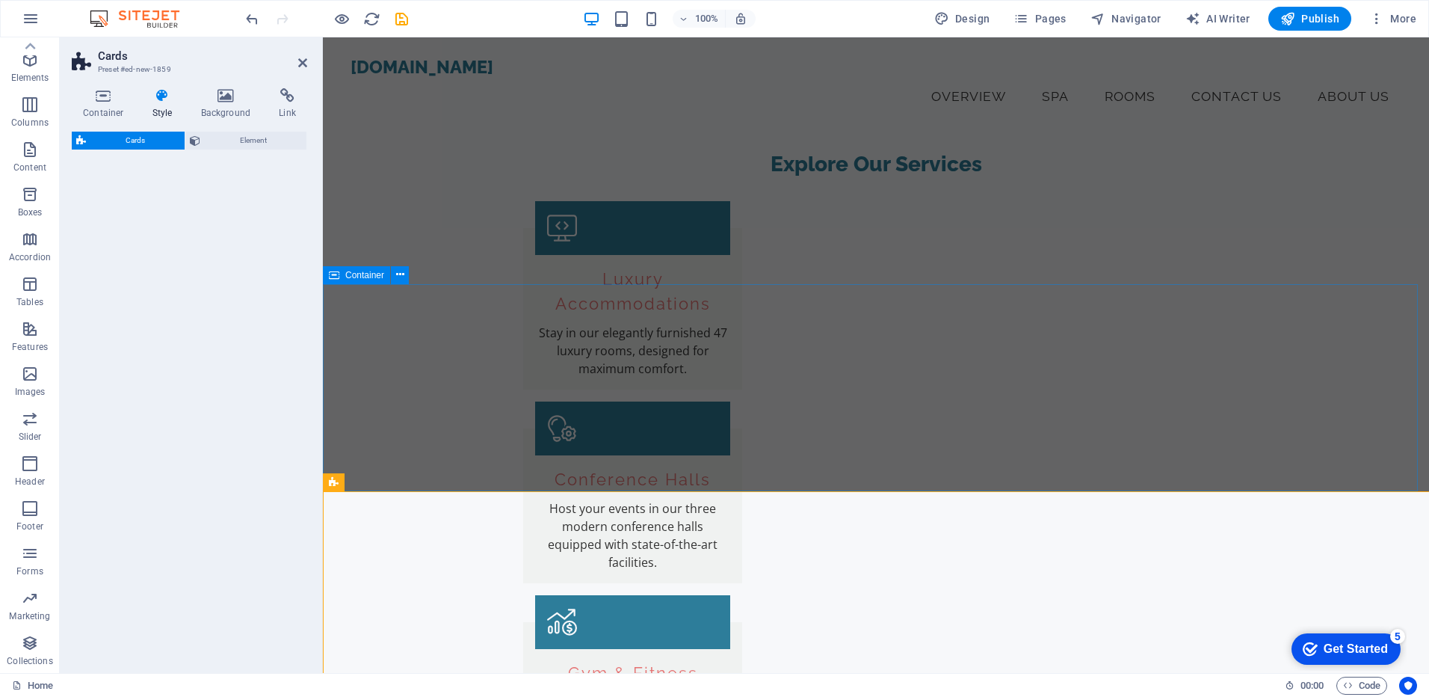
select select "rem"
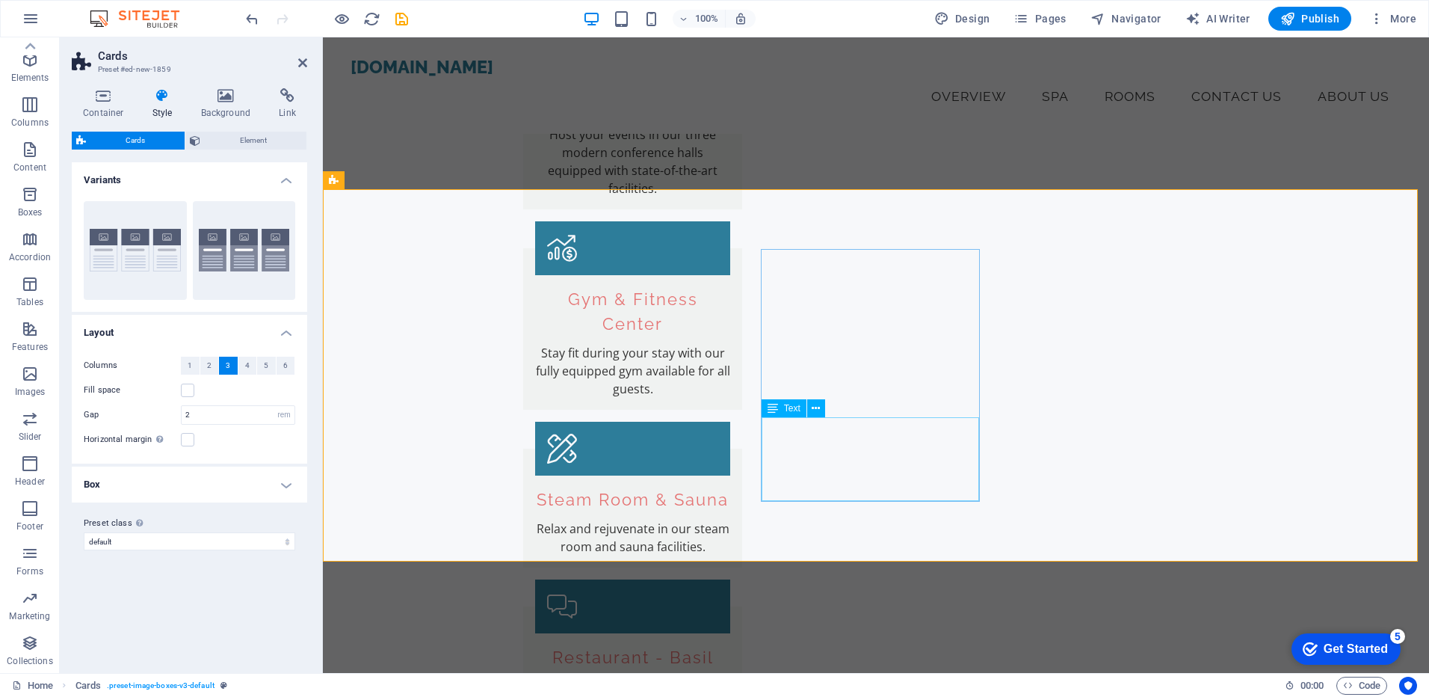
scroll to position [1196, 0]
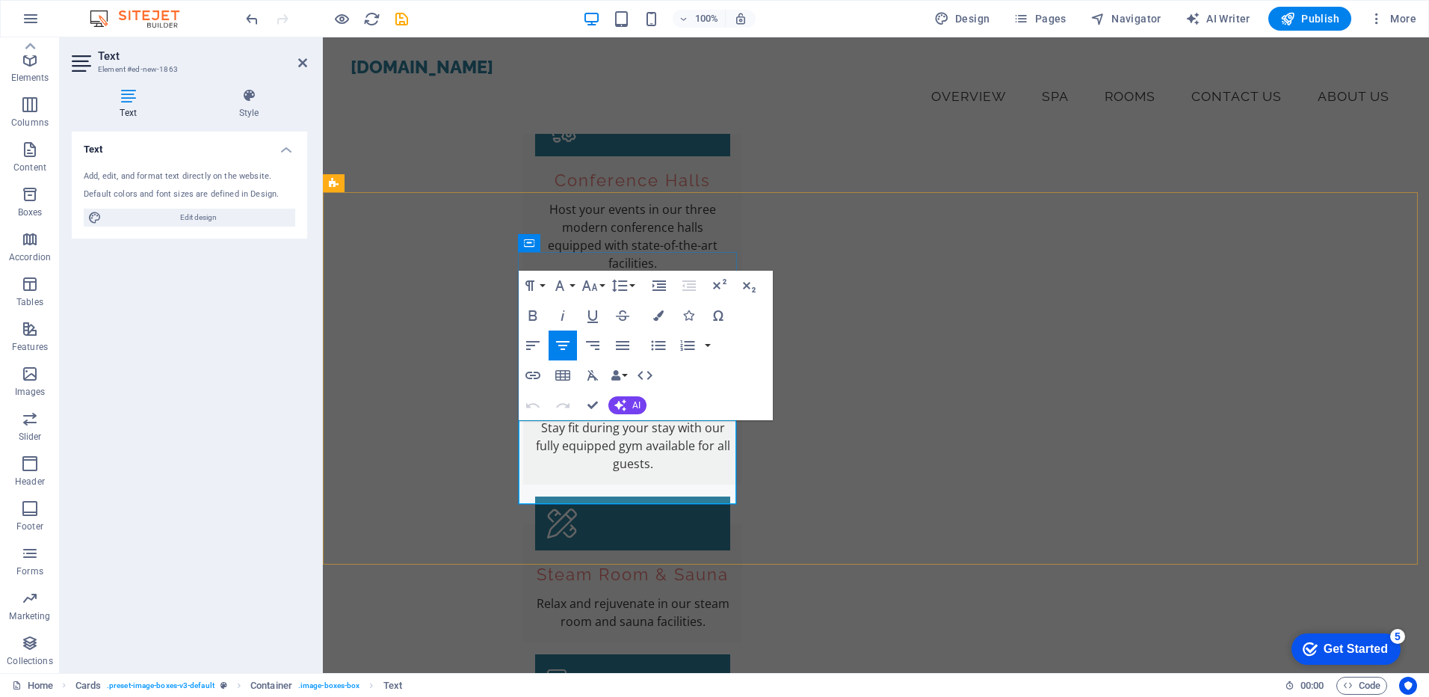
drag, startPoint x: 687, startPoint y: 483, endPoint x: 543, endPoint y: 434, distance: 152.2
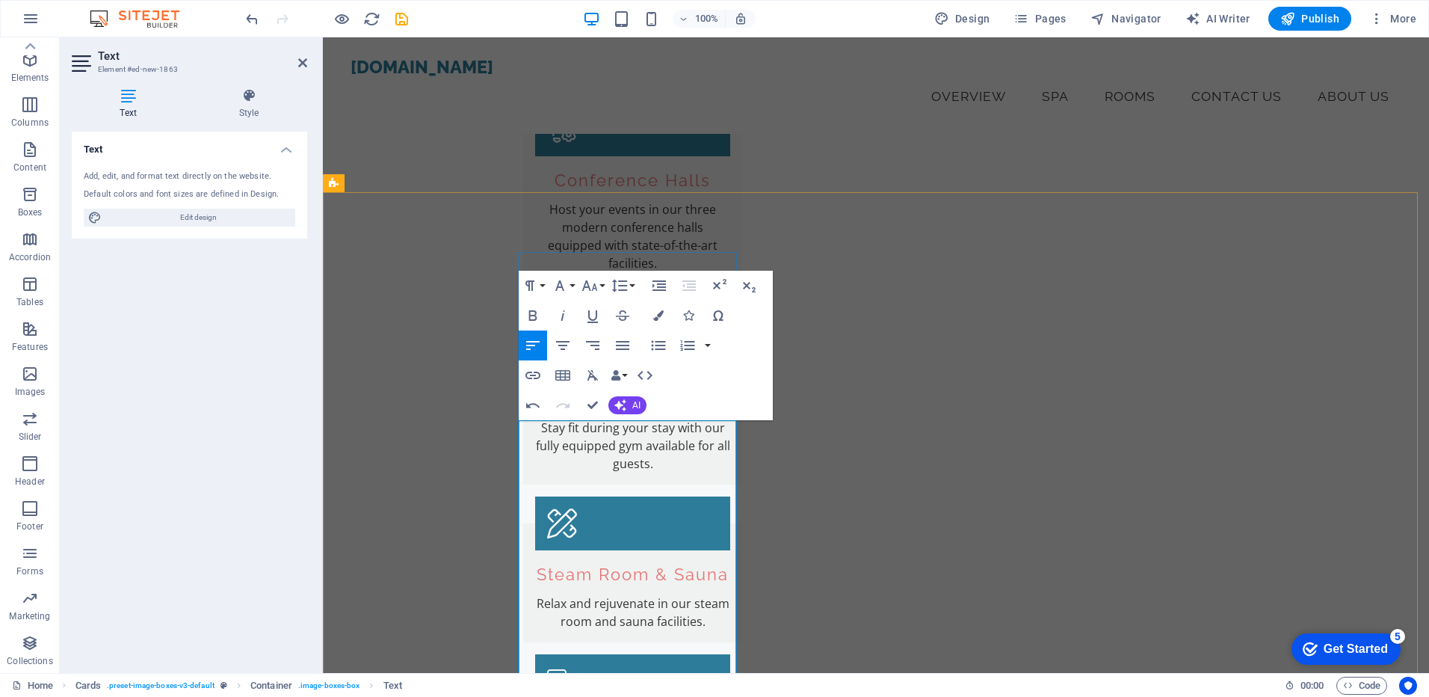
drag, startPoint x: 605, startPoint y: 494, endPoint x: 548, endPoint y: 490, distance: 56.9
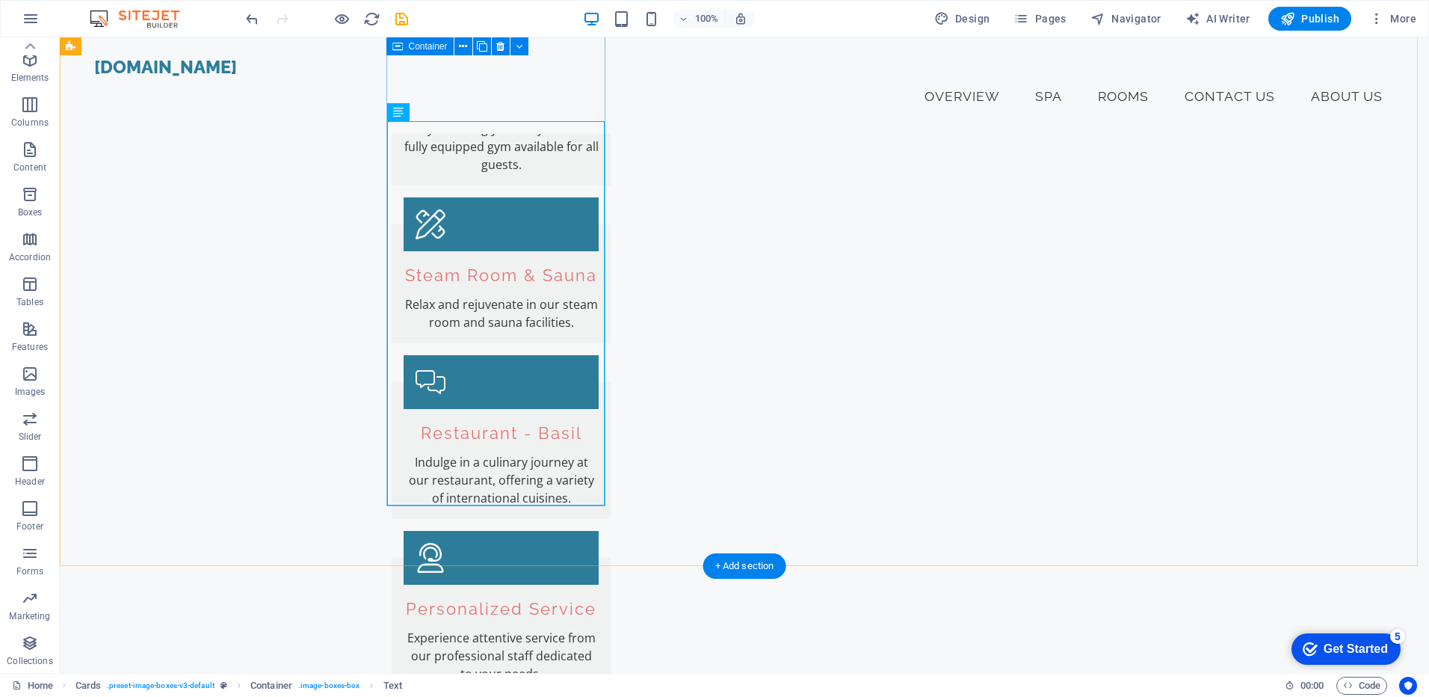
scroll to position [1271, 0]
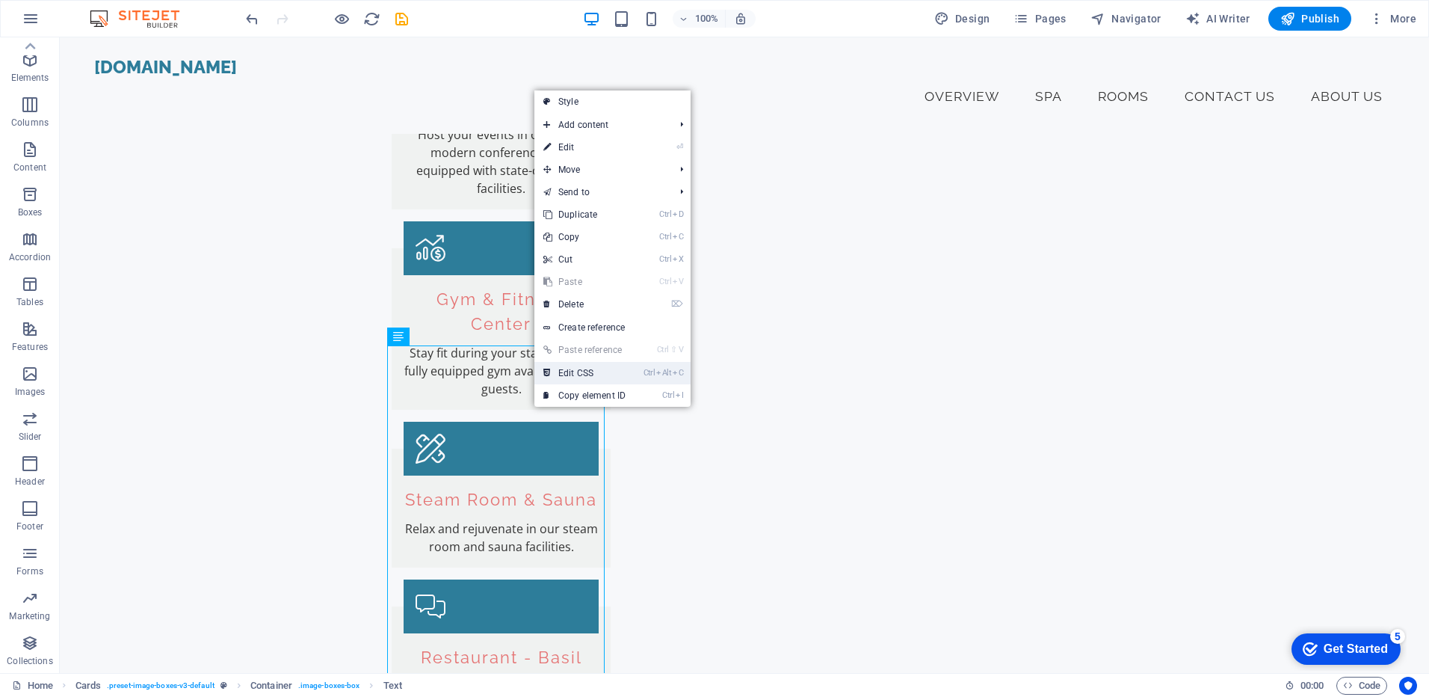
click at [575, 370] on link "Ctrl Alt C Edit CSS" at bounding box center [584, 373] width 100 height 22
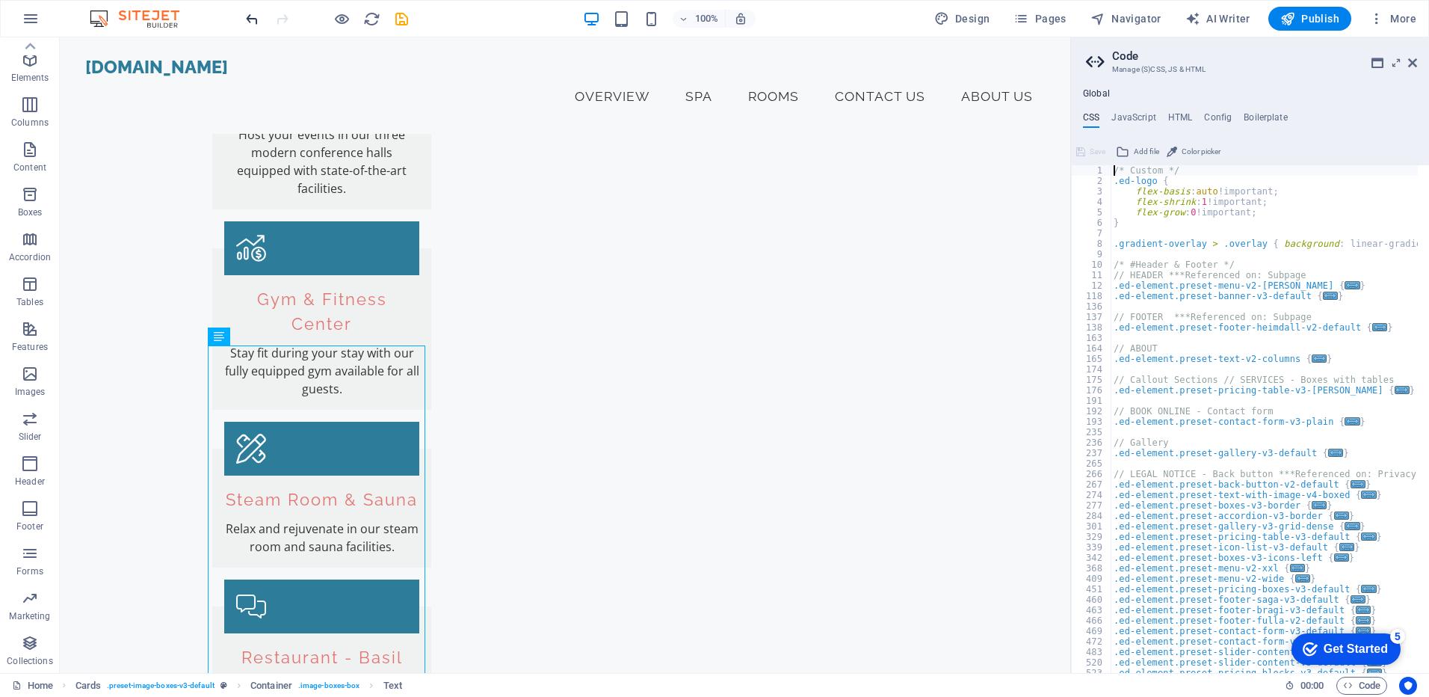
click at [244, 12] on icon "undo" at bounding box center [252, 18] width 17 height 17
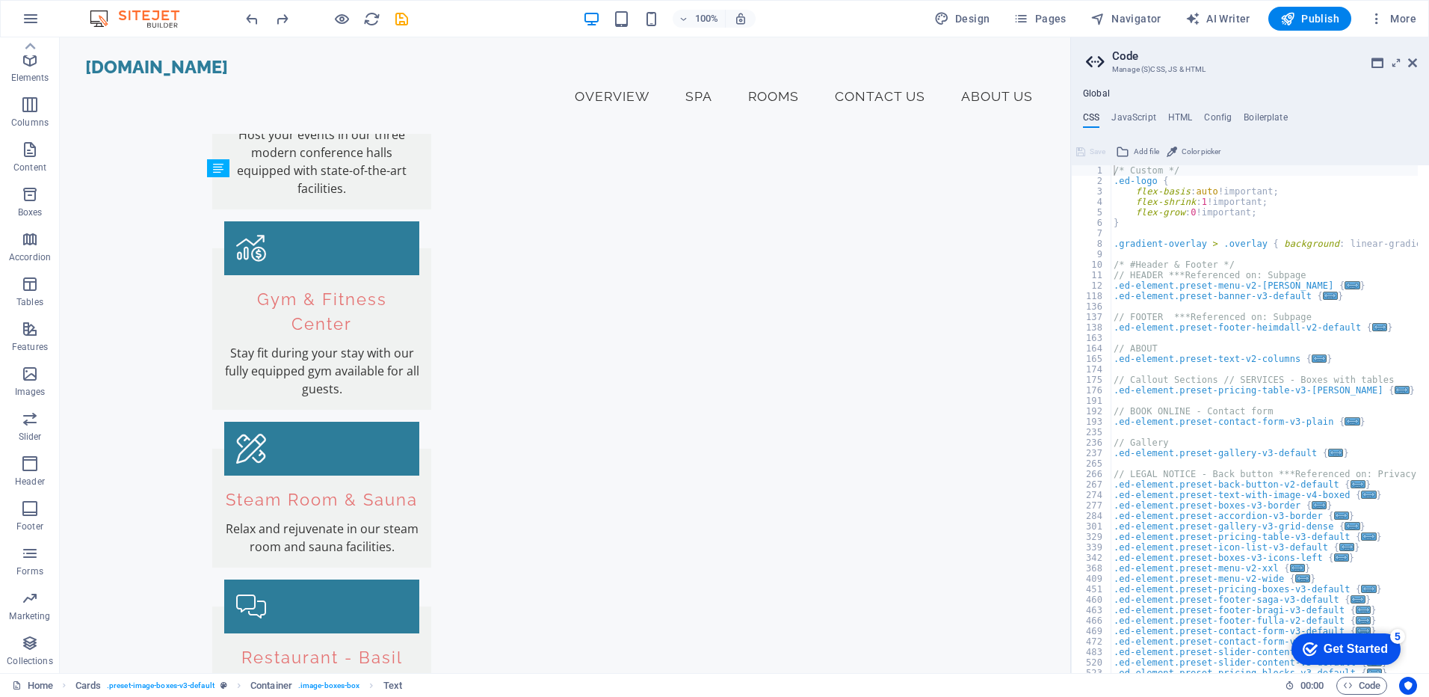
click at [293, 16] on div at bounding box center [326, 19] width 167 height 24
click at [277, 13] on icon "redo" at bounding box center [282, 18] width 17 height 17
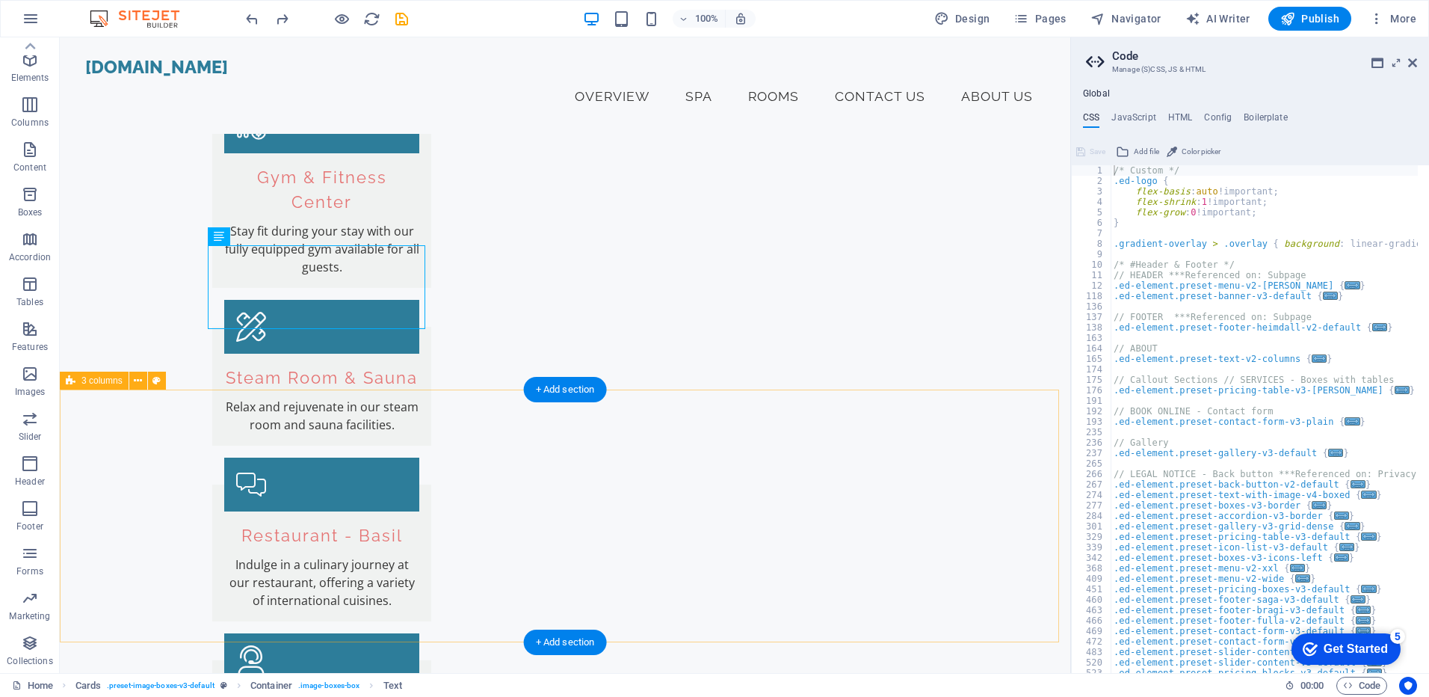
scroll to position [1346, 0]
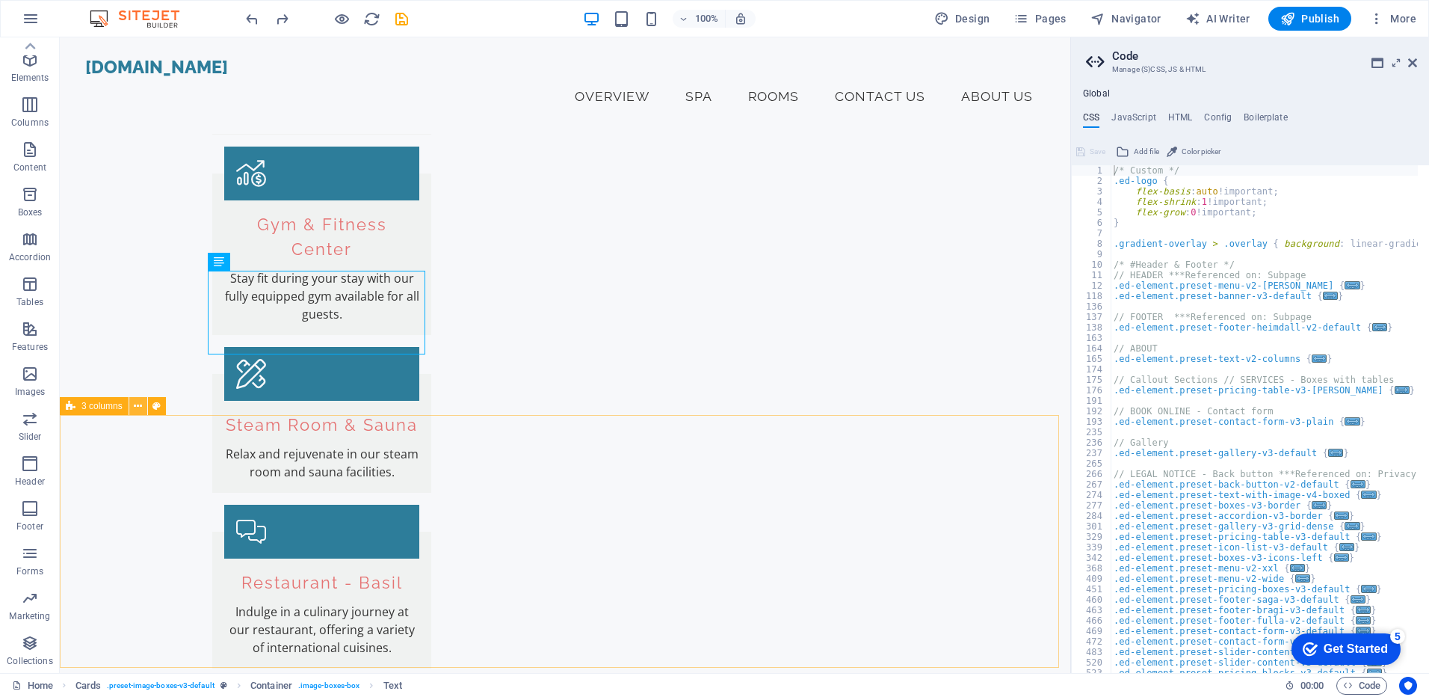
click at [138, 404] on icon at bounding box center [138, 406] width 8 height 16
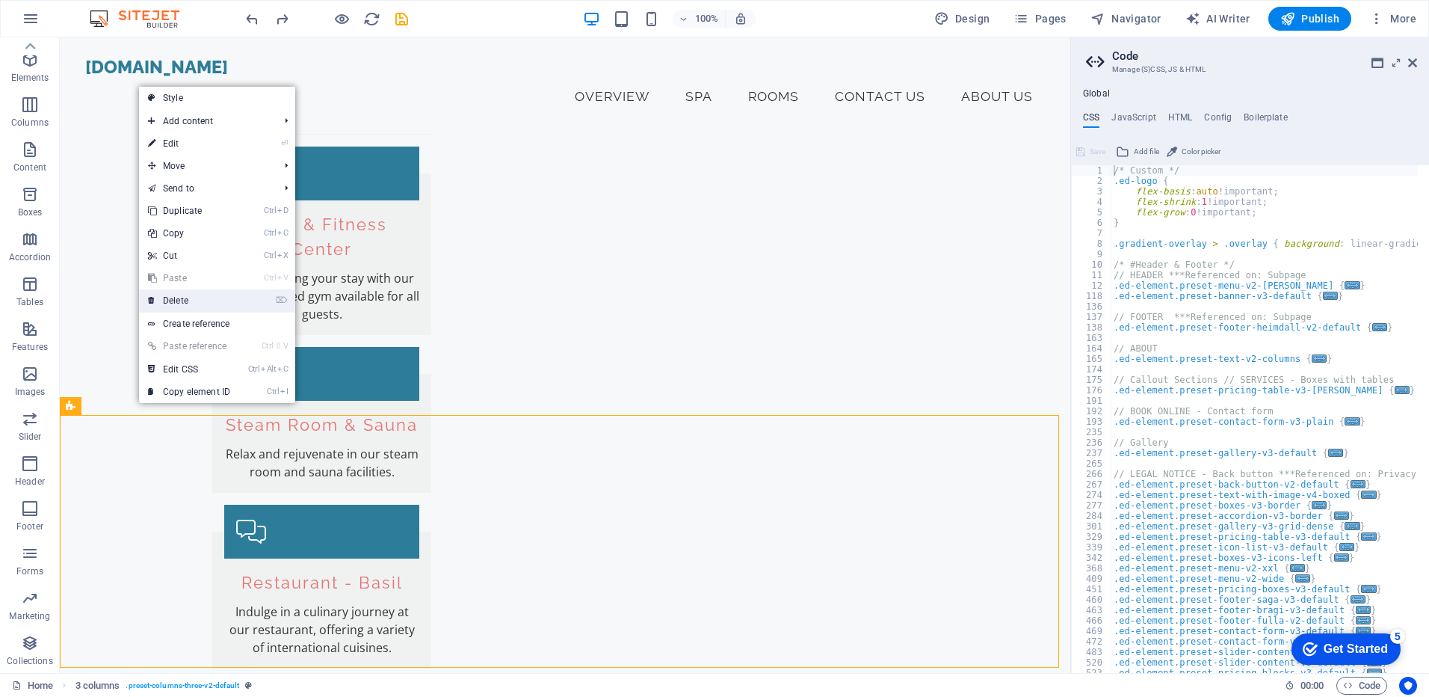
click at [202, 306] on link "⌦ Delete" at bounding box center [189, 300] width 100 height 22
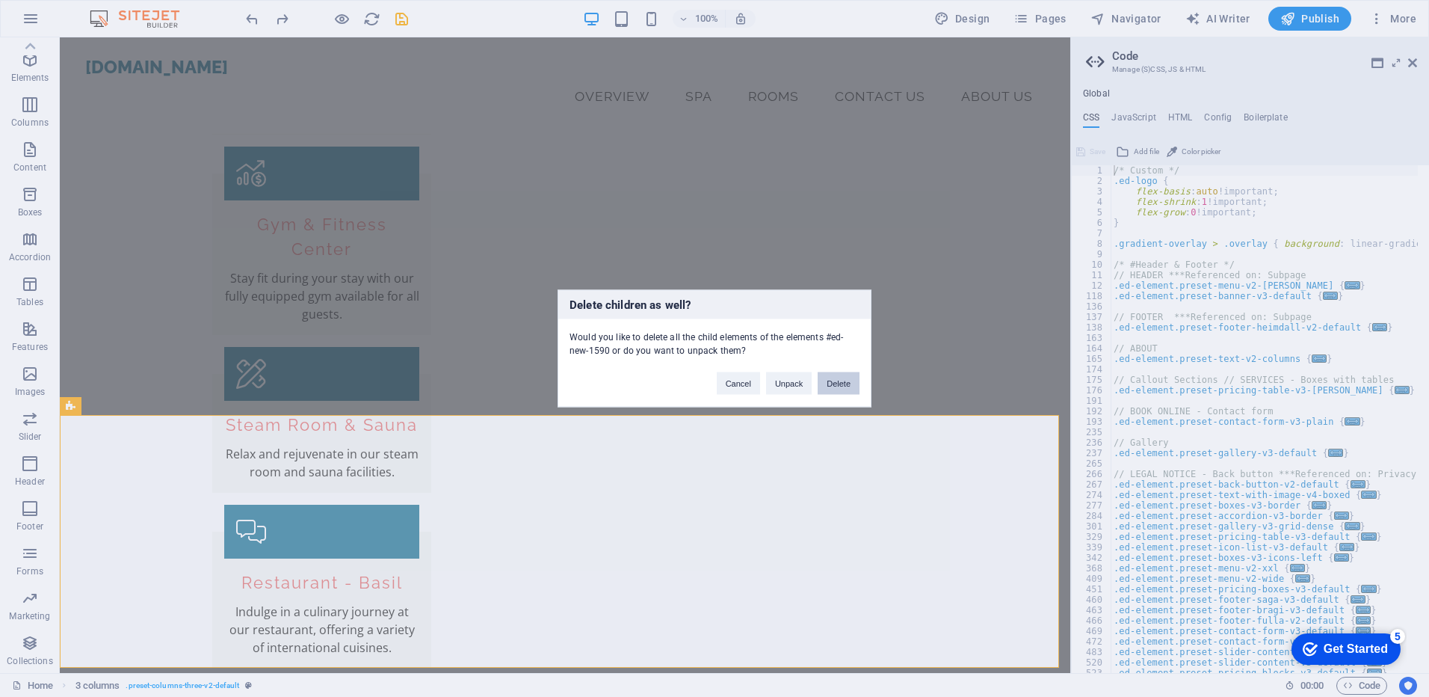
click at [842, 383] on button "Delete" at bounding box center [839, 383] width 42 height 22
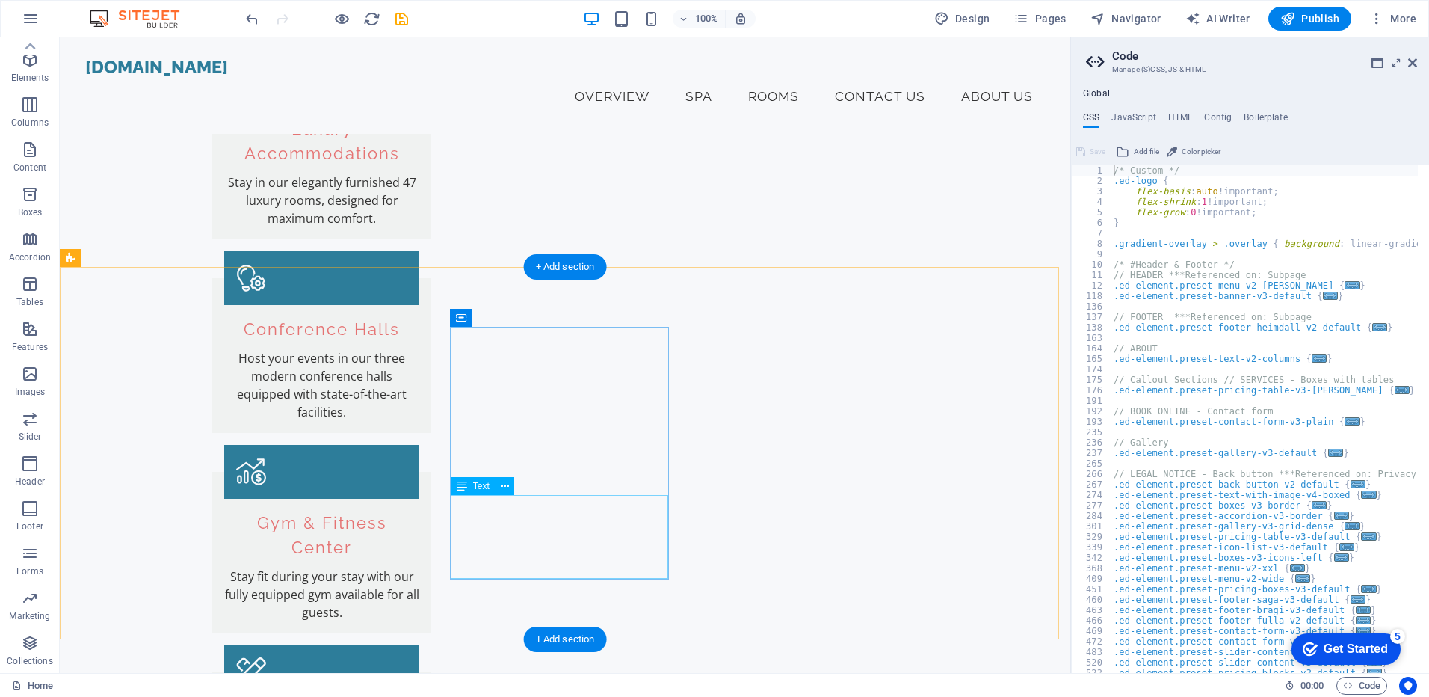
scroll to position [1047, 0]
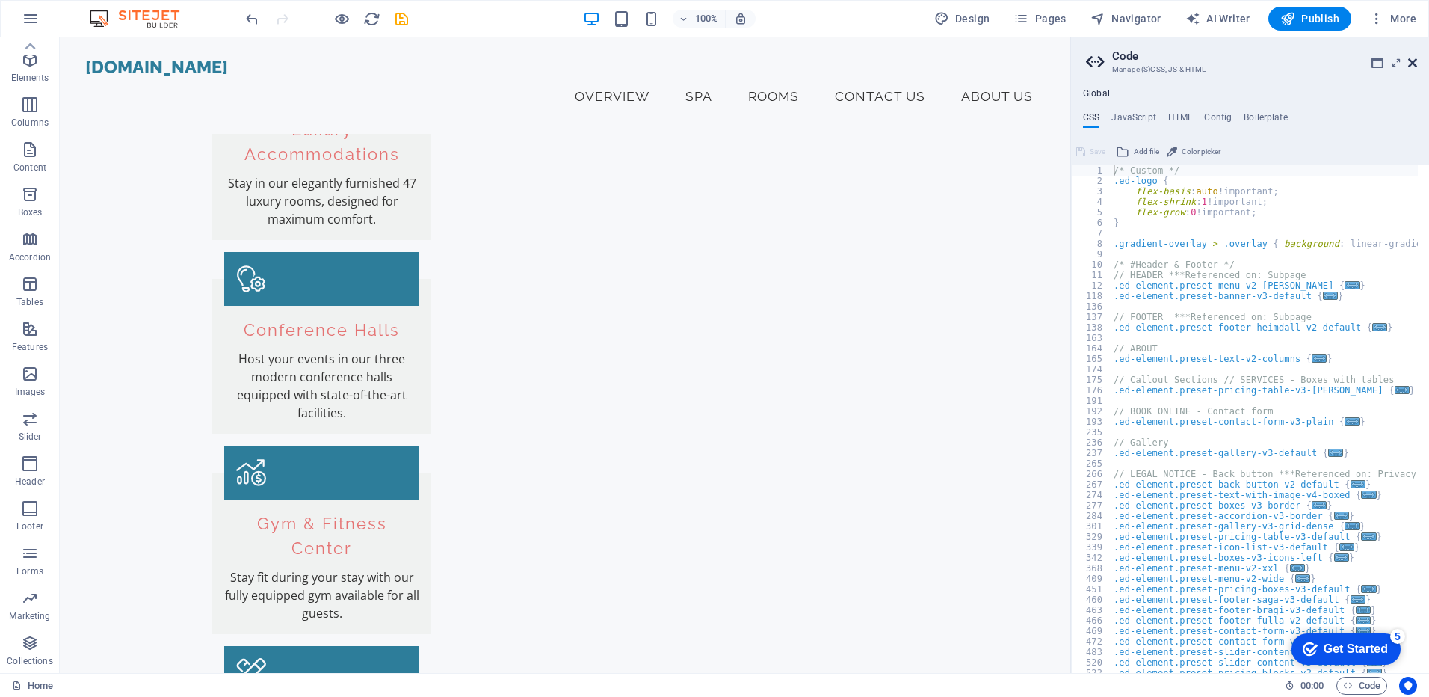
click at [1414, 67] on icon at bounding box center [1412, 63] width 9 height 12
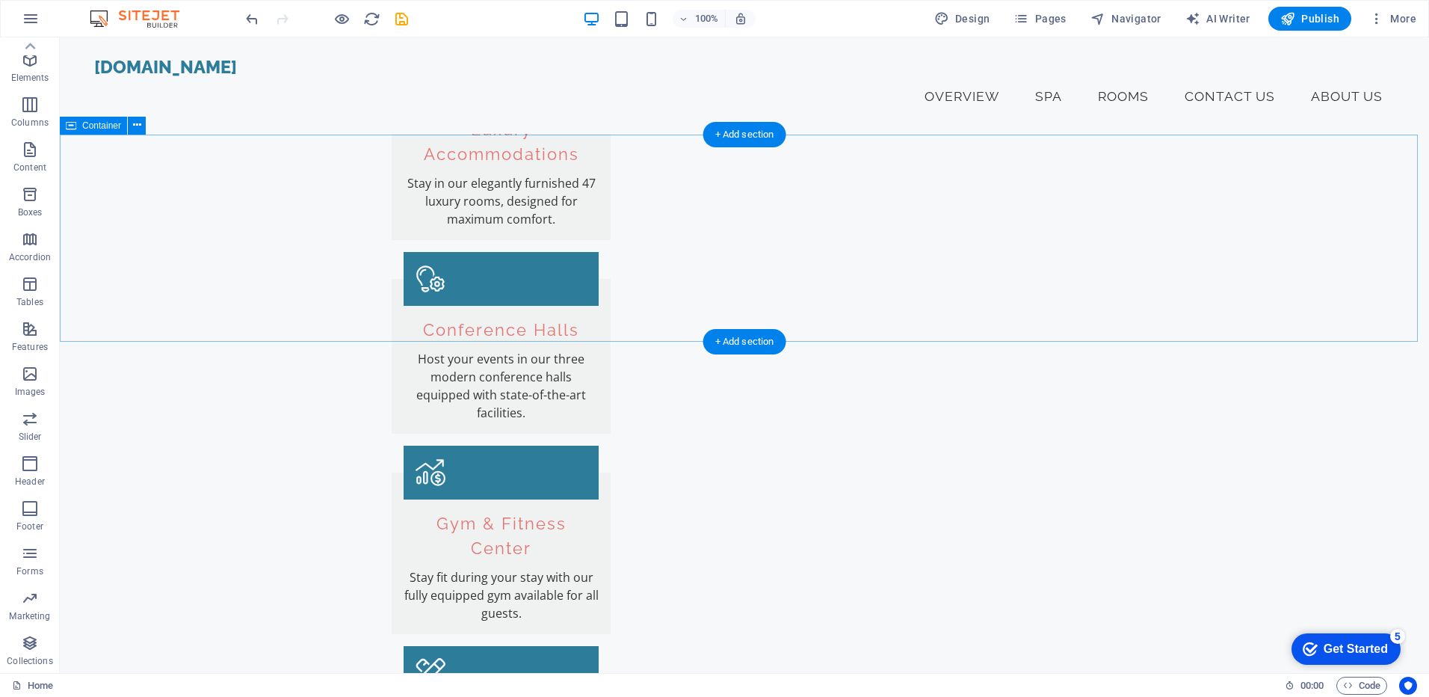
scroll to position [1271, 0]
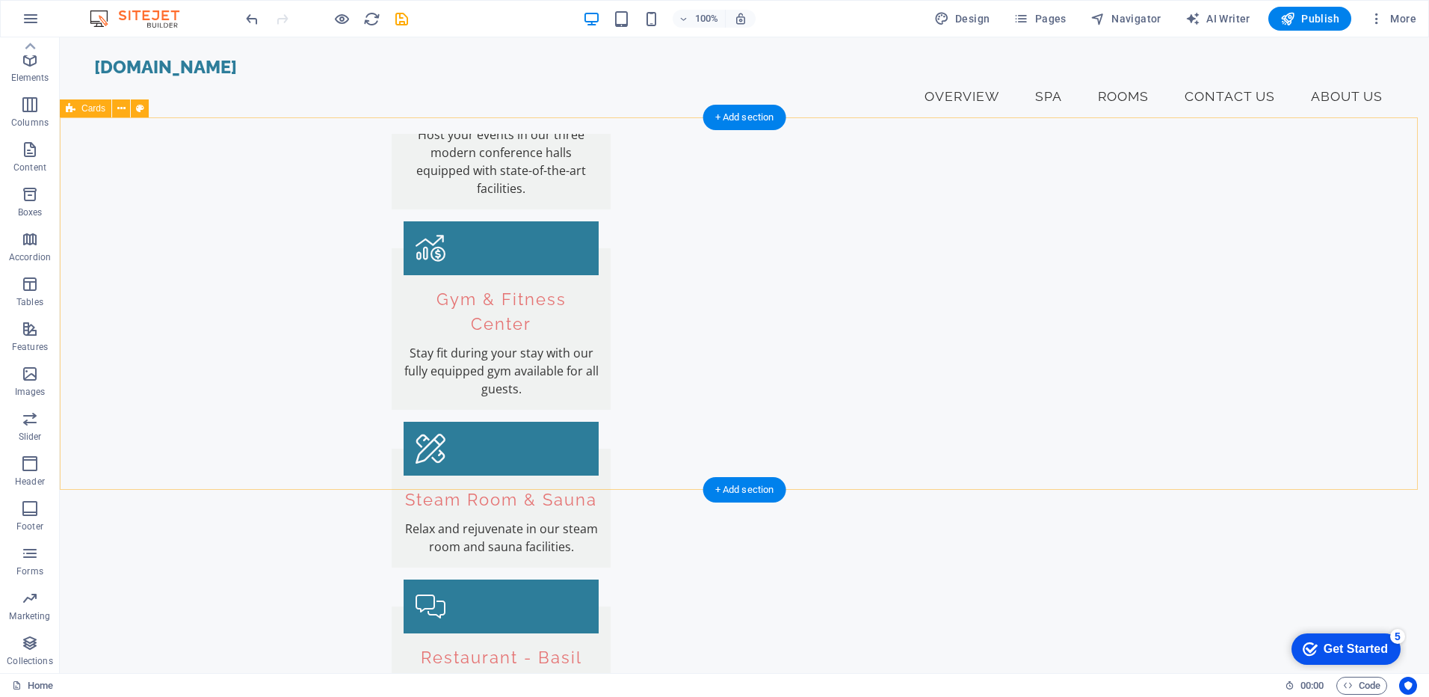
drag, startPoint x: 401, startPoint y: 53, endPoint x: 295, endPoint y: 240, distance: 214.9
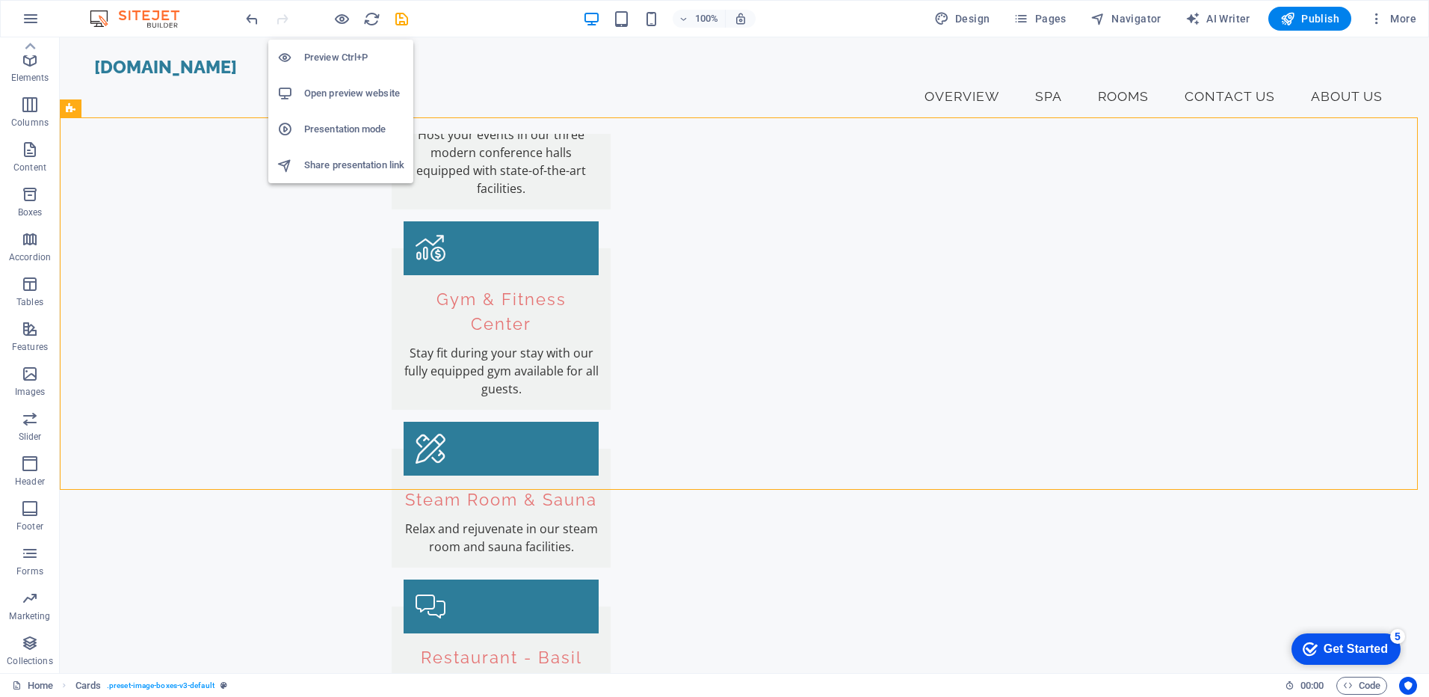
click at [349, 88] on h6 "Open preview website" at bounding box center [354, 93] width 100 height 18
